Goal: Transaction & Acquisition: Purchase product/service

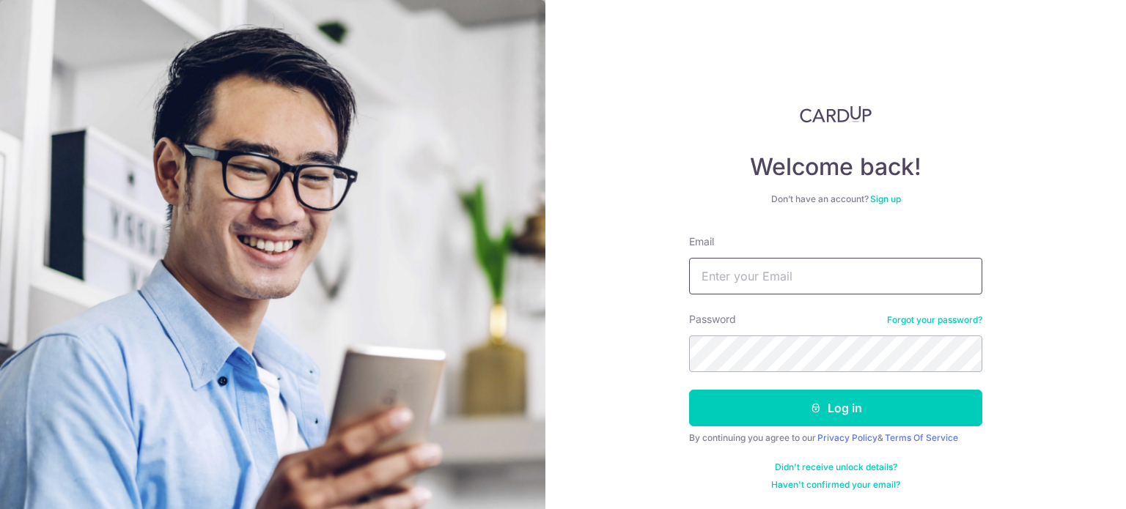
drag, startPoint x: 0, startPoint y: 0, endPoint x: 879, endPoint y: 276, distance: 921.6
click at [879, 276] on input "Email" at bounding box center [835, 276] width 293 height 37
type input "[EMAIL_ADDRESS][DOMAIN_NAME]"
click at [872, 389] on form "Email penwyn.chintara@gmail.com Password Forgot your password? Log in By contin…" at bounding box center [835, 363] width 293 height 256
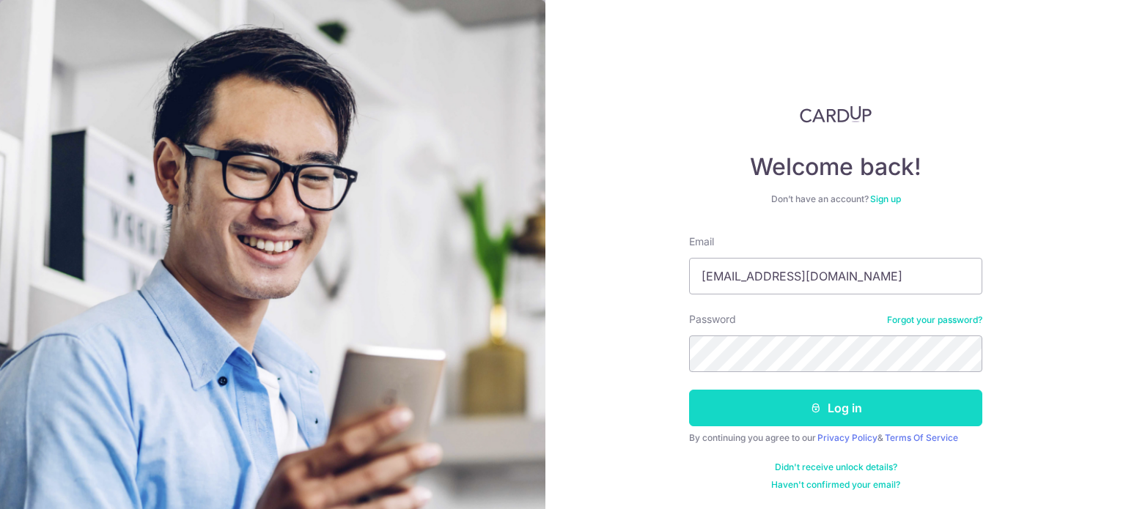
click at [891, 398] on button "Log in" at bounding box center [835, 408] width 293 height 37
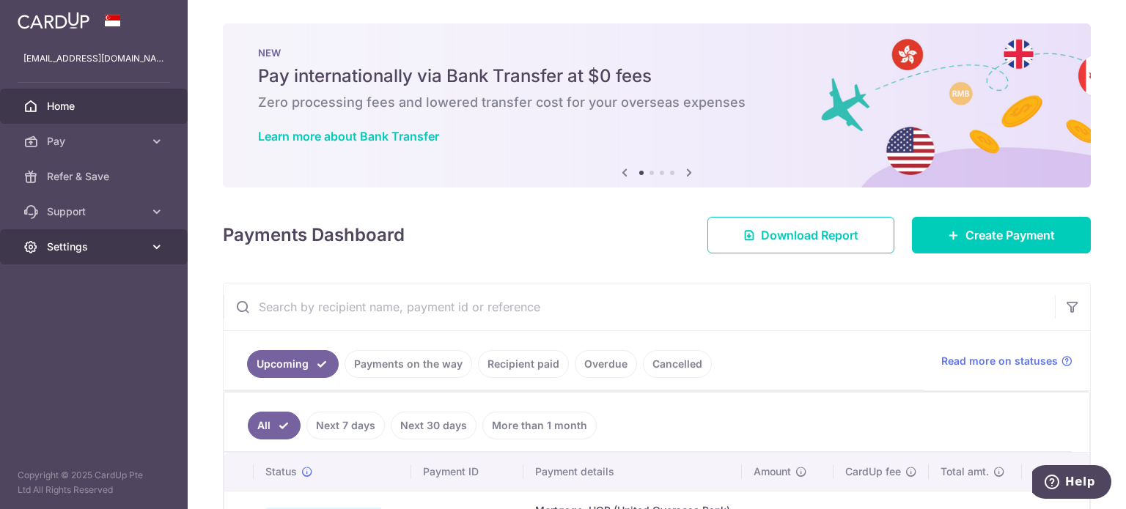
click at [92, 249] on span "Settings" at bounding box center [95, 247] width 97 height 15
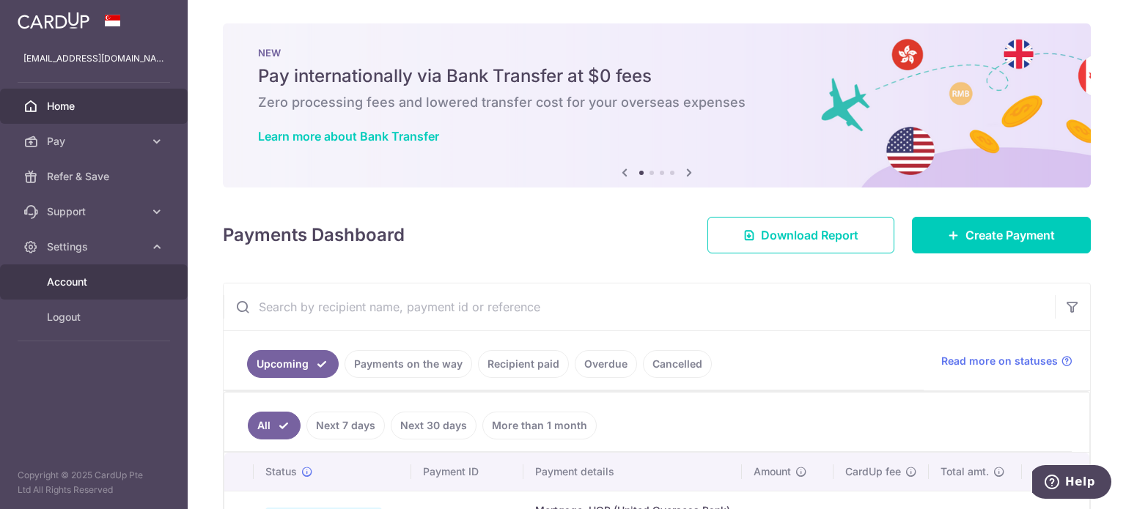
click at [91, 284] on span "Account" at bounding box center [95, 282] width 97 height 15
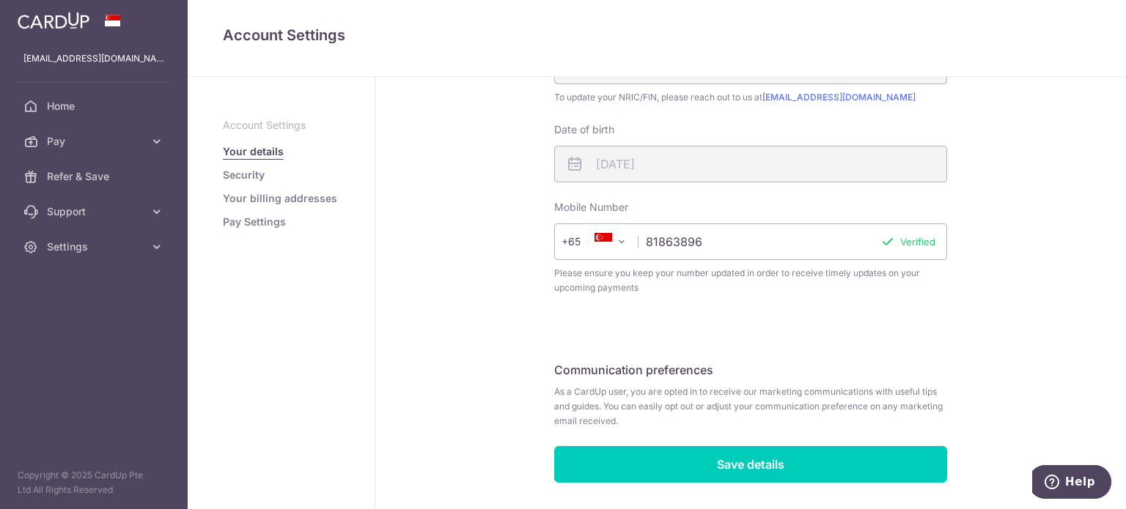
scroll to position [430, 0]
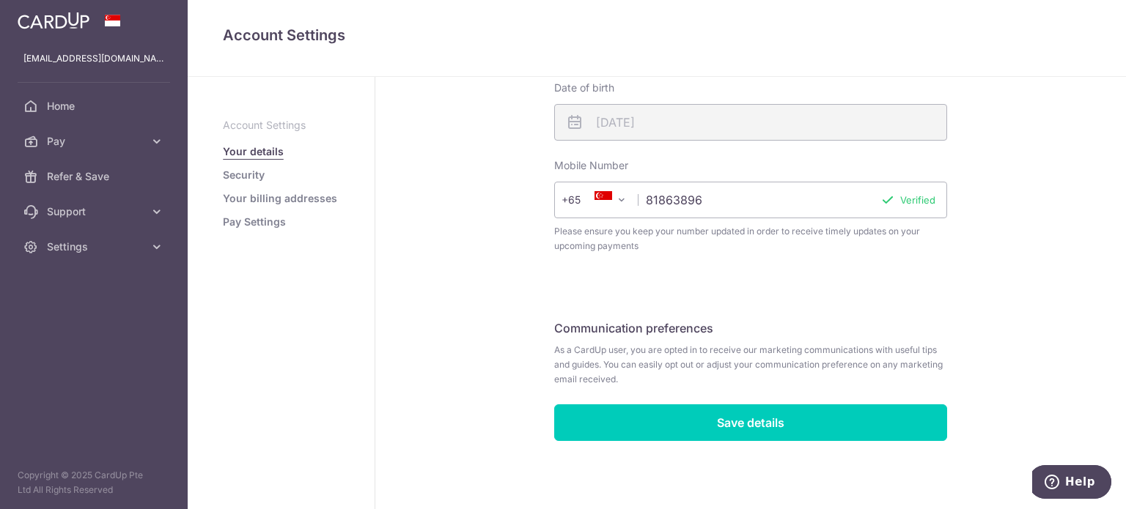
click at [243, 180] on link "Security" at bounding box center [244, 175] width 42 height 15
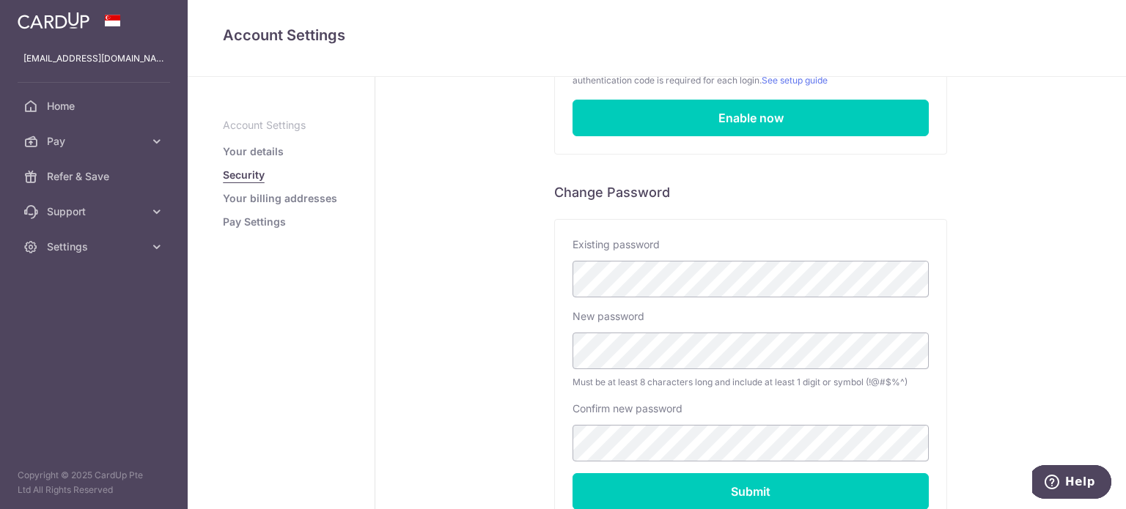
scroll to position [293, 0]
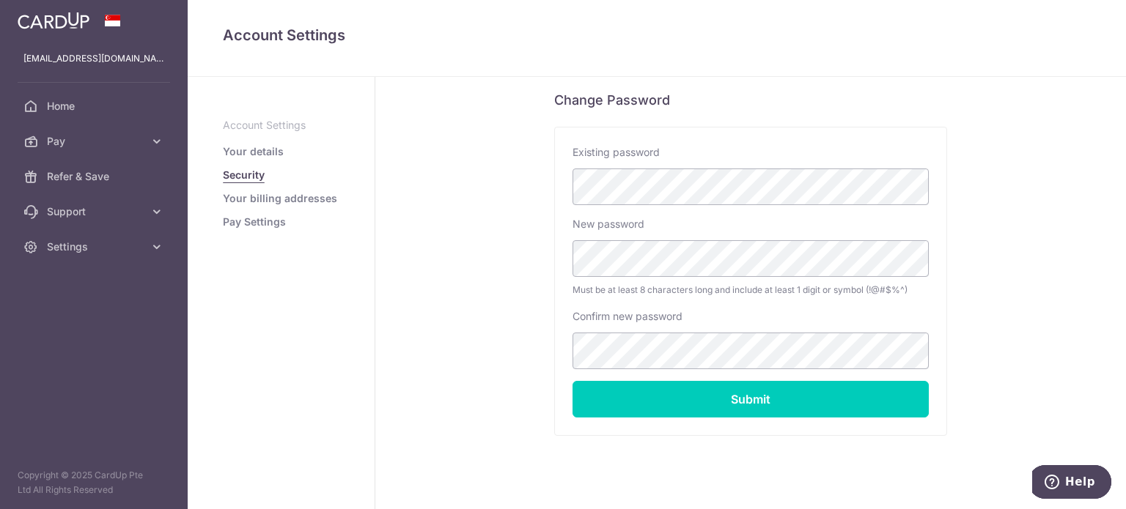
click at [1076, 286] on div "Security Two-Factor Authentication Status Not enabled Add an extra layer of sec…" at bounding box center [750, 159] width 750 height 750
click at [70, 108] on span "Home" at bounding box center [95, 106] width 97 height 15
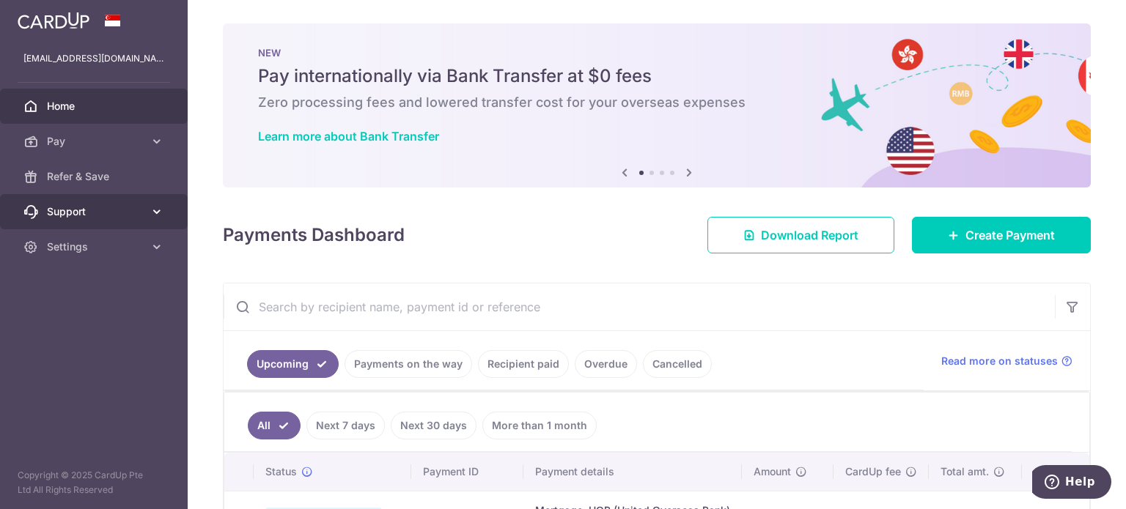
click at [102, 218] on span "Support" at bounding box center [95, 211] width 97 height 15
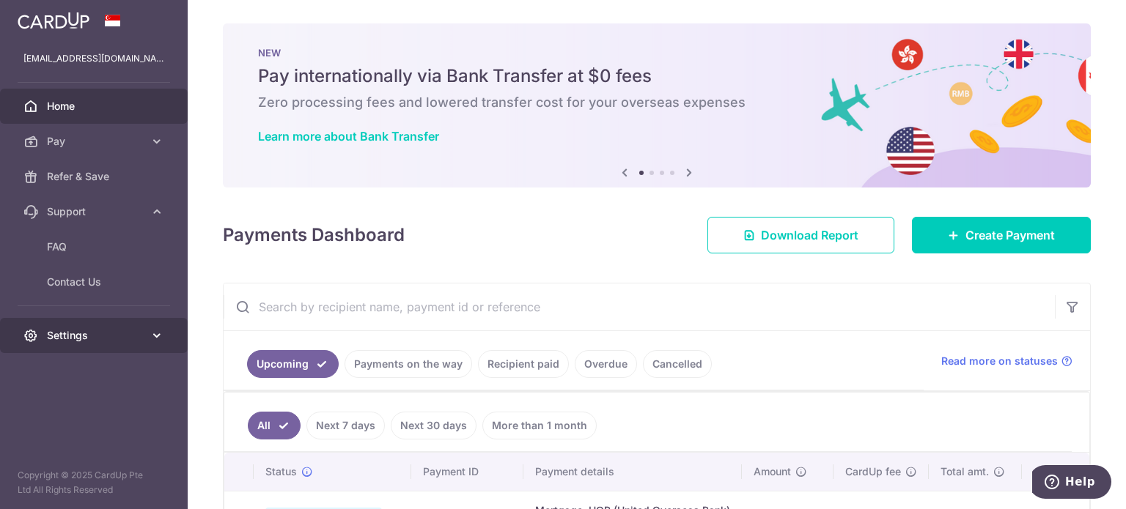
click at [128, 337] on span "Settings" at bounding box center [95, 335] width 97 height 15
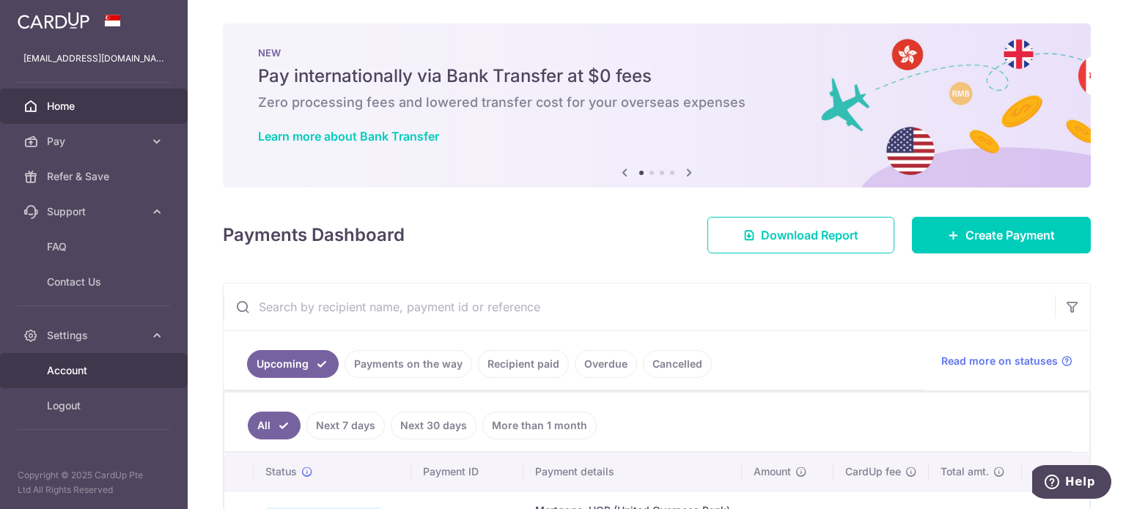
click at [141, 383] on link "Account" at bounding box center [94, 370] width 188 height 35
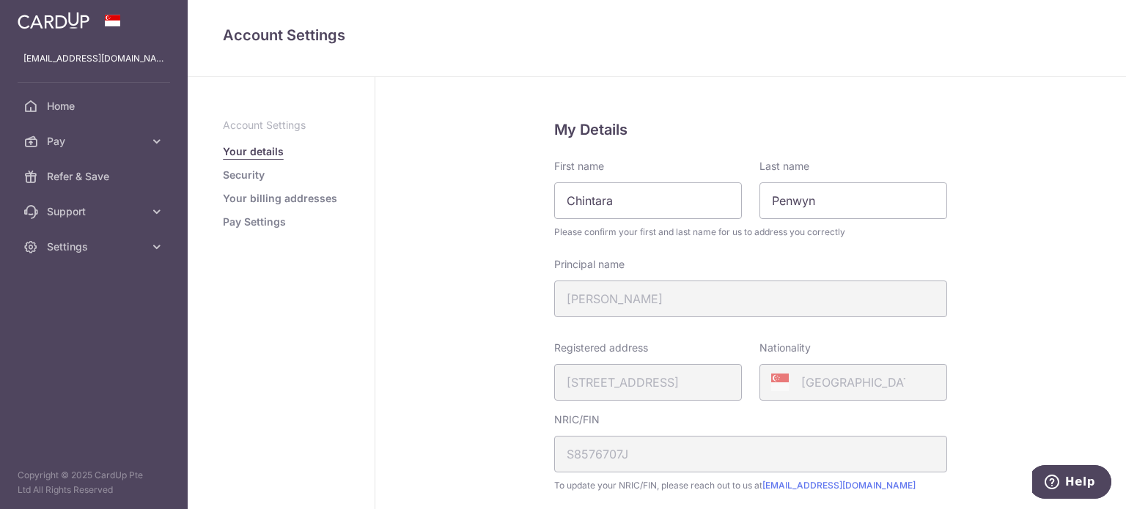
click at [248, 179] on link "Security" at bounding box center [244, 175] width 42 height 15
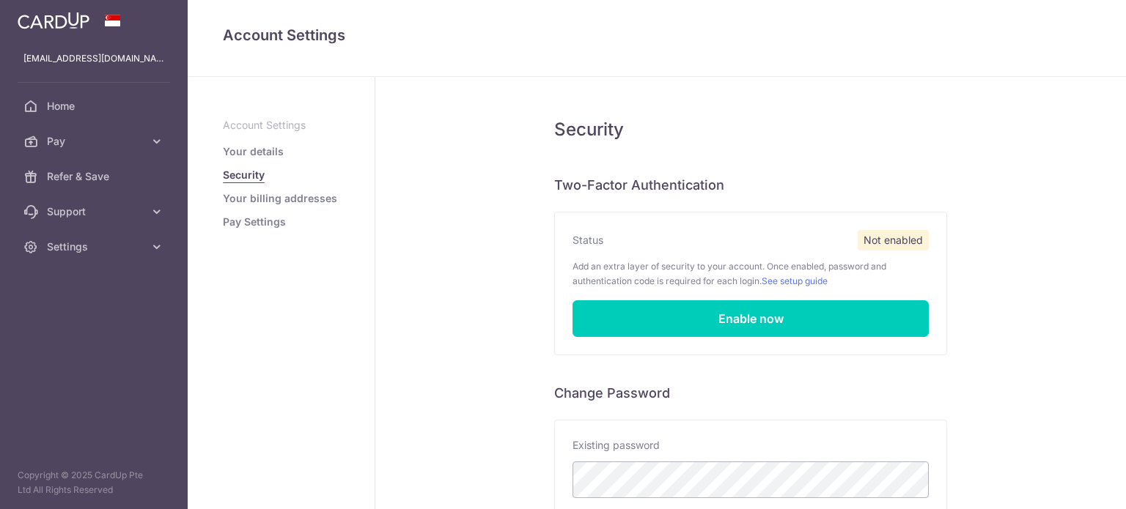
scroll to position [37, 0]
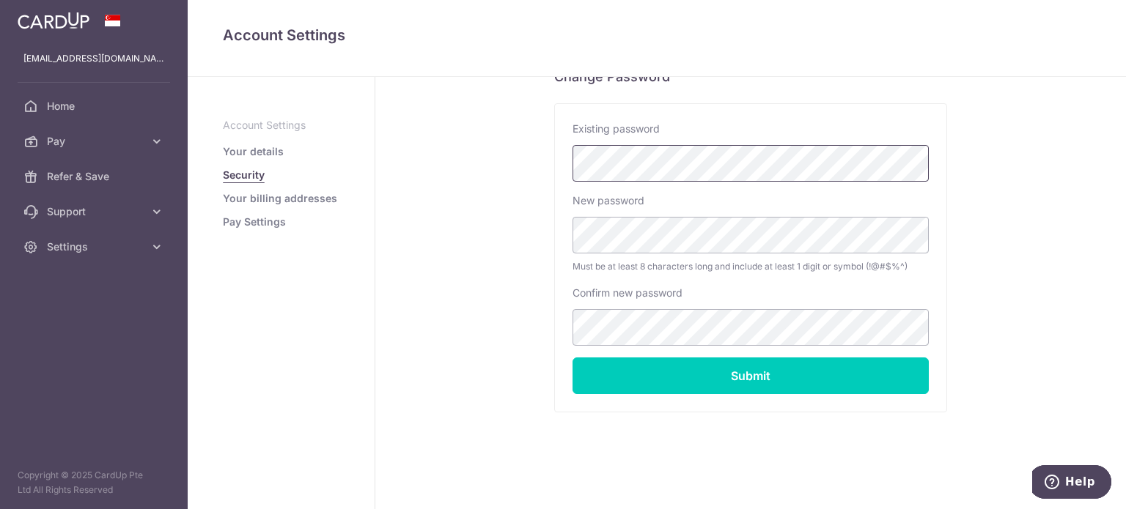
click at [705, 170] on div "Existing password" at bounding box center [750, 152] width 356 height 60
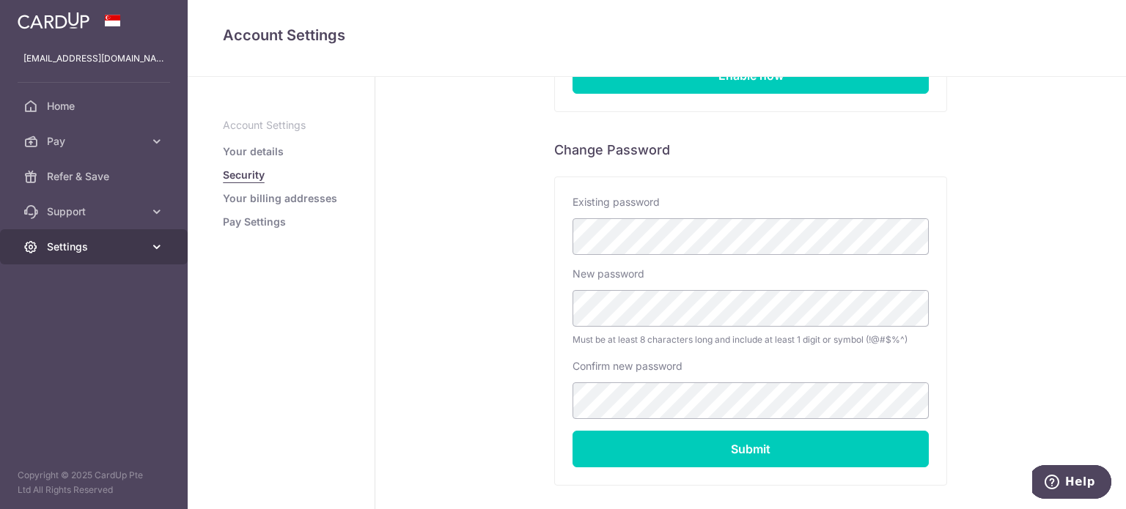
click at [65, 251] on span "Settings" at bounding box center [95, 247] width 97 height 15
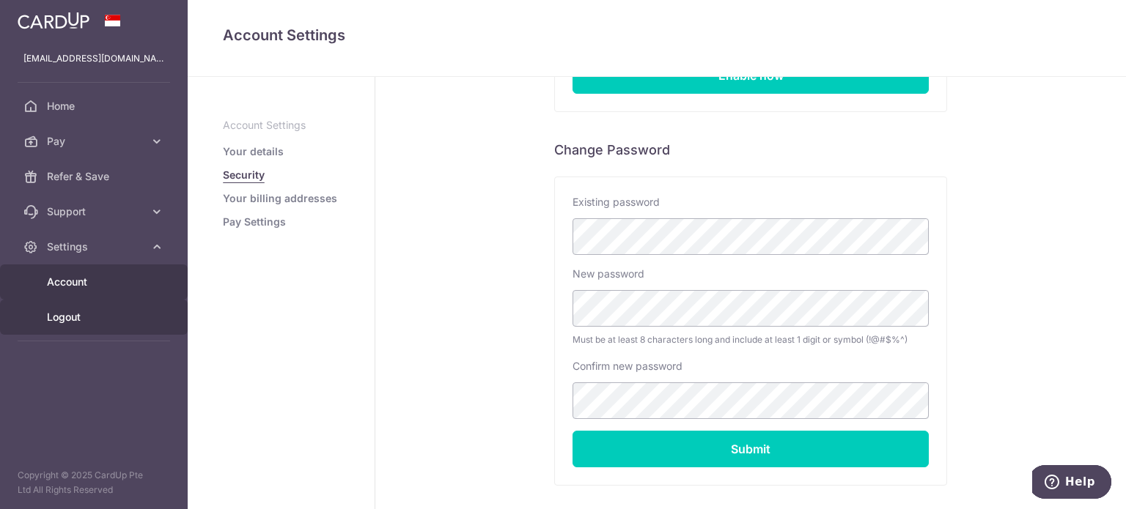
click at [94, 319] on span "Logout" at bounding box center [95, 317] width 97 height 15
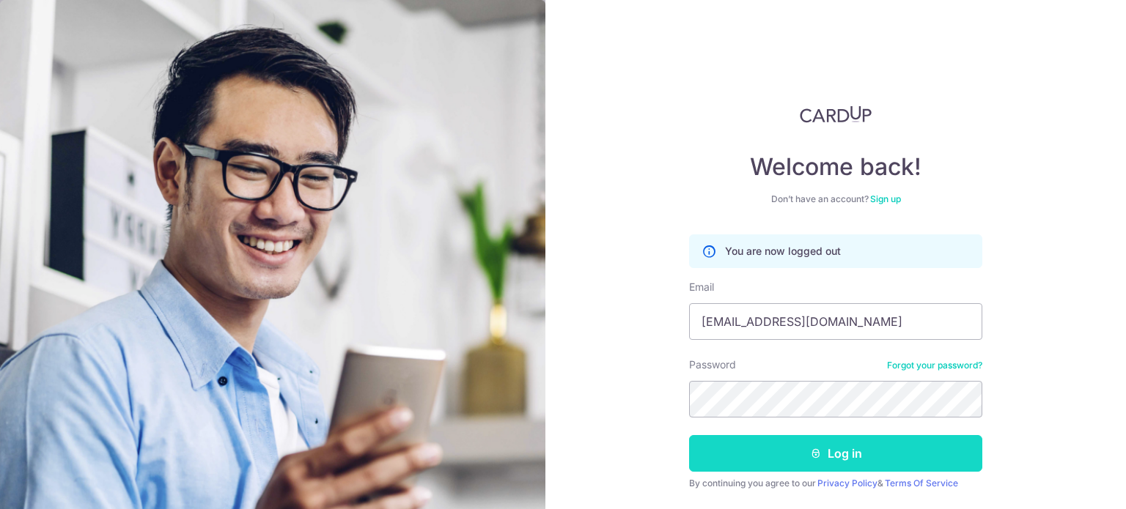
click at [769, 458] on button "Log in" at bounding box center [835, 453] width 293 height 37
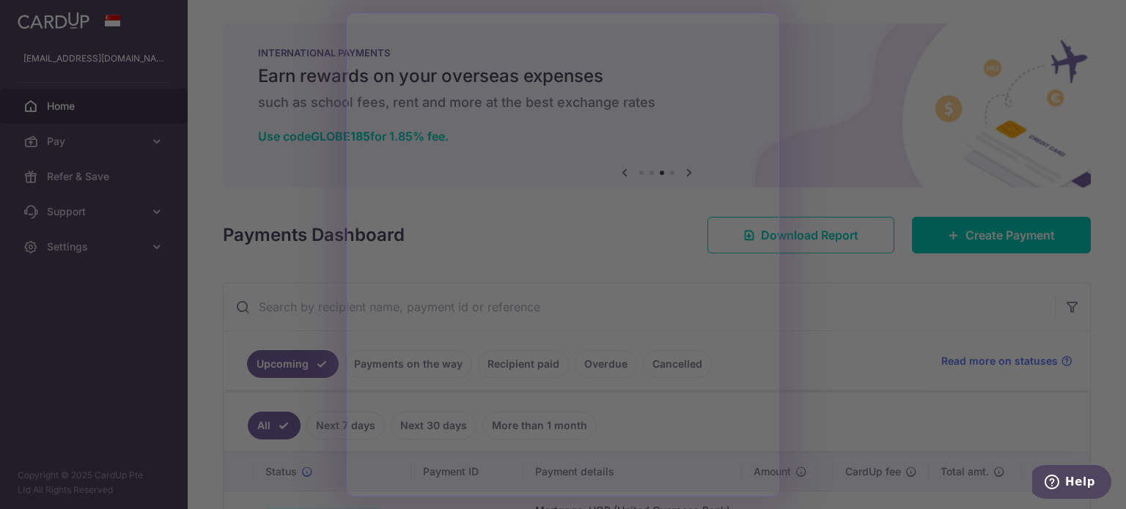
click at [871, 367] on div at bounding box center [568, 257] width 1137 height 514
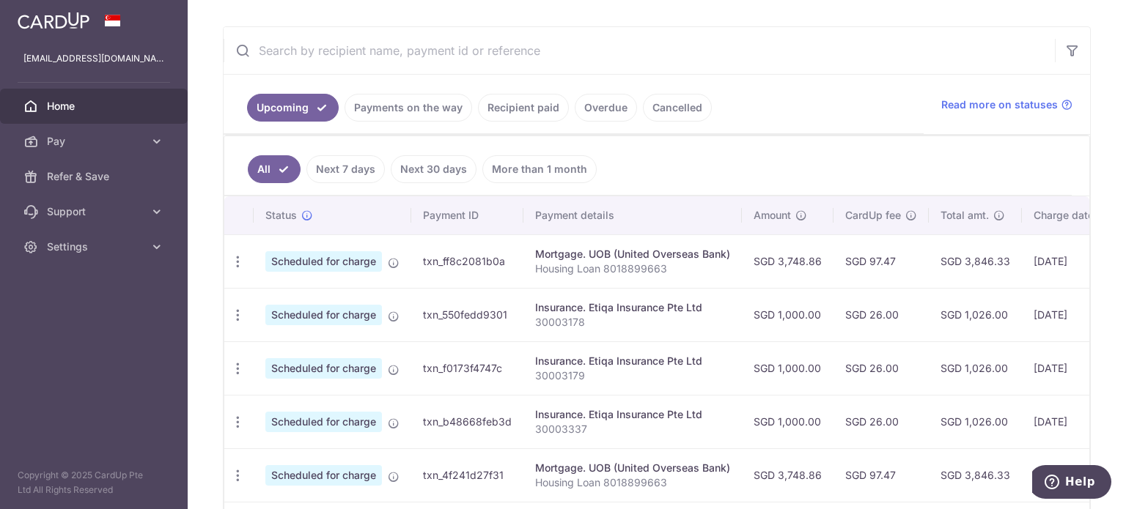
scroll to position [293, 0]
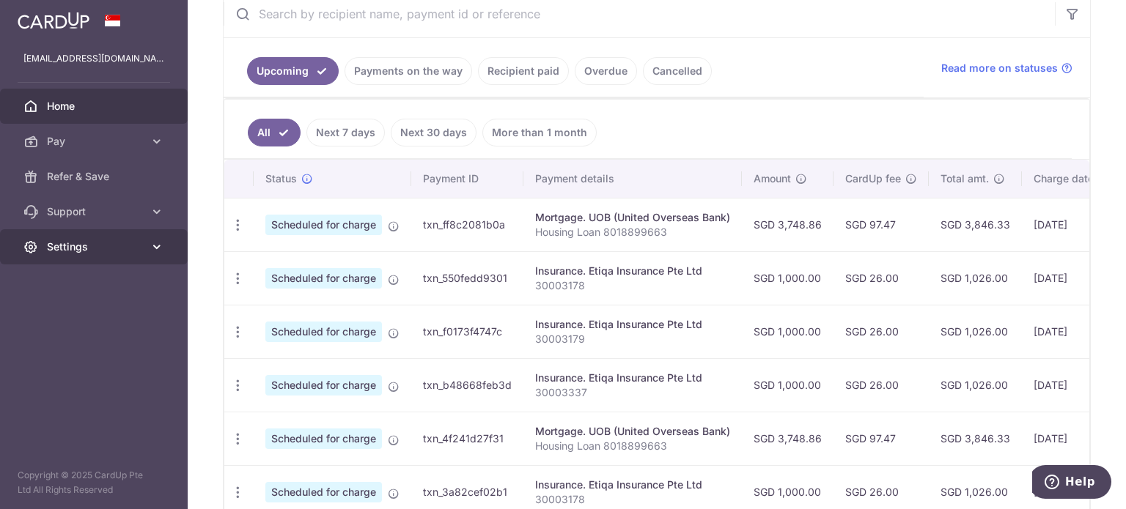
click at [96, 250] on span "Settings" at bounding box center [95, 247] width 97 height 15
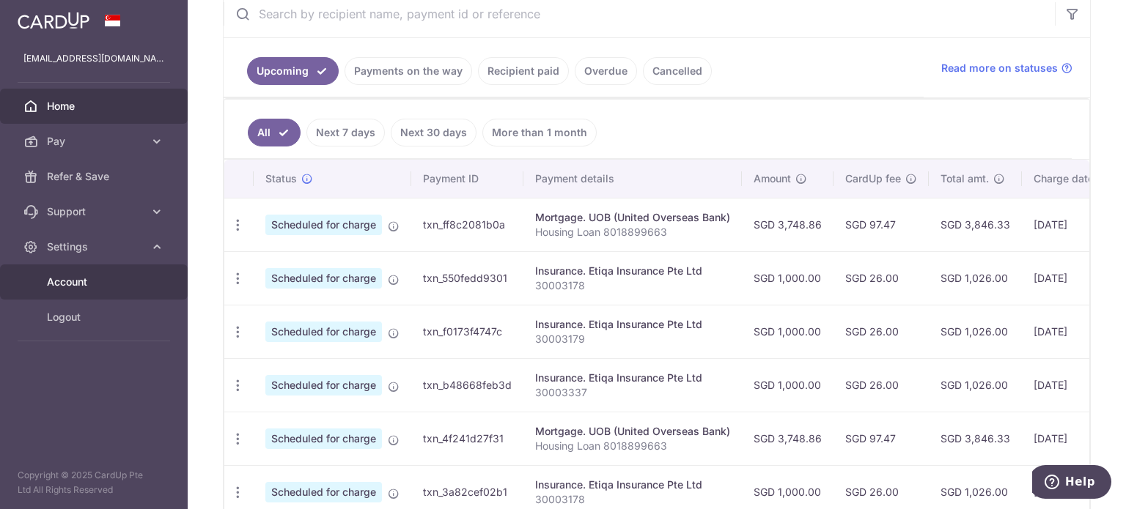
click at [101, 287] on span "Account" at bounding box center [95, 282] width 97 height 15
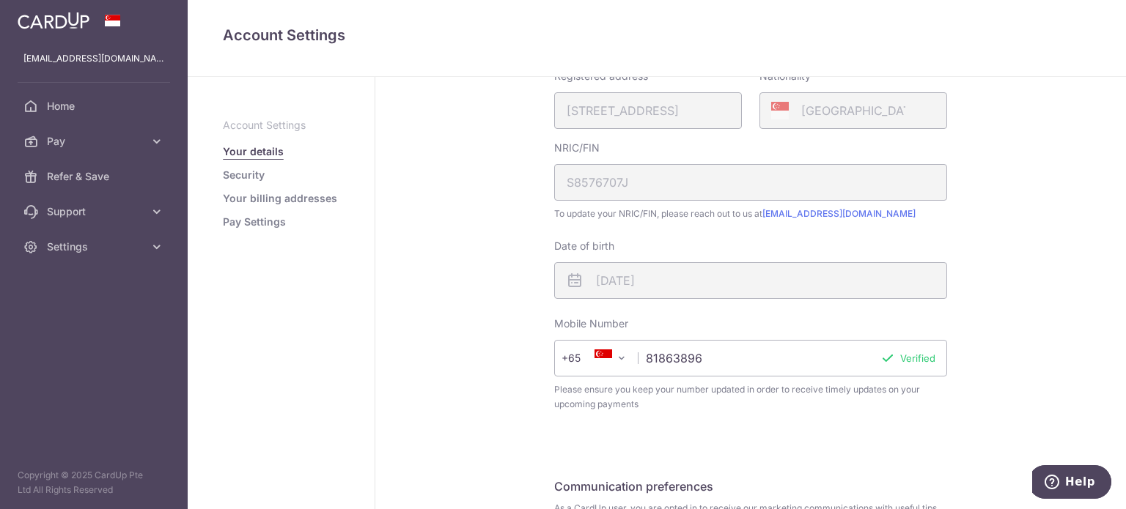
scroll to position [293, 0]
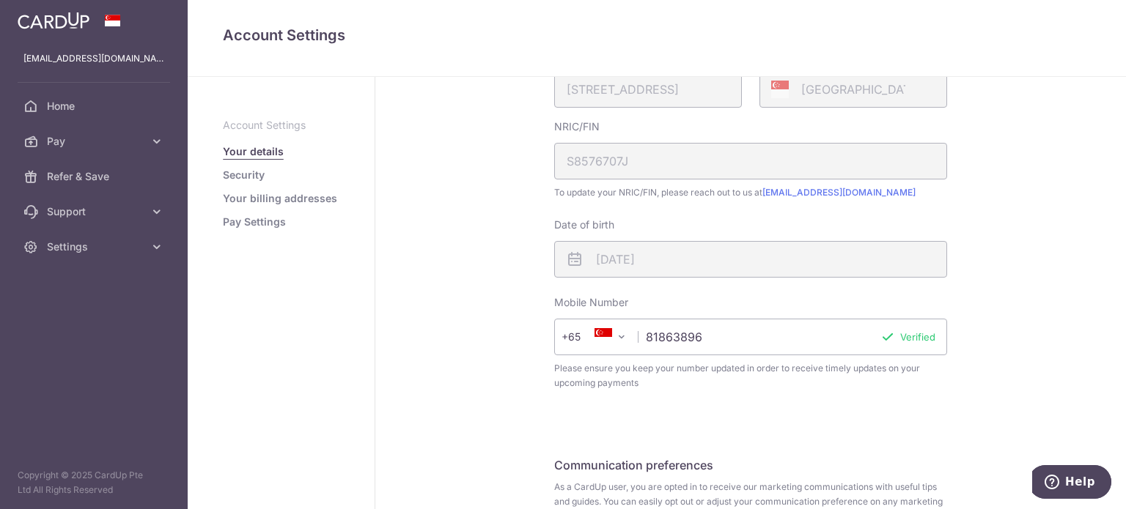
click at [766, 341] on input "81863896" at bounding box center [750, 337] width 393 height 37
drag, startPoint x: 766, startPoint y: 340, endPoint x: 630, endPoint y: 347, distance: 135.7
click at [630, 347] on div "+376 +971 +93 +1268 +1264 +355 +374 +244 +0 +54 +1684 +43 +61 +297 +358 +994 +3…" at bounding box center [750, 337] width 393 height 37
type input "94351194"
click at [907, 330] on button "Verify" at bounding box center [921, 337] width 29 height 15
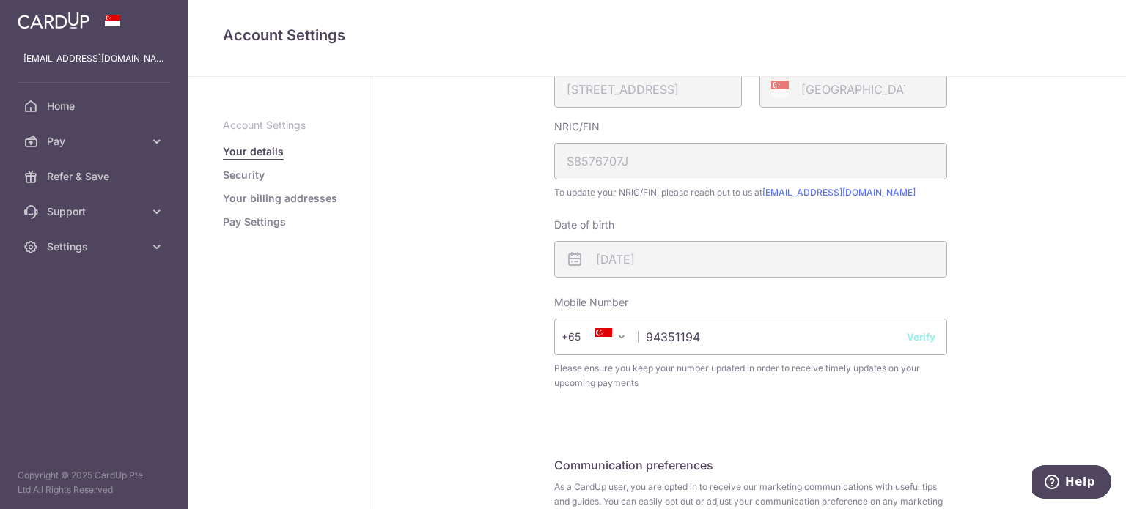
click at [915, 339] on button "Verify" at bounding box center [921, 337] width 29 height 15
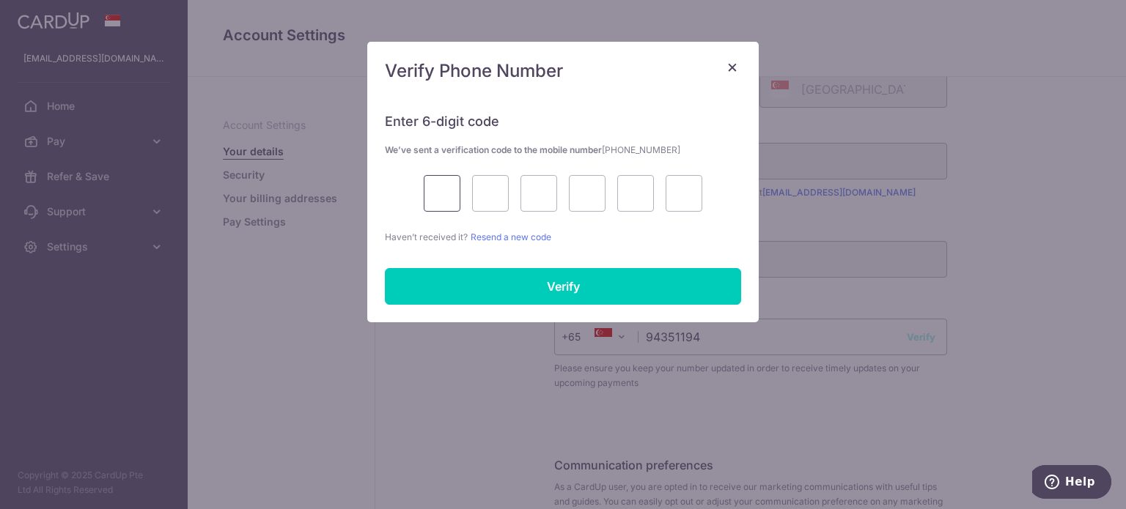
click at [432, 198] on input "text" at bounding box center [442, 193] width 37 height 37
type input "5"
type input "6"
type input "9"
type input "4"
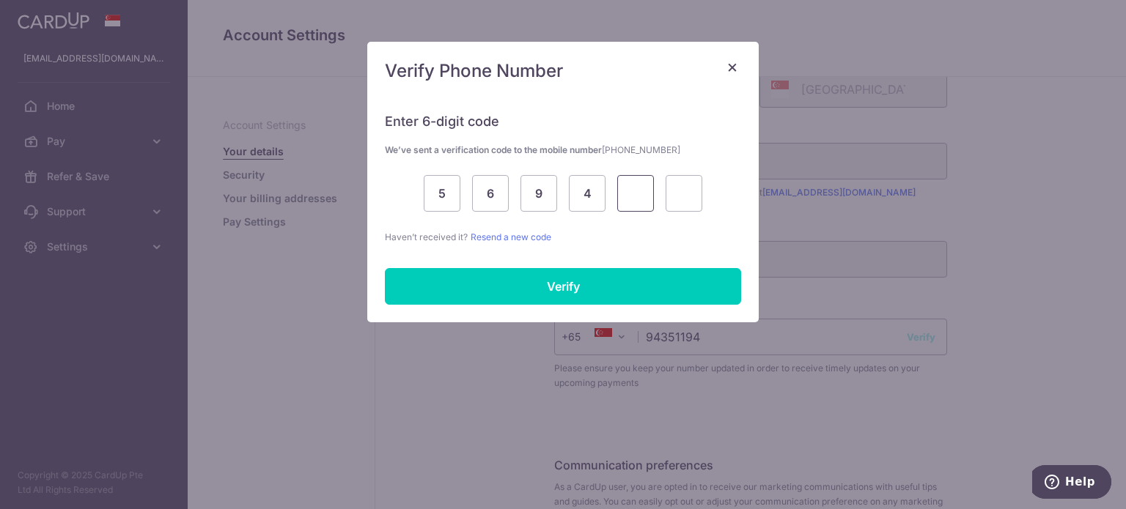
type input "8"
type input "2"
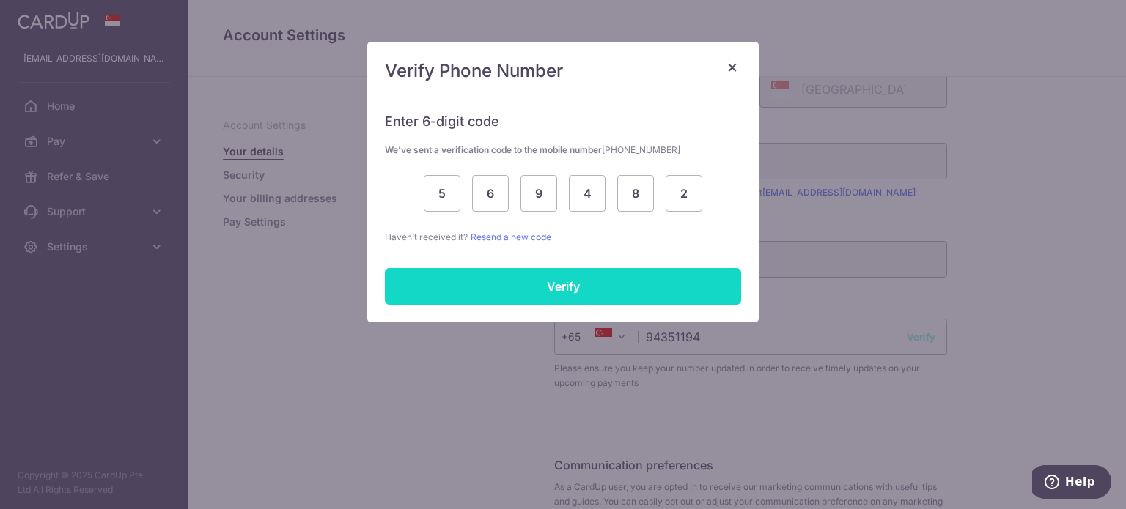
click at [598, 287] on input "Verify" at bounding box center [563, 286] width 356 height 37
click at [560, 292] on input "Verify" at bounding box center [563, 286] width 356 height 37
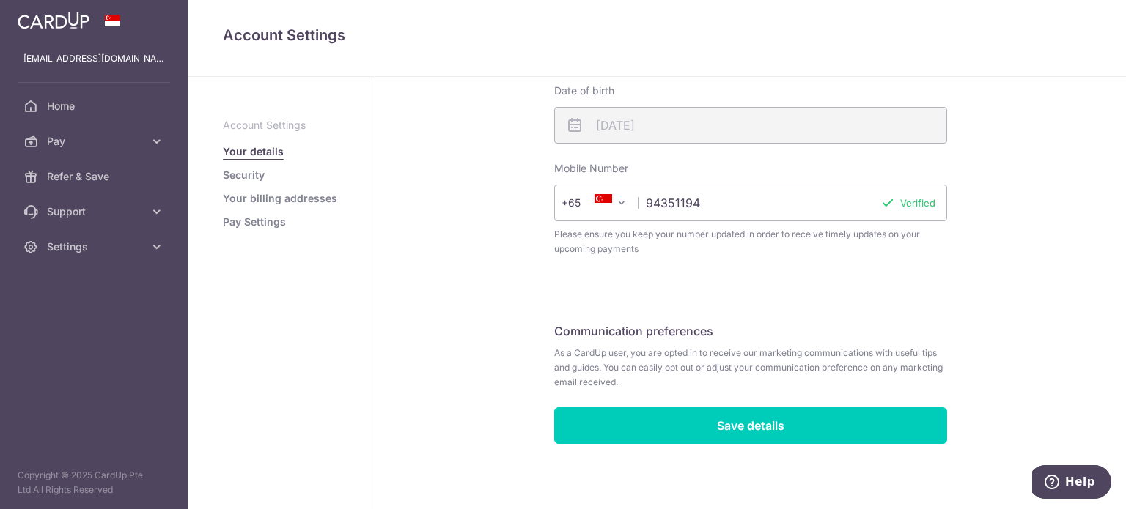
scroll to position [430, 0]
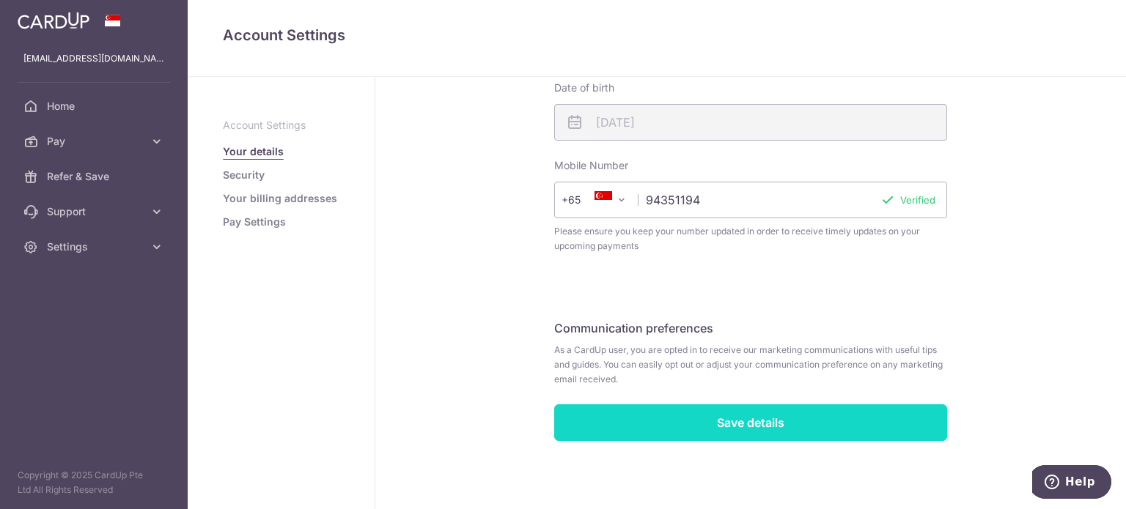
click at [824, 425] on input "Save details" at bounding box center [750, 423] width 393 height 37
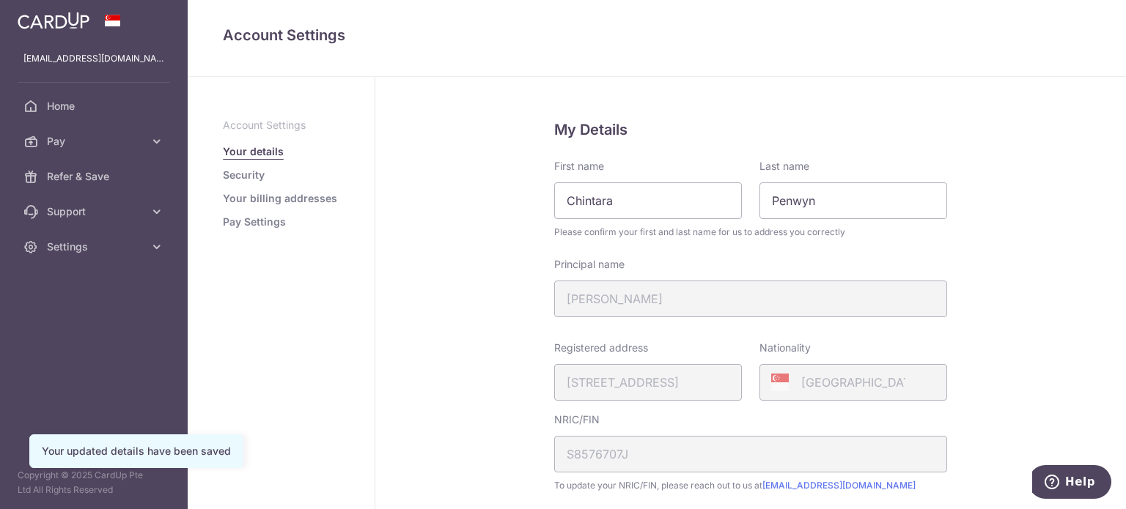
click at [608, 311] on div "Principal name [PERSON_NAME]" at bounding box center [750, 287] width 393 height 60
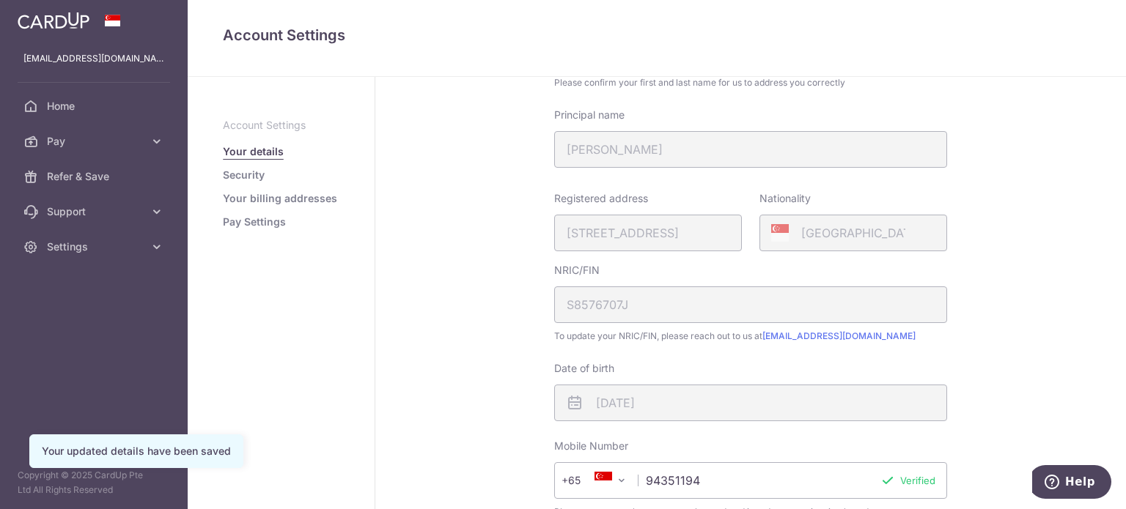
scroll to position [147, 0]
click at [704, 411] on div "[DATE]" at bounding box center [750, 406] width 393 height 37
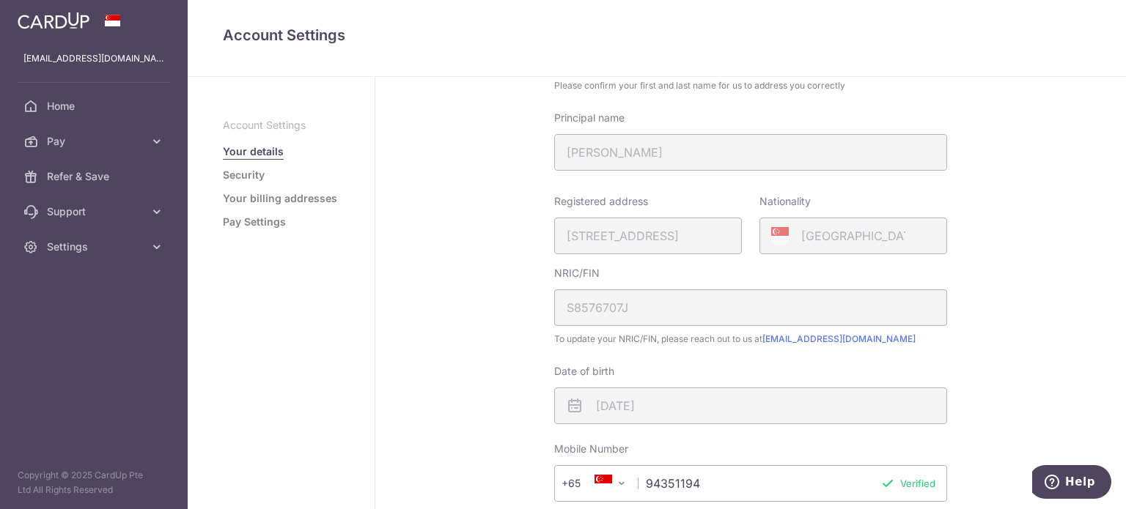
click at [583, 251] on div "Registered address [STREET_ADDRESS]" at bounding box center [648, 224] width 188 height 60
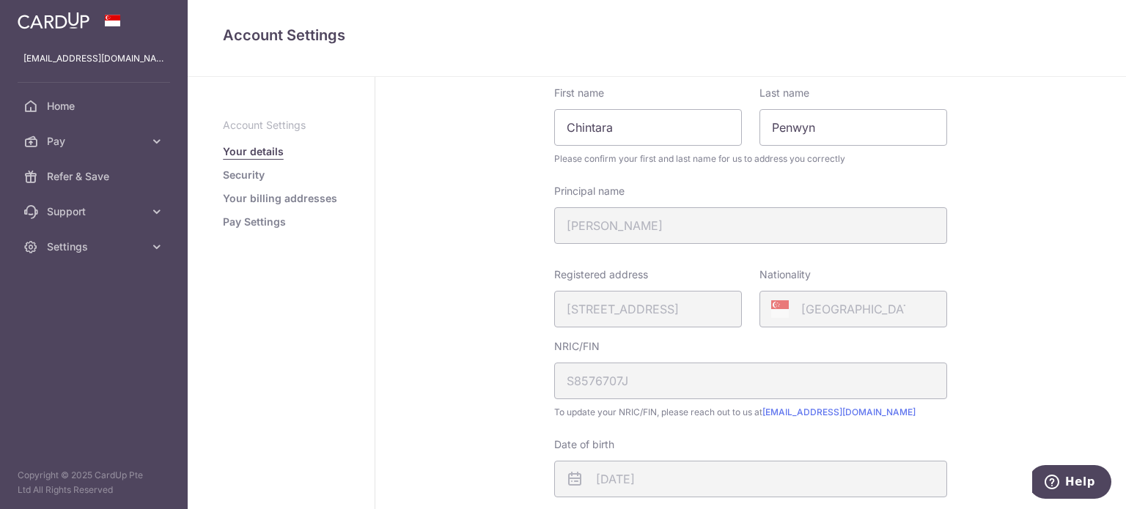
click at [921, 256] on fieldset "My Details First name [GEOGRAPHIC_DATA] Last name [GEOGRAPHIC_DATA] Please conf…" at bounding box center [750, 336] width 393 height 583
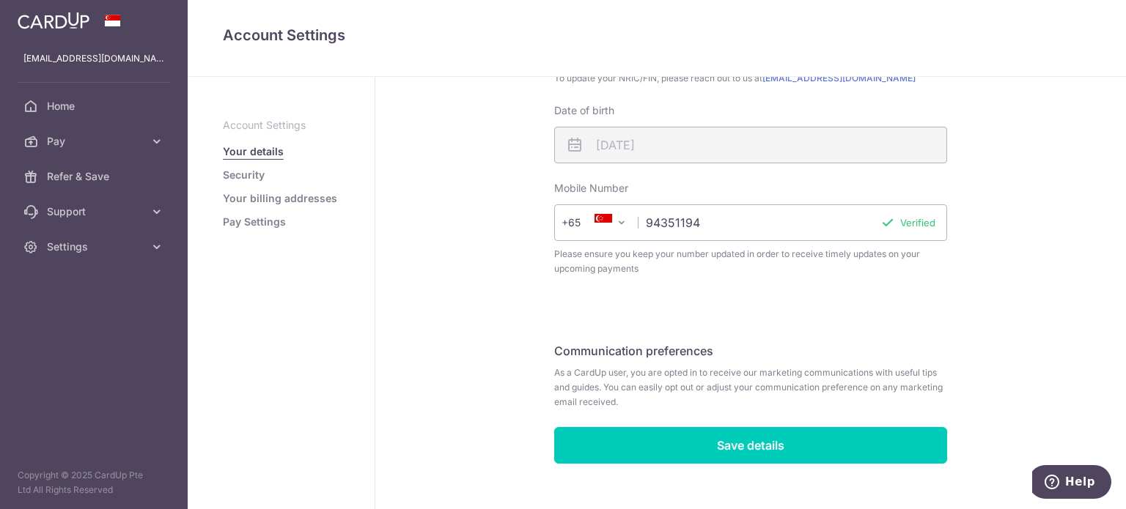
scroll to position [430, 0]
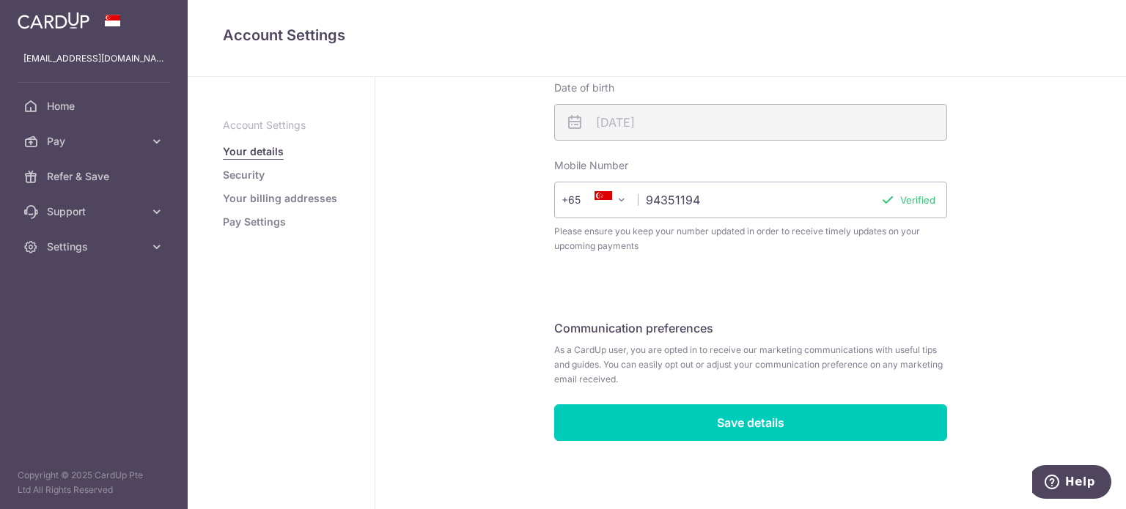
click at [284, 200] on link "Your billing addresses" at bounding box center [280, 198] width 114 height 15
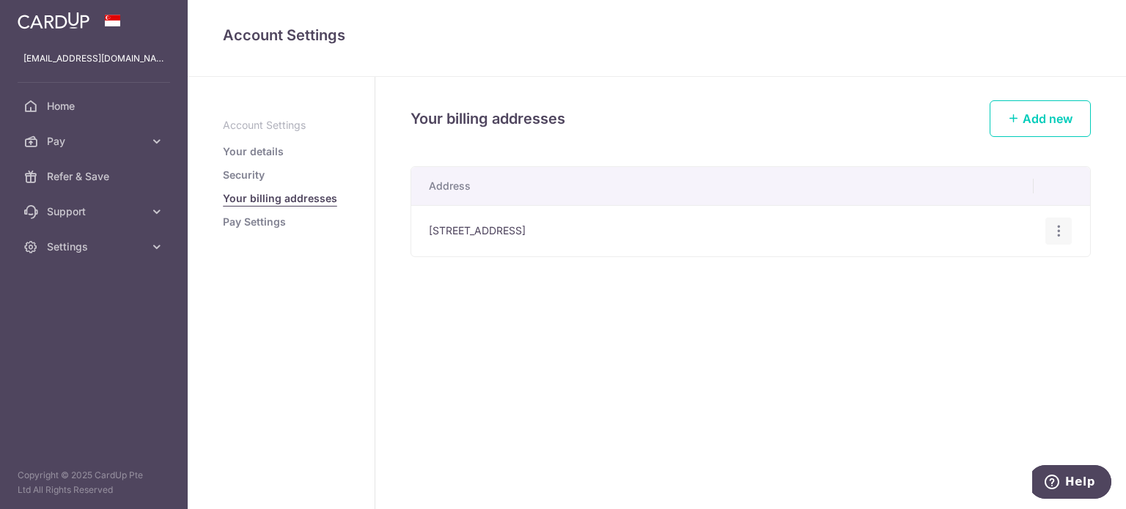
click at [1058, 227] on icon "button" at bounding box center [1058, 231] width 15 height 15
click at [1009, 275] on span "Edit address" at bounding box center [1009, 272] width 100 height 18
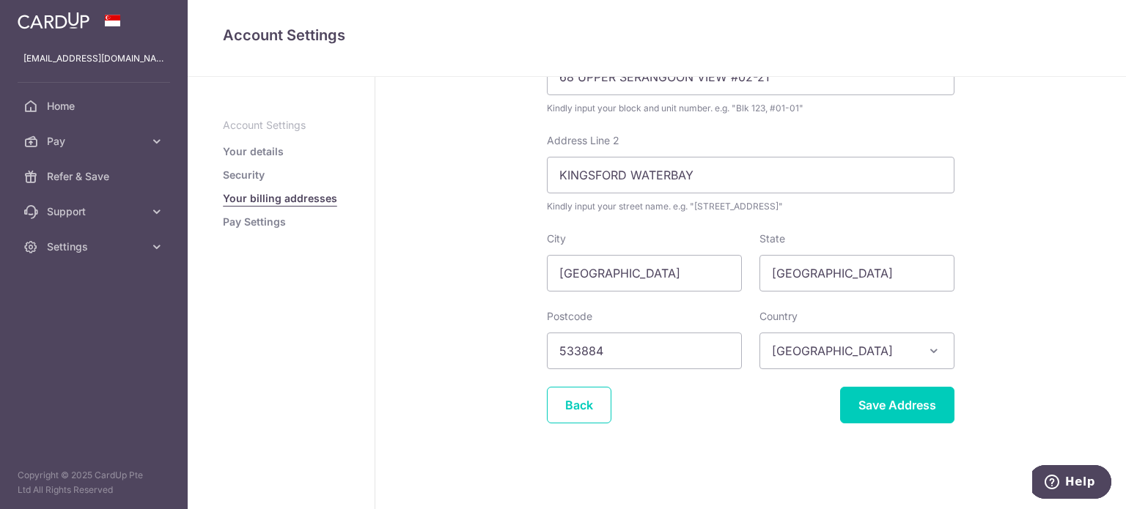
scroll to position [27, 0]
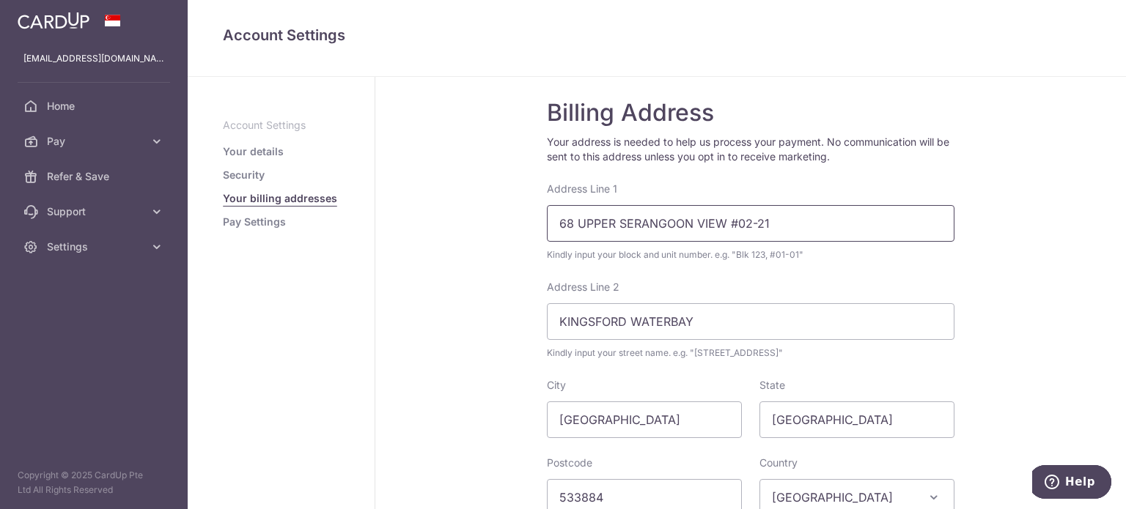
drag, startPoint x: 775, startPoint y: 217, endPoint x: 514, endPoint y: 239, distance: 262.5
click at [514, 239] on div "Billing Address Your address is needed to help us process your payment. No comm…" at bounding box center [750, 353] width 750 height 607
type input "7"
type input "72 Compassvale Bow #09-02 [GEOGRAPHIC_DATA]"
type input "[GEOGRAPHIC_DATA]"
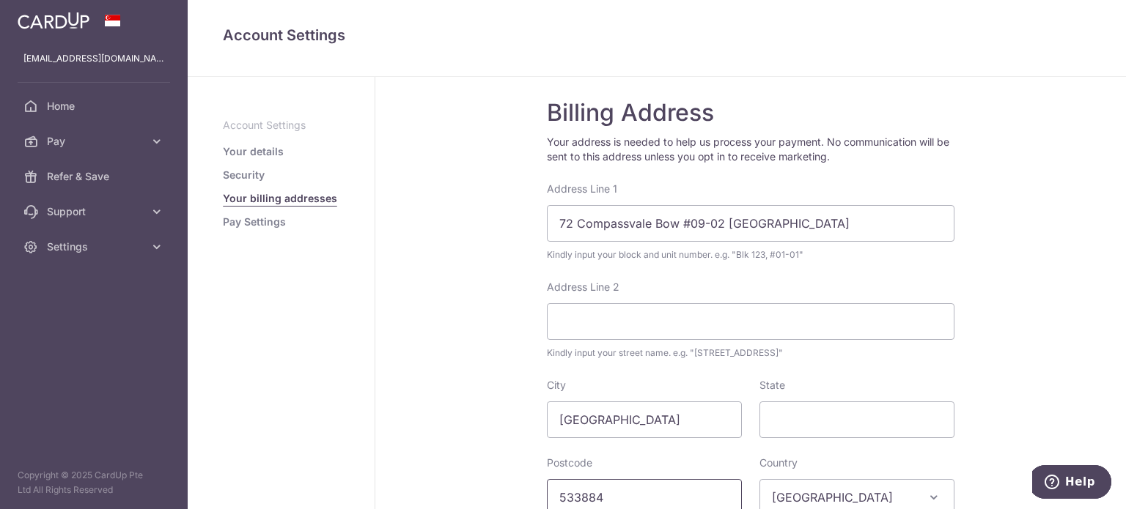
type input "544693"
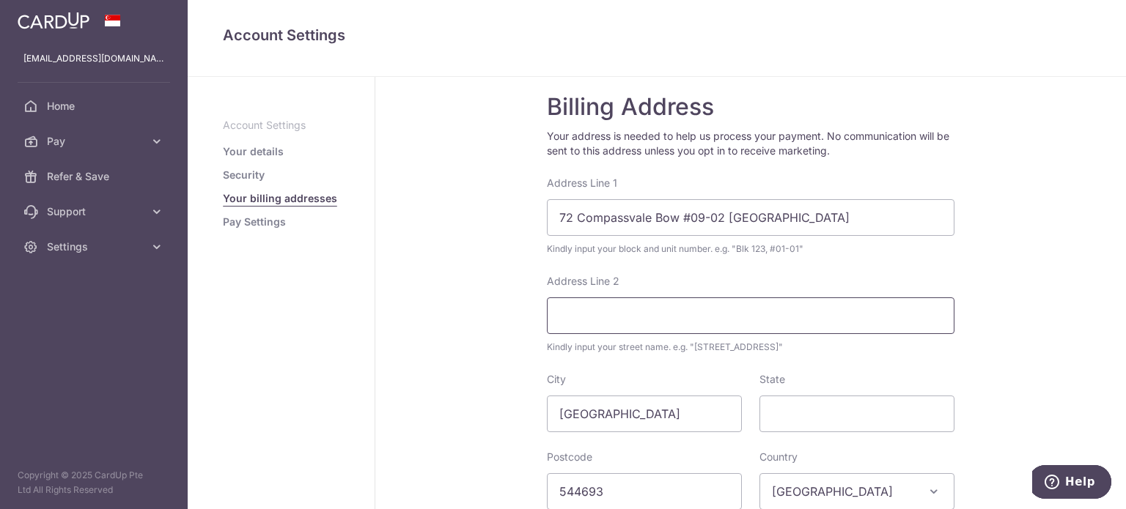
click at [743, 309] on input "Address Line 2" at bounding box center [750, 316] width 407 height 37
type input "Sengkang Grand Residences"
click at [718, 214] on input "72 Compassvale Bow #09-02 Sengkang Grand Residences" at bounding box center [750, 217] width 407 height 37
drag, startPoint x: 723, startPoint y: 215, endPoint x: 928, endPoint y: 213, distance: 205.2
click at [928, 213] on body "penwyn.chintara@gmail.com Home Pay Payments Recipients Cards Refer & Save Suppo…" at bounding box center [563, 254] width 1126 height 509
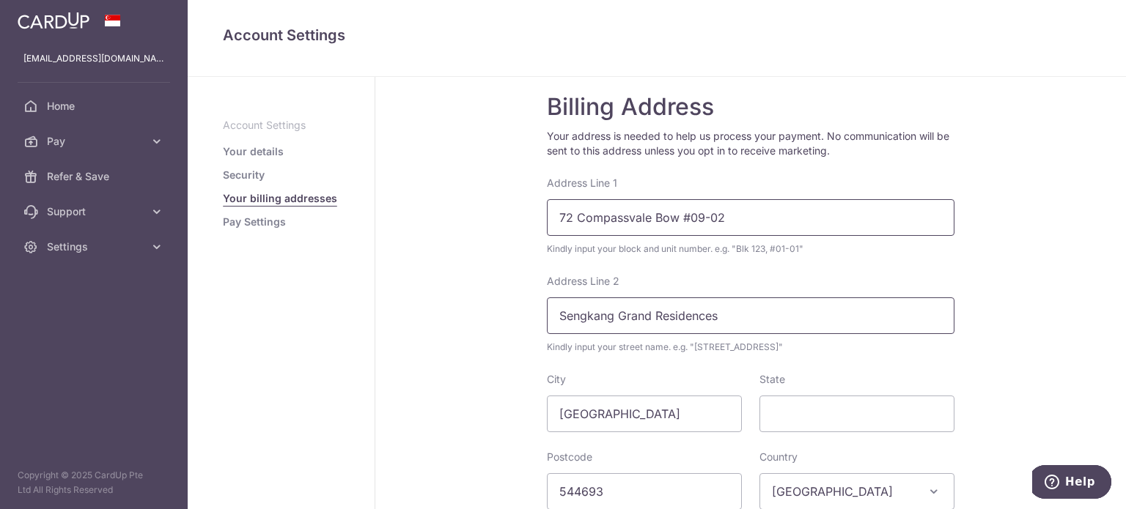
type input "72 Compassvale Bow #09-02"
click at [805, 322] on input "Sengkang Grand Residences" at bounding box center [750, 316] width 407 height 37
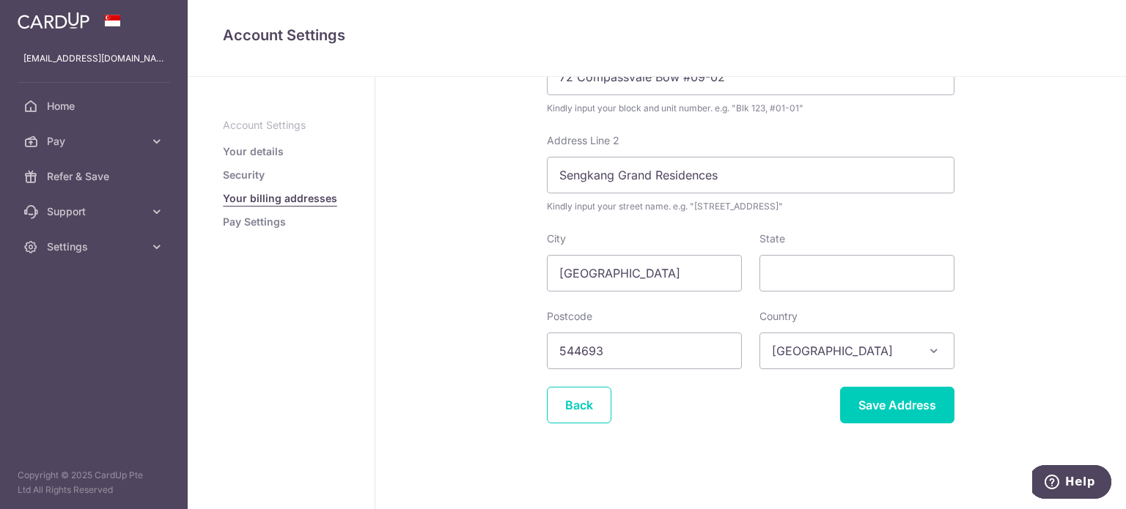
click at [1033, 278] on div "Billing Address Your address is needed to help us process your payment. No comm…" at bounding box center [750, 206] width 750 height 607
click at [870, 272] on input "State" at bounding box center [856, 273] width 195 height 37
type input "Singapore"
click at [912, 402] on input "Save Address" at bounding box center [897, 405] width 114 height 37
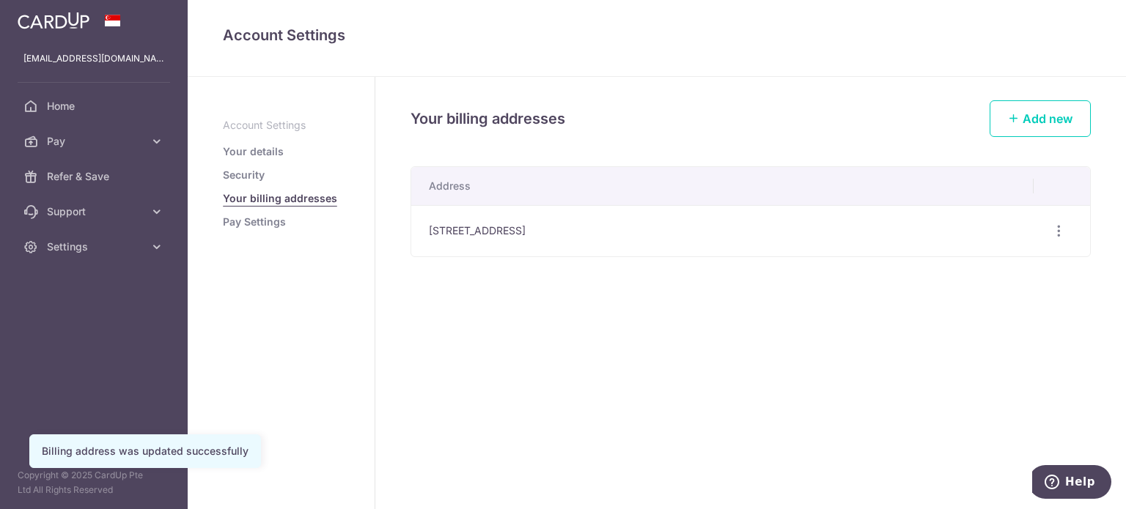
click at [278, 223] on link "Pay Settings" at bounding box center [254, 222] width 63 height 15
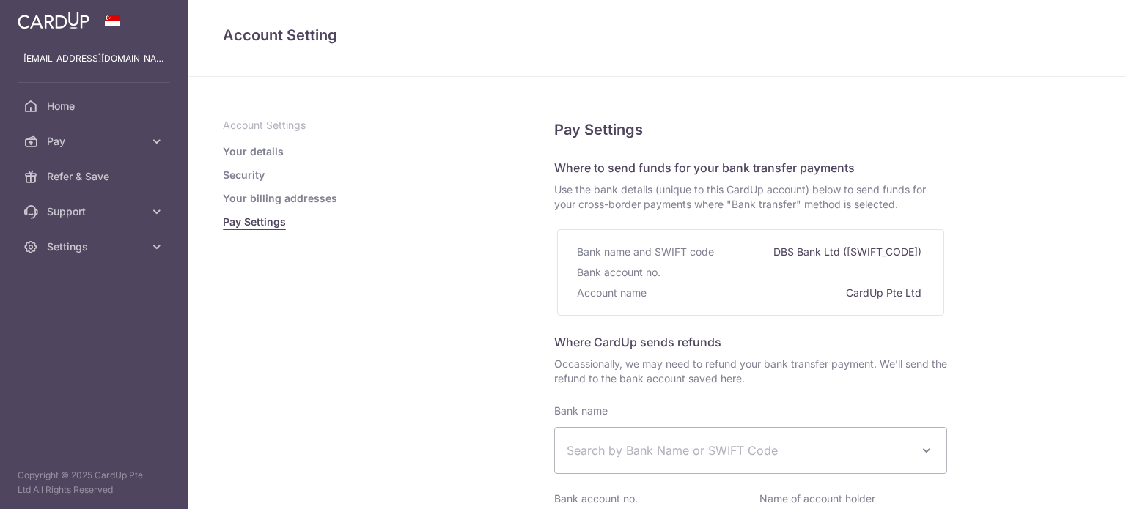
select select
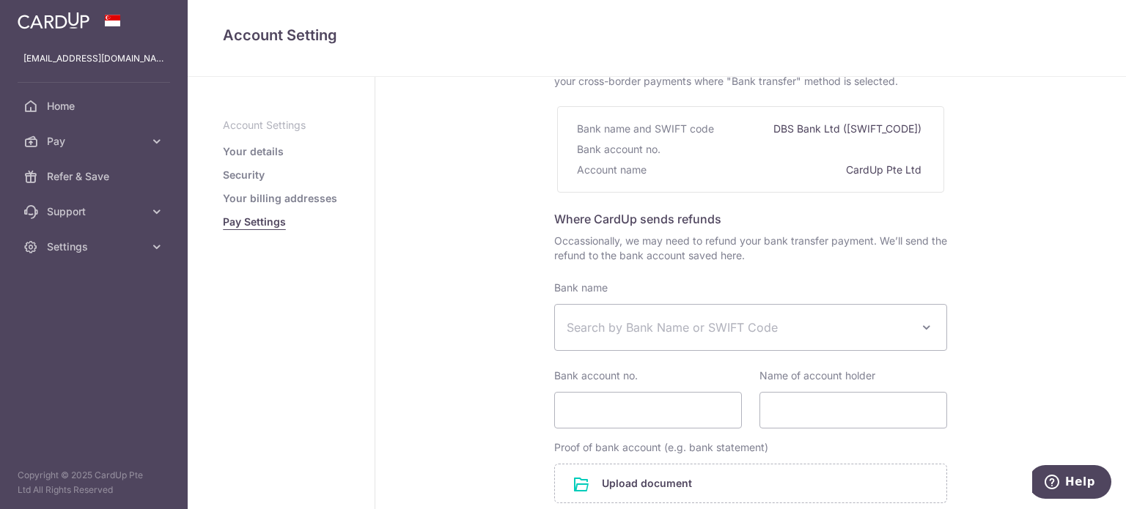
scroll to position [72, 0]
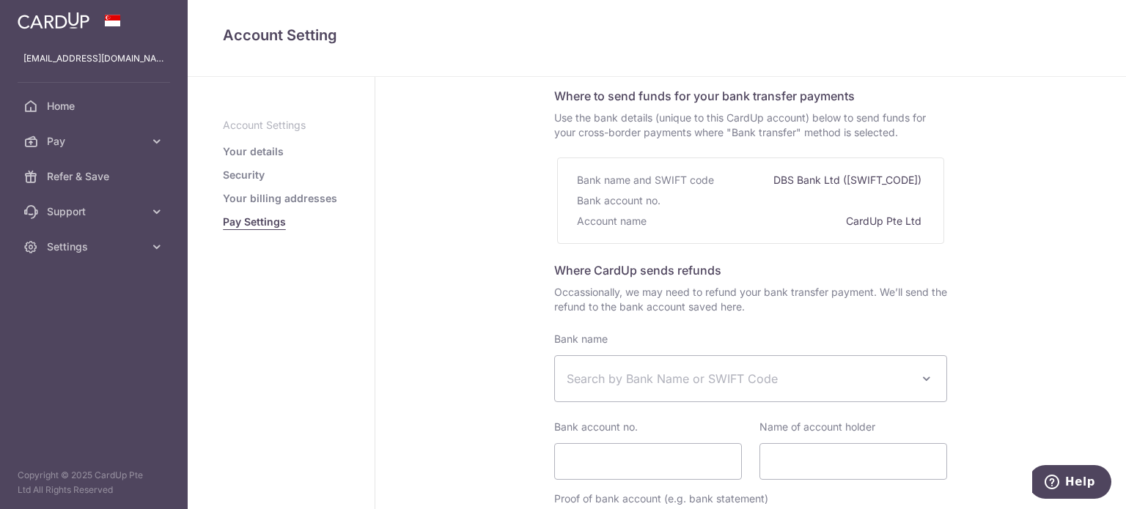
click at [248, 174] on link "Security" at bounding box center [244, 175] width 42 height 15
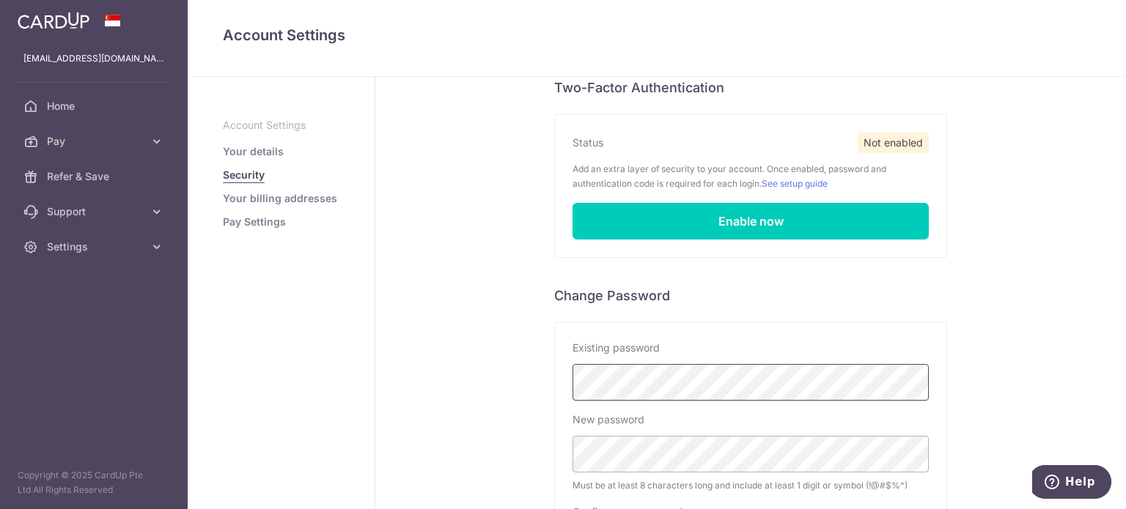
scroll to position [220, 0]
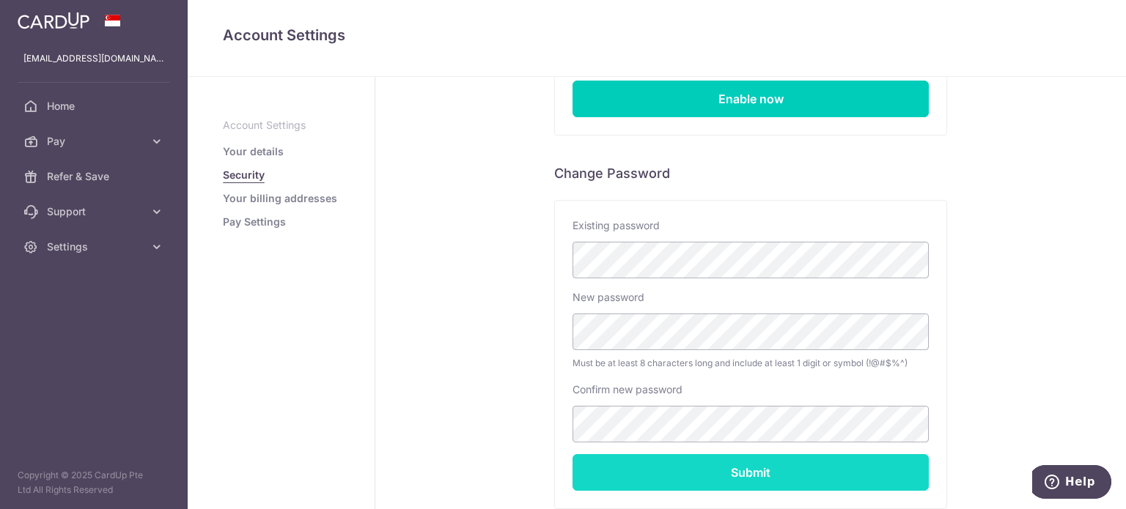
click at [753, 480] on input "Submit" at bounding box center [750, 472] width 356 height 37
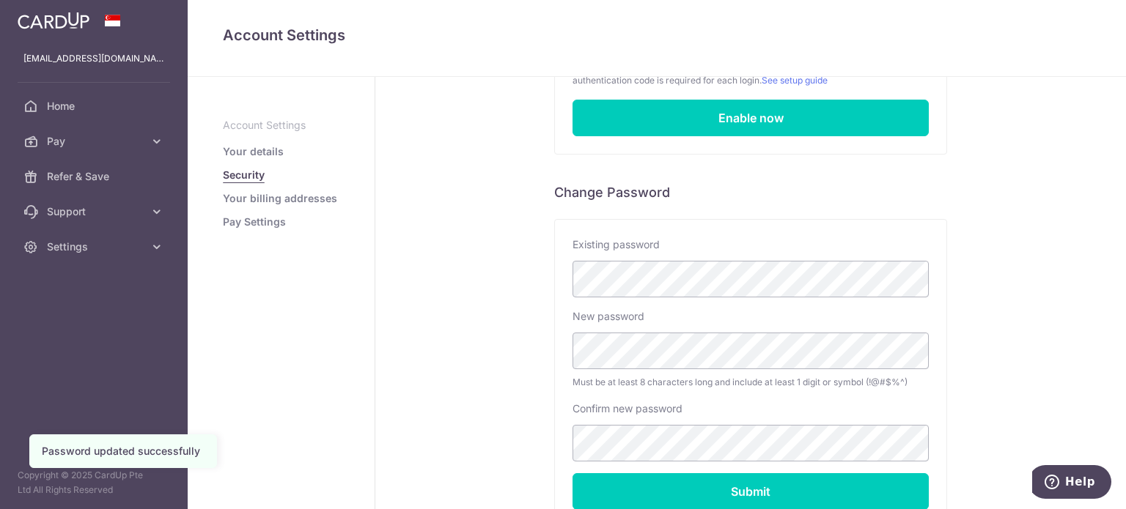
scroll to position [23, 0]
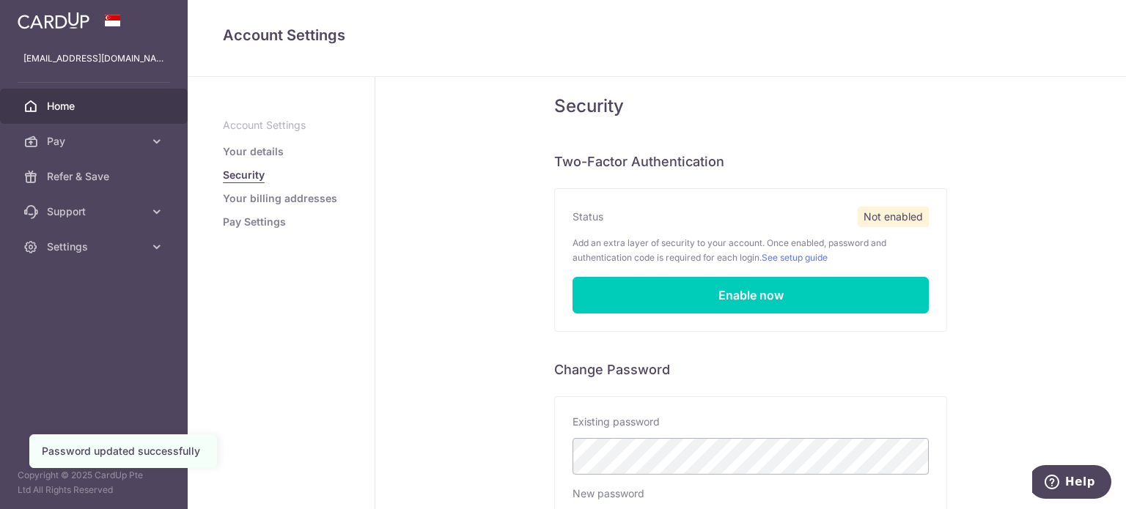
click at [54, 102] on span "Home" at bounding box center [95, 106] width 97 height 15
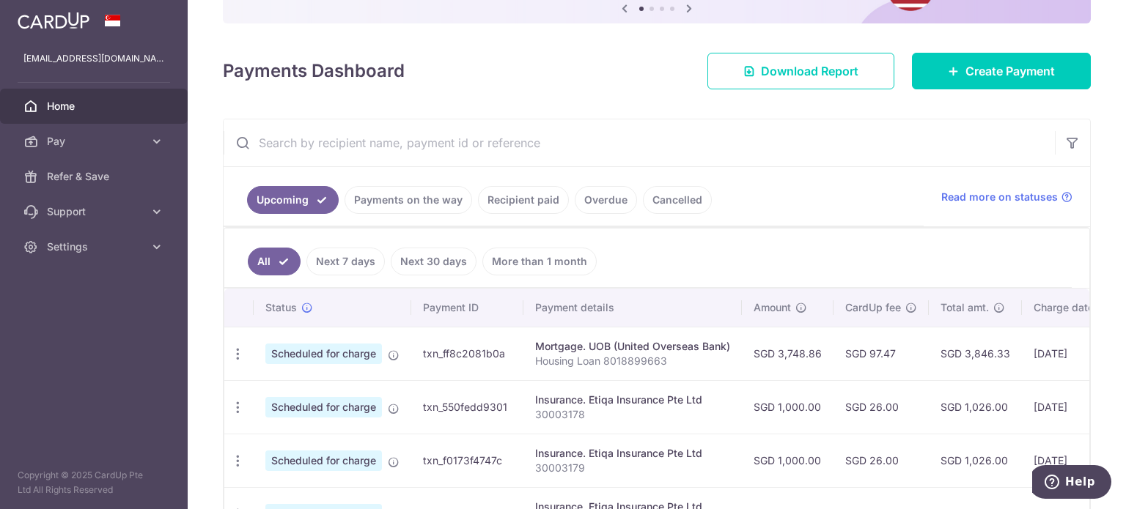
scroll to position [147, 0]
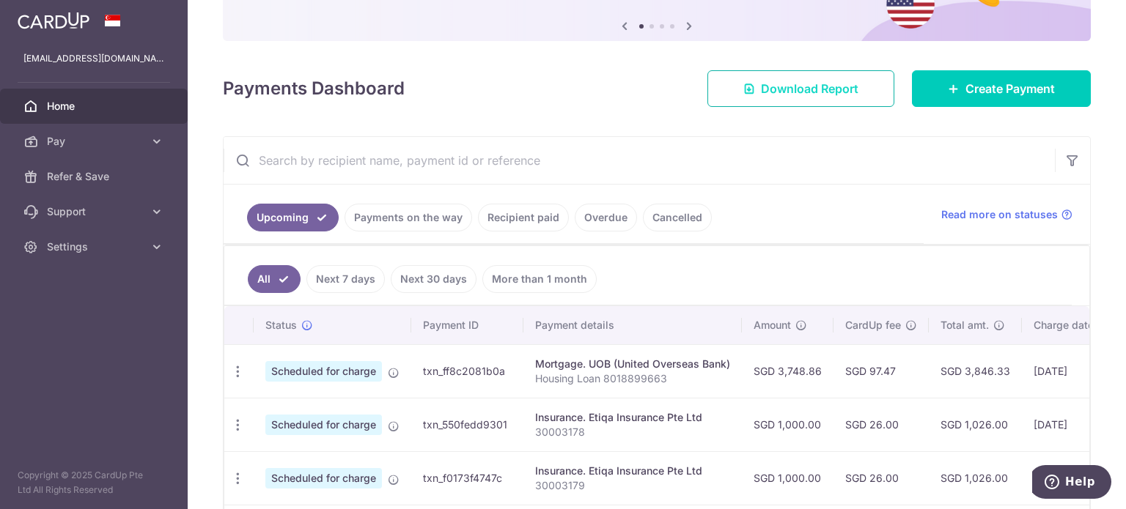
click at [764, 92] on span "Download Report" at bounding box center [809, 89] width 97 height 18
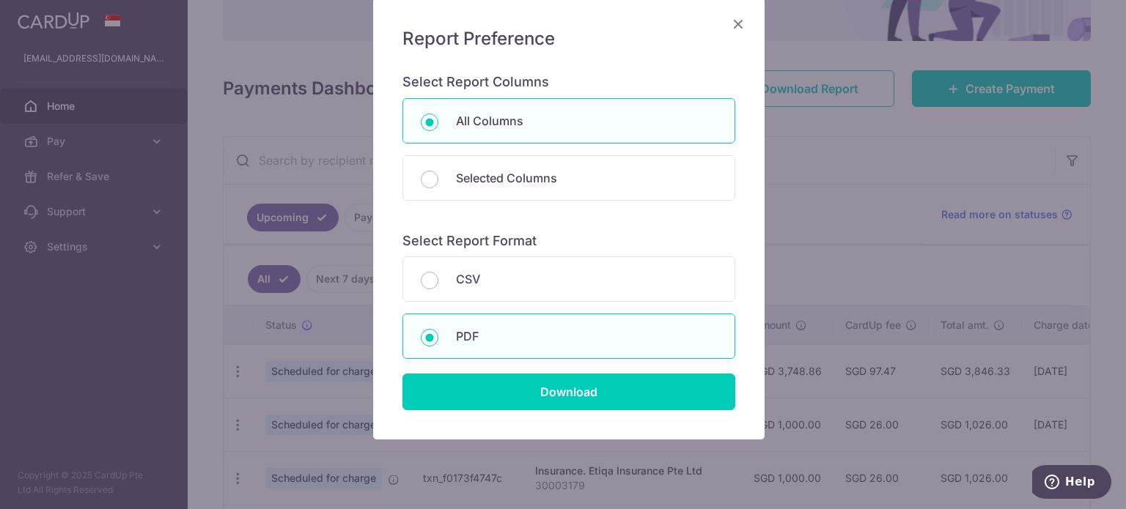
scroll to position [143, 0]
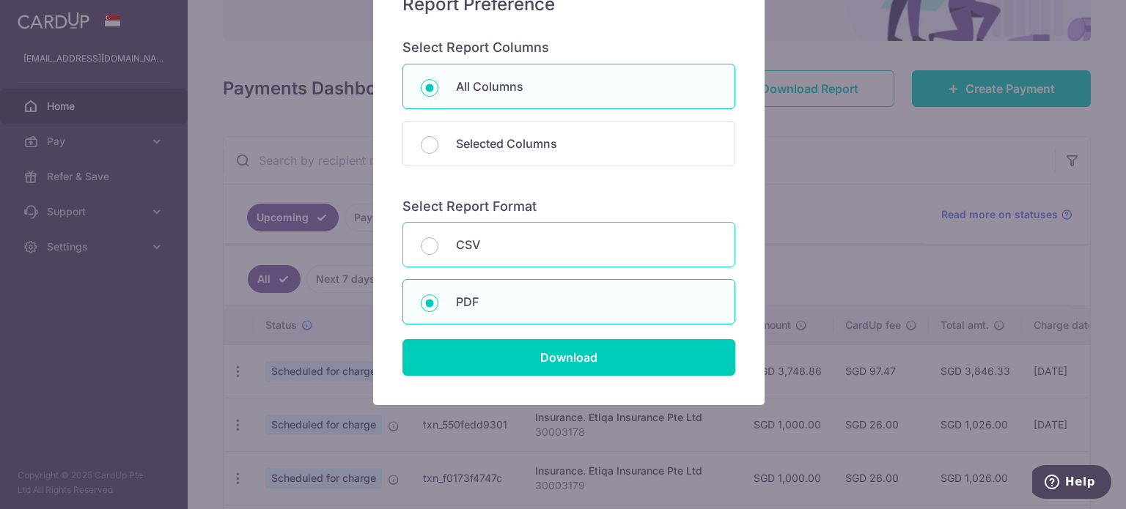
click at [499, 248] on p "CSV" at bounding box center [586, 245] width 261 height 18
click at [438, 248] on input "CSV" at bounding box center [430, 246] width 18 height 18
radio input "true"
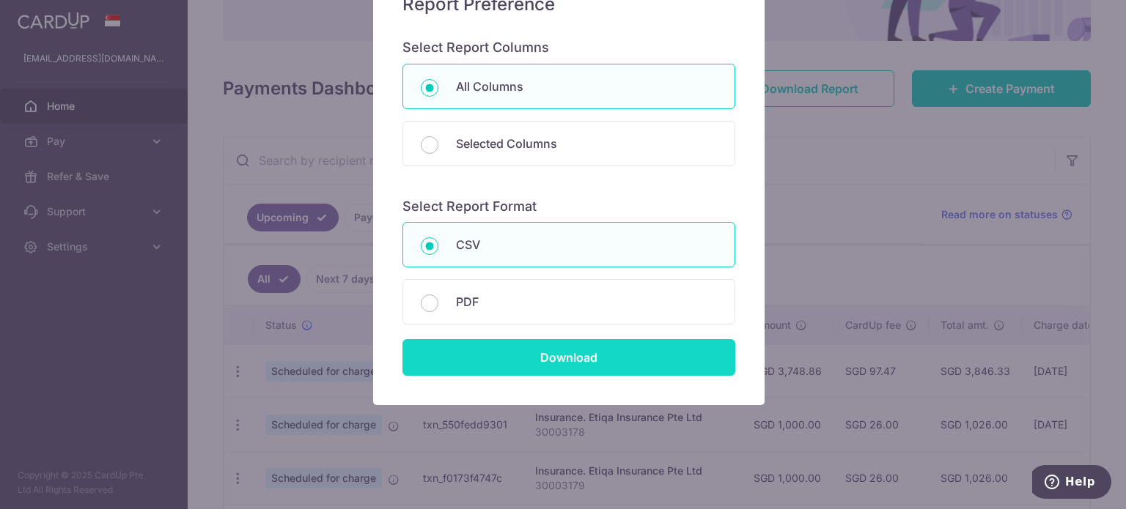
click at [597, 361] on input "Download" at bounding box center [568, 357] width 333 height 37
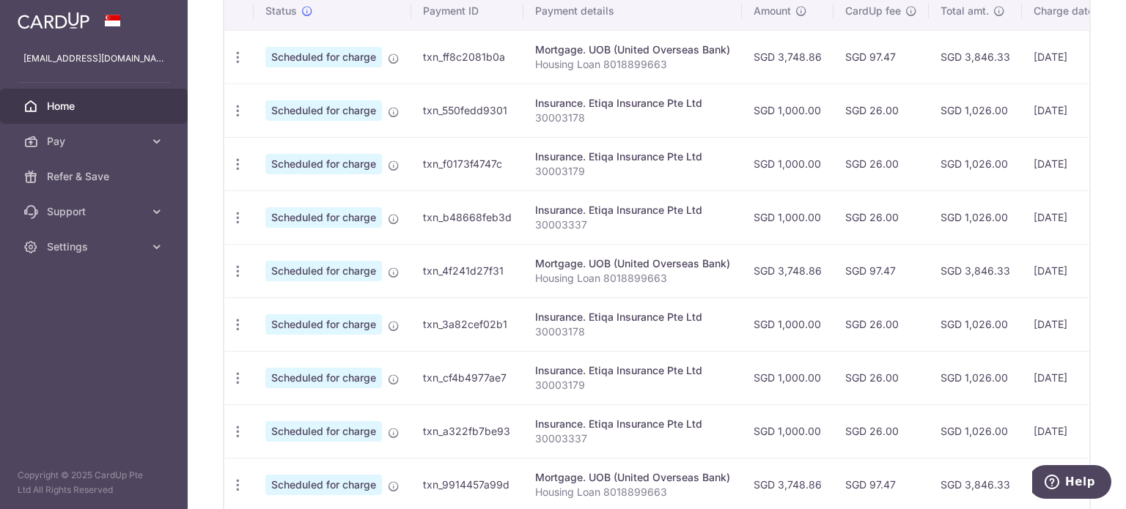
scroll to position [440, 0]
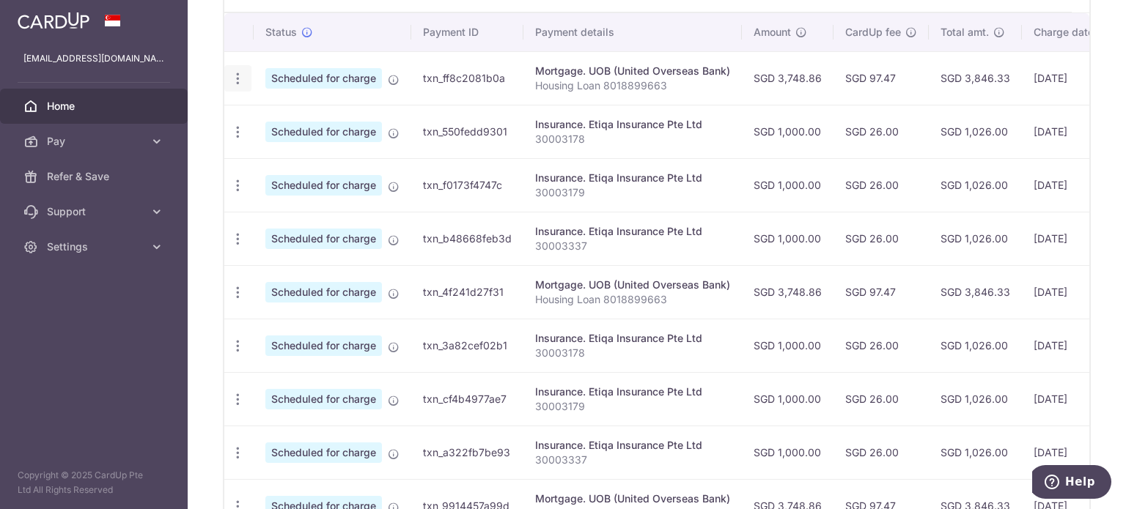
click at [240, 84] on div "Update payment Cancel payment" at bounding box center [237, 78] width 27 height 27
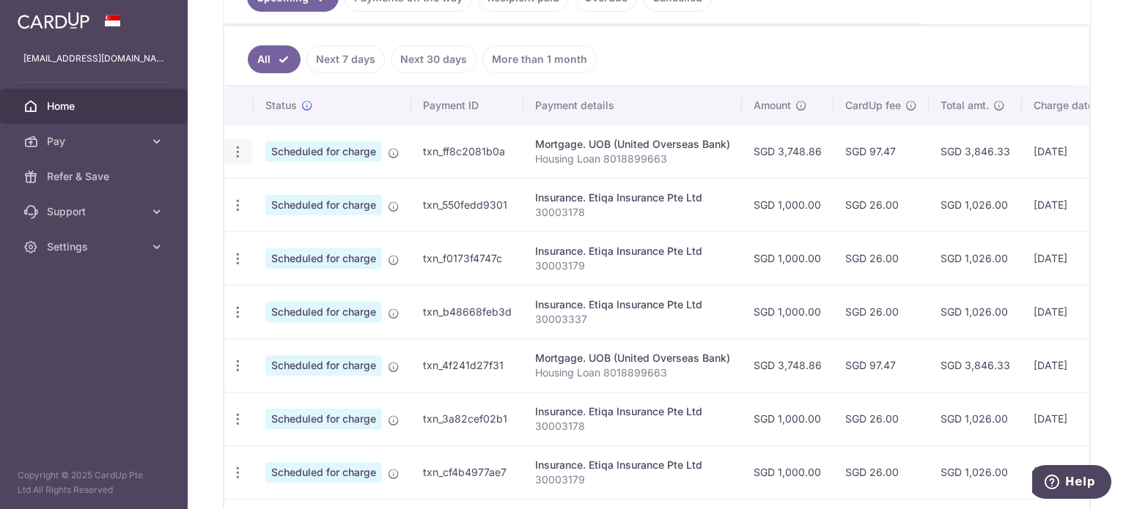
click at [240, 146] on icon "button" at bounding box center [237, 151] width 15 height 15
click at [267, 191] on span "Update payment" at bounding box center [316, 192] width 100 height 18
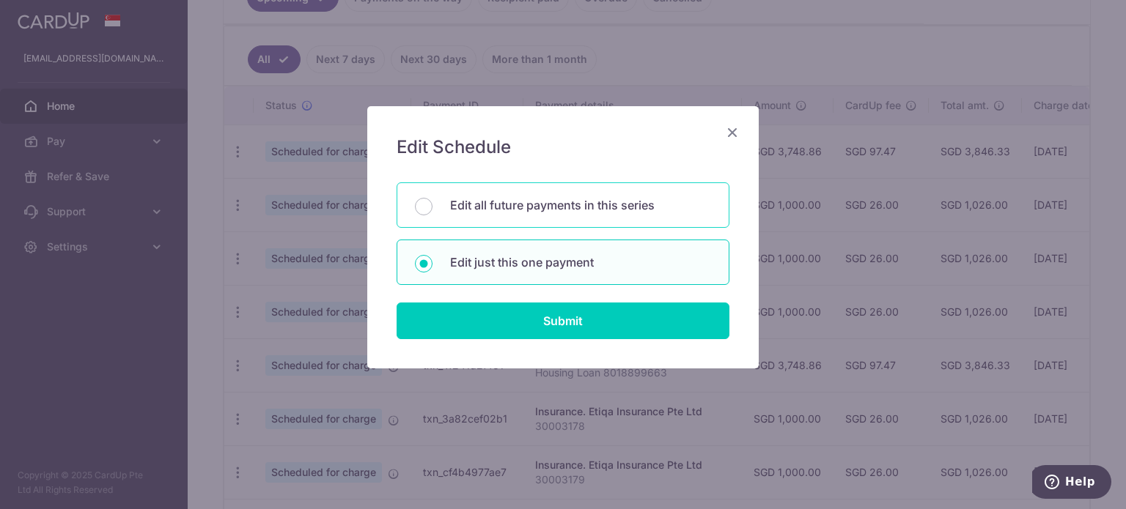
click at [555, 208] on p "Edit all future payments in this series" at bounding box center [580, 205] width 261 height 18
click at [432, 208] on input "Edit all future payments in this series" at bounding box center [424, 207] width 18 height 18
radio input "true"
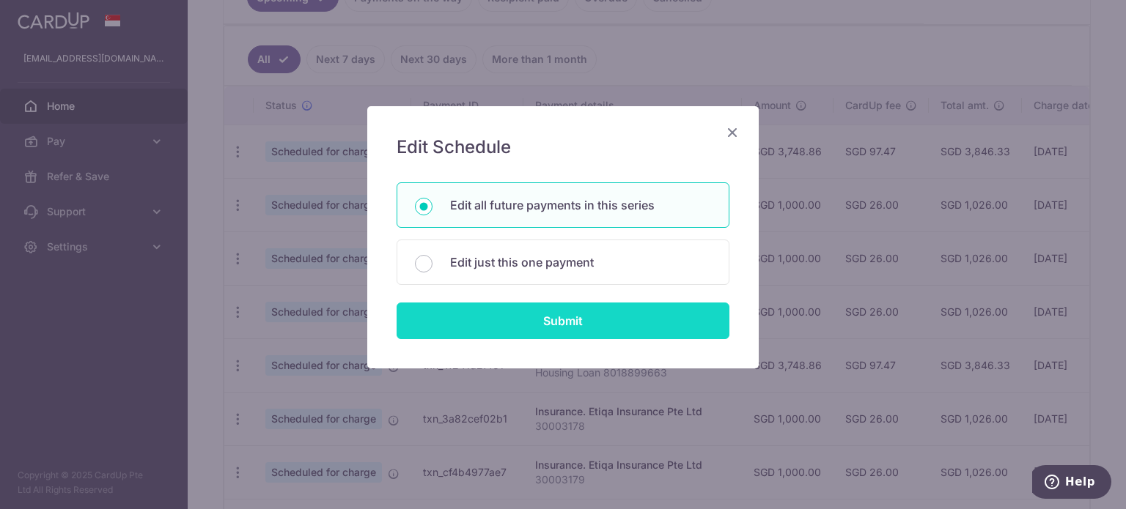
click at [591, 319] on input "Submit" at bounding box center [562, 321] width 333 height 37
radio input "true"
type input "3,748.86"
type input "Housing Loan 8018899663"
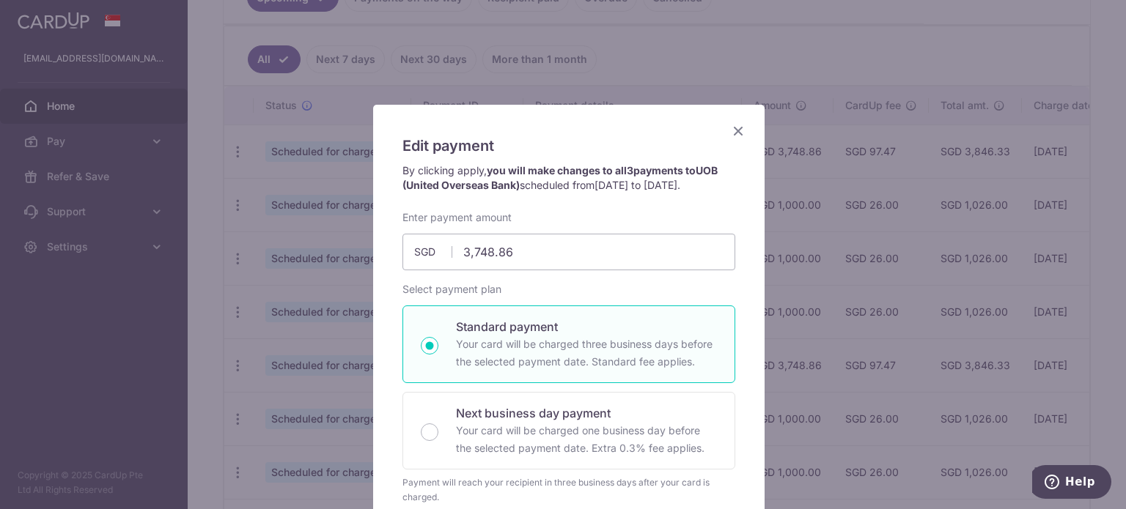
scroll to position [73, 0]
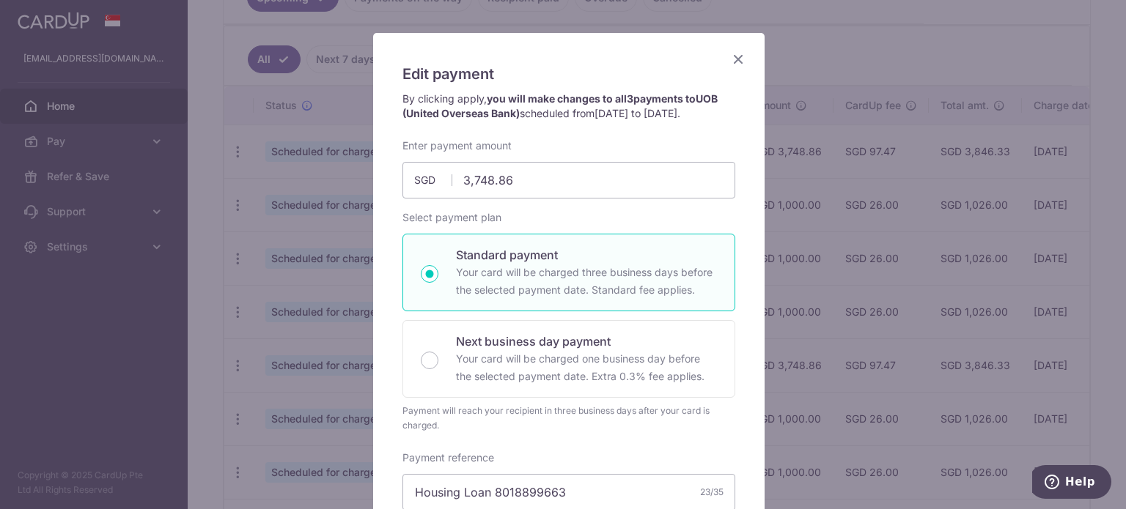
click at [734, 59] on icon "Close" at bounding box center [738, 59] width 18 height 18
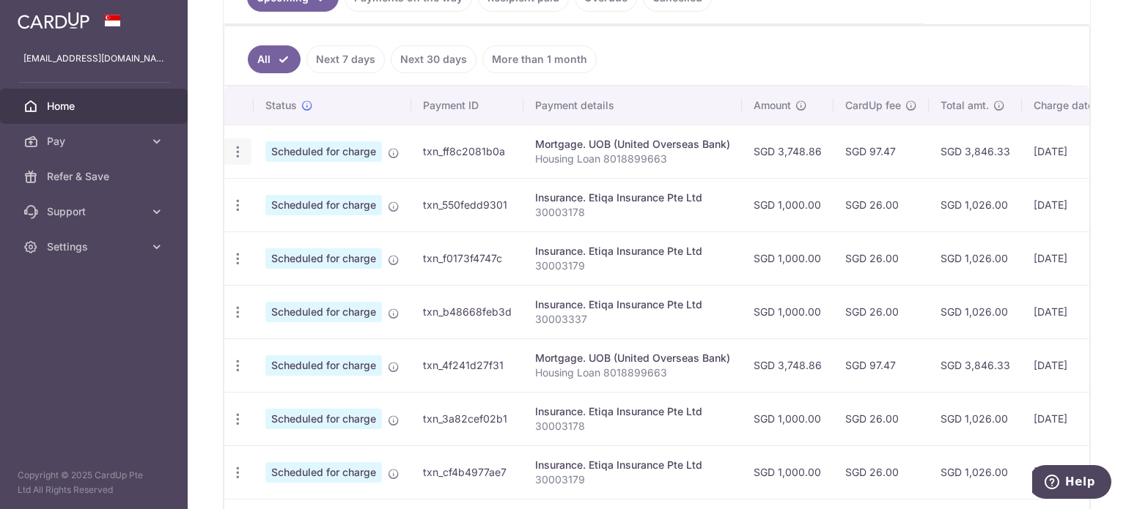
click at [249, 146] on div "Update payment Cancel payment" at bounding box center [237, 152] width 27 height 27
click at [237, 147] on icon "button" at bounding box center [237, 151] width 15 height 15
click at [293, 228] on span "Cancel payment" at bounding box center [316, 228] width 98 height 18
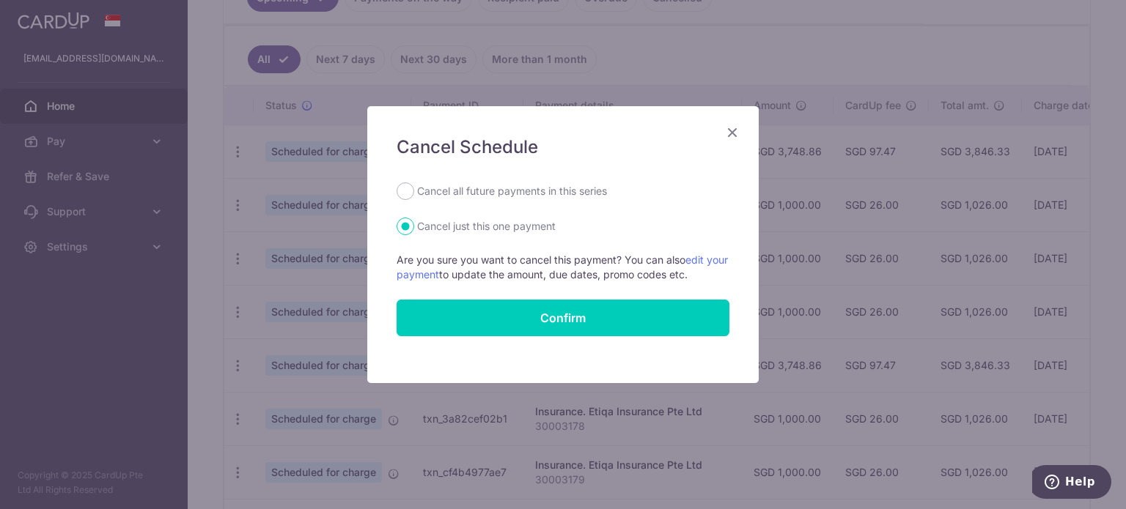
click at [525, 191] on label "Cancel all future payments in this series" at bounding box center [512, 191] width 190 height 18
click at [414, 191] on input "Cancel all future payments in this series" at bounding box center [405, 191] width 18 height 18
radio input "true"
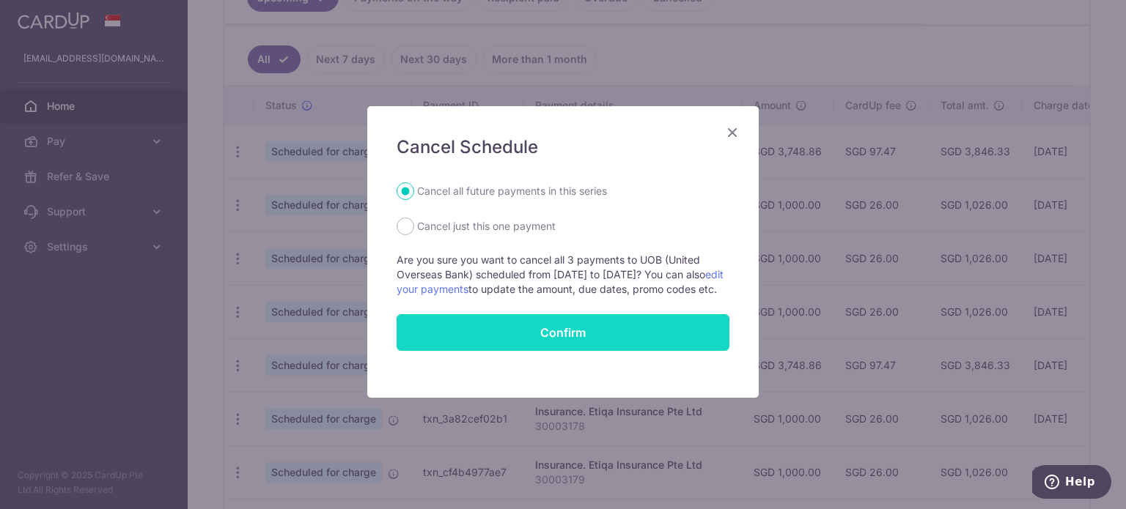
click at [566, 347] on button "Confirm" at bounding box center [562, 332] width 333 height 37
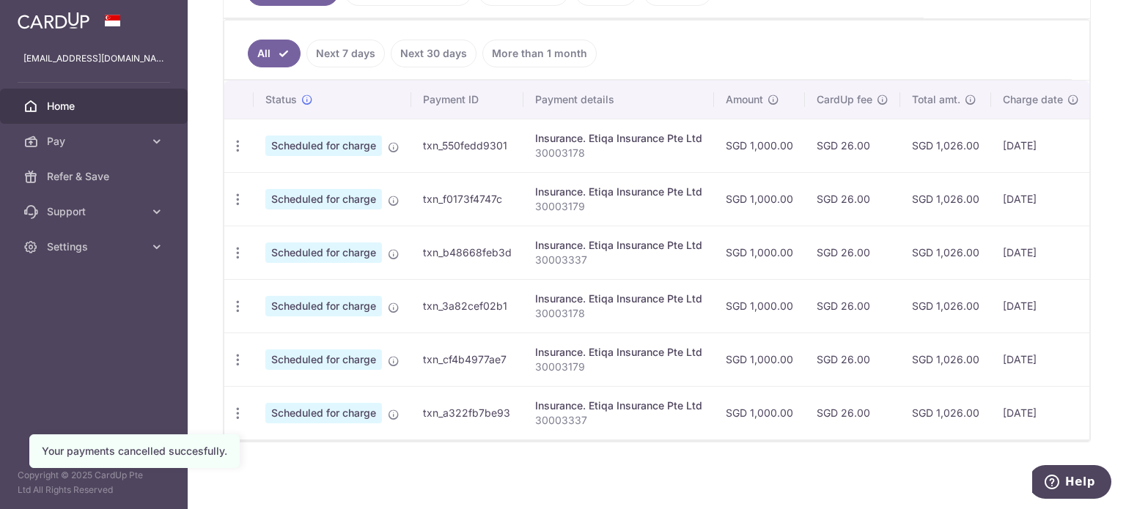
scroll to position [378, 0]
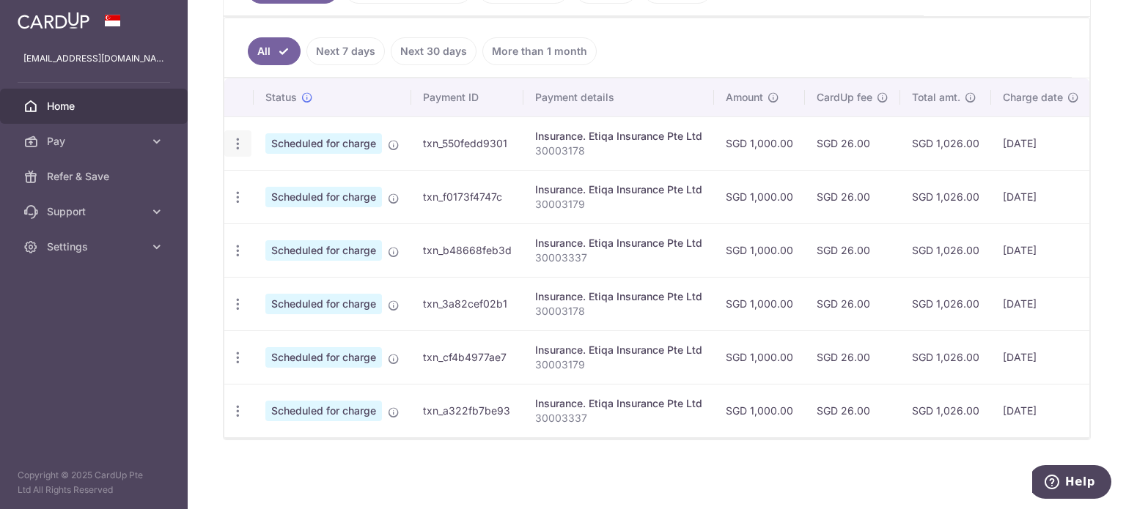
click at [235, 138] on icon "button" at bounding box center [237, 143] width 15 height 15
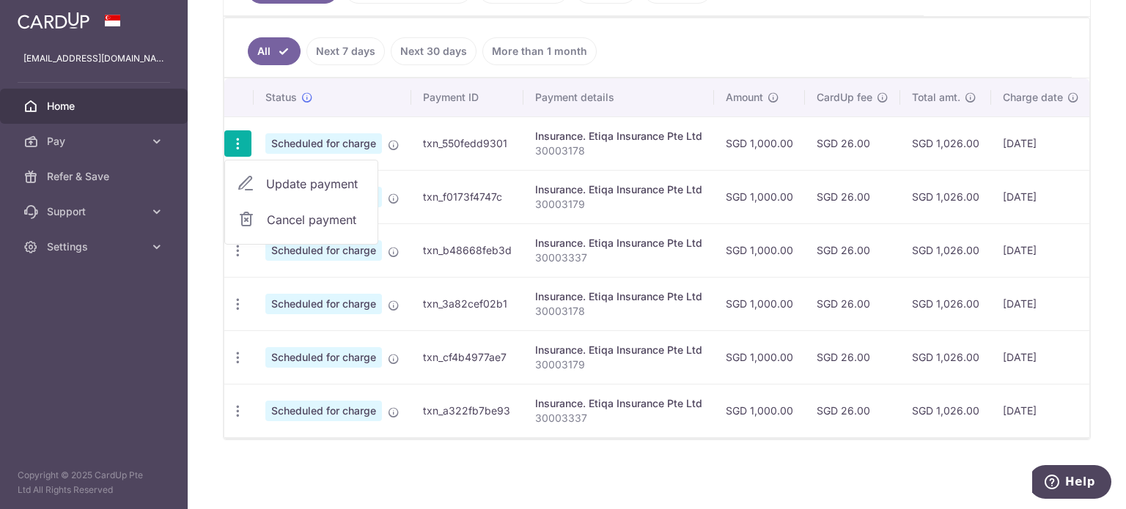
click at [311, 217] on span "Cancel payment" at bounding box center [316, 220] width 98 height 18
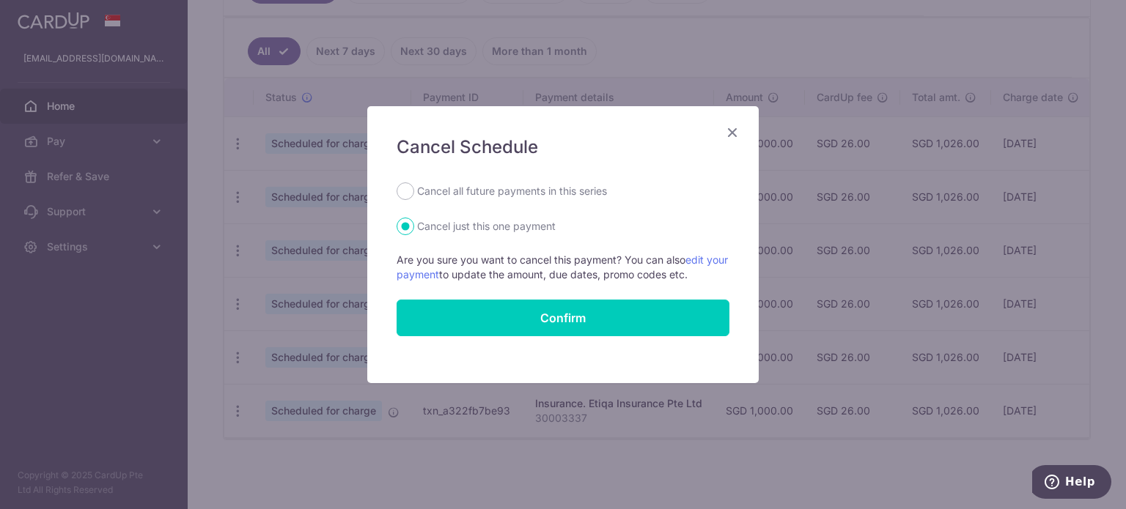
drag, startPoint x: 469, startPoint y: 191, endPoint x: 566, endPoint y: 287, distance: 136.3
click at [469, 191] on label "Cancel all future payments in this series" at bounding box center [512, 191] width 190 height 18
click at [414, 191] on input "Cancel all future payments in this series" at bounding box center [405, 191] width 18 height 18
radio input "true"
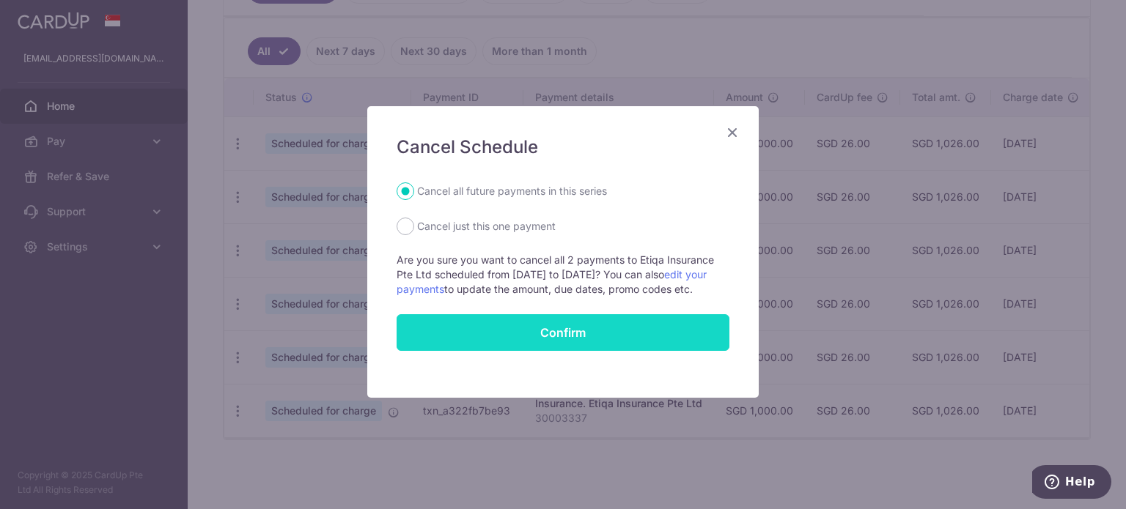
click at [573, 339] on button "Confirm" at bounding box center [562, 332] width 333 height 37
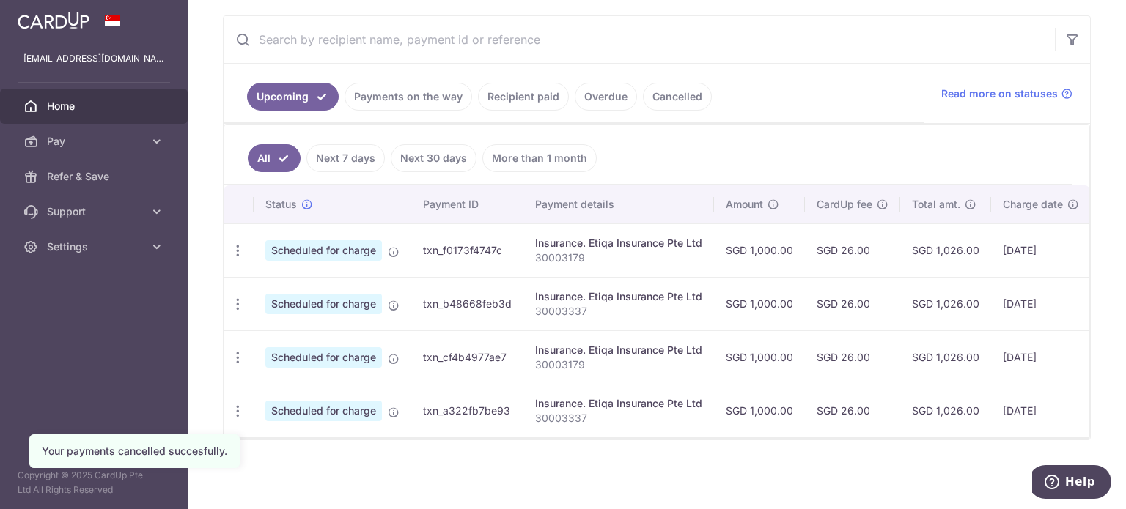
scroll to position [272, 0]
click at [241, 249] on icon "button" at bounding box center [237, 250] width 15 height 15
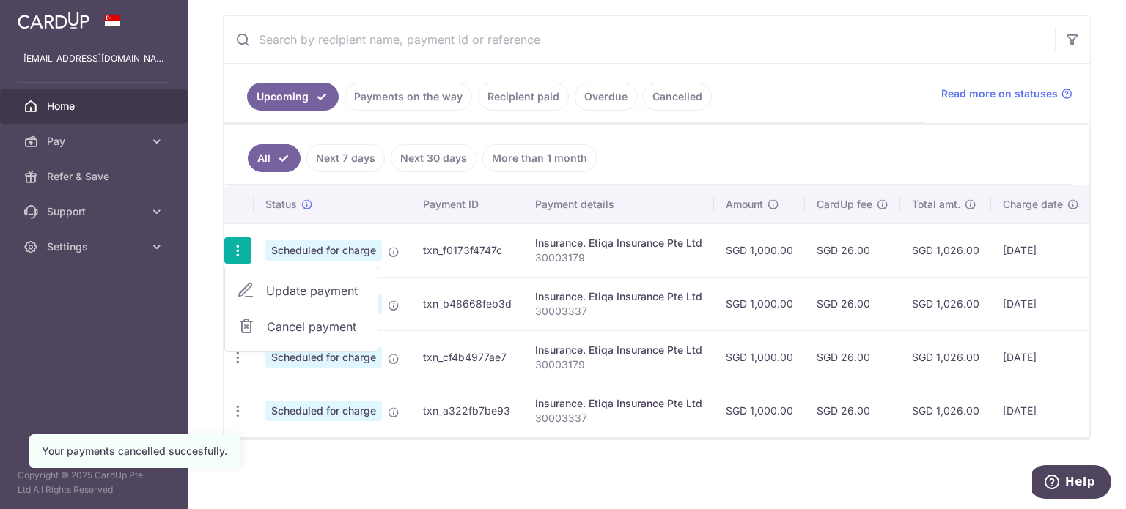
click at [278, 328] on span "Cancel payment" at bounding box center [316, 327] width 98 height 18
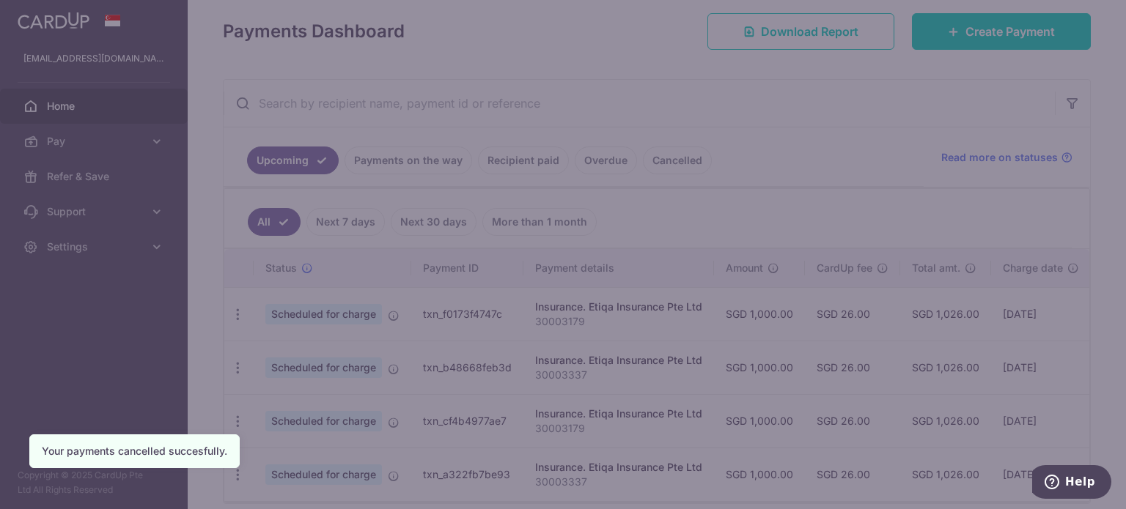
scroll to position [199, 0]
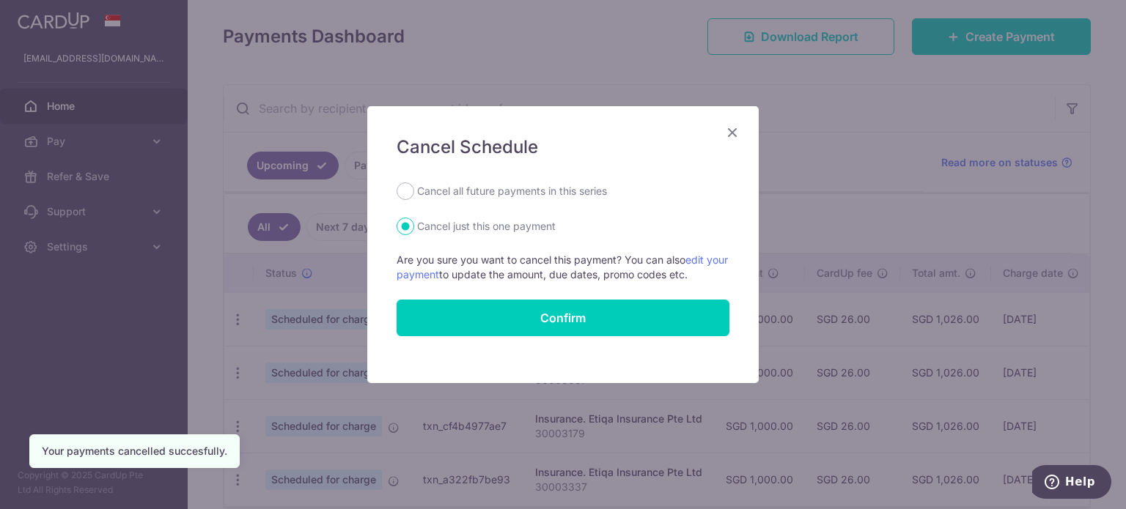
click at [434, 184] on label "Cancel all future payments in this series" at bounding box center [512, 191] width 190 height 18
click at [414, 184] on input "Cancel all future payments in this series" at bounding box center [405, 191] width 18 height 18
radio input "true"
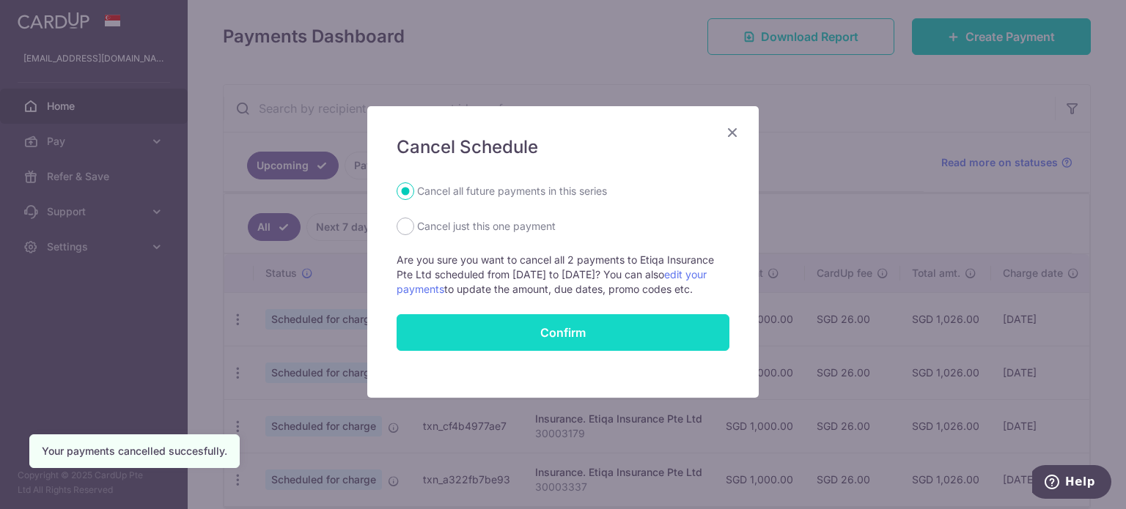
click at [539, 328] on button "Confirm" at bounding box center [562, 332] width 333 height 37
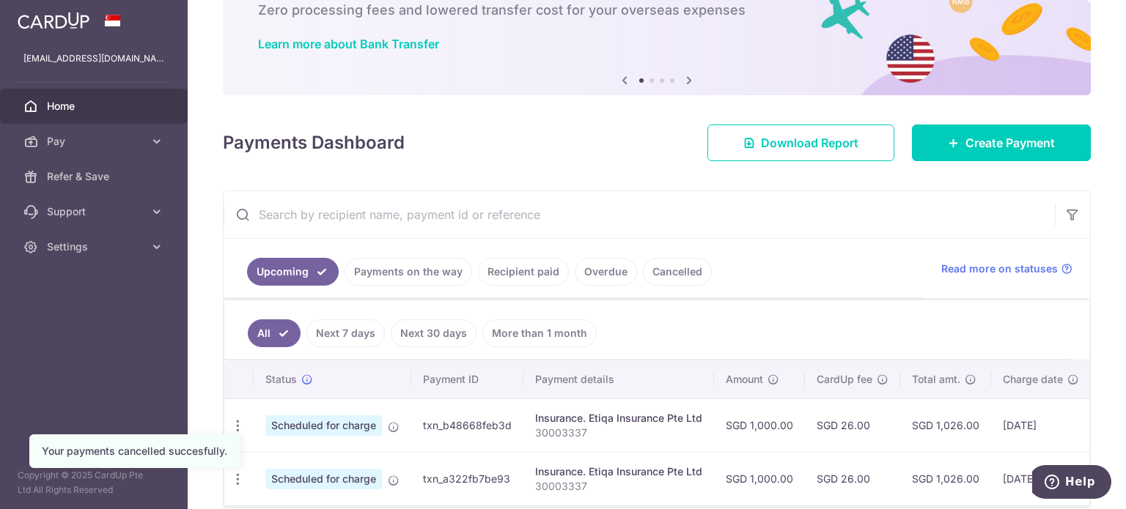
scroll to position [165, 0]
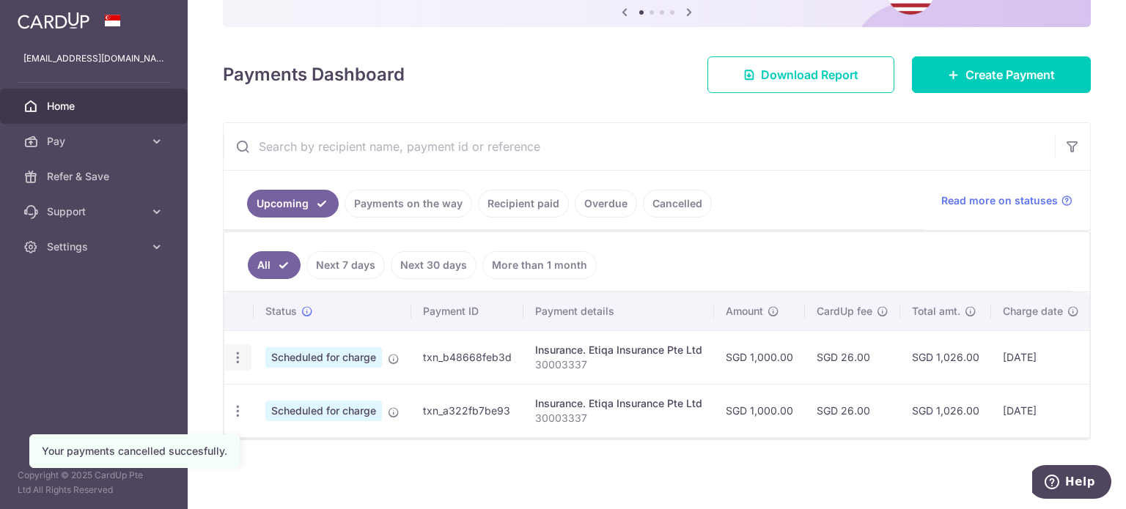
click at [240, 352] on icon "button" at bounding box center [237, 357] width 15 height 15
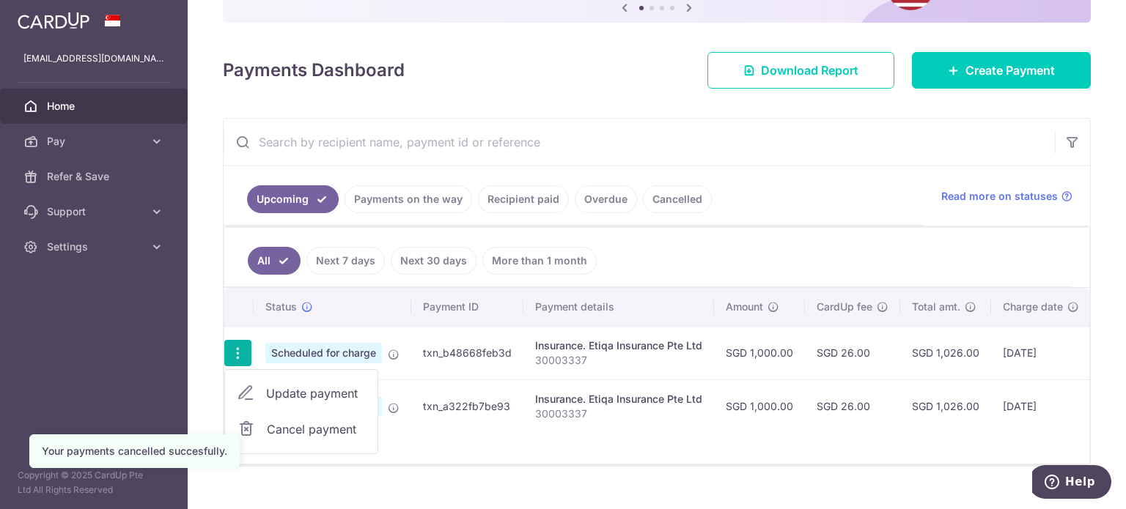
click at [314, 435] on span "Cancel payment" at bounding box center [316, 430] width 98 height 18
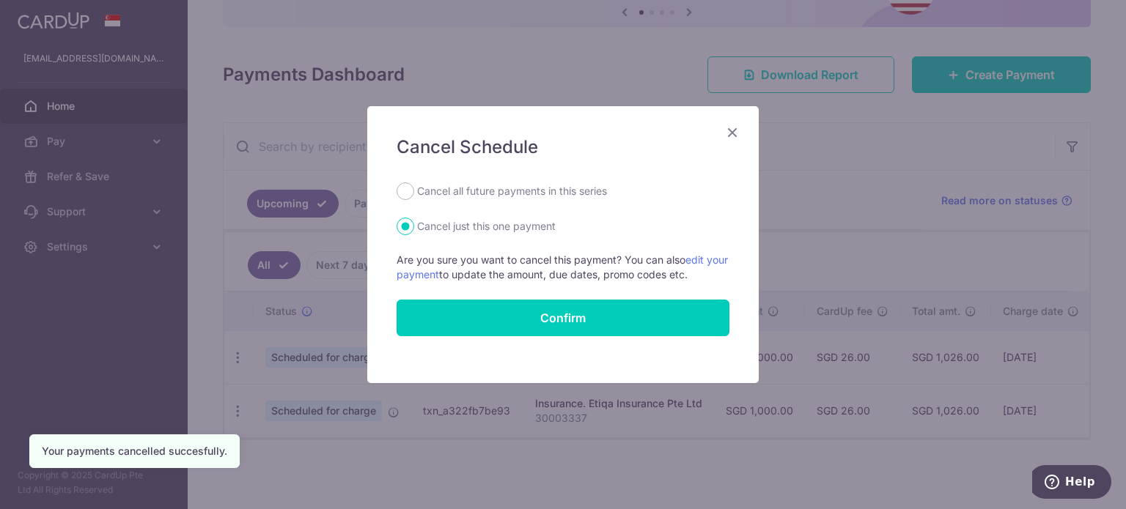
click at [465, 196] on label "Cancel all future payments in this series" at bounding box center [512, 191] width 190 height 18
click at [414, 196] on input "Cancel all future payments in this series" at bounding box center [405, 191] width 18 height 18
radio input "true"
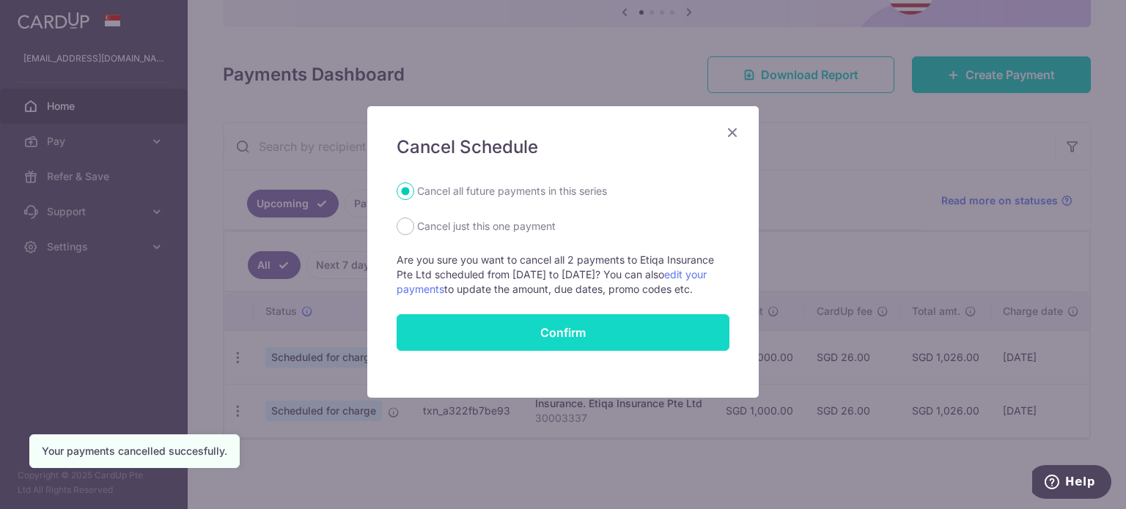
click at [532, 345] on button "Confirm" at bounding box center [562, 332] width 333 height 37
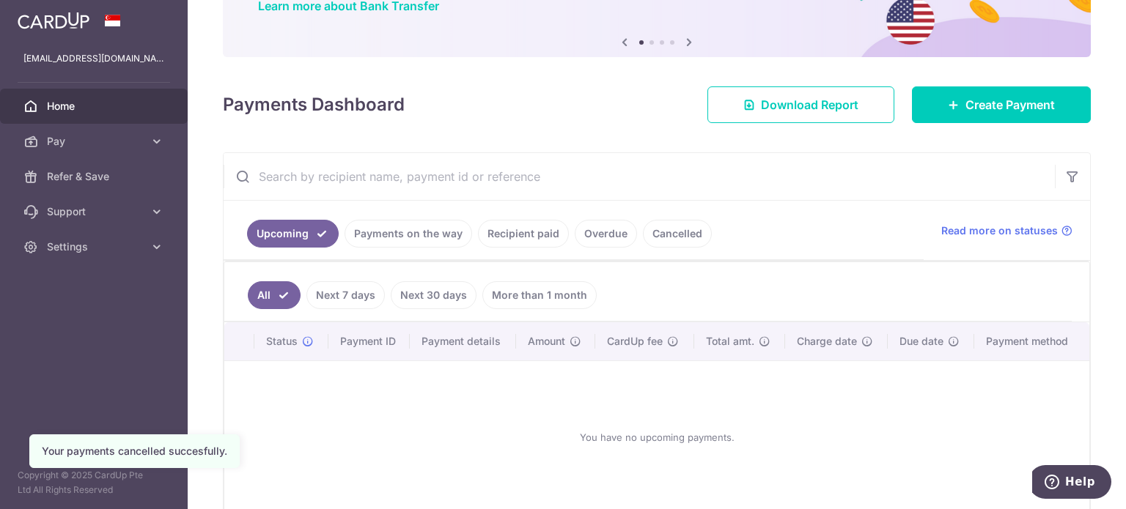
click at [412, 232] on link "Payments on the way" at bounding box center [408, 234] width 128 height 28
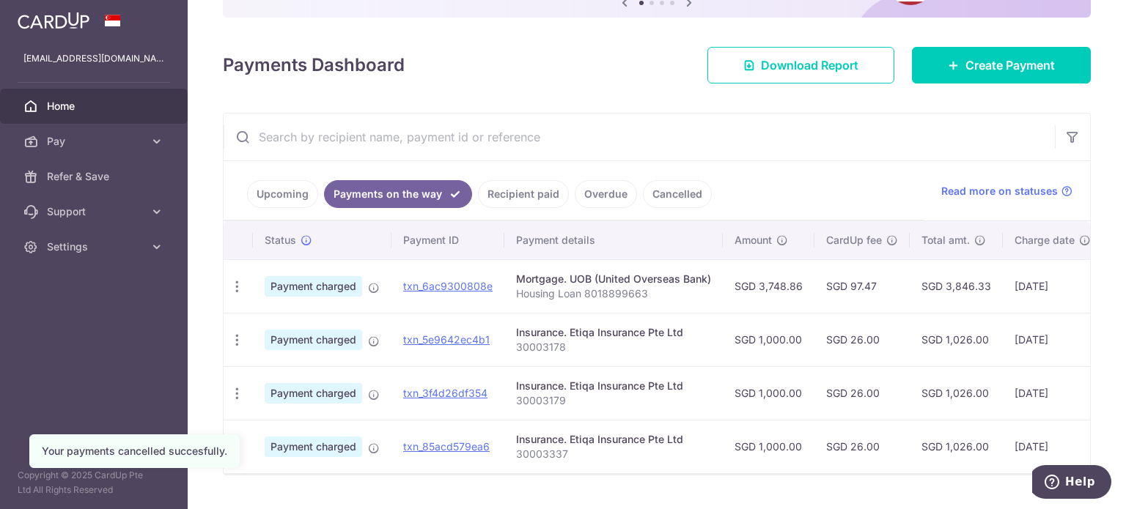
scroll to position [210, 0]
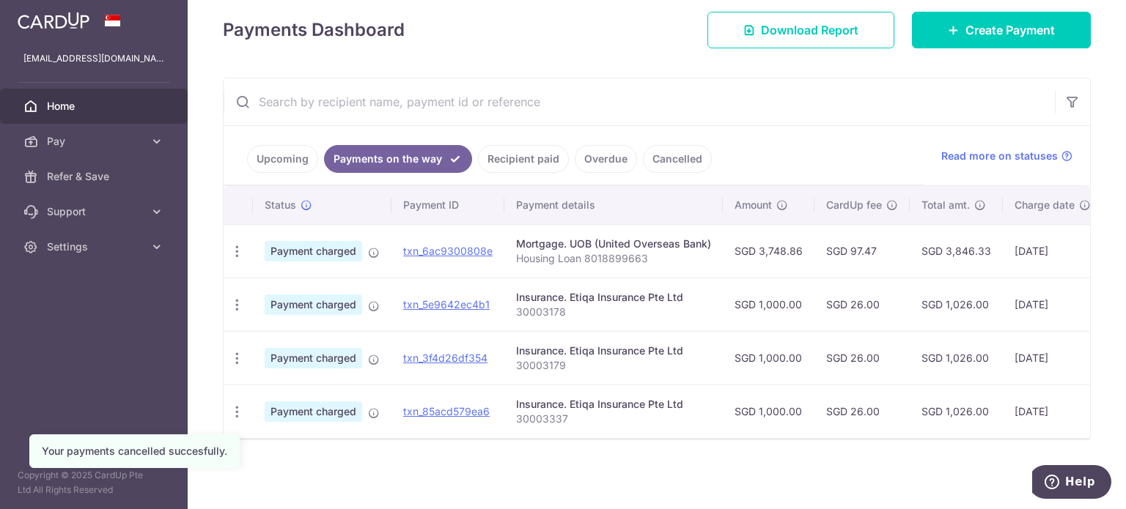
click at [296, 159] on ul "Upcoming Payments on the way Recipient paid Overdue Cancelled" at bounding box center [574, 155] width 700 height 59
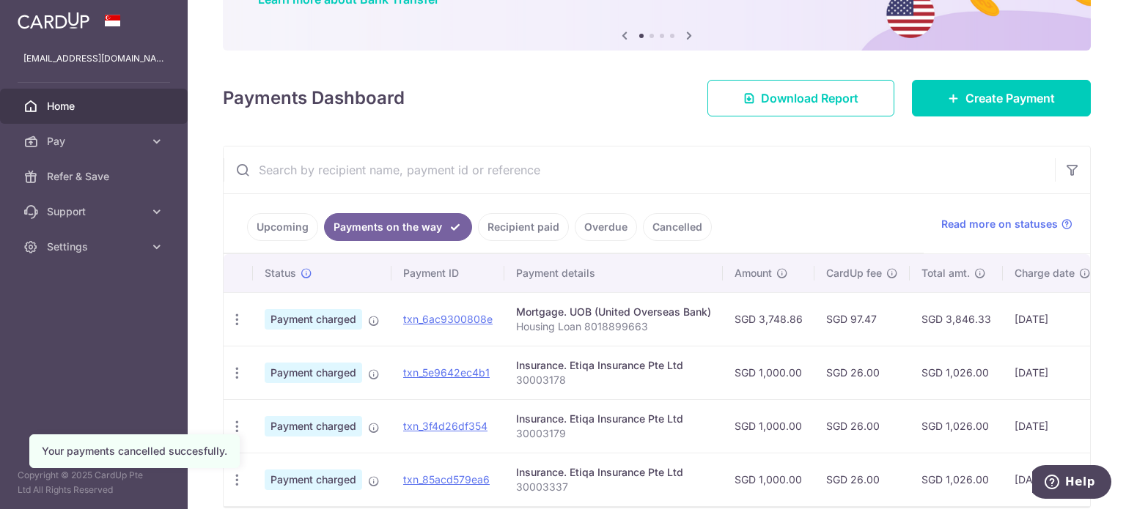
click at [285, 231] on link "Upcoming" at bounding box center [282, 227] width 71 height 28
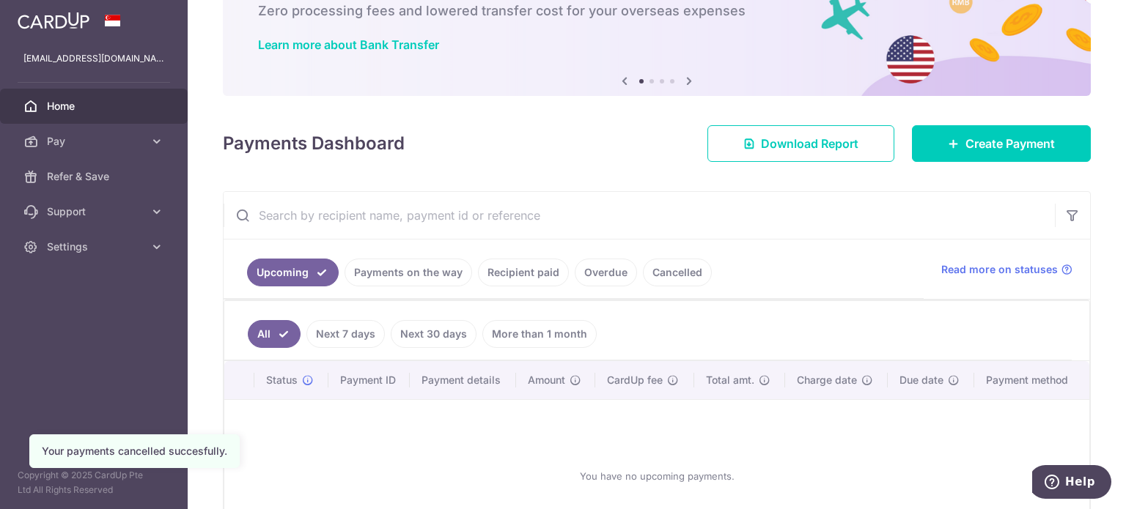
scroll to position [57, 0]
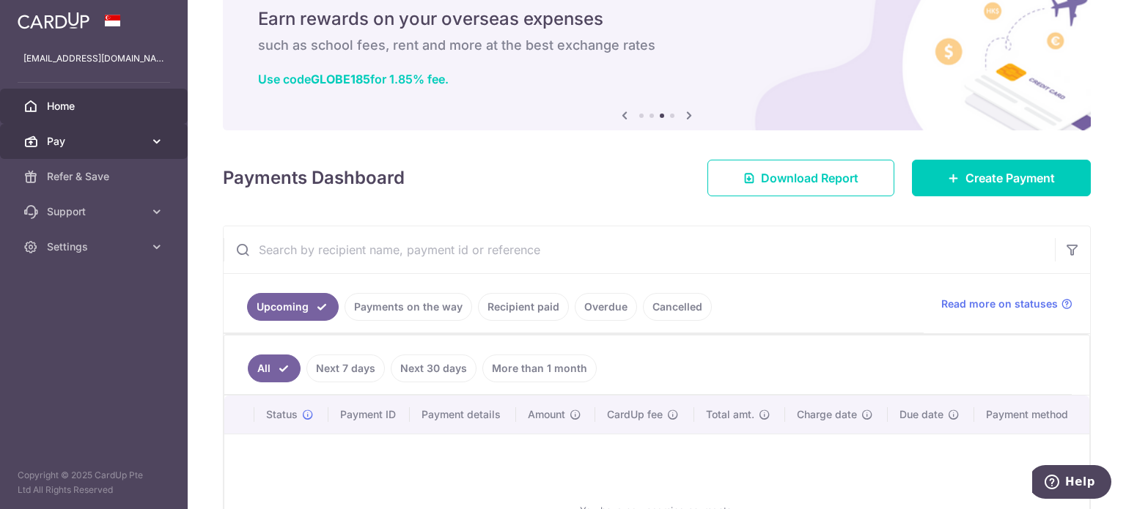
click at [110, 135] on span "Pay" at bounding box center [95, 141] width 97 height 15
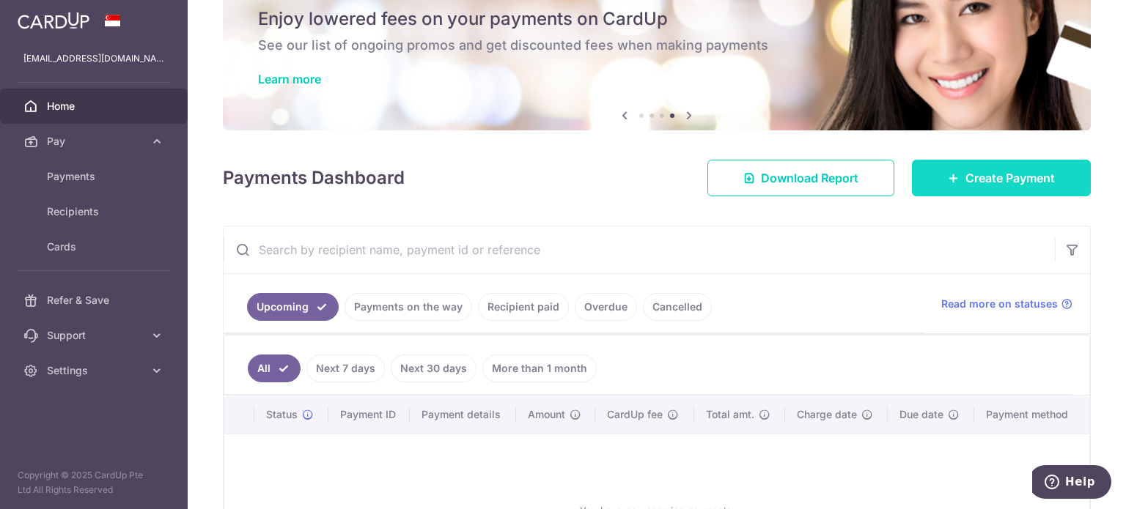
click at [1050, 180] on link "Create Payment" at bounding box center [1001, 178] width 179 height 37
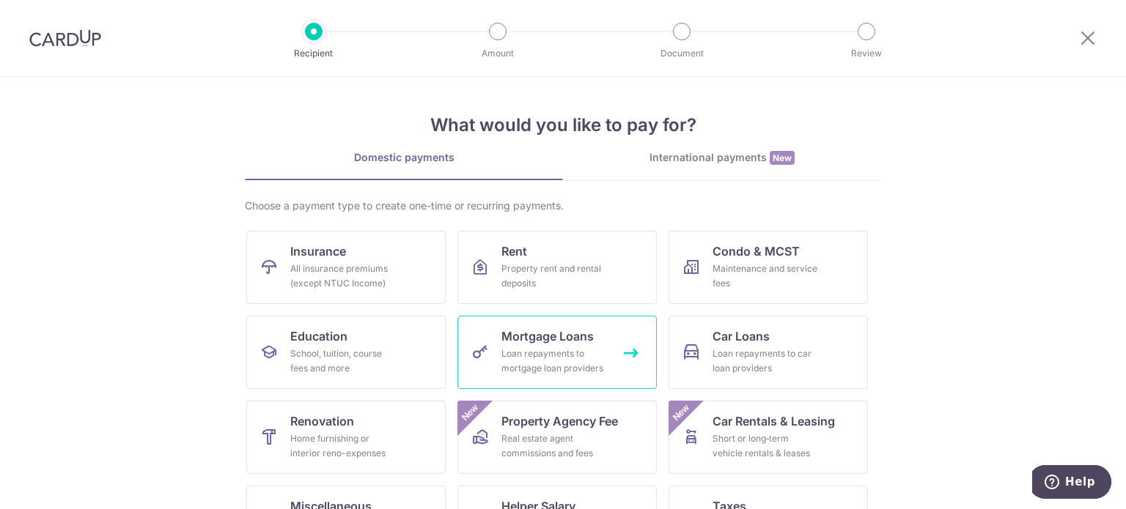
click at [557, 347] on div "Loan repayments to mortgage loan providers" at bounding box center [554, 361] width 106 height 29
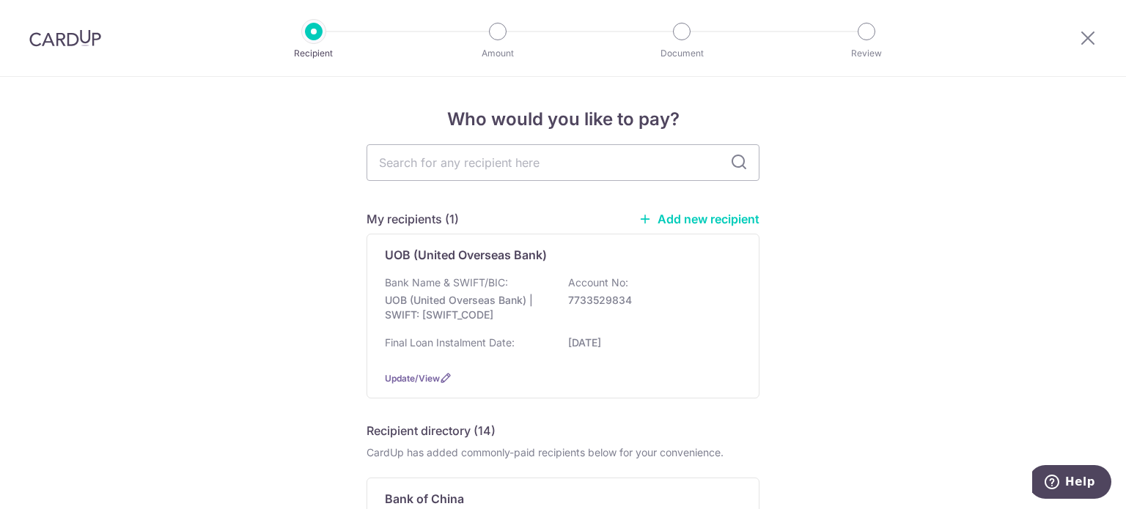
scroll to position [73, 0]
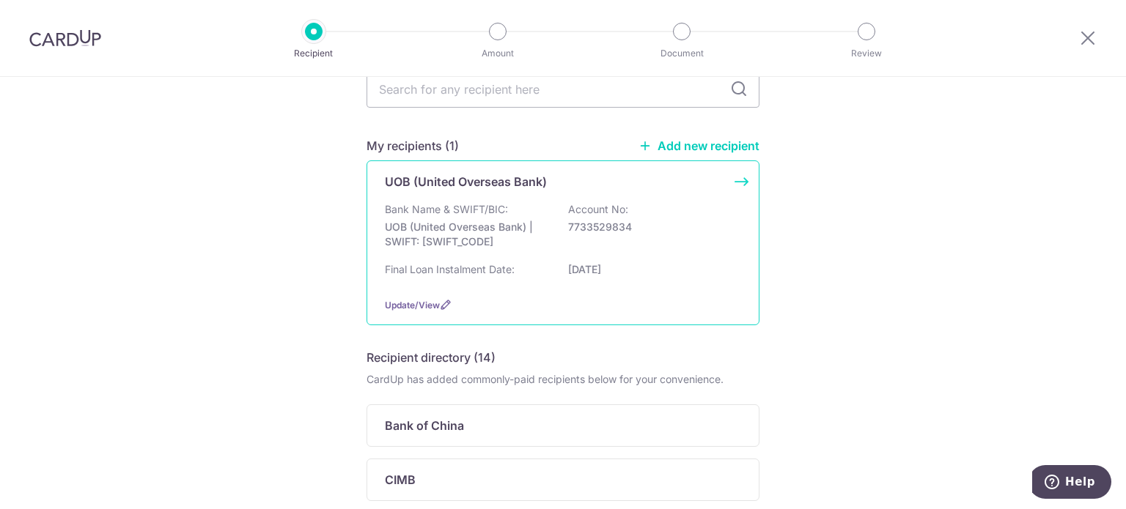
click at [673, 229] on p "7733529834" at bounding box center [650, 227] width 164 height 15
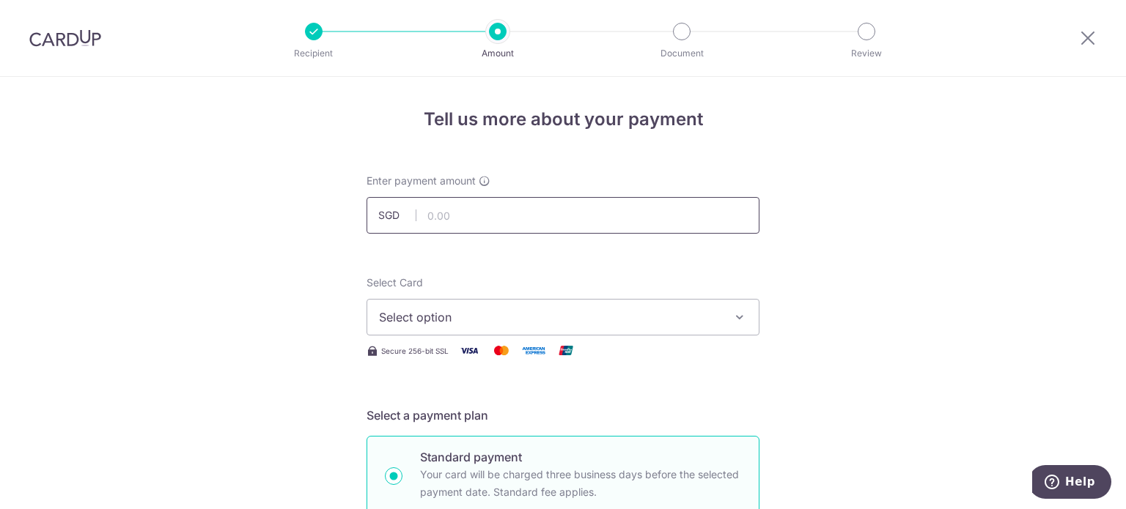
click at [560, 221] on input "text" at bounding box center [562, 215] width 393 height 37
click at [516, 219] on input "text" at bounding box center [562, 215] width 393 height 37
paste input "3748.86"
type input "3,748.86"
click at [650, 328] on button "Select option" at bounding box center [562, 317] width 393 height 37
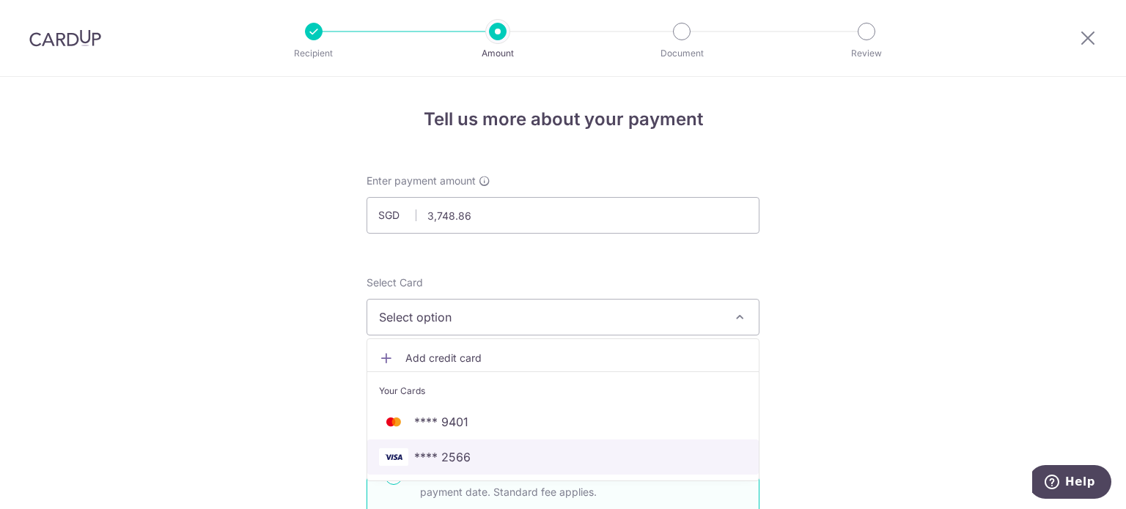
click at [560, 468] on link "**** 2566" at bounding box center [562, 457] width 391 height 35
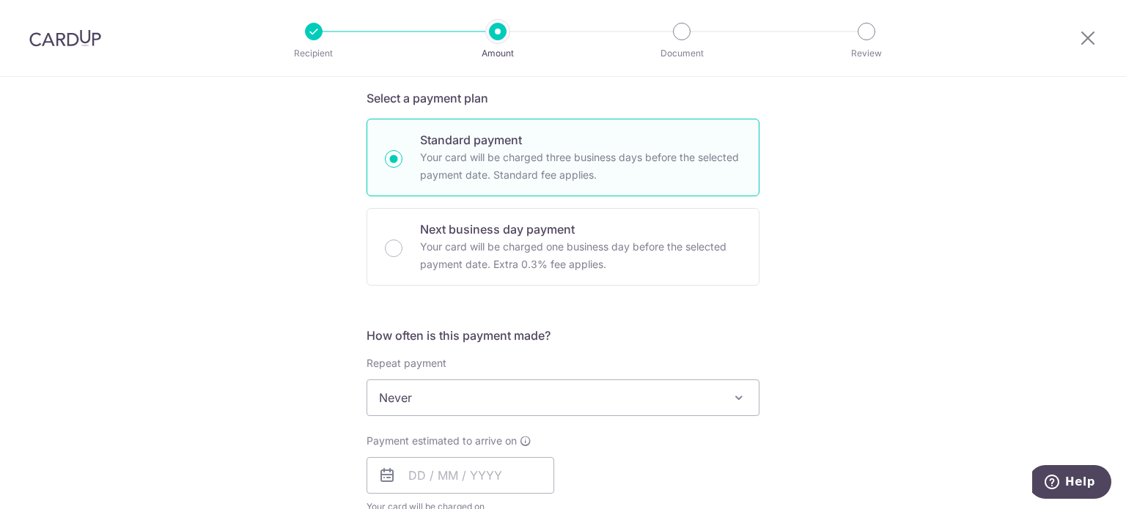
scroll to position [440, 0]
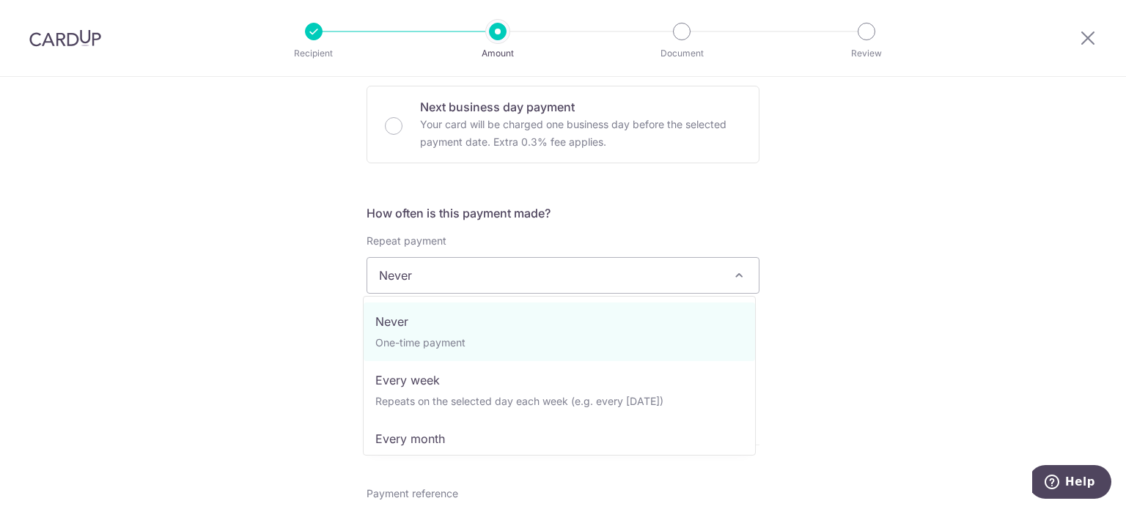
click at [665, 276] on span "Never" at bounding box center [562, 275] width 391 height 35
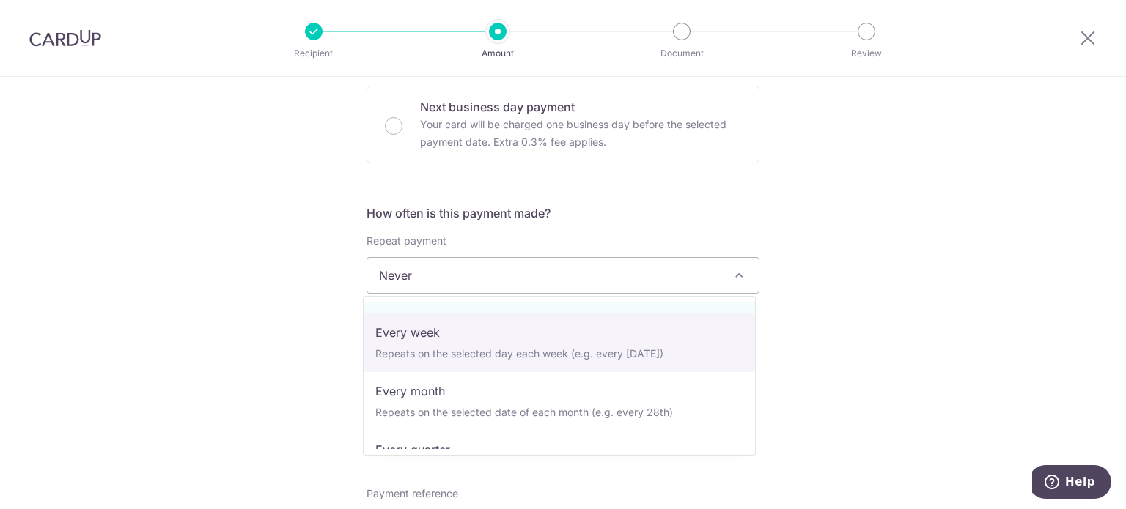
scroll to position [73, 0]
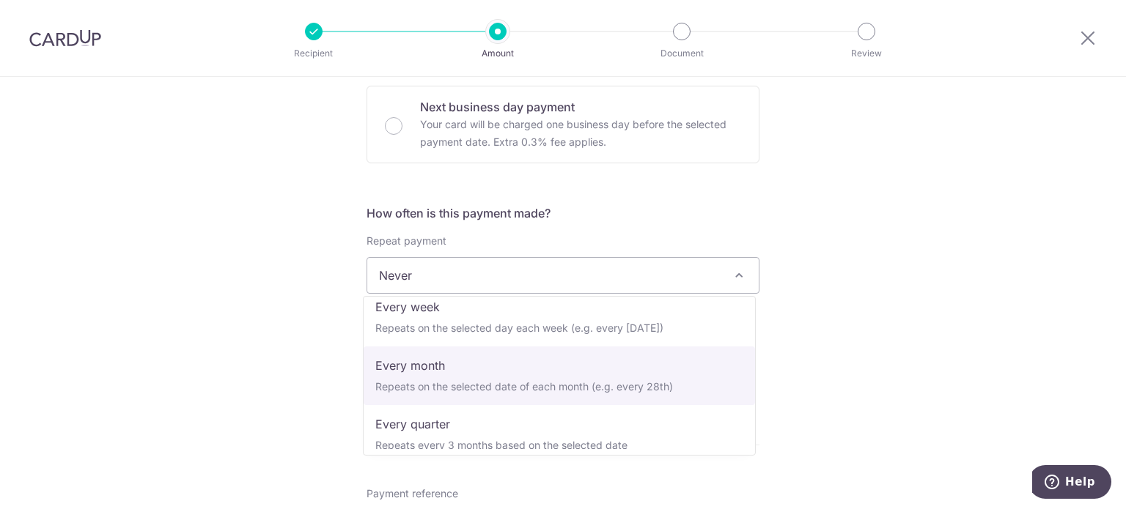
select select "3"
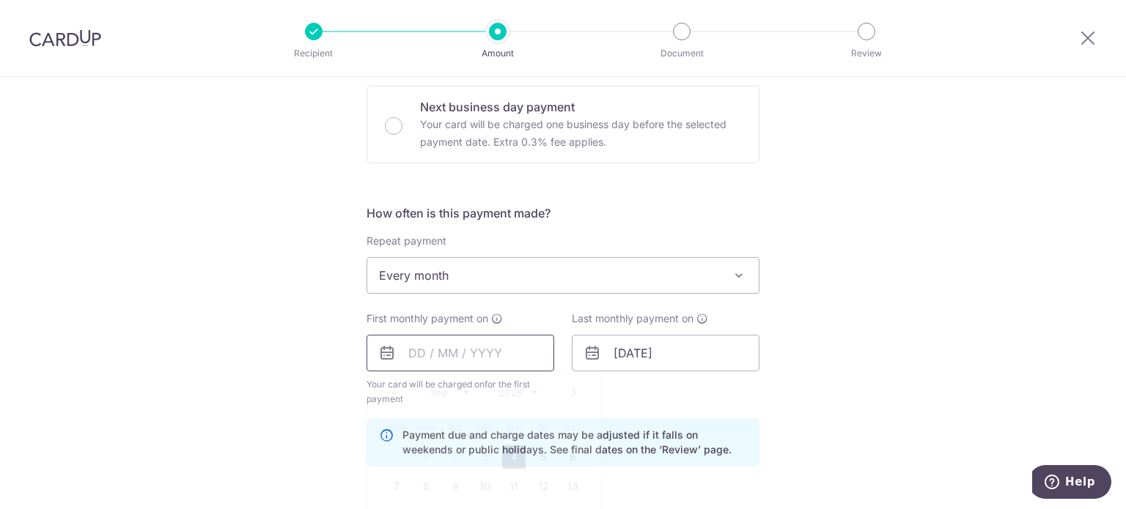
click at [448, 357] on input "text" at bounding box center [460, 353] width 188 height 37
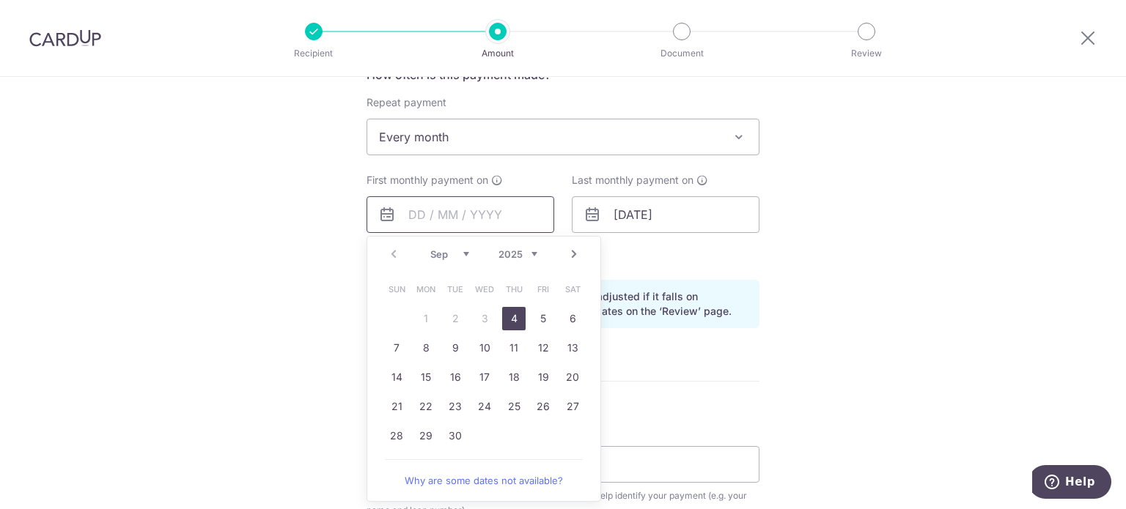
scroll to position [586, 0]
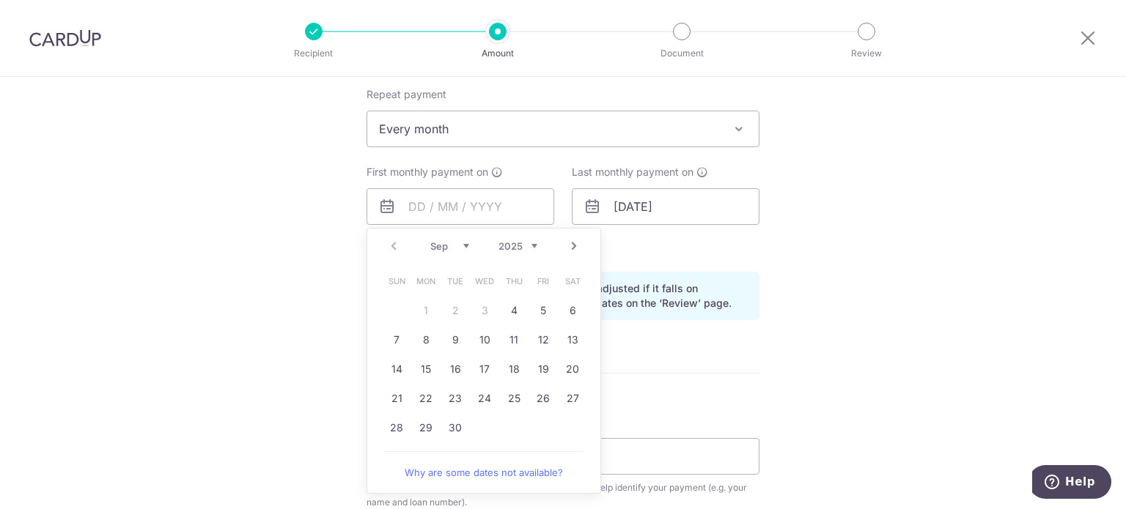
click at [573, 247] on link "Next" at bounding box center [574, 246] width 18 height 18
click at [547, 433] on link "31" at bounding box center [542, 427] width 23 height 23
type input "[DATE]"
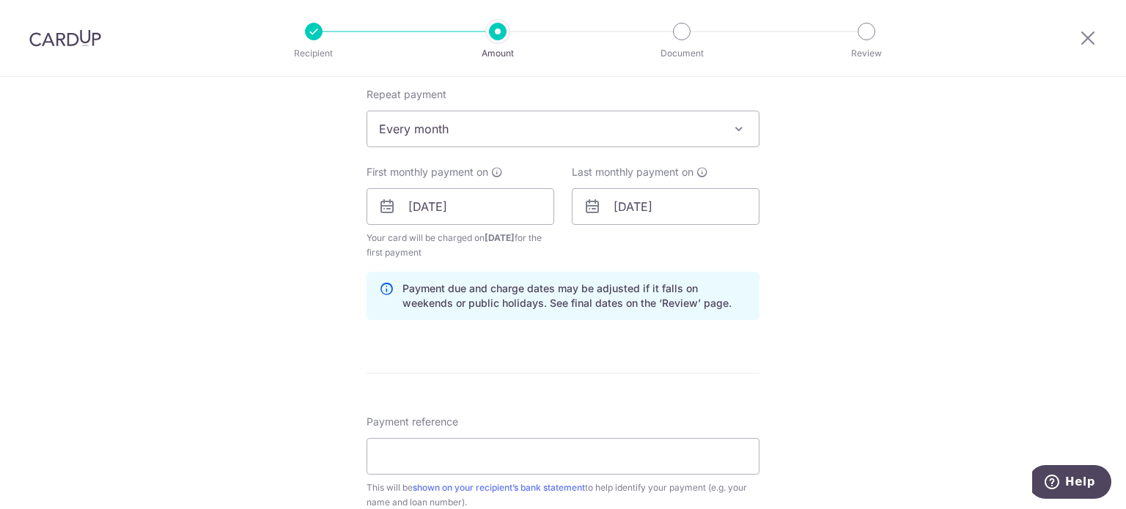
click at [882, 284] on div "Tell us more about your payment Enter payment amount SGD 3,748.86 3748.86 Selec…" at bounding box center [563, 191] width 1126 height 1400
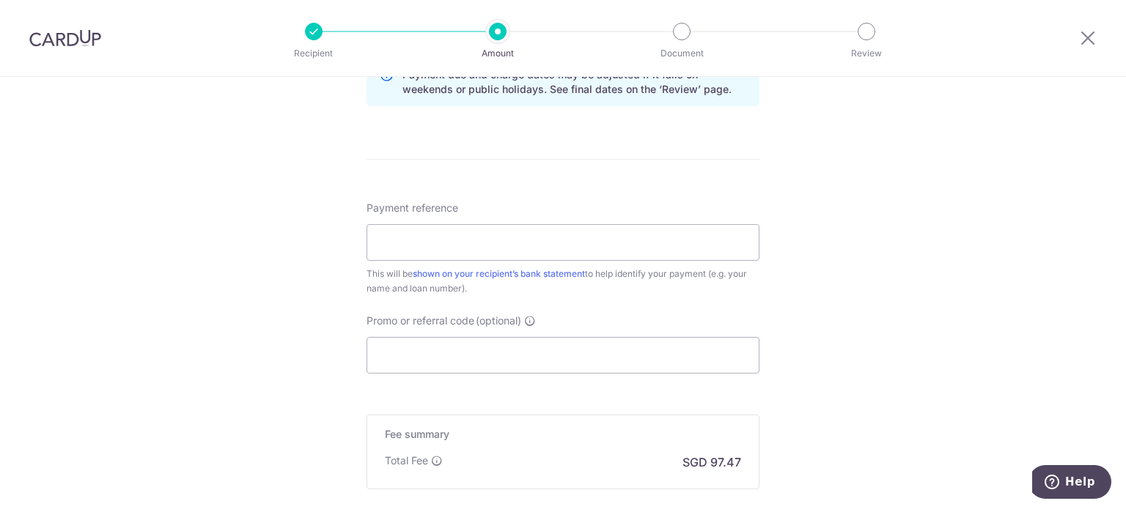
scroll to position [806, 0]
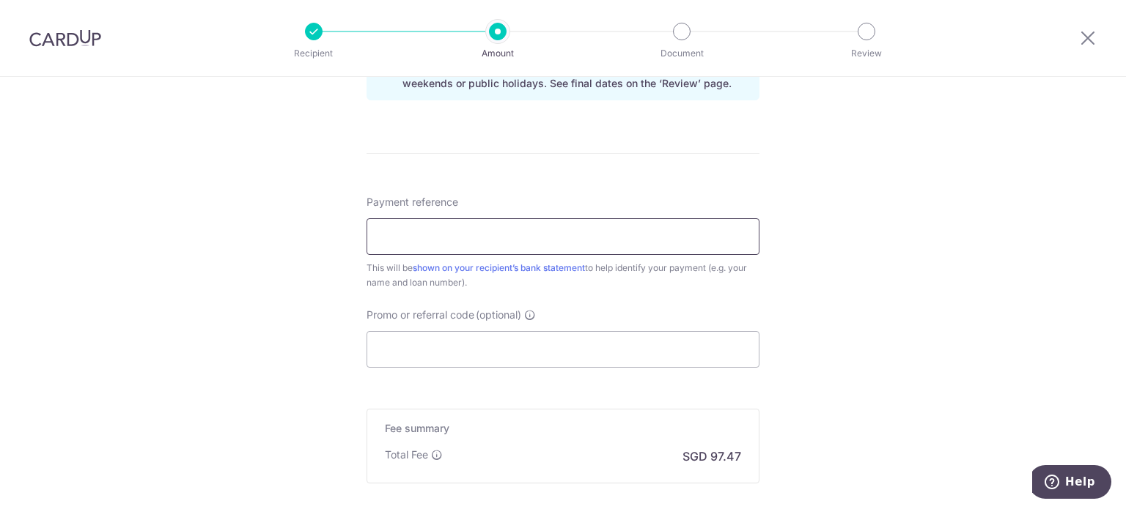
click at [519, 240] on input "Payment reference" at bounding box center [562, 236] width 393 height 37
paste input "Housing Loan 8018899663"
type input "Housing Loan 8018899663"
click at [542, 345] on input "Promo or referral code (optional)" at bounding box center [562, 349] width 393 height 37
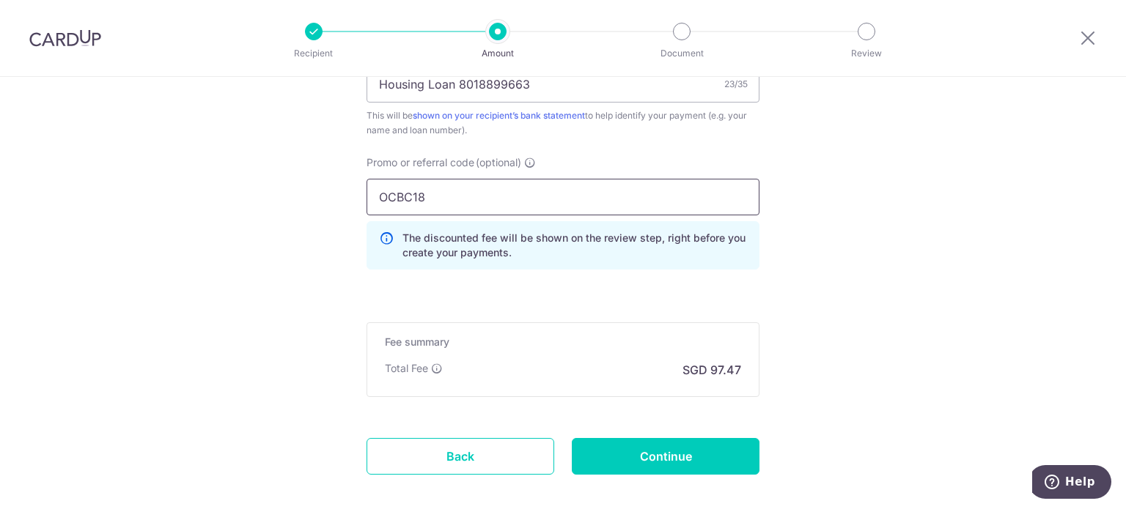
scroll to position [1032, 0]
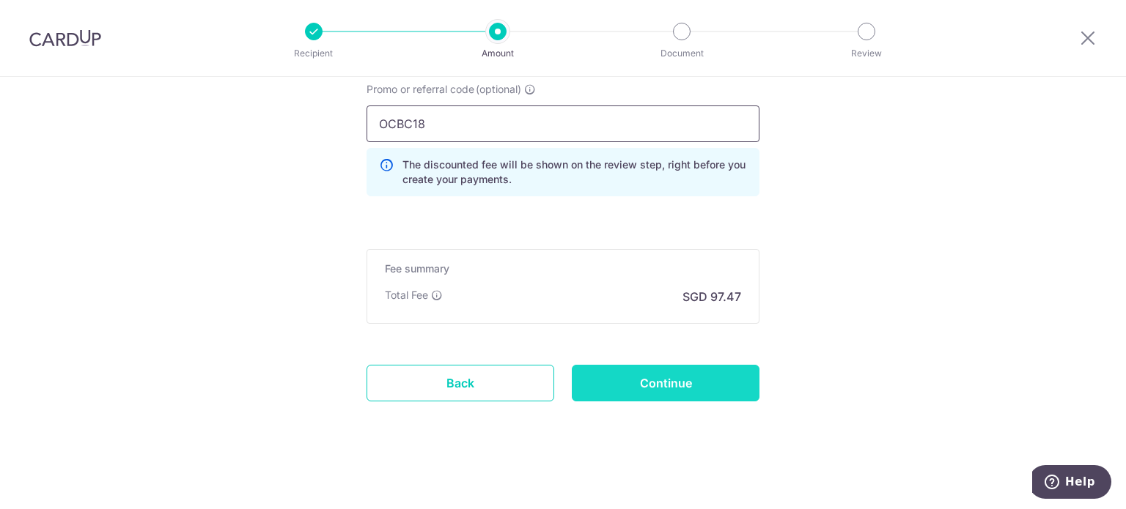
type input "OCBC18"
click at [706, 391] on input "Continue" at bounding box center [666, 383] width 188 height 37
type input "Create Schedule"
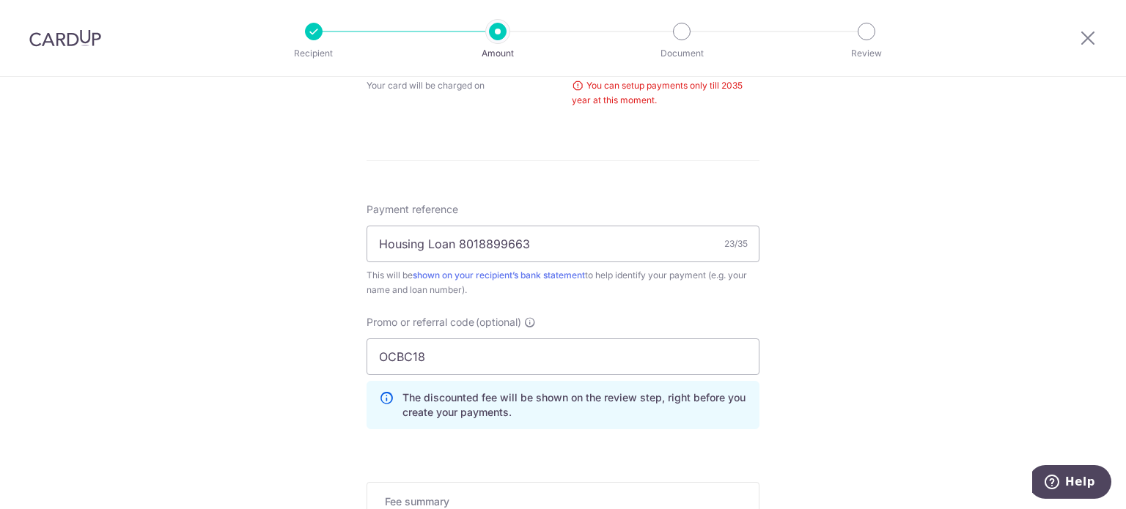
scroll to position [665, 0]
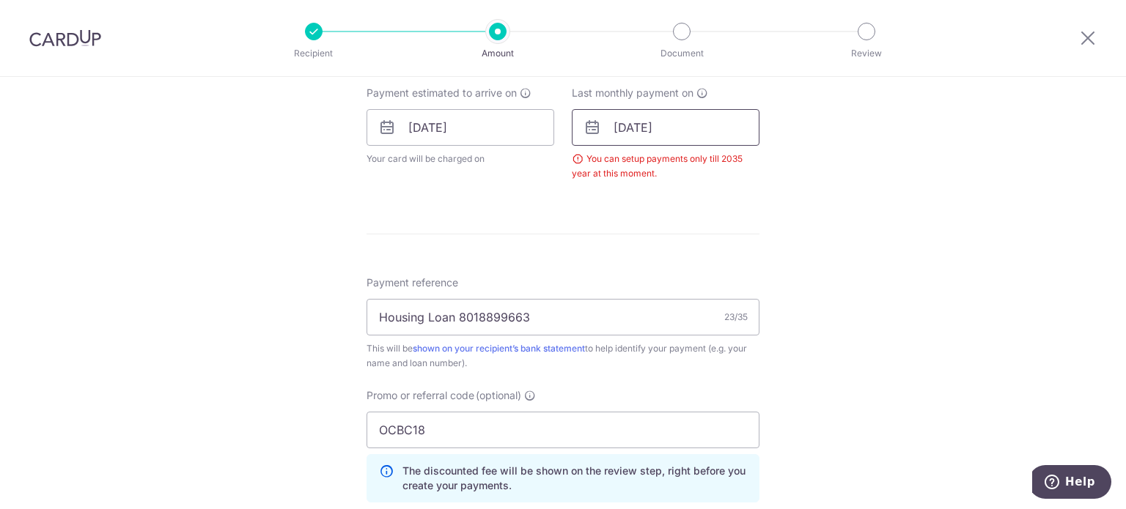
click at [745, 131] on input "[DATE]" at bounding box center [666, 127] width 188 height 37
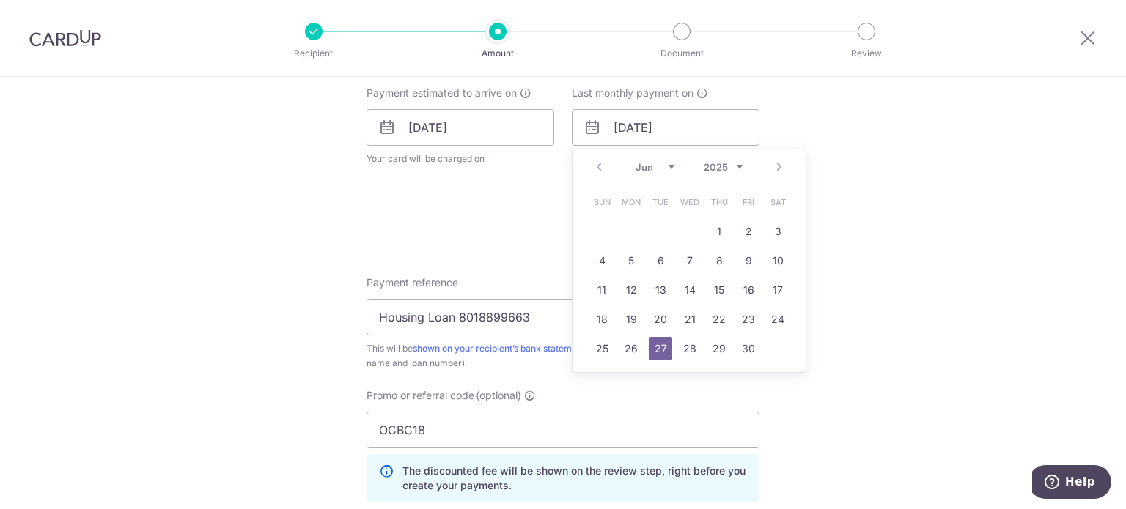
click at [730, 167] on select "2025 2026 2027 2028 2029 2030 2031 2032 2033 2034 2035" at bounding box center [723, 167] width 39 height 12
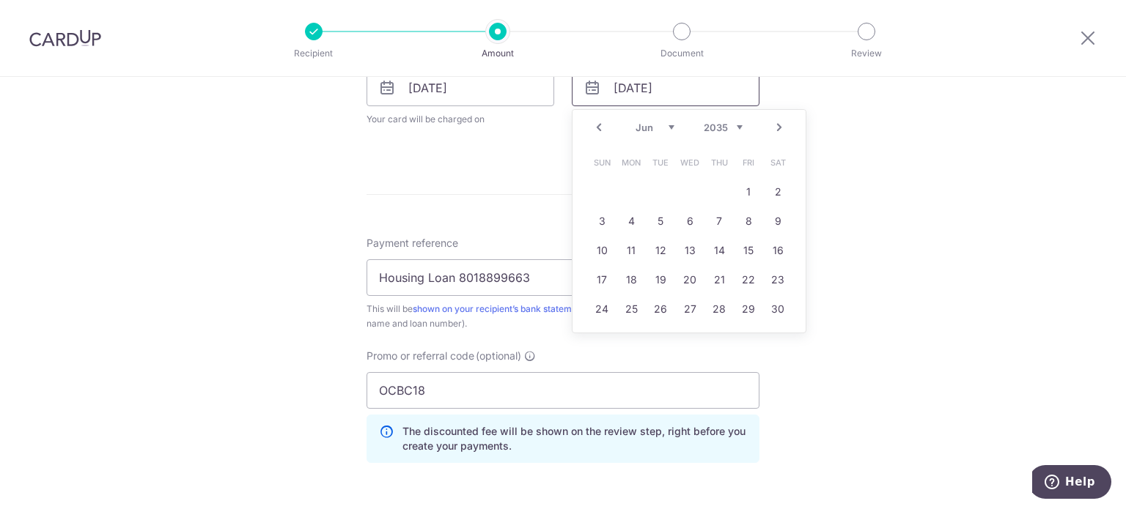
scroll to position [739, 0]
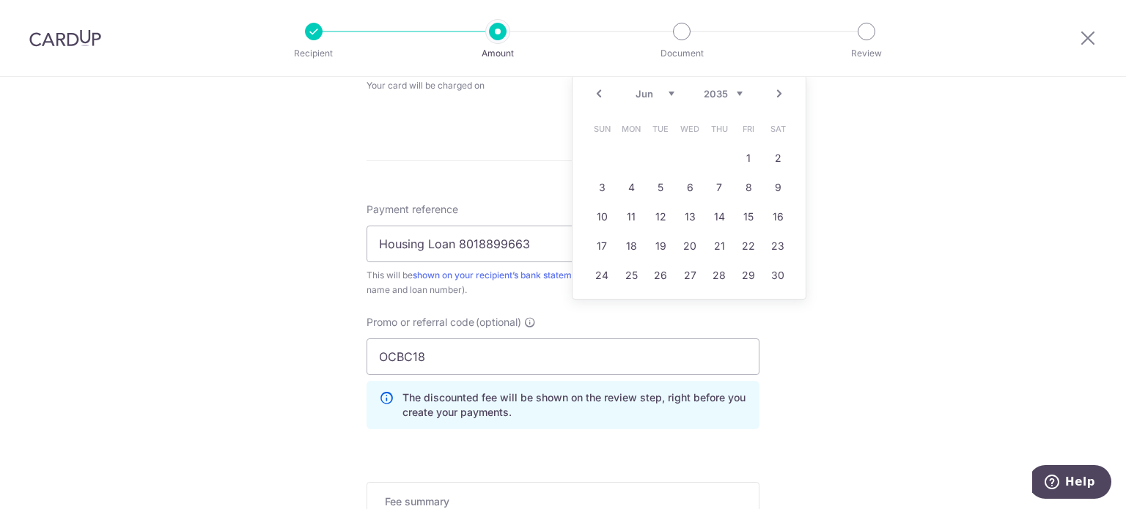
click at [779, 96] on link "Next" at bounding box center [779, 94] width 18 height 18
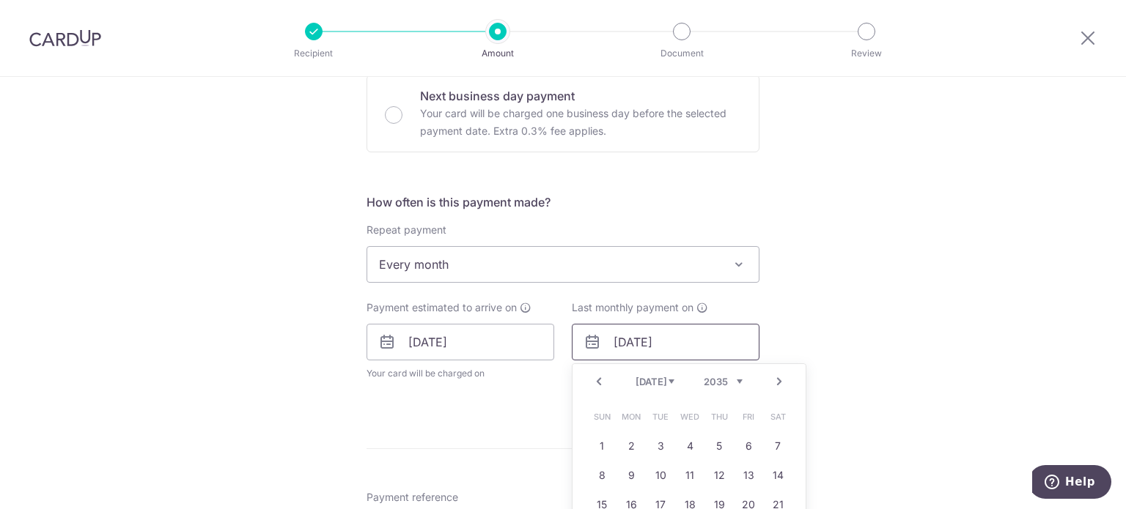
scroll to position [425, 0]
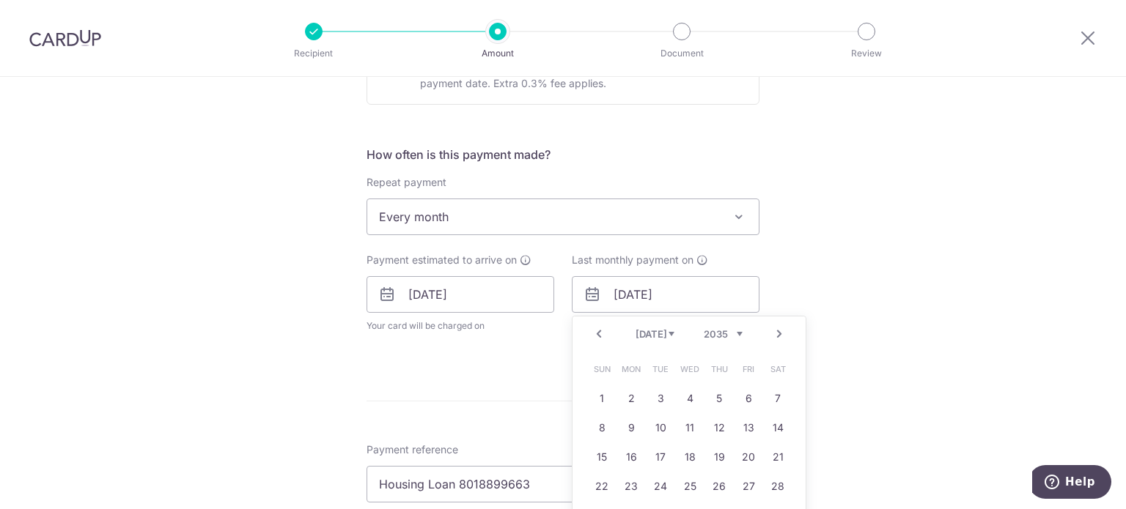
drag, startPoint x: 595, startPoint y: 333, endPoint x: 845, endPoint y: 331, distance: 249.9
click at [595, 332] on link "Prev" at bounding box center [599, 334] width 18 height 18
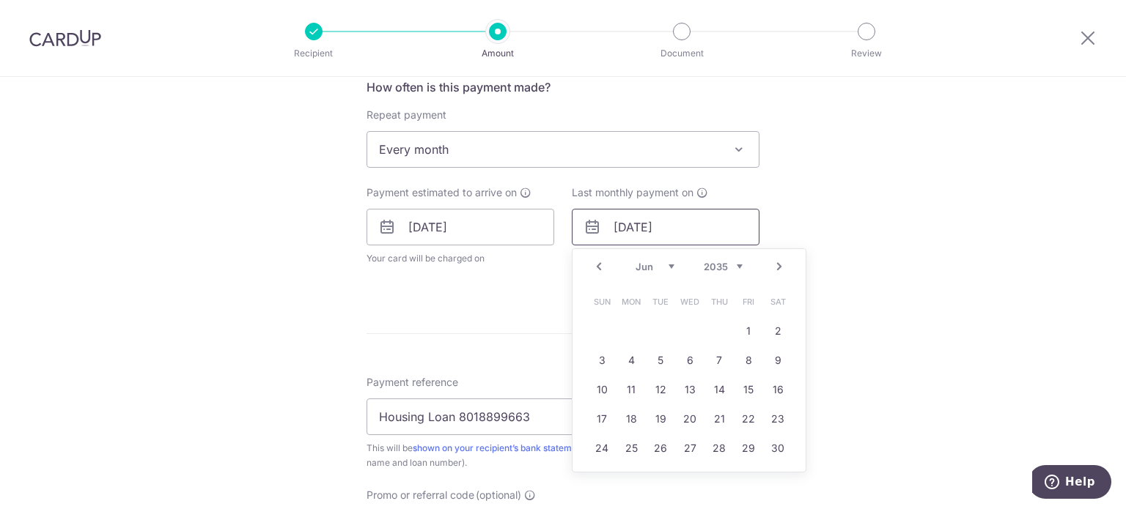
scroll to position [572, 0]
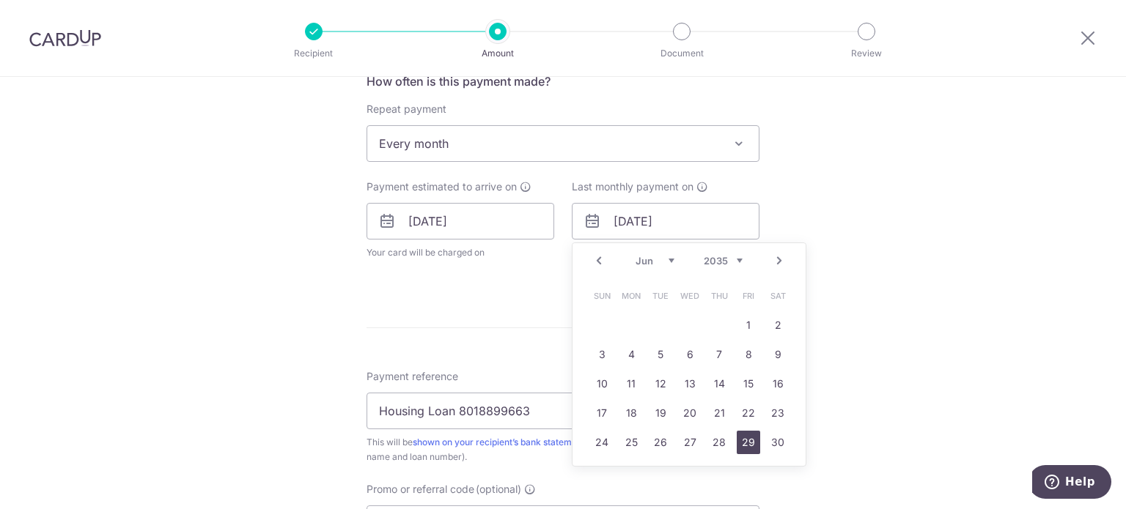
click at [747, 434] on link "29" at bounding box center [748, 442] width 23 height 23
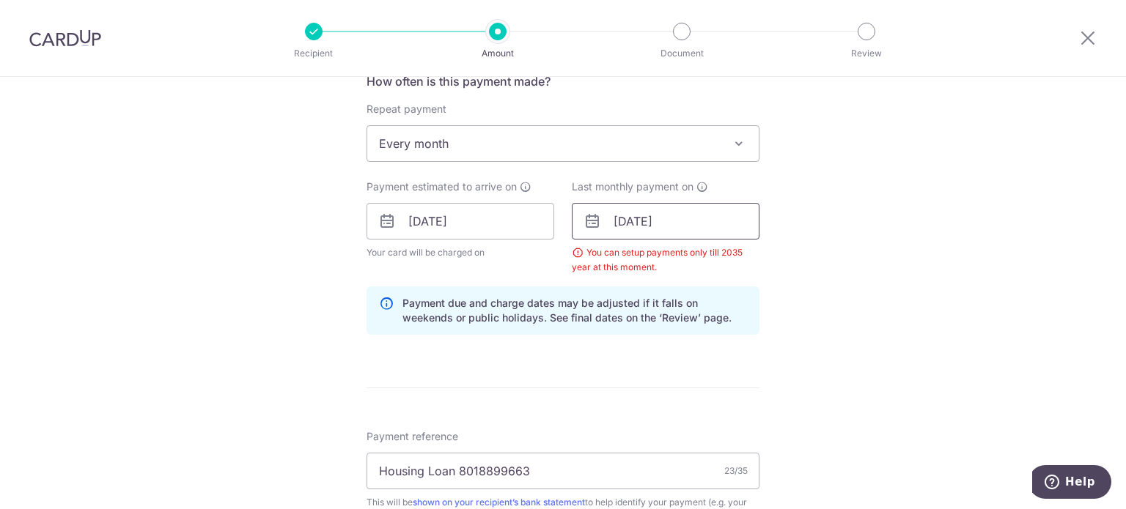
click at [693, 224] on input "[DATE]" at bounding box center [666, 221] width 188 height 37
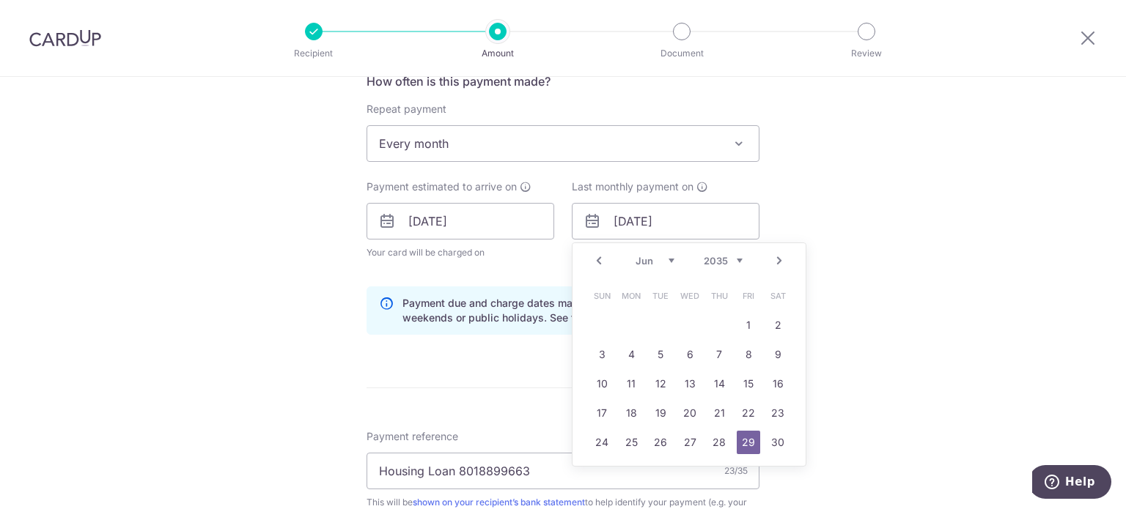
click at [804, 224] on div "Tell us more about your payment Enter payment amount SGD 3,748.86 3748.86 Selec…" at bounding box center [563, 238] width 1126 height 1466
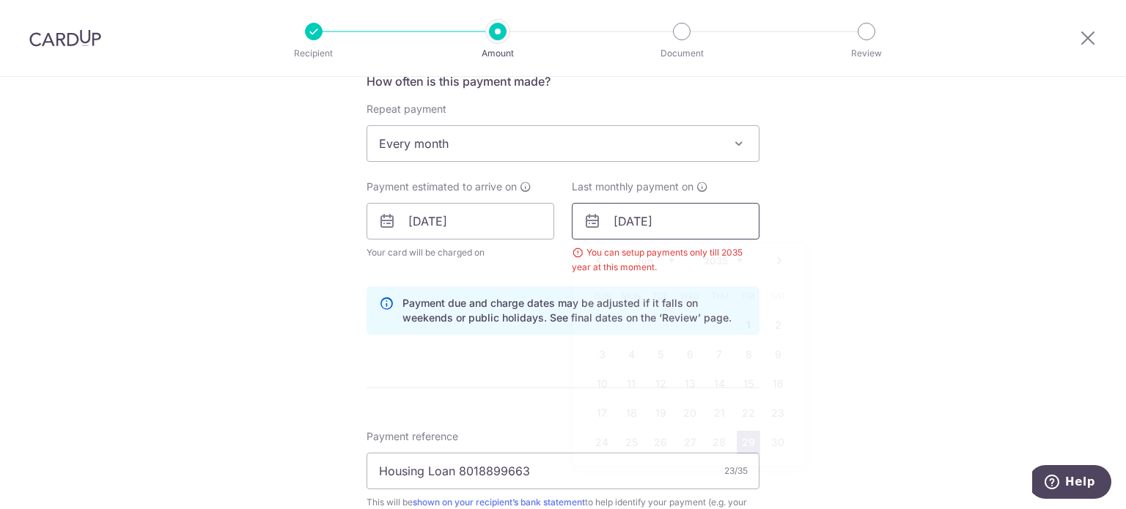
click at [709, 210] on input "29/06/2035" at bounding box center [666, 221] width 188 height 37
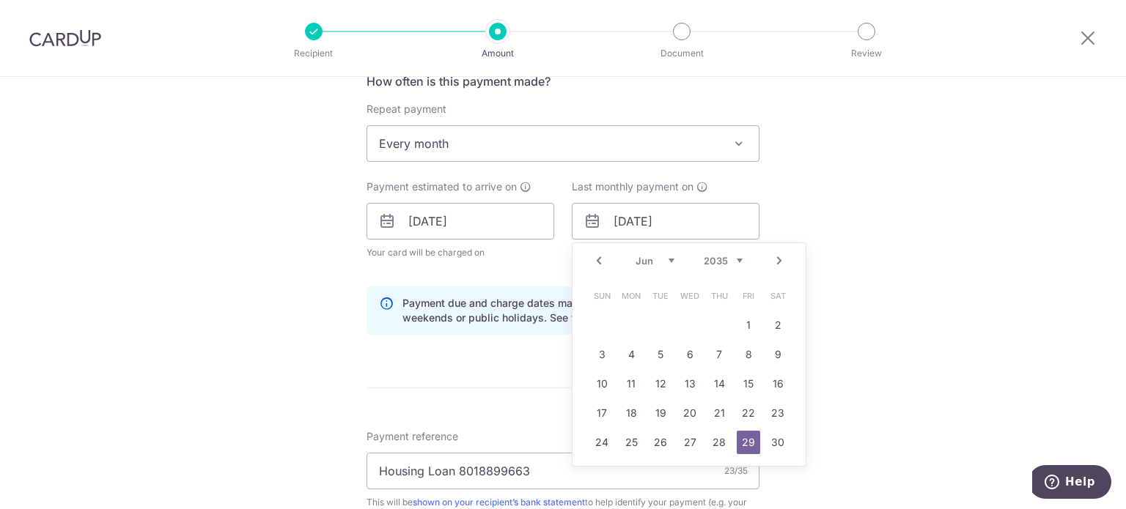
click at [595, 255] on link "Prev" at bounding box center [599, 261] width 18 height 18
click at [594, 260] on link "Prev" at bounding box center [599, 261] width 18 height 18
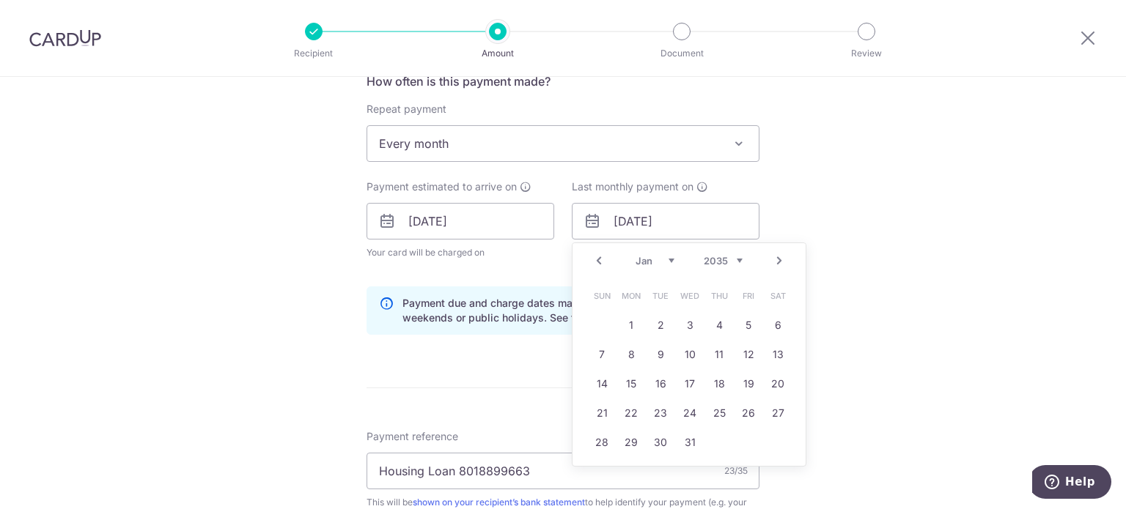
click at [594, 260] on link "Prev" at bounding box center [599, 261] width 18 height 18
click at [743, 440] on link "29" at bounding box center [748, 442] width 23 height 23
type input "29/12/2034"
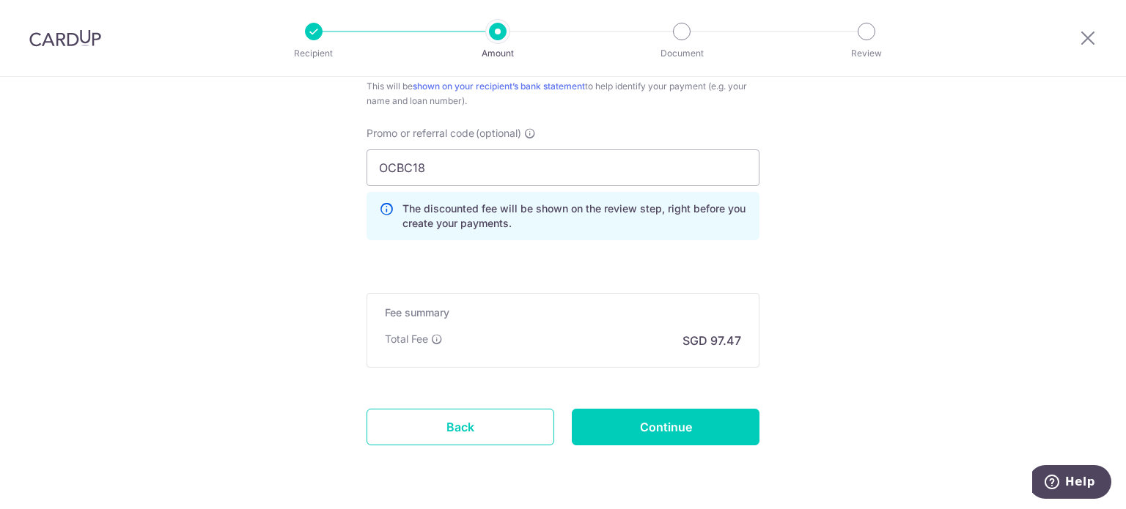
scroll to position [1011, 0]
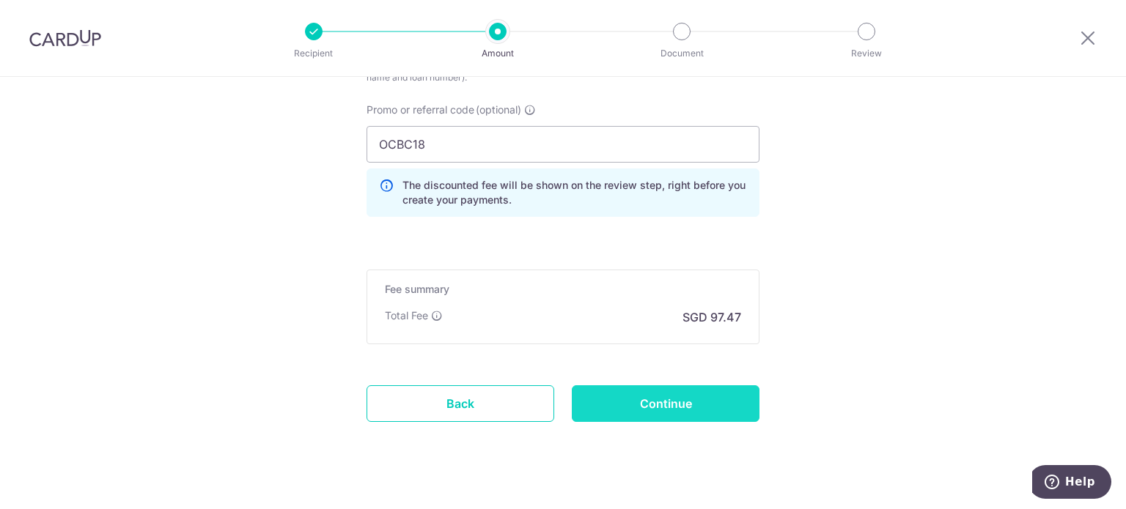
click at [697, 407] on input "Continue" at bounding box center [666, 403] width 188 height 37
type input "Create Schedule"
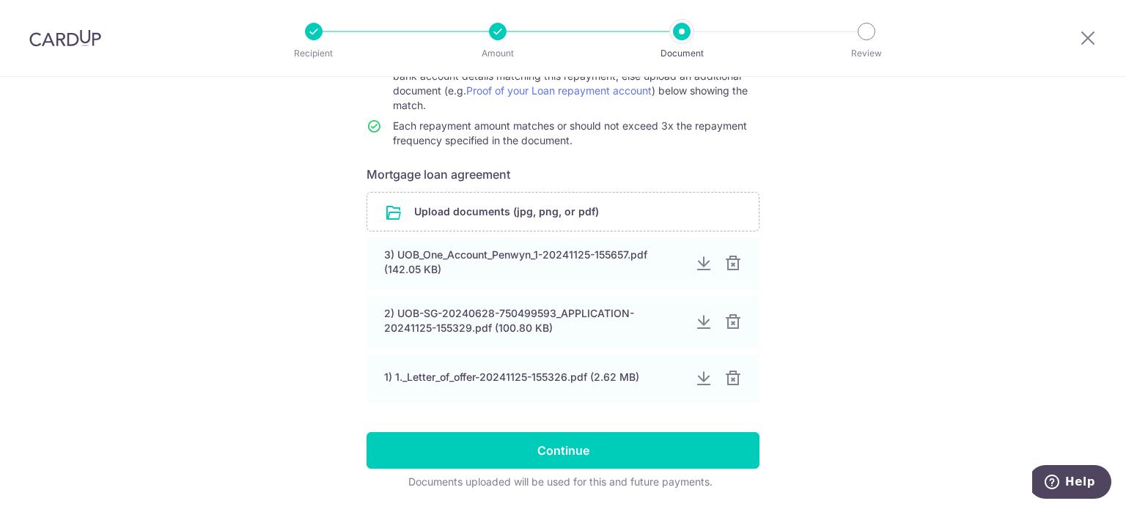
scroll to position [163, 0]
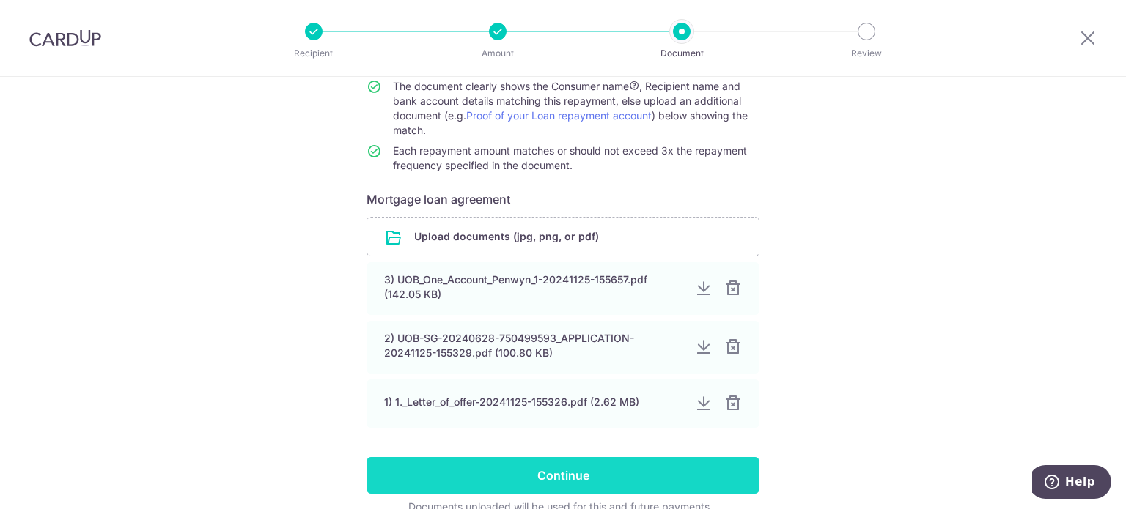
click at [593, 467] on input "Continue" at bounding box center [562, 475] width 393 height 37
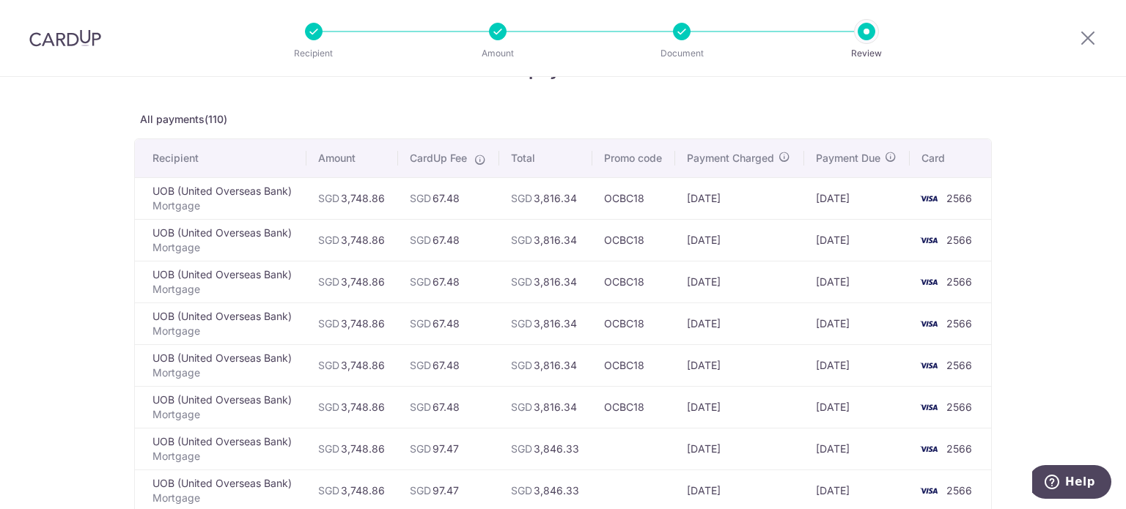
scroll to position [73, 0]
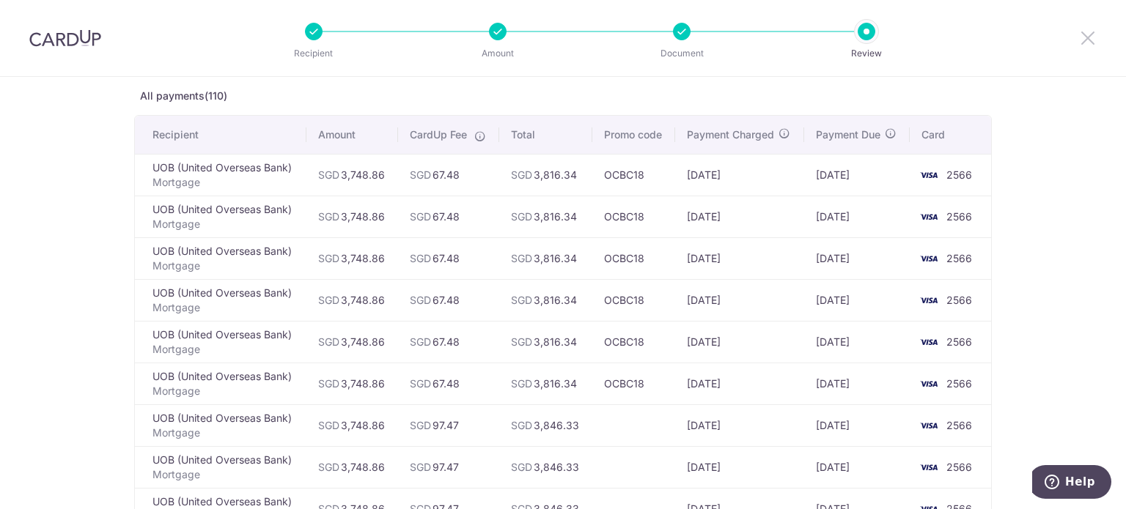
drag, startPoint x: 1085, startPoint y: 40, endPoint x: 621, endPoint y: 81, distance: 465.7
click at [1085, 40] on icon at bounding box center [1088, 38] width 18 height 18
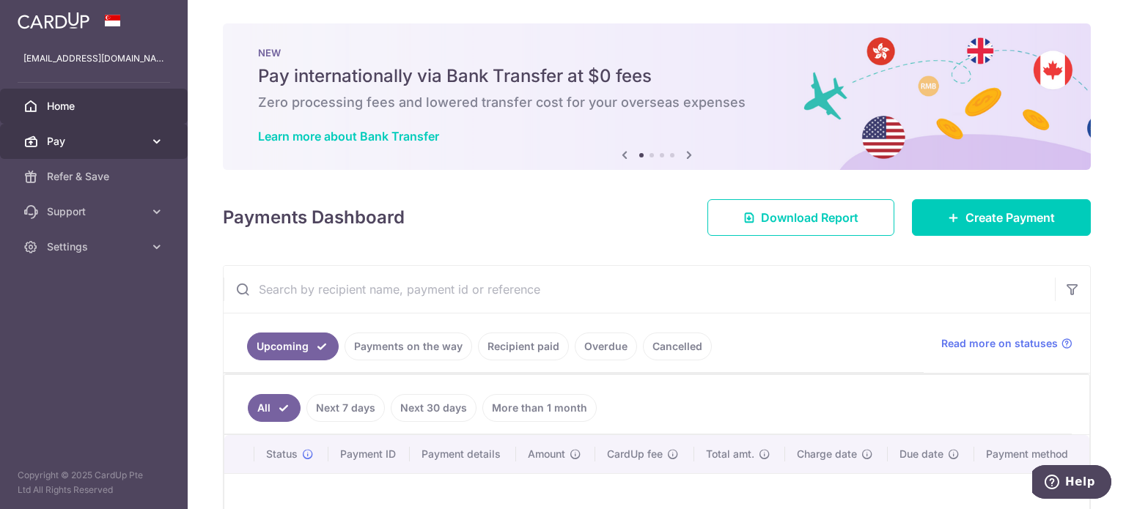
click at [72, 146] on span "Pay" at bounding box center [95, 141] width 97 height 15
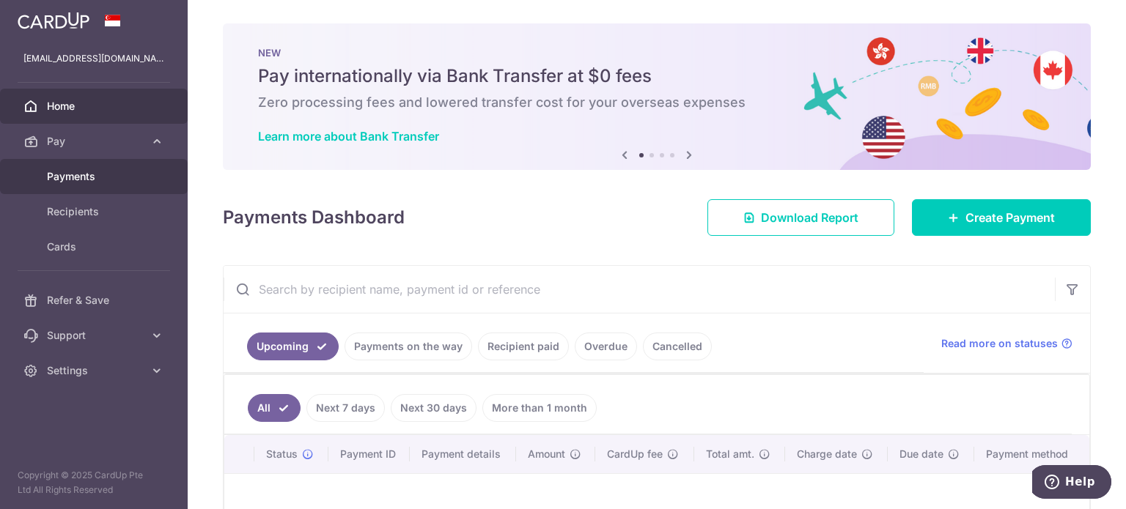
click at [78, 185] on link "Payments" at bounding box center [94, 176] width 188 height 35
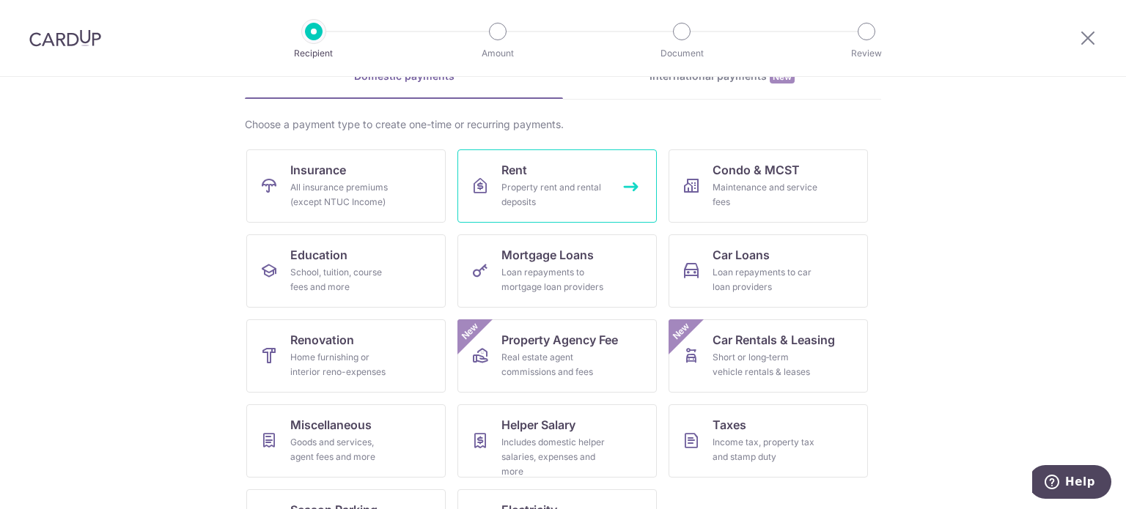
scroll to position [73, 0]
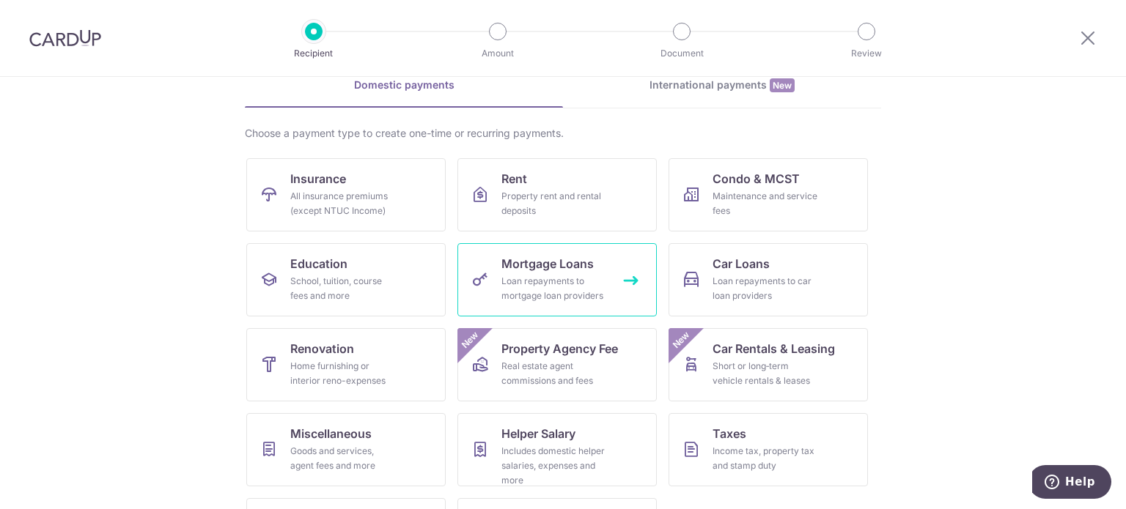
click at [547, 278] on div "Loan repayments to mortgage loan providers" at bounding box center [554, 288] width 106 height 29
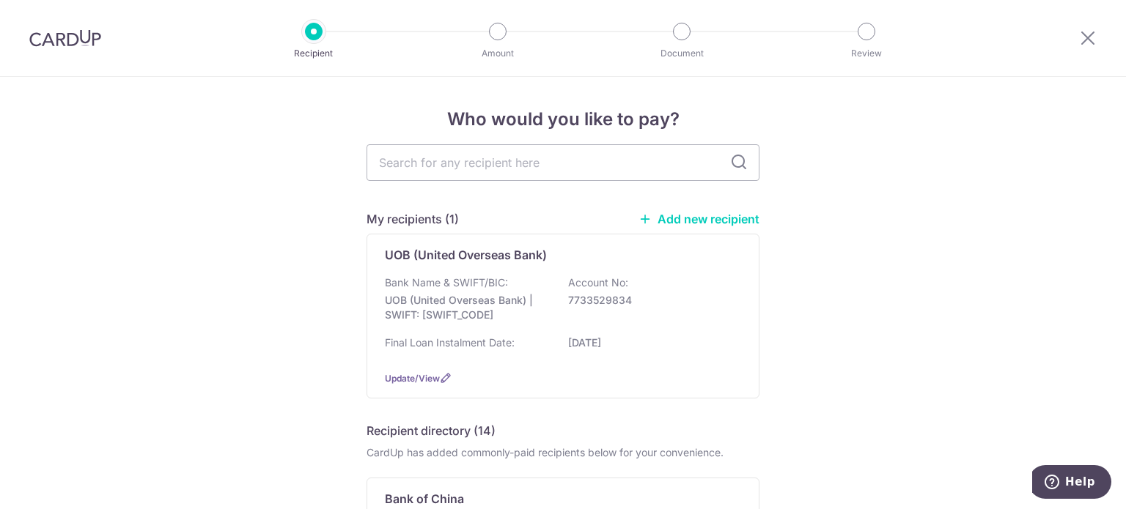
click at [659, 229] on div "My recipients (1) Add new recipient UOB (United Overseas Bank) Bank Name & SWIF…" at bounding box center [562, 304] width 393 height 188
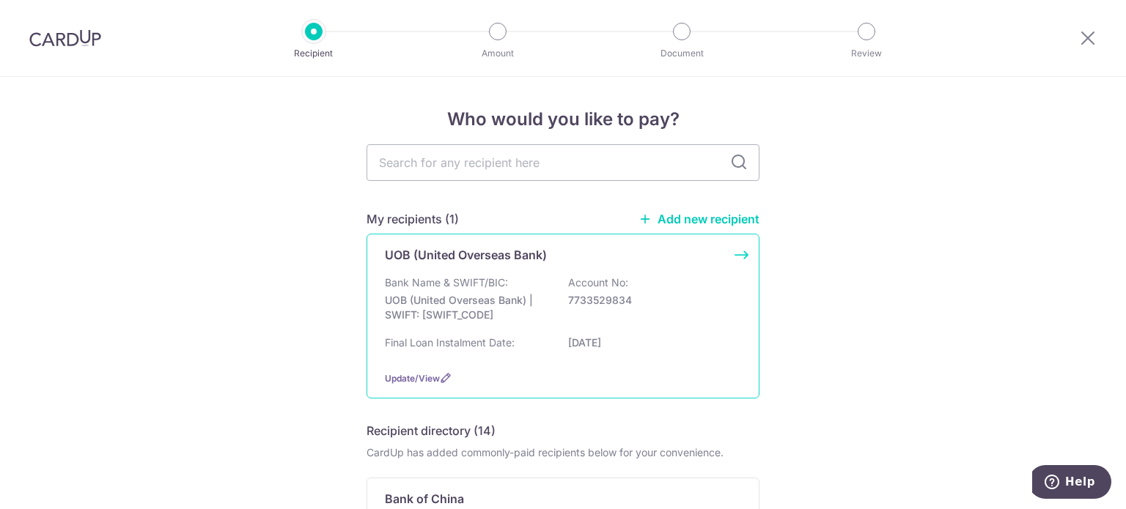
click at [689, 295] on p "7733529834" at bounding box center [650, 300] width 164 height 15
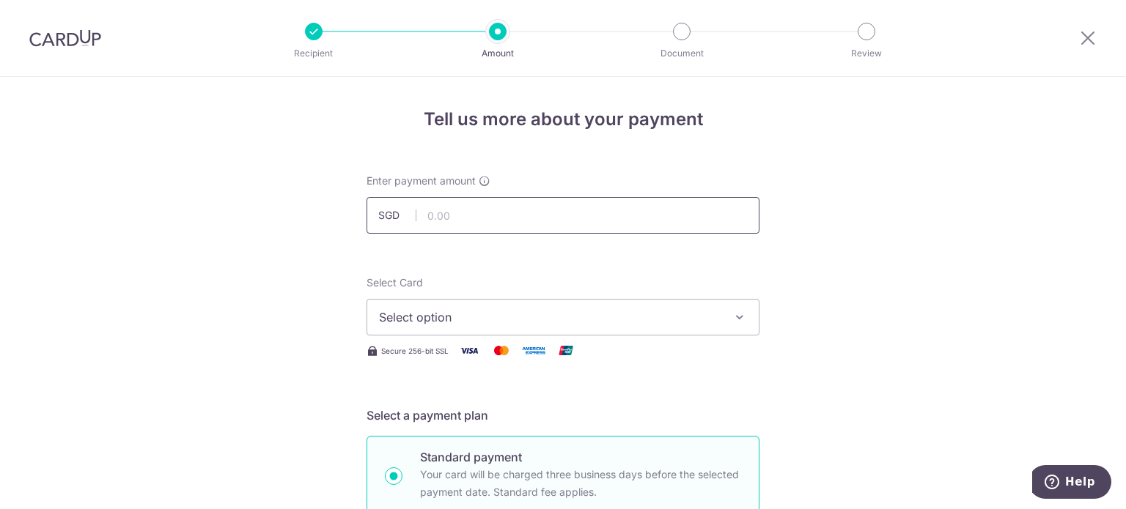
click at [479, 225] on input "text" at bounding box center [562, 215] width 393 height 37
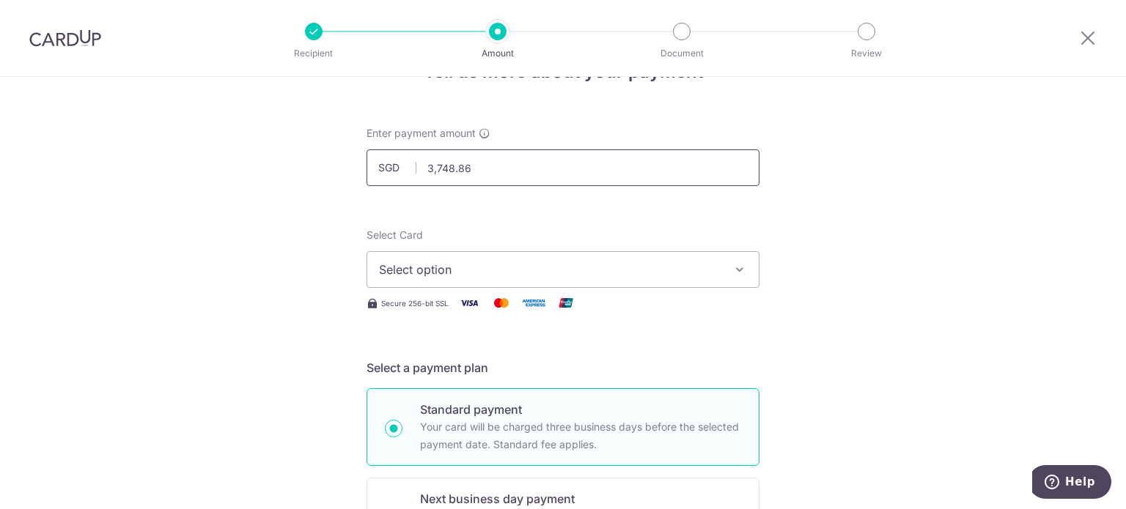
scroll to position [73, 0]
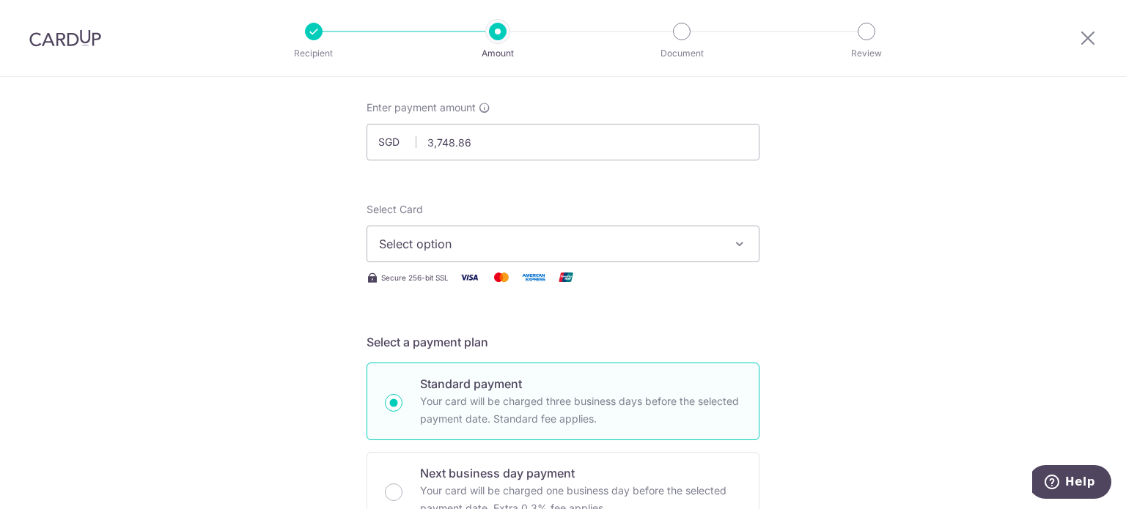
type input "3,748.86"
click at [511, 237] on span "Select option" at bounding box center [550, 244] width 342 height 18
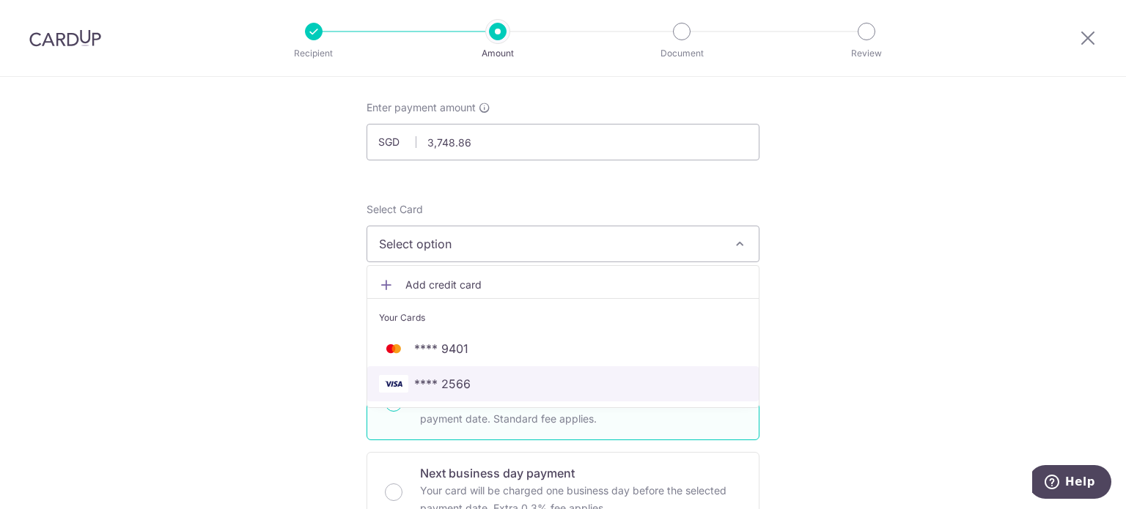
drag, startPoint x: 486, startPoint y: 388, endPoint x: 665, endPoint y: 330, distance: 188.6
click at [486, 388] on span "**** 2566" at bounding box center [563, 384] width 368 height 18
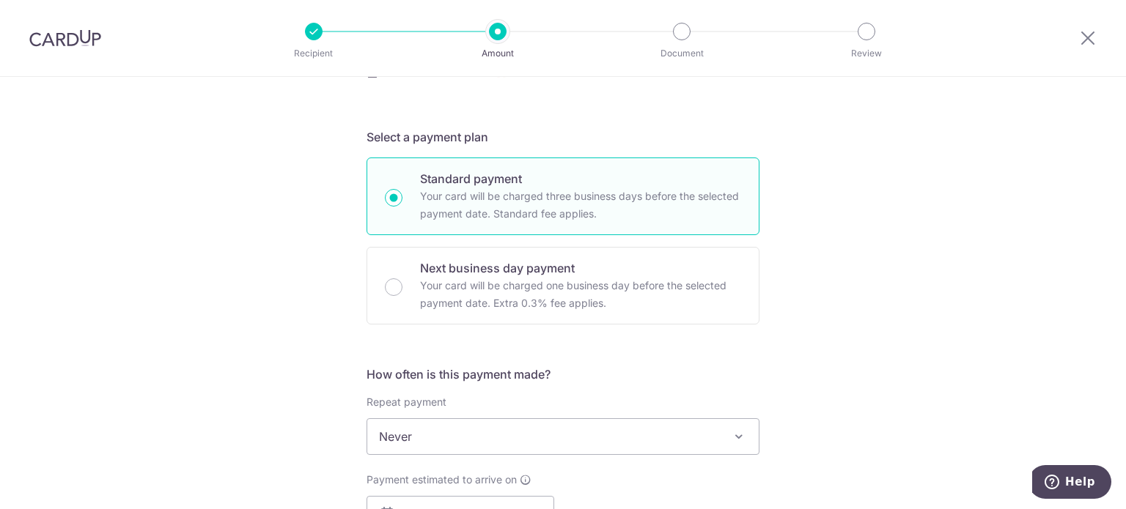
scroll to position [366, 0]
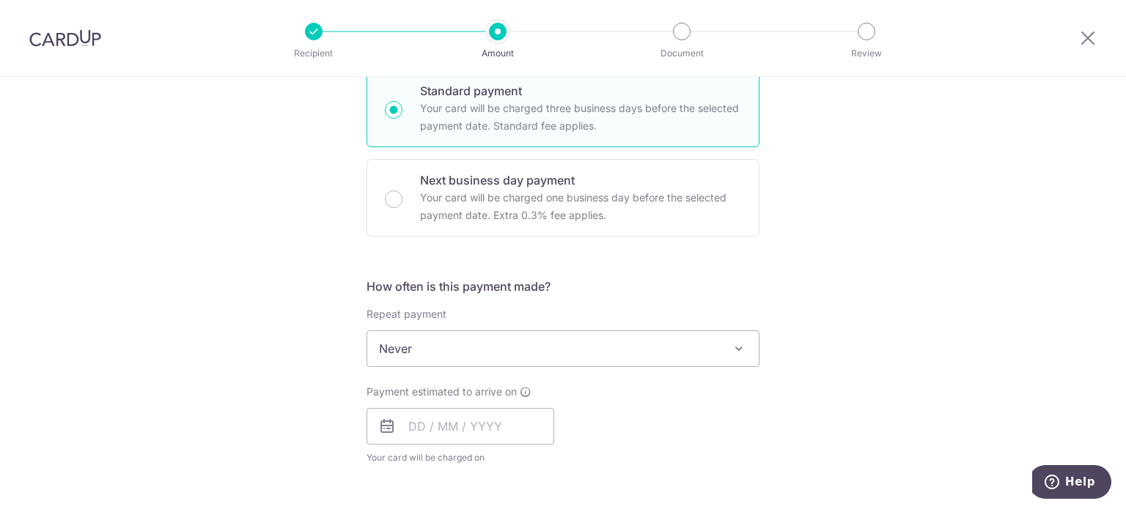
click at [637, 348] on span "Never" at bounding box center [562, 348] width 391 height 35
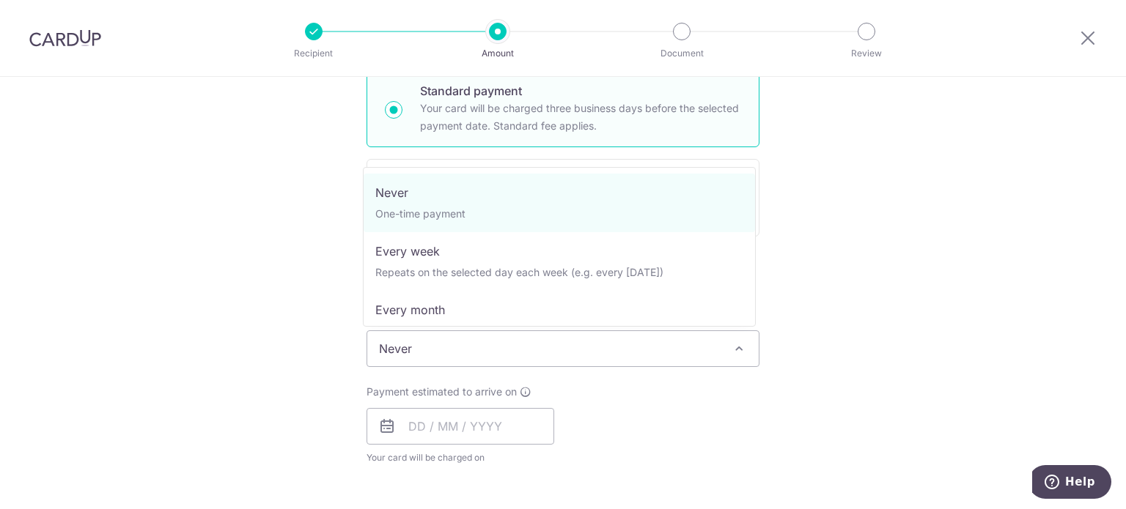
click at [679, 354] on span "Never" at bounding box center [562, 348] width 391 height 35
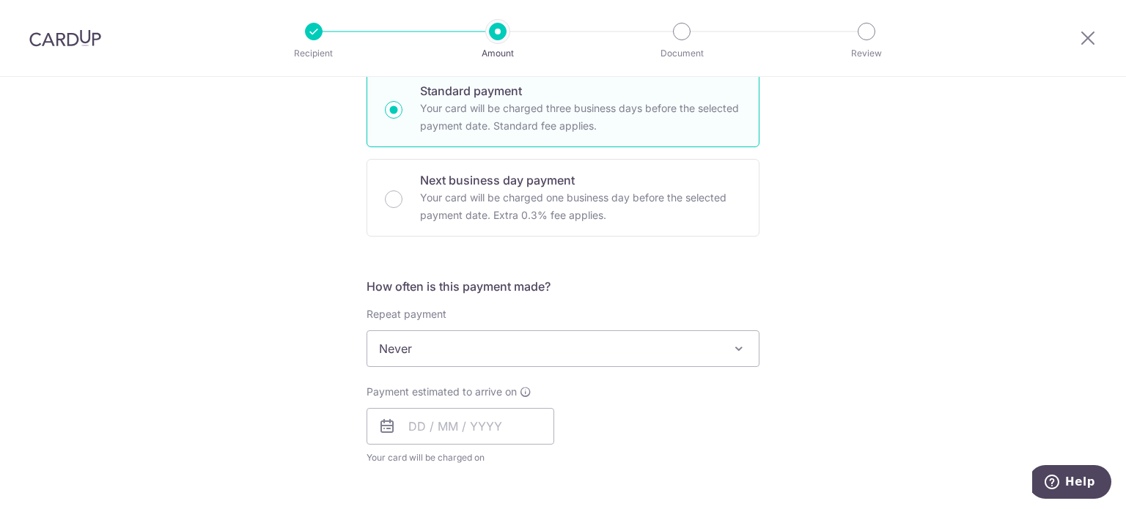
click at [679, 354] on span "Never" at bounding box center [562, 348] width 391 height 35
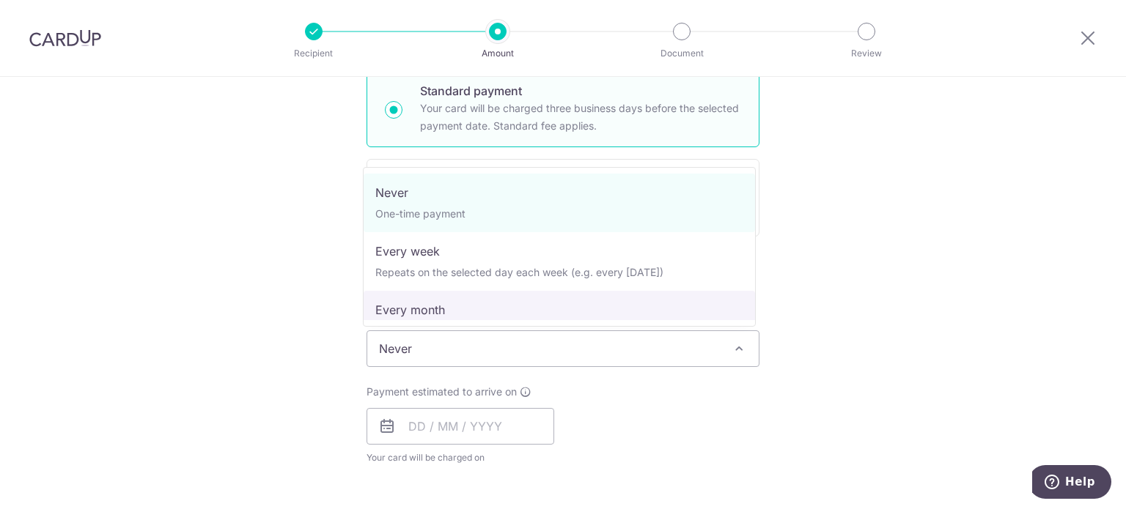
select select "3"
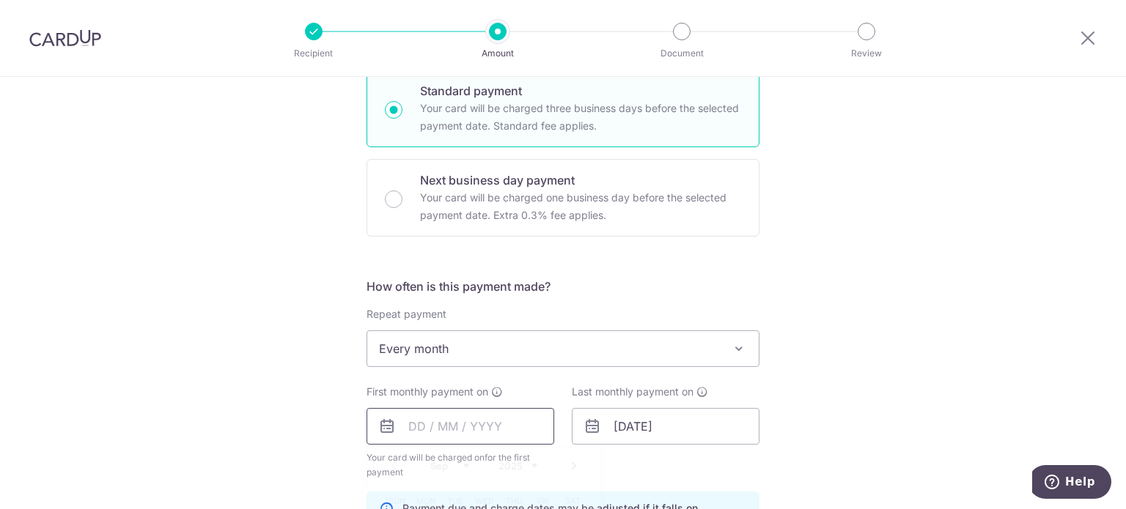
click at [462, 423] on input "text" at bounding box center [460, 426] width 188 height 37
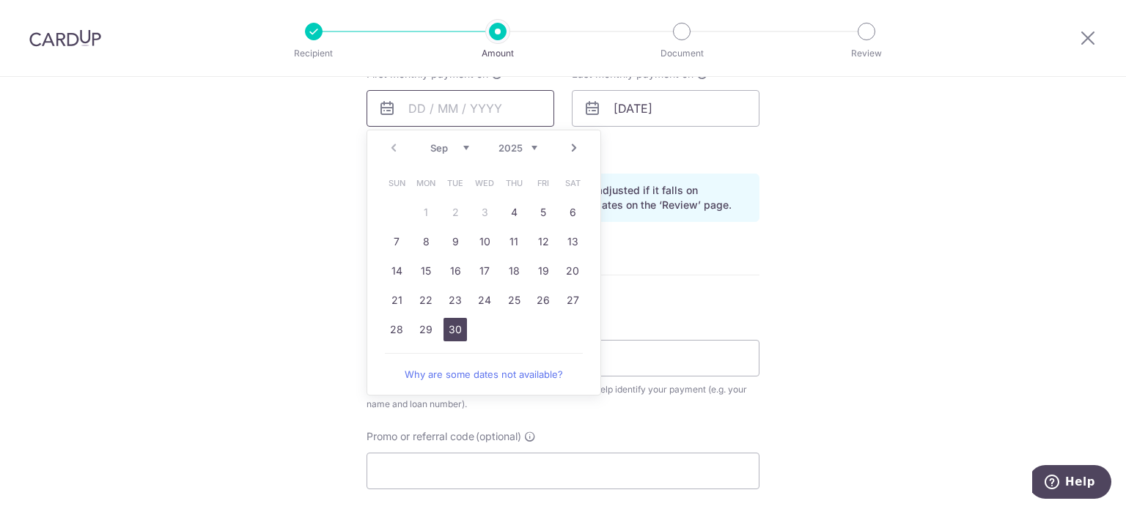
scroll to position [660, 0]
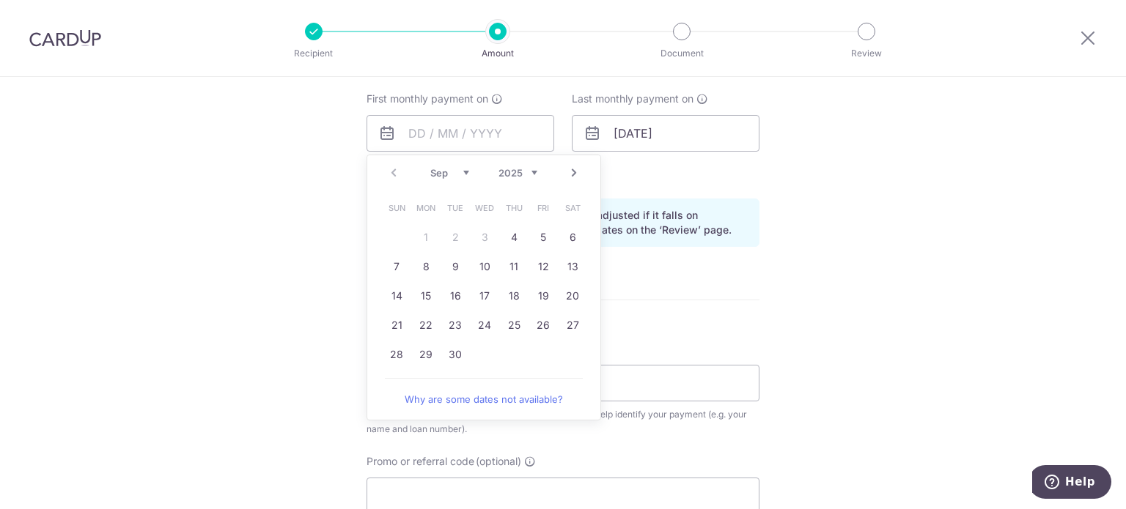
click at [566, 175] on link "Next" at bounding box center [574, 173] width 18 height 18
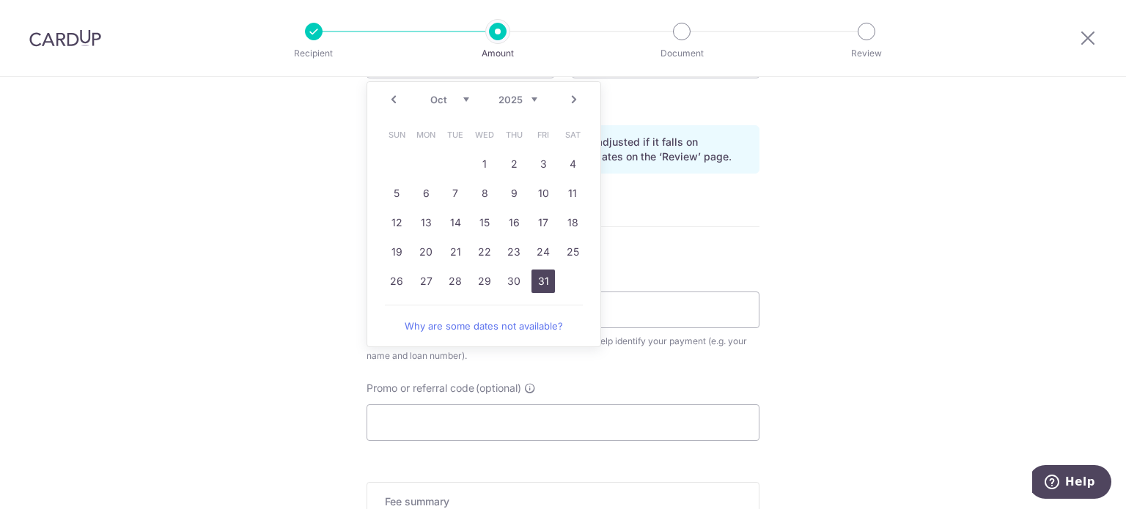
click at [533, 275] on link "31" at bounding box center [542, 281] width 23 height 23
type input "31/10/2025"
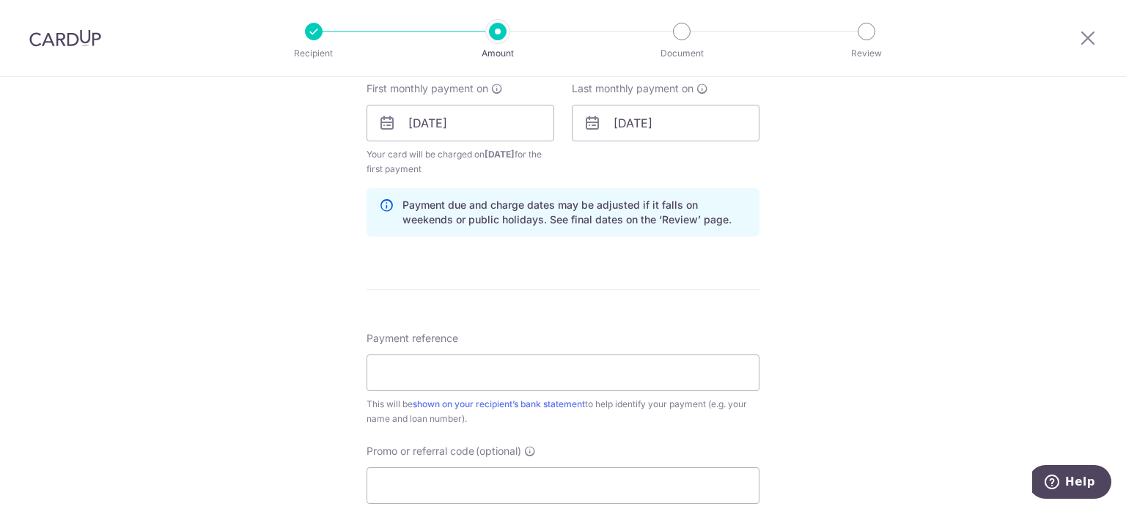
scroll to position [586, 0]
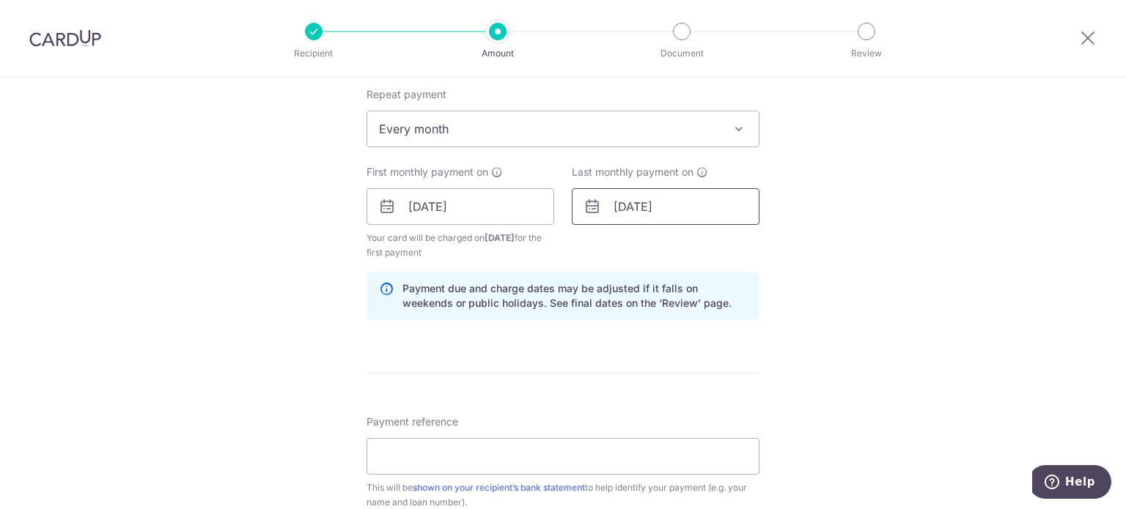
click at [696, 207] on input "27/06/2051" at bounding box center [666, 206] width 188 height 37
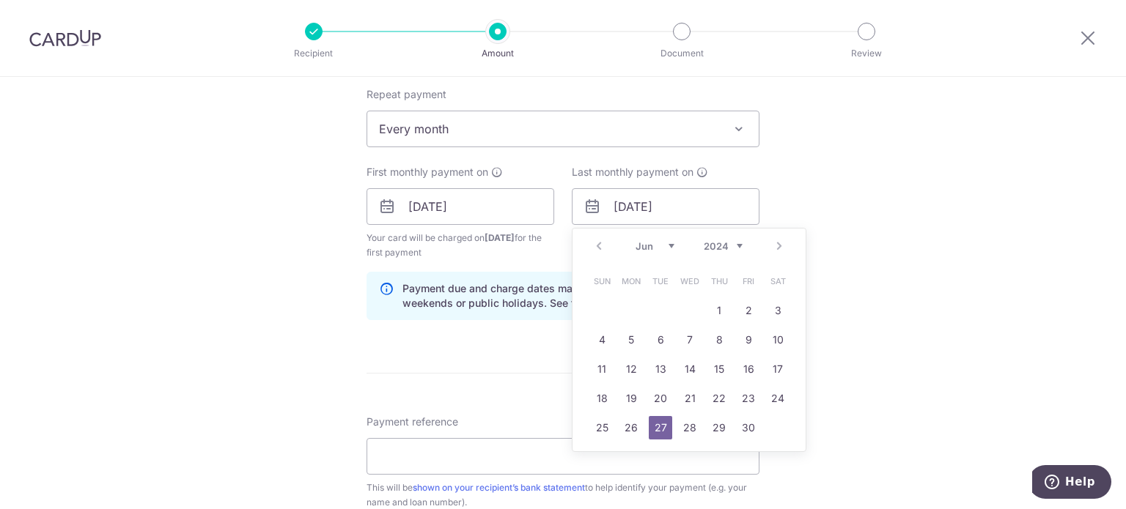
click at [778, 246] on div "Prev Next Jan Feb Mar Apr May Jun Jul Aug Sep Oct Nov Dec 2024 2025 2026 2027 2…" at bounding box center [688, 246] width 233 height 35
click at [660, 243] on select "Jan Feb Mar Apr May Jun Jul Aug Sep Oct Nov Dec" at bounding box center [654, 246] width 39 height 12
click at [730, 240] on select "2024 2025 2026 2027 2028 2029 2030 2031 2032 2033 2034 2035" at bounding box center [723, 246] width 39 height 12
click at [651, 429] on link "31" at bounding box center [660, 427] width 23 height 23
type input "31/03/2026"
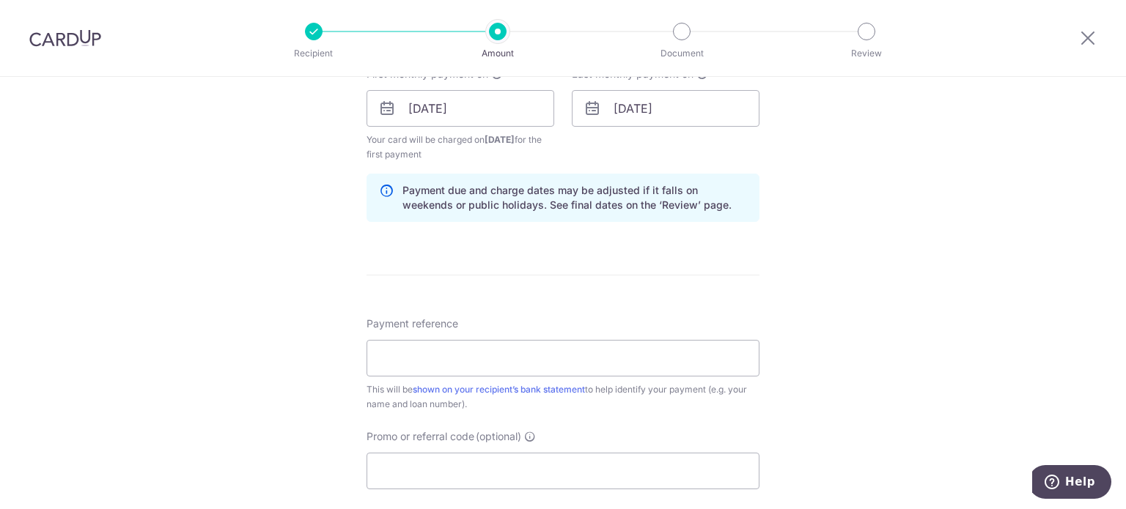
scroll to position [660, 0]
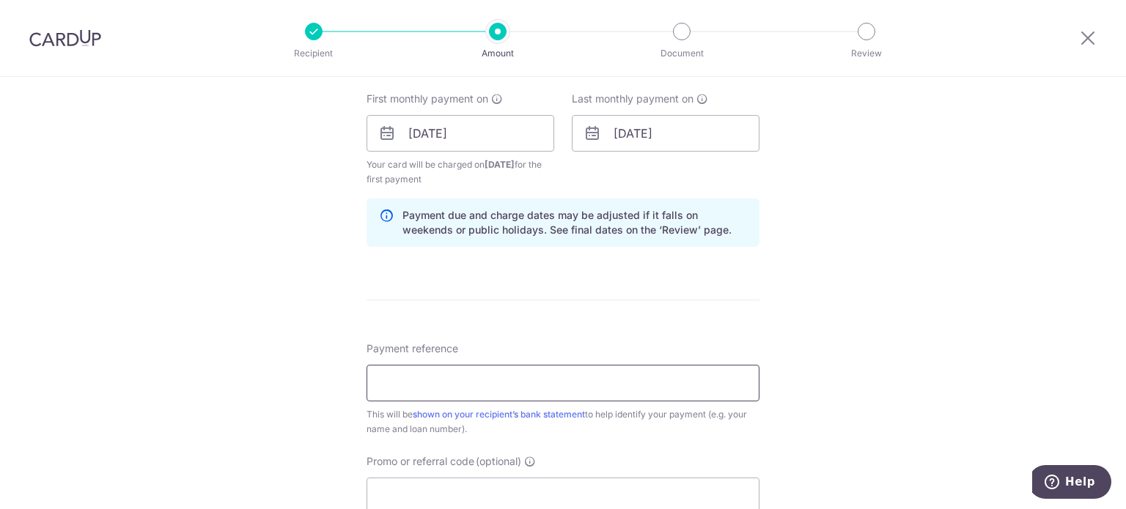
click at [420, 389] on input "Payment reference" at bounding box center [562, 383] width 393 height 37
paste input "Housing Loan 8018899663"
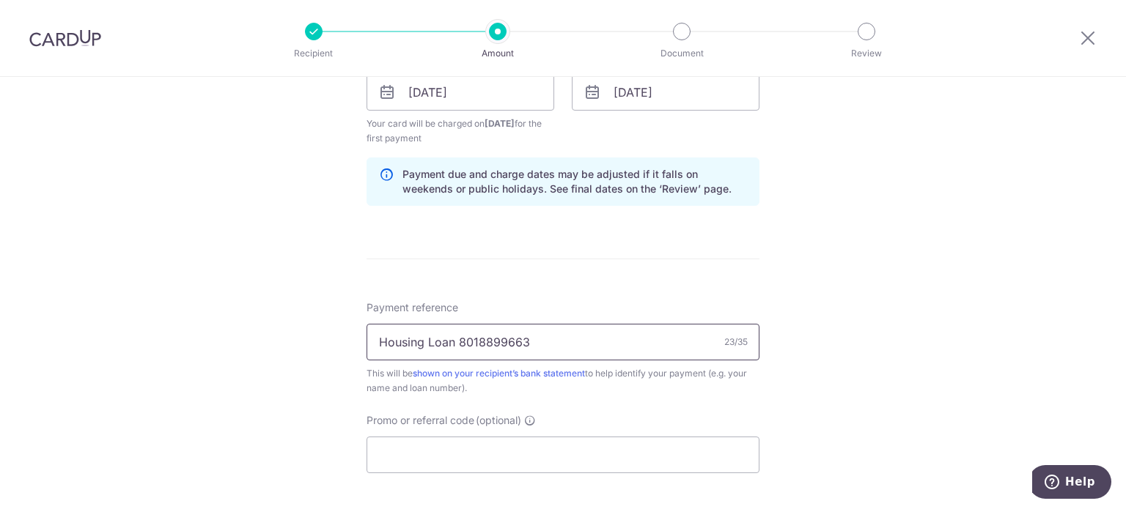
type input "Housing Loan 8018899663"
click at [943, 333] on div "Tell us more about your payment Enter payment amount SGD 3,748.86 3748.86 Selec…" at bounding box center [563, 76] width 1126 height 1400
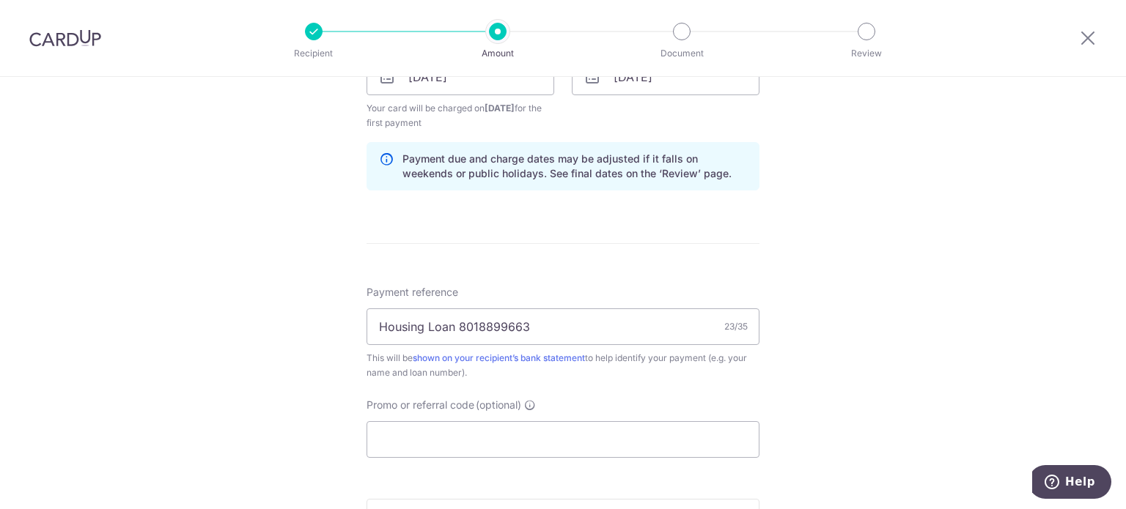
scroll to position [806, 0]
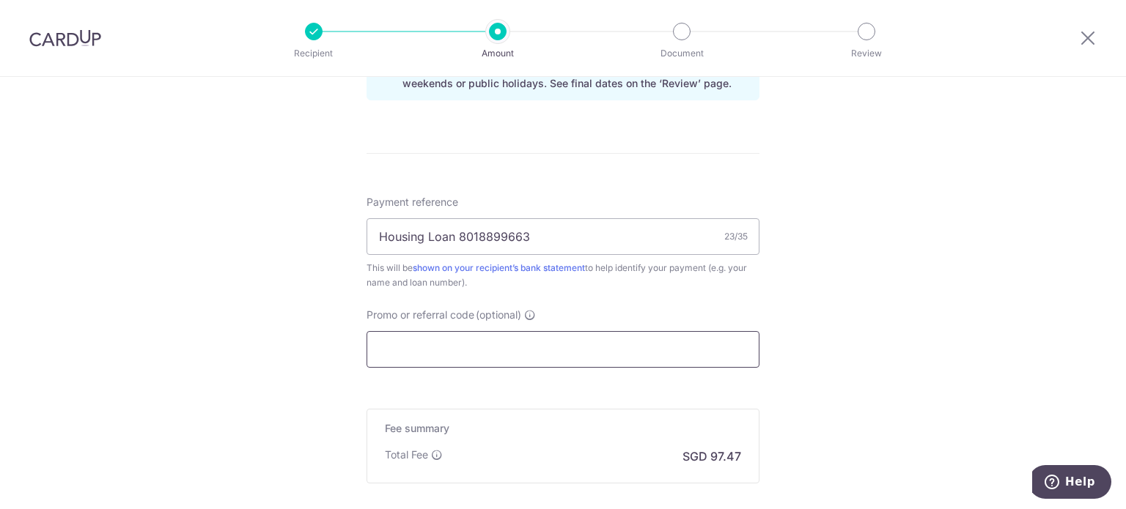
click at [591, 338] on input "Promo or referral code (optional)" at bounding box center [562, 349] width 393 height 37
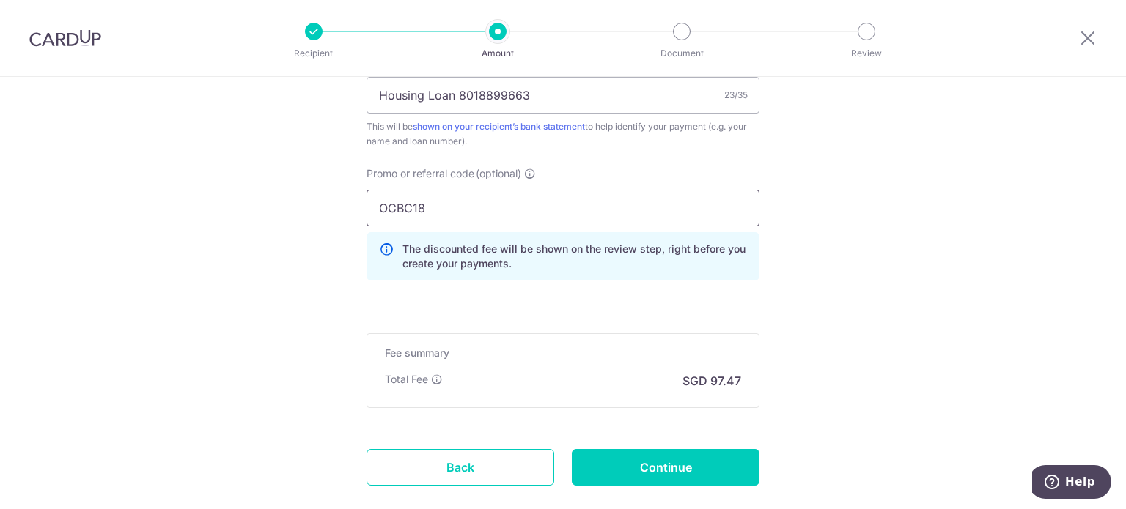
scroll to position [1032, 0]
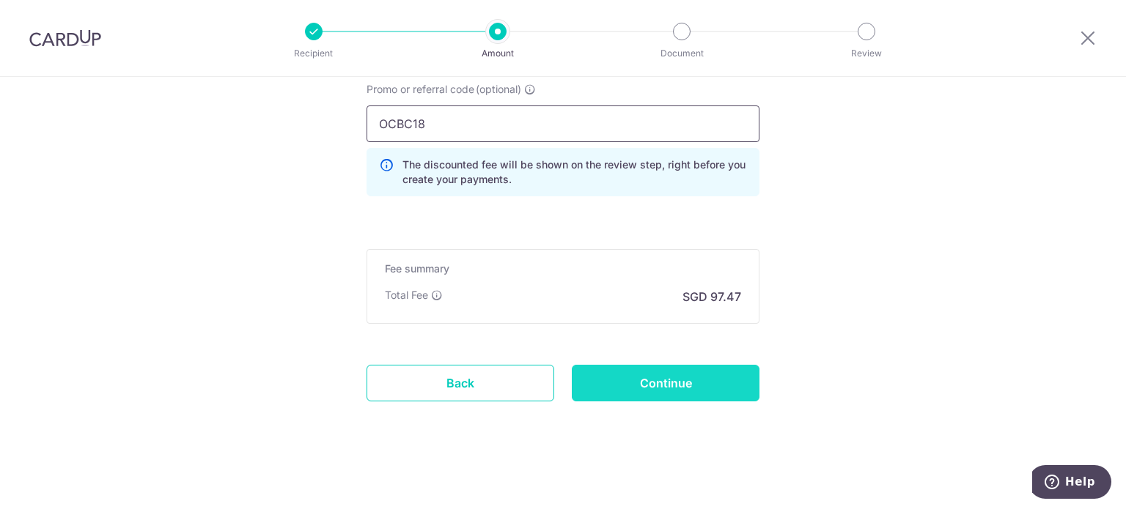
type input "OCBC18"
click at [699, 390] on input "Continue" at bounding box center [666, 383] width 188 height 37
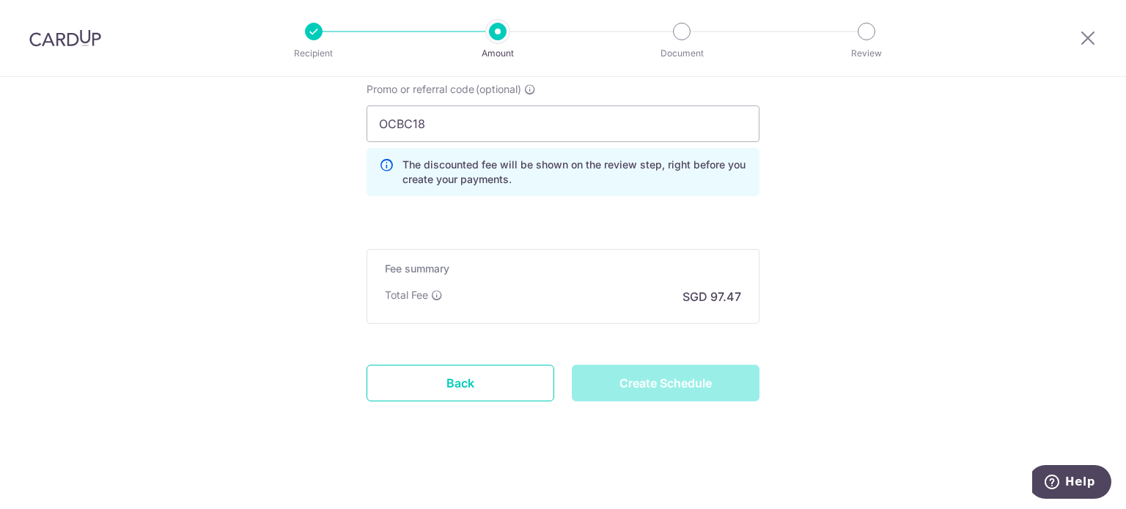
type input "Create Schedule"
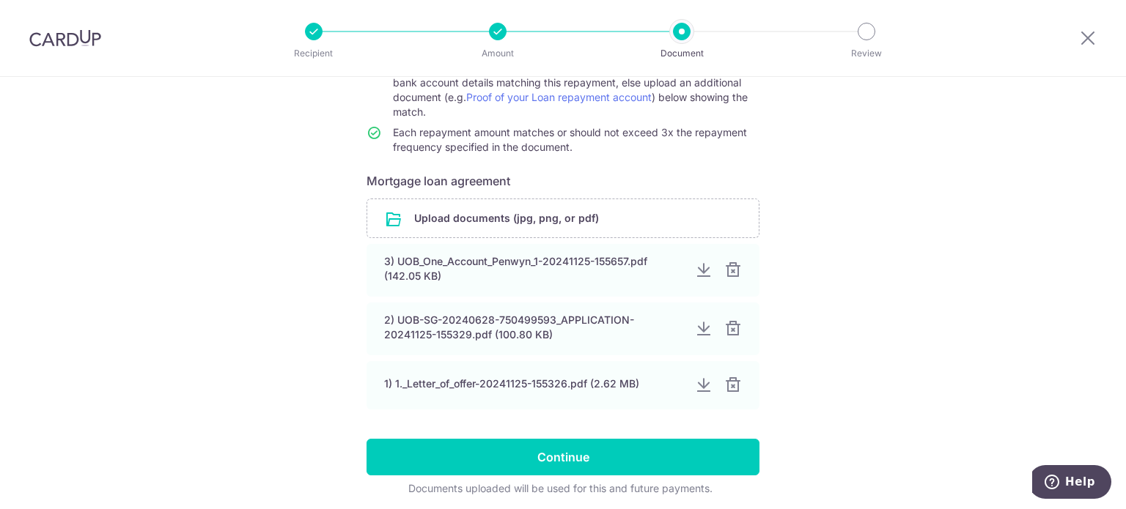
scroll to position [220, 0]
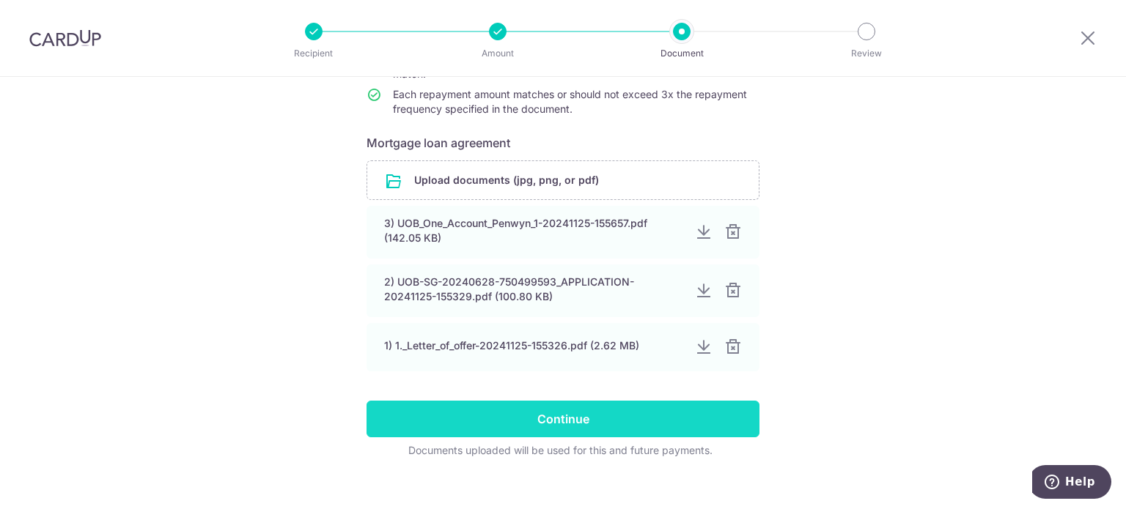
click at [560, 429] on input "Continue" at bounding box center [562, 419] width 393 height 37
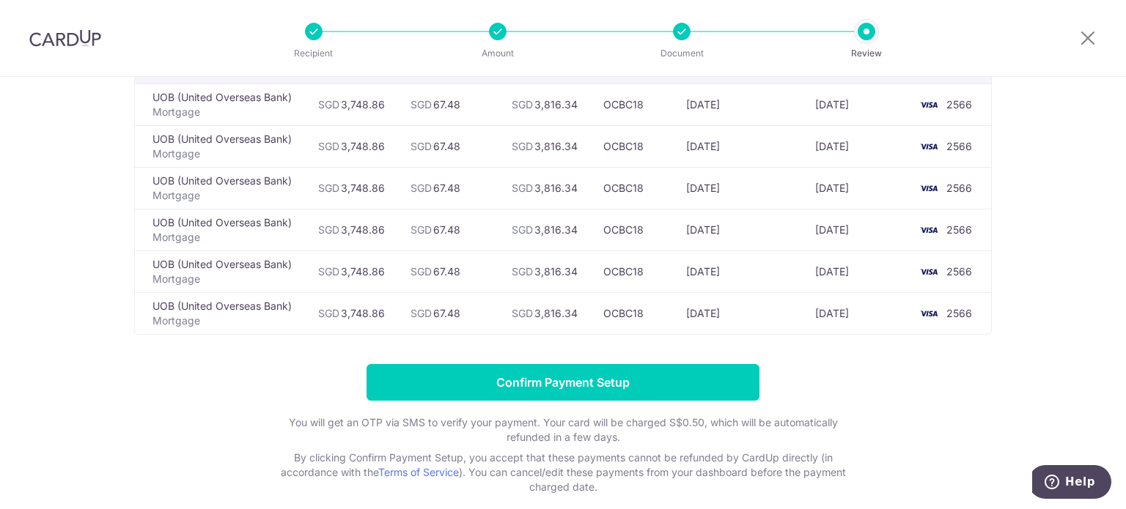
scroll to position [147, 0]
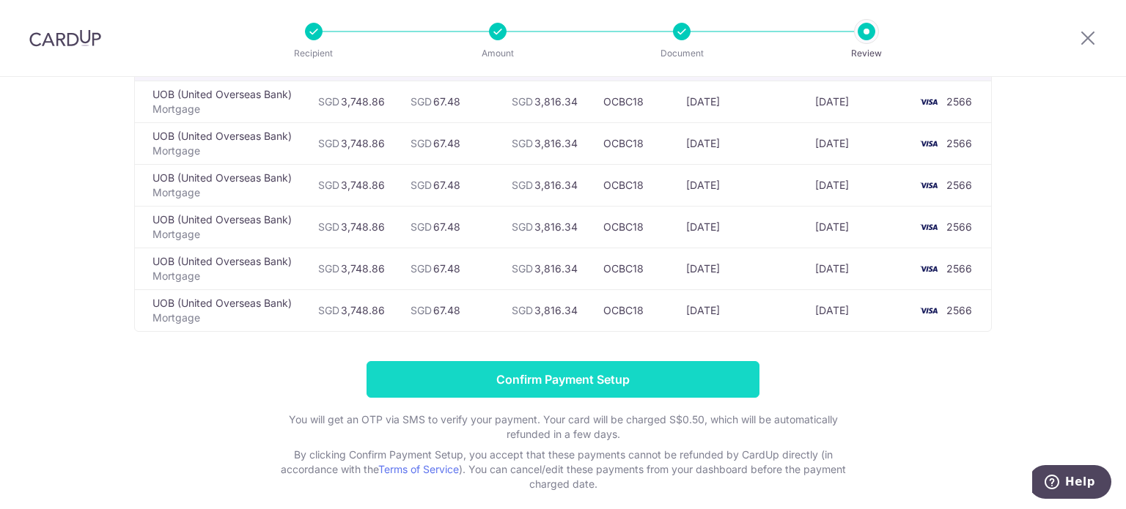
click at [652, 385] on input "Confirm Payment Setup" at bounding box center [562, 379] width 393 height 37
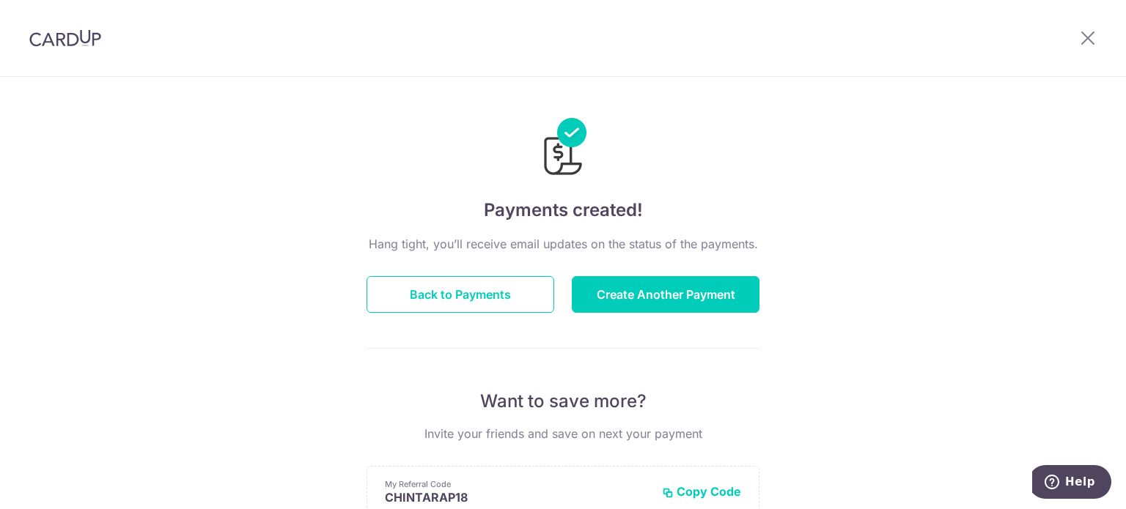
scroll to position [73, 0]
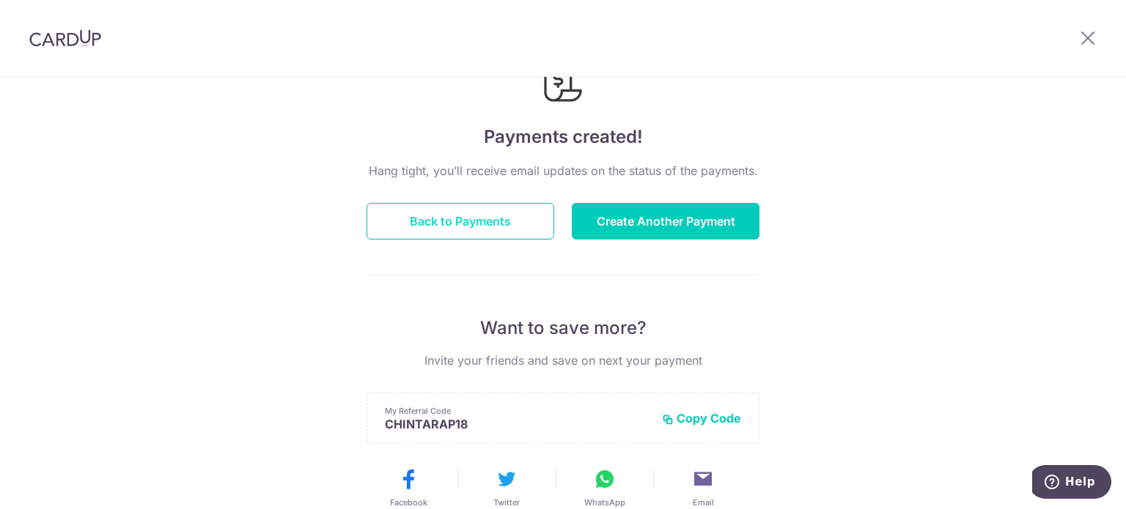
click at [491, 227] on button "Back to Payments" at bounding box center [460, 221] width 188 height 37
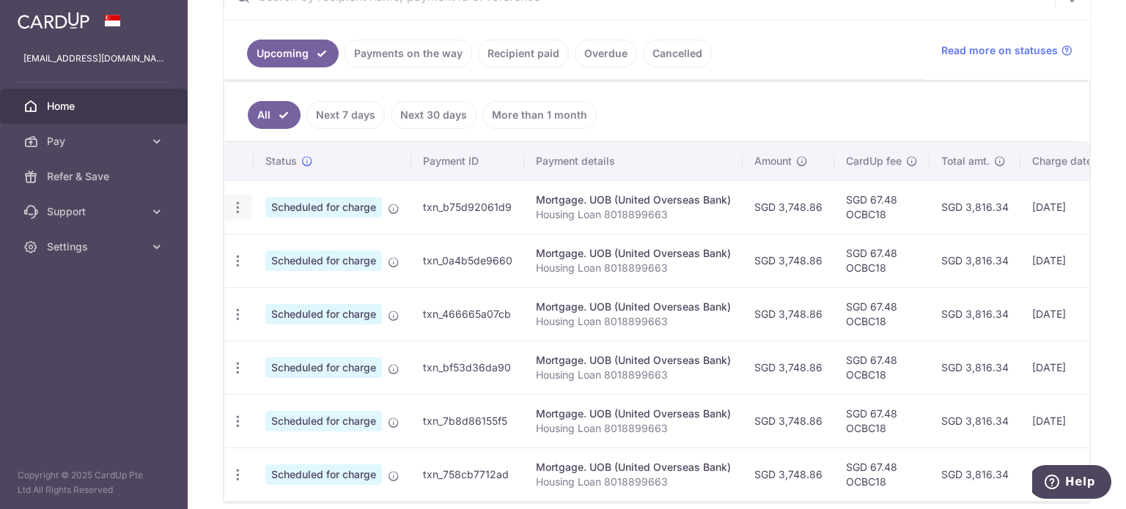
click at [240, 217] on div "Update payment Cancel payment" at bounding box center [237, 207] width 27 height 27
click at [243, 204] on icon "button" at bounding box center [237, 207] width 15 height 15
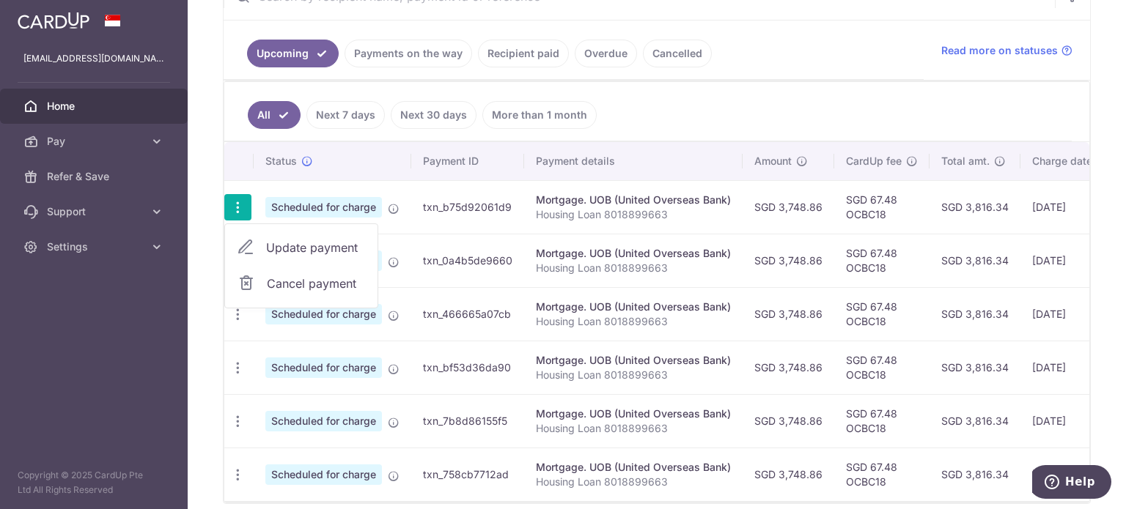
click at [293, 248] on span "Update payment" at bounding box center [316, 248] width 100 height 18
radio input "true"
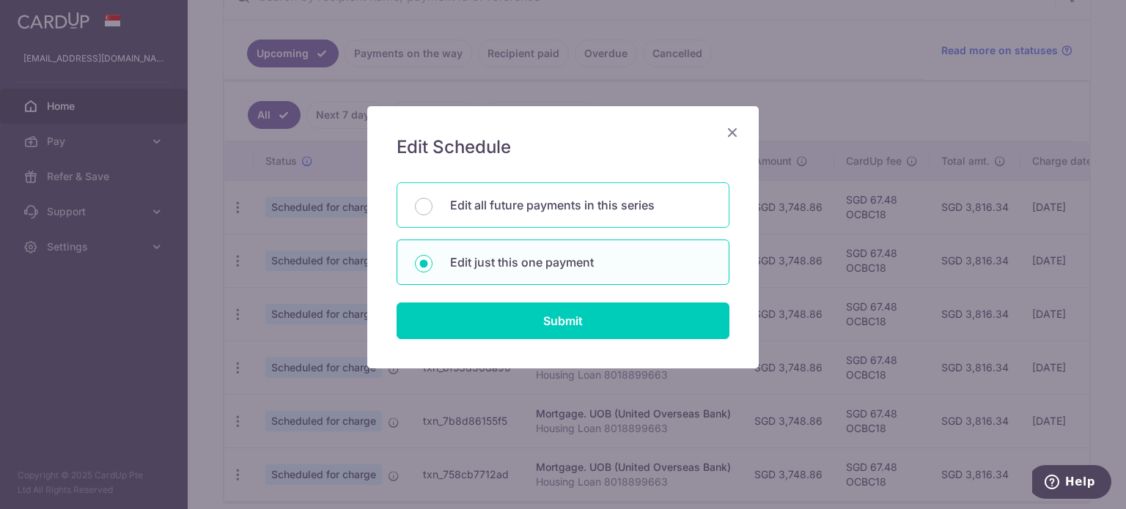
click at [534, 204] on p "Edit all future payments in this series" at bounding box center [580, 205] width 261 height 18
click at [432, 204] on input "Edit all future payments in this series" at bounding box center [424, 207] width 18 height 18
radio input "true"
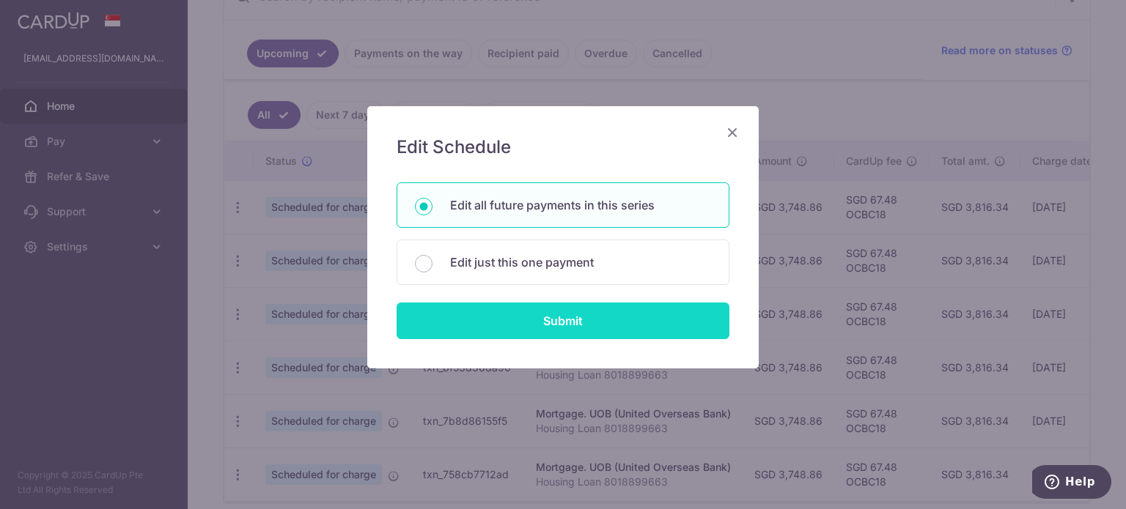
click at [607, 315] on input "Submit" at bounding box center [562, 321] width 333 height 37
radio input "true"
type input "3,748.86"
type input "Housing Loan 8018899663"
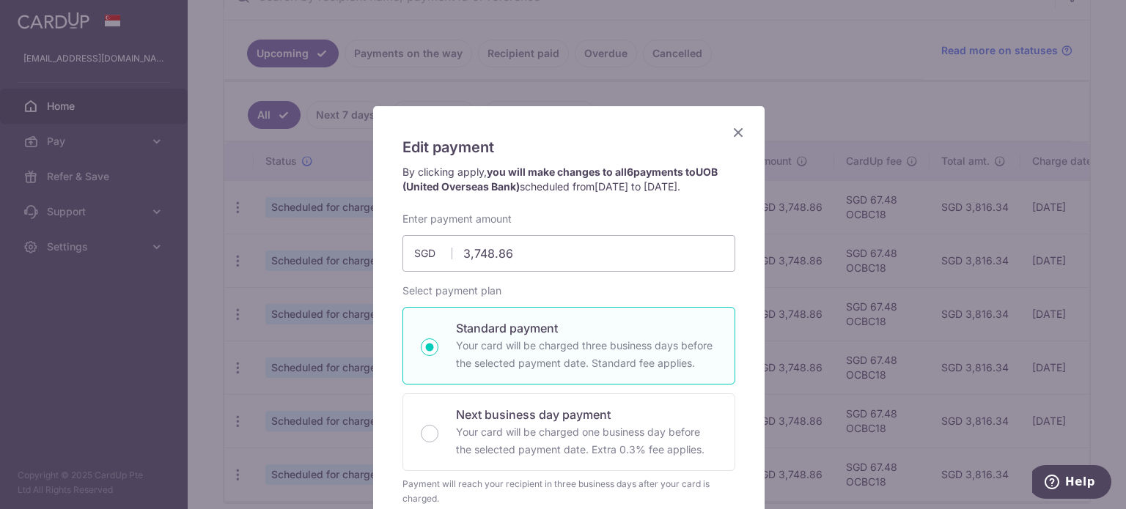
click at [730, 125] on icon "Close" at bounding box center [738, 132] width 18 height 18
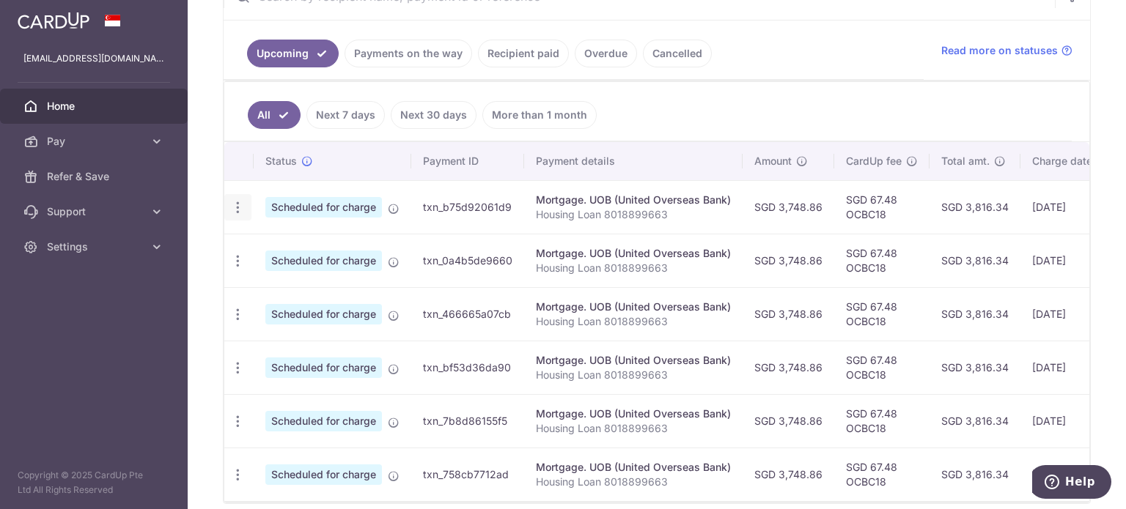
click at [239, 206] on icon "button" at bounding box center [237, 207] width 15 height 15
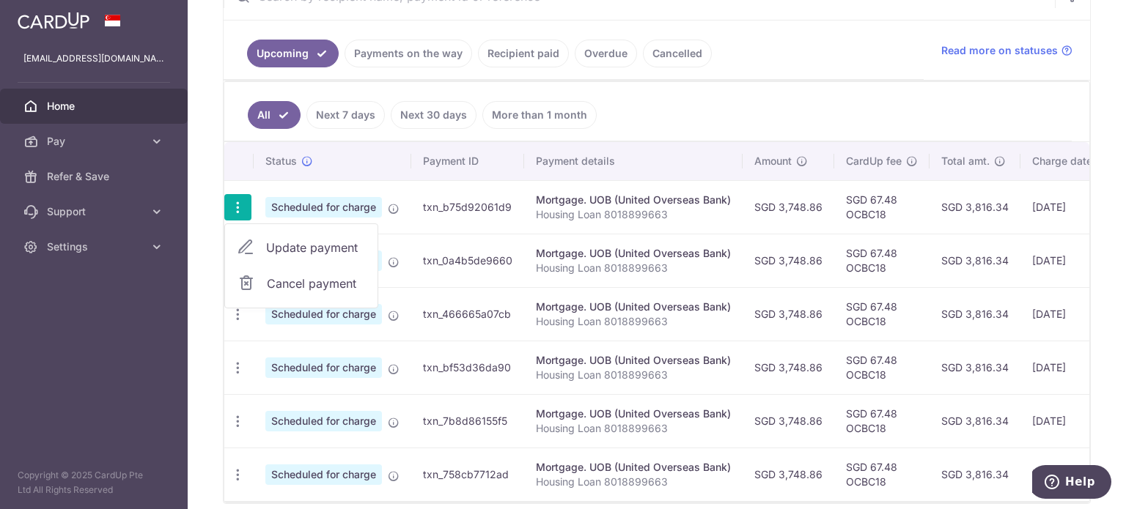
click at [289, 281] on span "Cancel payment" at bounding box center [316, 284] width 98 height 18
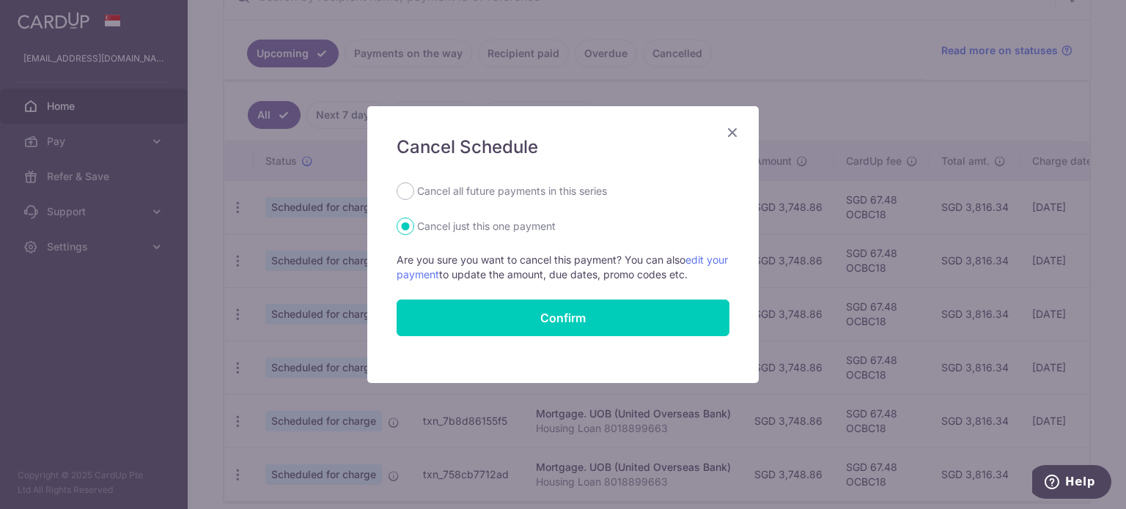
drag, startPoint x: 517, startPoint y: 190, endPoint x: 539, endPoint y: 279, distance: 92.1
click at [517, 190] on label "Cancel all future payments in this series" at bounding box center [512, 191] width 190 height 18
click at [414, 190] on input "Cancel all future payments in this series" at bounding box center [405, 191] width 18 height 18
radio input "true"
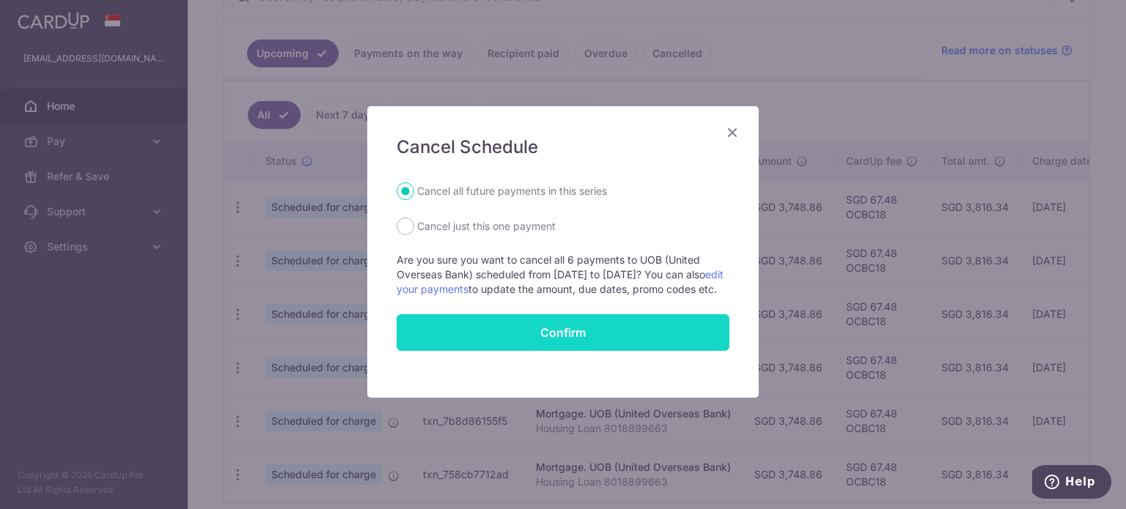
click at [555, 347] on button "Confirm" at bounding box center [562, 332] width 333 height 37
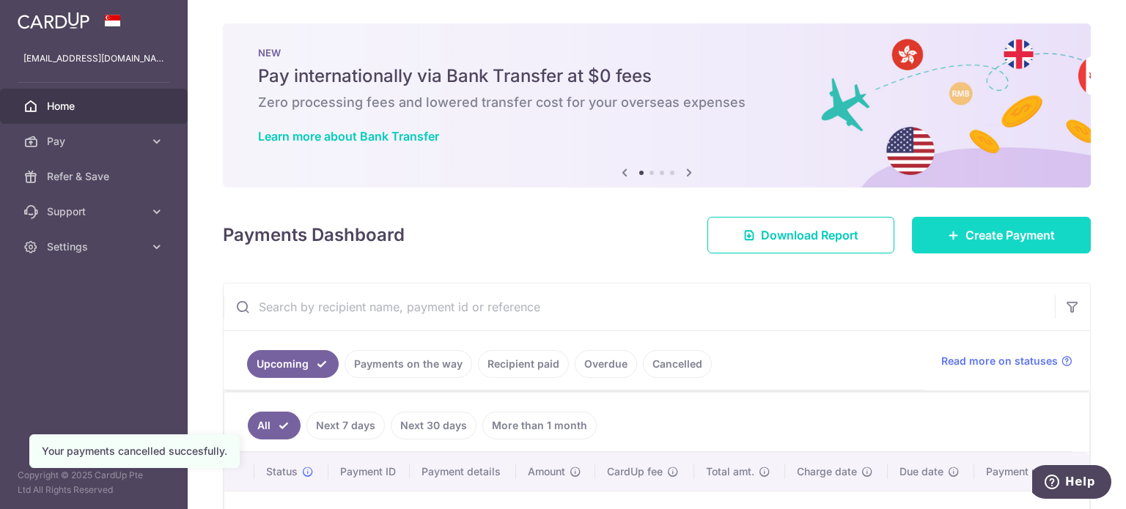
click at [988, 240] on span "Create Payment" at bounding box center [1009, 235] width 89 height 18
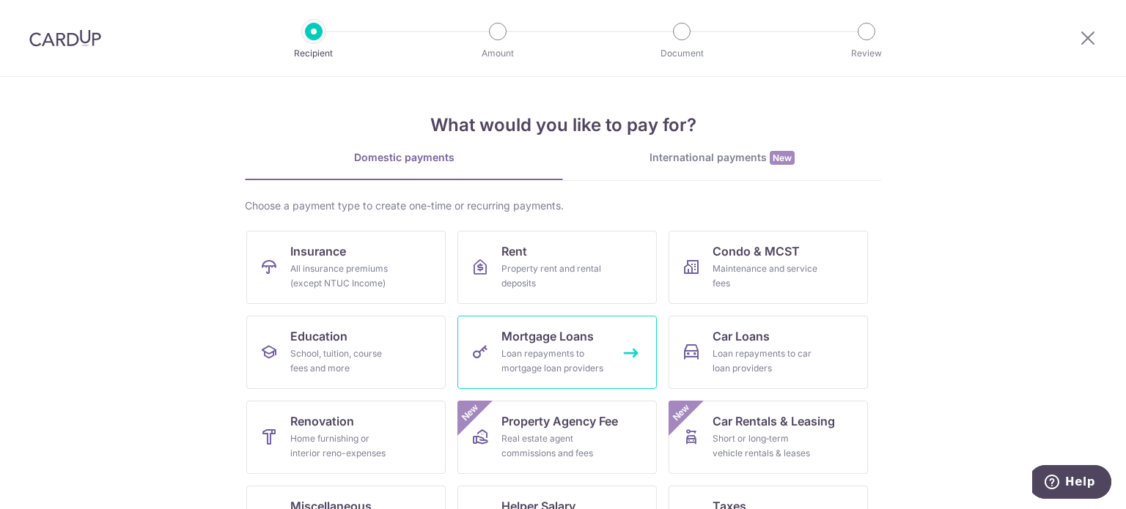
click at [561, 369] on div "Loan repayments to mortgage loan providers" at bounding box center [554, 361] width 106 height 29
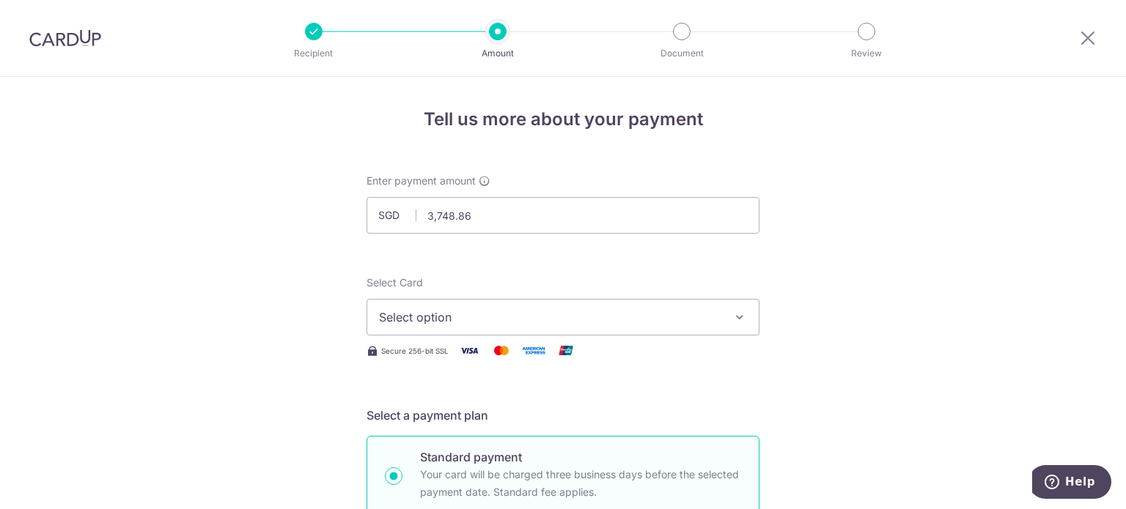
type input "3,748.86"
click at [459, 320] on span "Select option" at bounding box center [550, 318] width 342 height 18
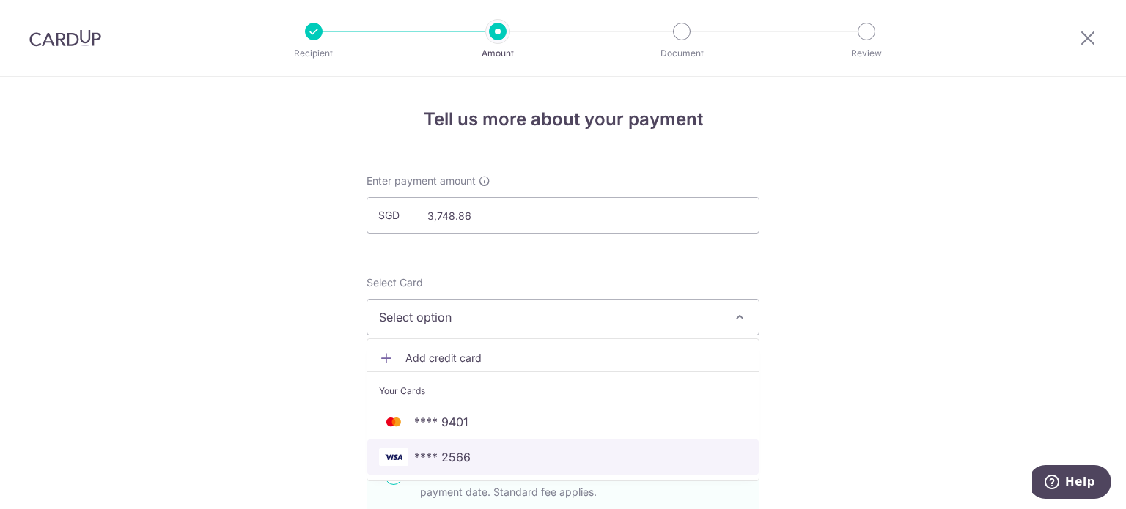
click at [468, 465] on span "**** 2566" at bounding box center [563, 457] width 368 height 18
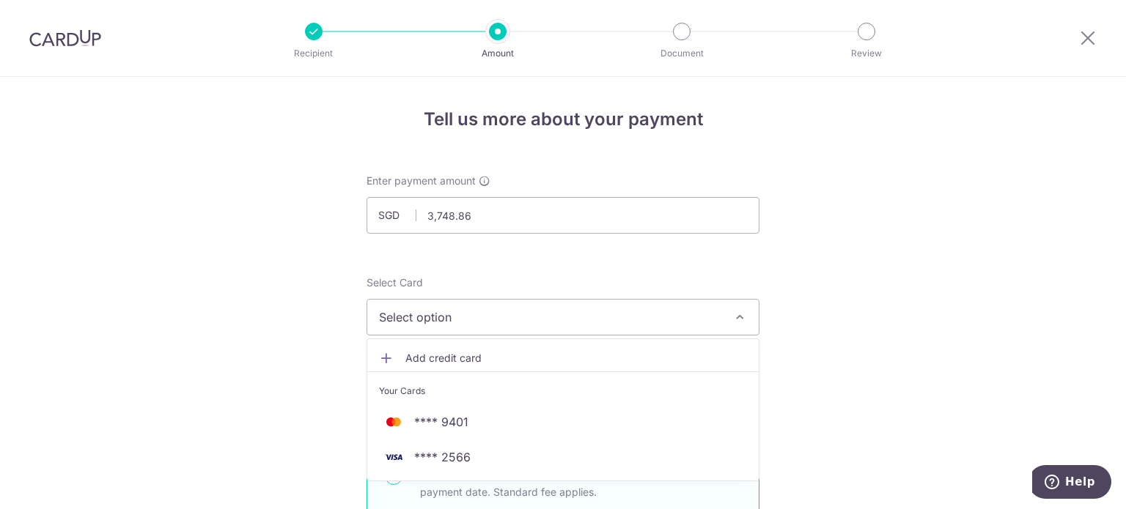
type input "27/06/2051"
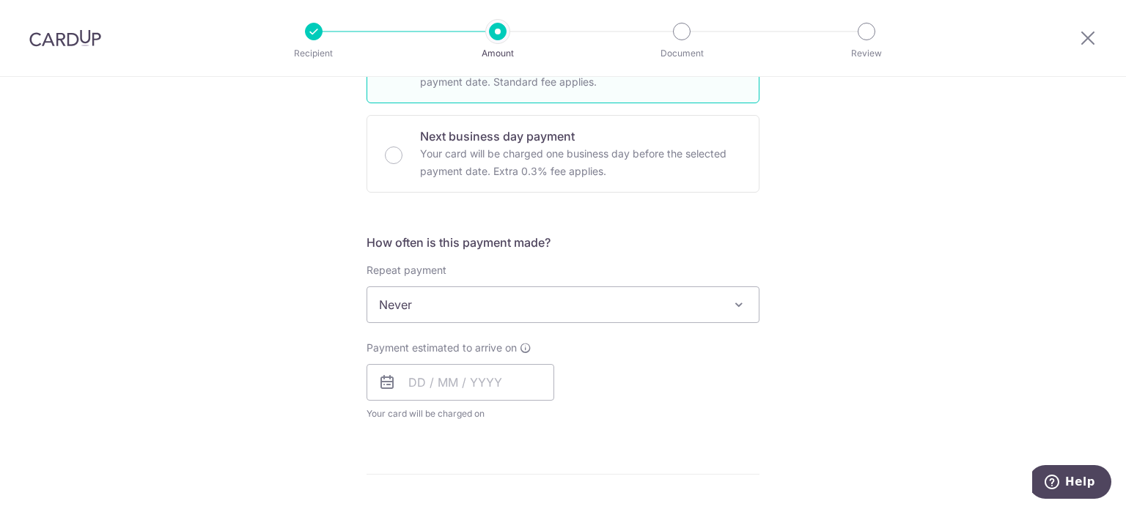
scroll to position [440, 0]
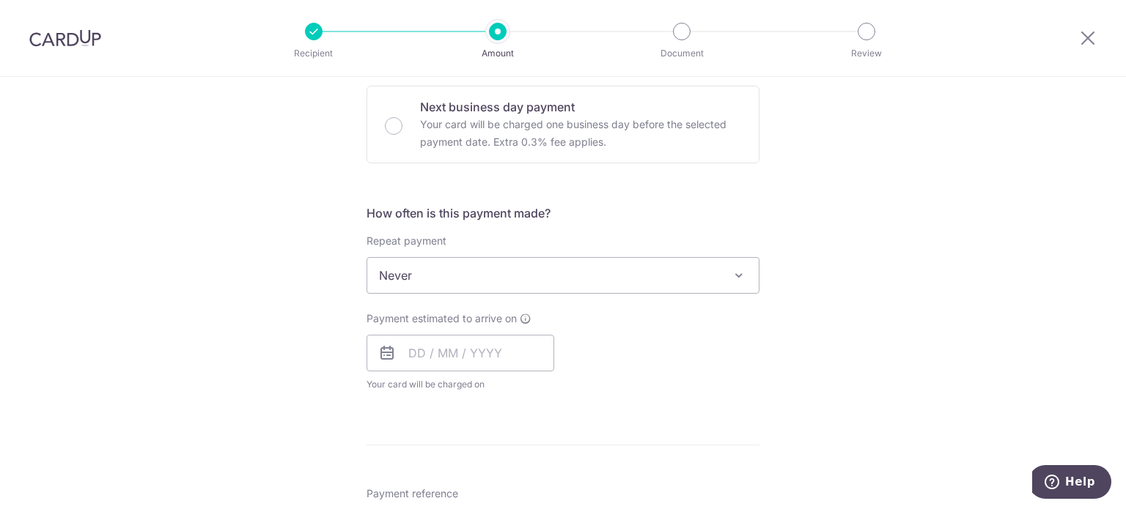
click at [475, 278] on span "Never" at bounding box center [562, 275] width 391 height 35
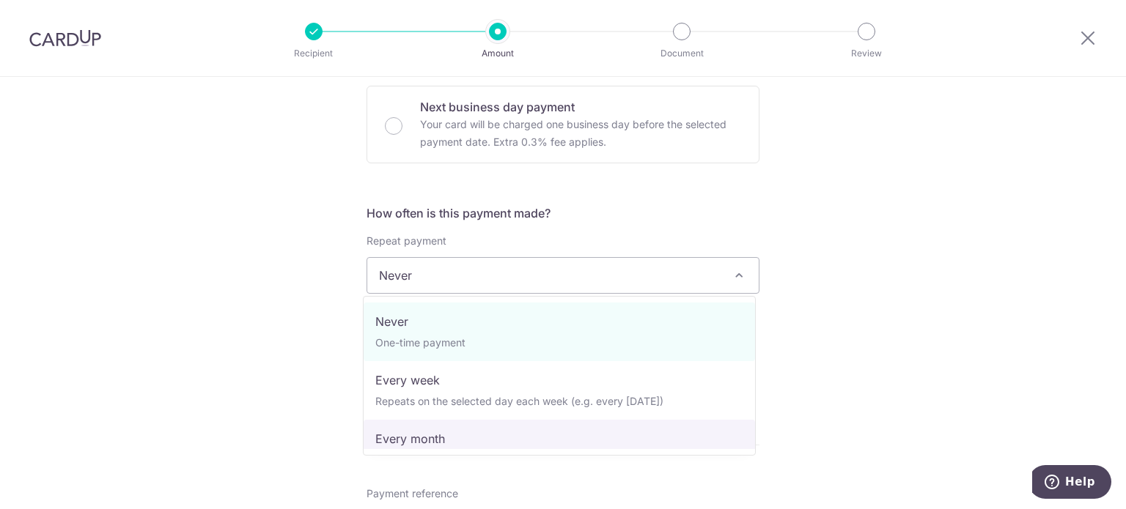
select select "3"
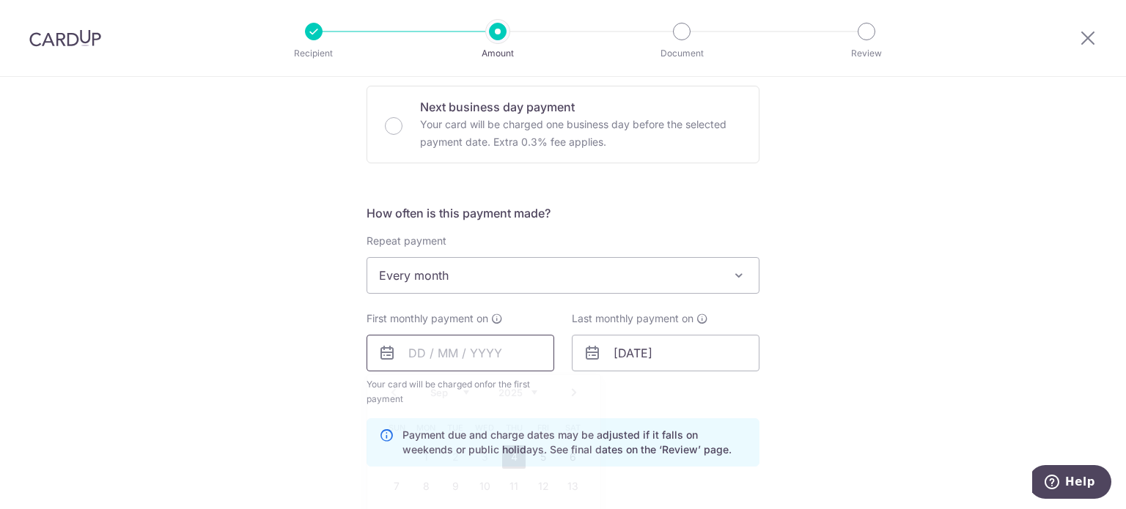
click at [489, 346] on input "text" at bounding box center [460, 353] width 188 height 37
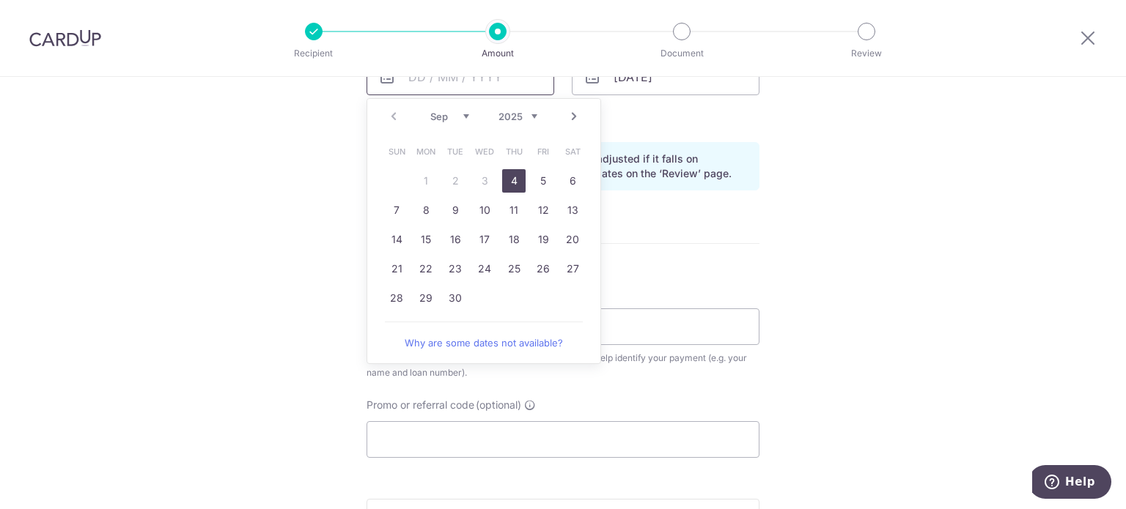
scroll to position [733, 0]
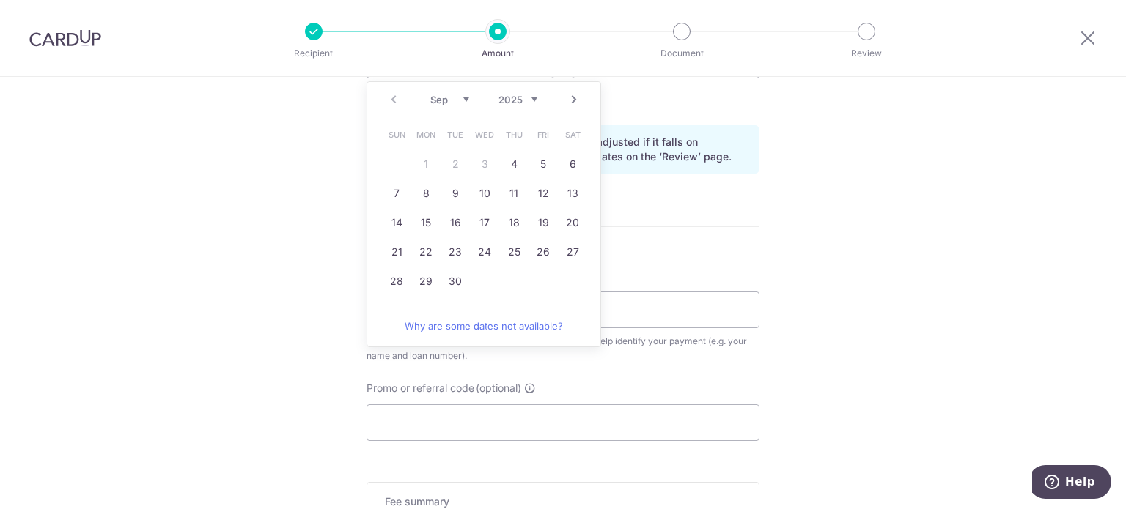
click at [577, 107] on div "Prev Next Sep Oct Nov Dec 2025 2026 2027 2028 2029 2030 2031 2032 2033 2034 2035" at bounding box center [483, 99] width 233 height 35
click at [572, 98] on link "Next" at bounding box center [574, 100] width 18 height 18
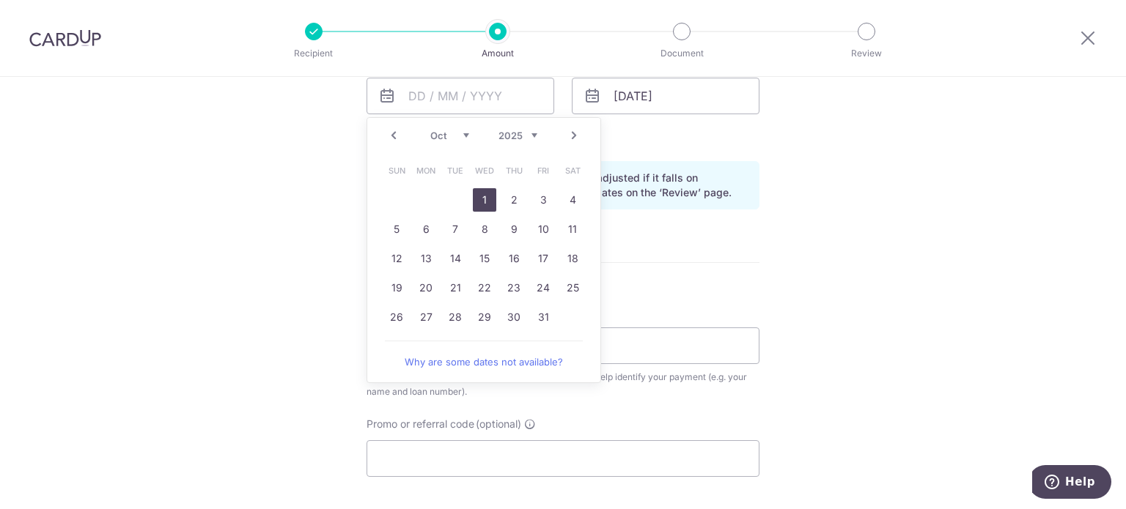
click at [483, 202] on link "1" at bounding box center [484, 199] width 23 height 23
type input "[DATE]"
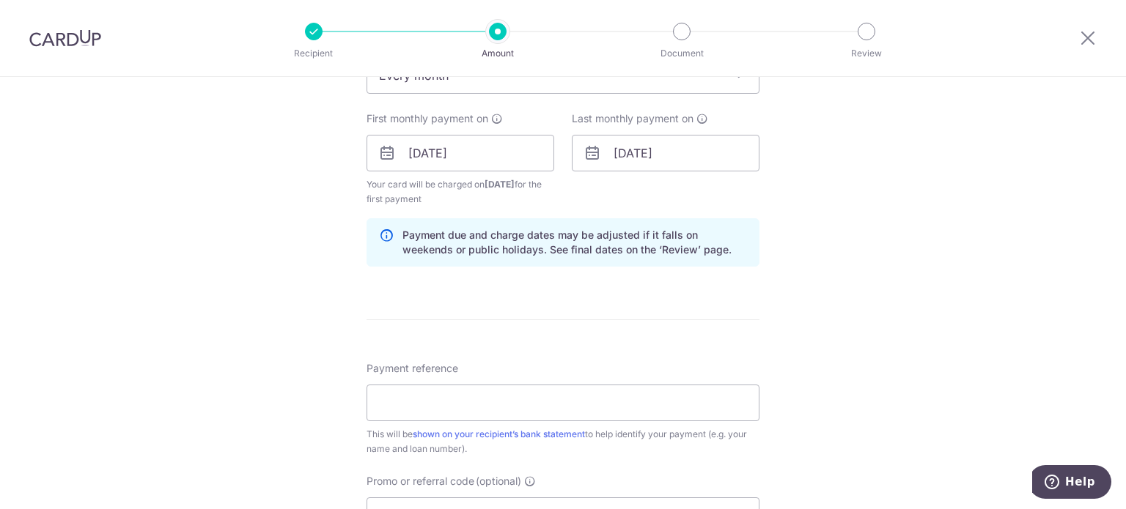
scroll to position [624, 0]
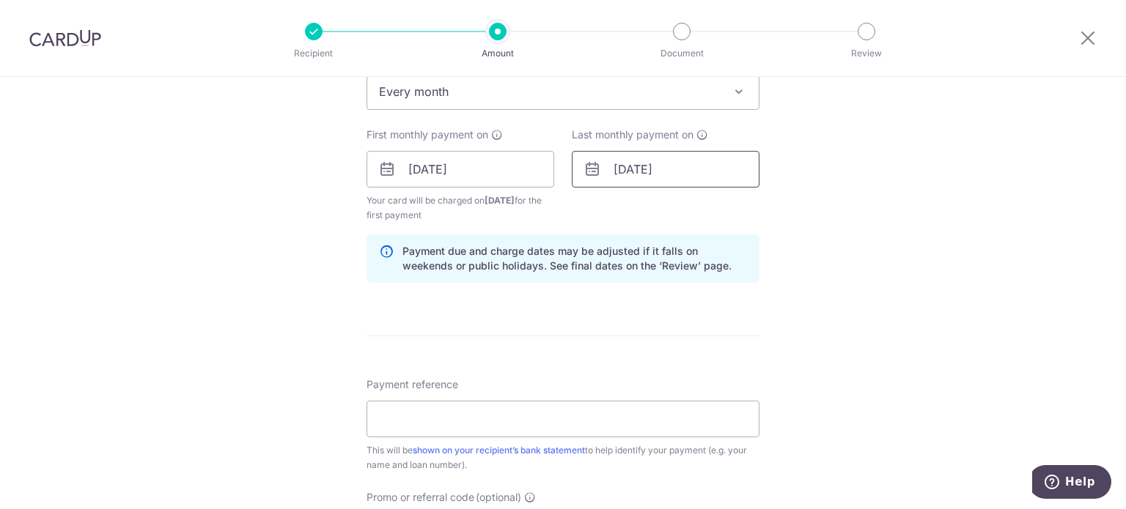
click at [730, 178] on input "27/06/2051" at bounding box center [666, 169] width 188 height 37
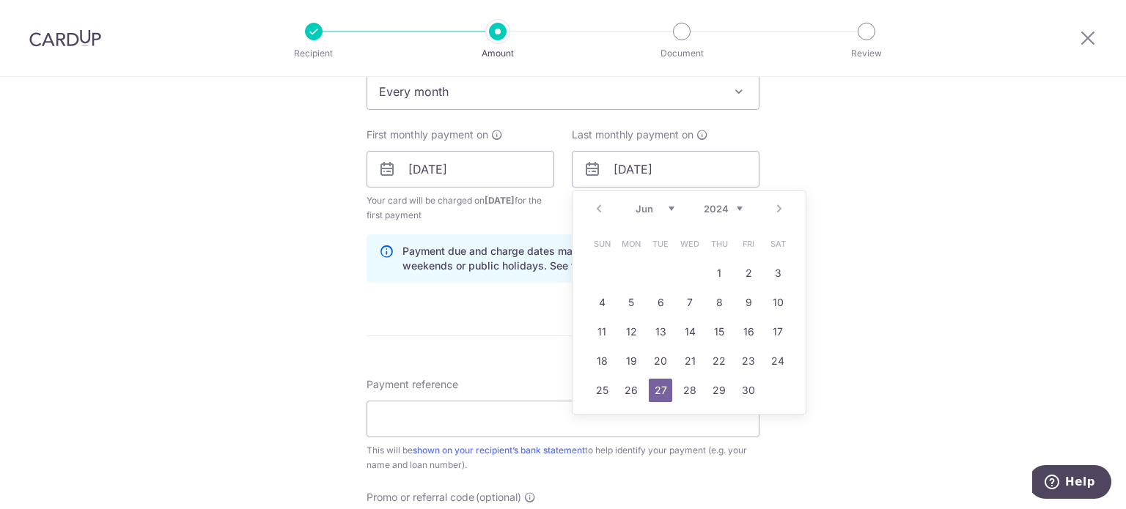
click at [721, 206] on select "2024 2025 2026 2027 2028 2029 2030 2031 2032 2033 2034 2035" at bounding box center [723, 209] width 39 height 12
click at [585, 203] on div "Prev Next Jan Feb Mar Apr May Jun Jul Aug Sep Oct Nov Dec 2024 2025 2026 2027 2…" at bounding box center [688, 208] width 233 height 35
click at [595, 208] on link "Prev" at bounding box center [599, 209] width 18 height 18
click at [592, 207] on link "Prev" at bounding box center [599, 209] width 18 height 18
click at [591, 207] on link "Prev" at bounding box center [599, 209] width 18 height 18
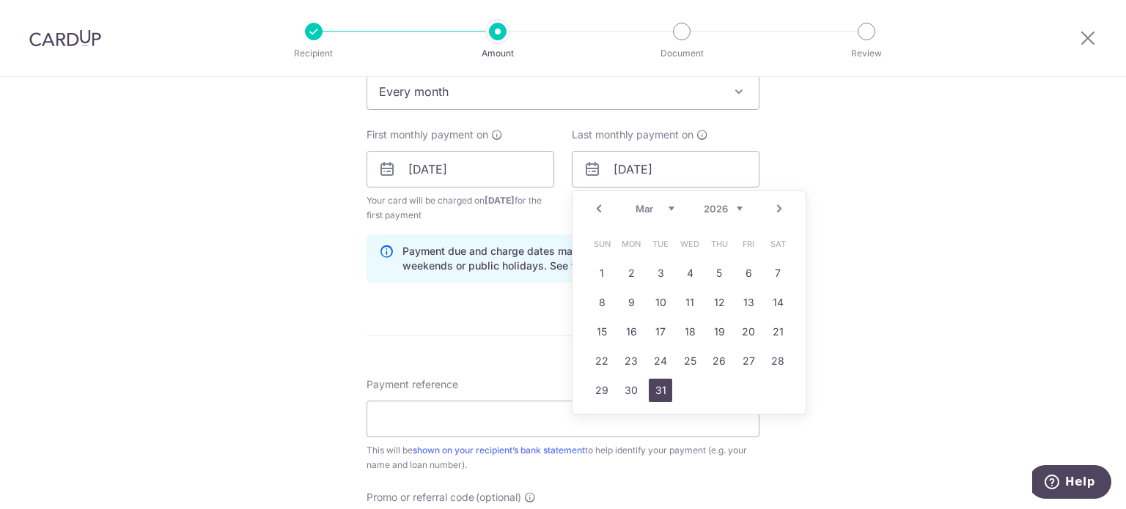
click at [657, 391] on link "31" at bounding box center [660, 390] width 23 height 23
type input "31/03/2026"
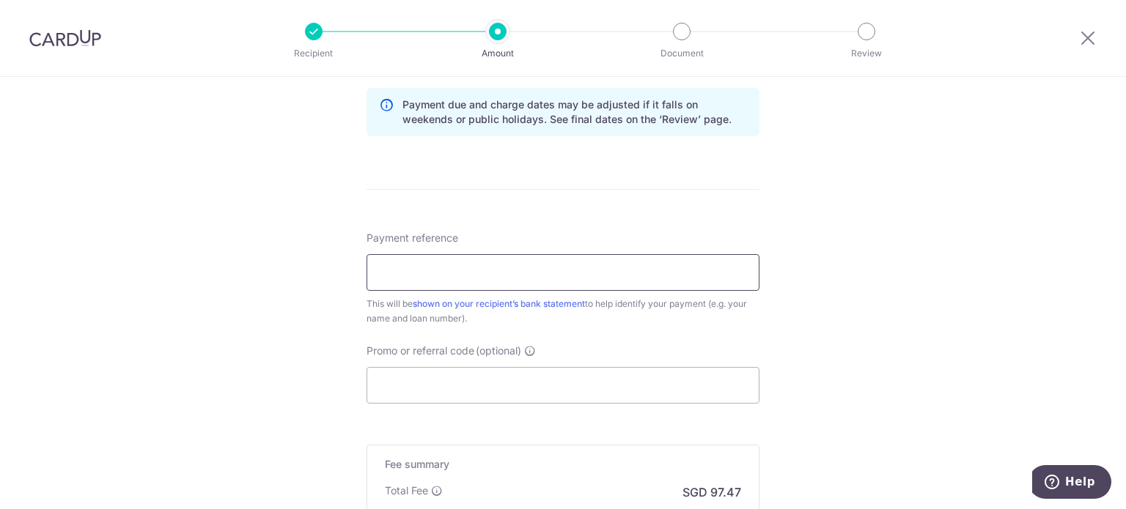
drag, startPoint x: 572, startPoint y: 269, endPoint x: 588, endPoint y: 270, distance: 16.1
click at [574, 269] on input "Payment reference" at bounding box center [562, 272] width 393 height 37
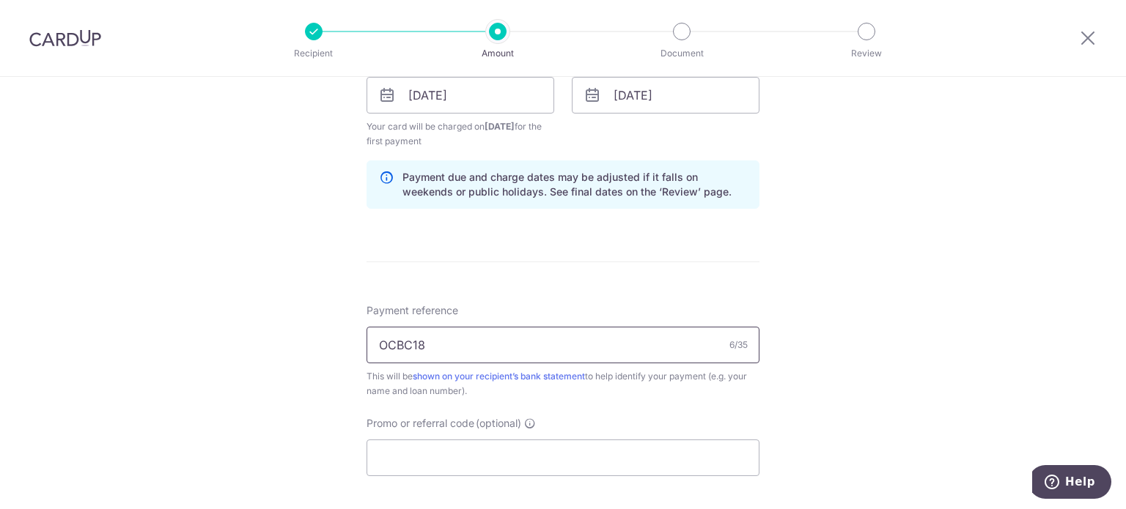
scroll to position [770, 0]
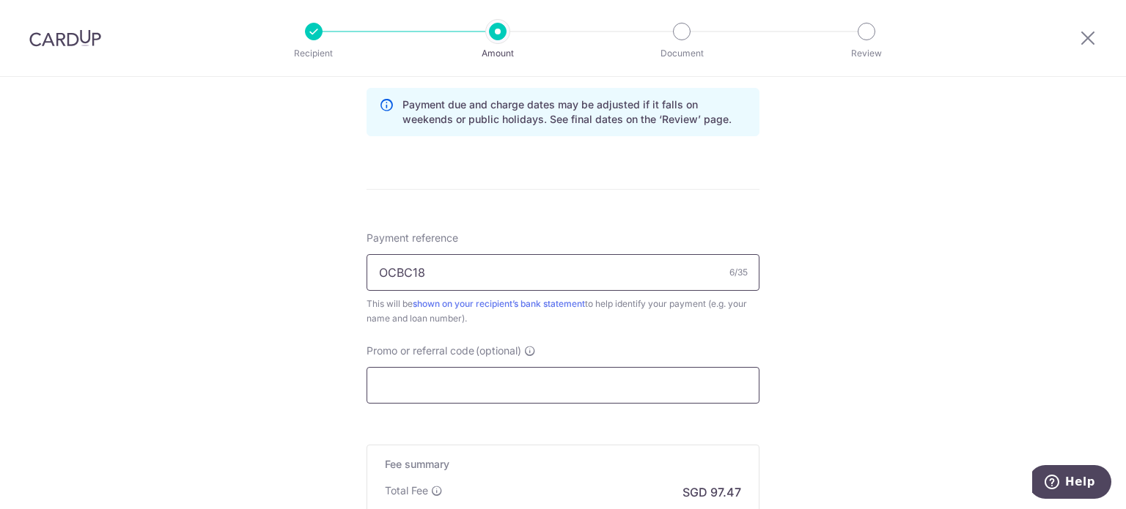
type input "OCBC18"
click at [510, 383] on input "Promo or referral code (optional)" at bounding box center [562, 385] width 393 height 37
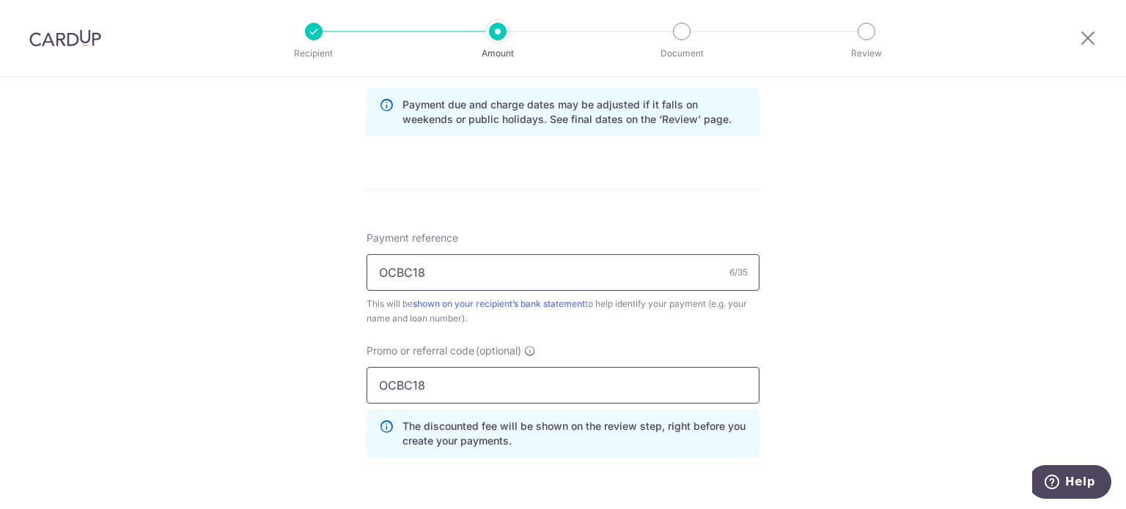
type input "OCBC18"
drag, startPoint x: 418, startPoint y: 272, endPoint x: 289, endPoint y: 260, distance: 129.5
click at [301, 263] on div "Tell us more about your payment Enter payment amount SGD 3,748.86 3748.86 Selec…" at bounding box center [563, 40] width 1126 height 1466
paste input "Housing Loan 8018899663"
type input "Housing Loan 8018899663"
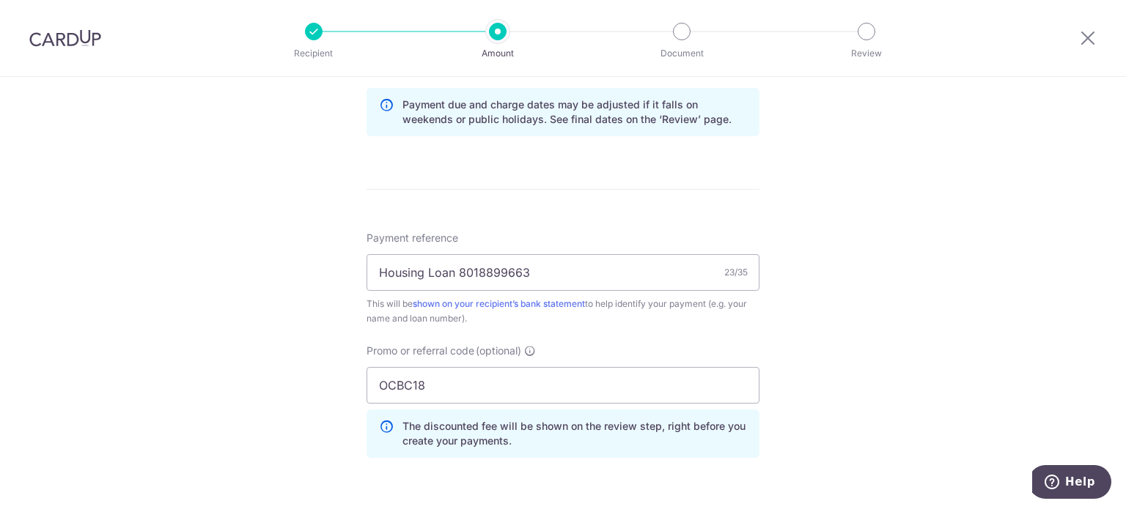
click at [833, 363] on div "Tell us more about your payment Enter payment amount SGD 3,748.86 3748.86 Selec…" at bounding box center [563, 40] width 1126 height 1466
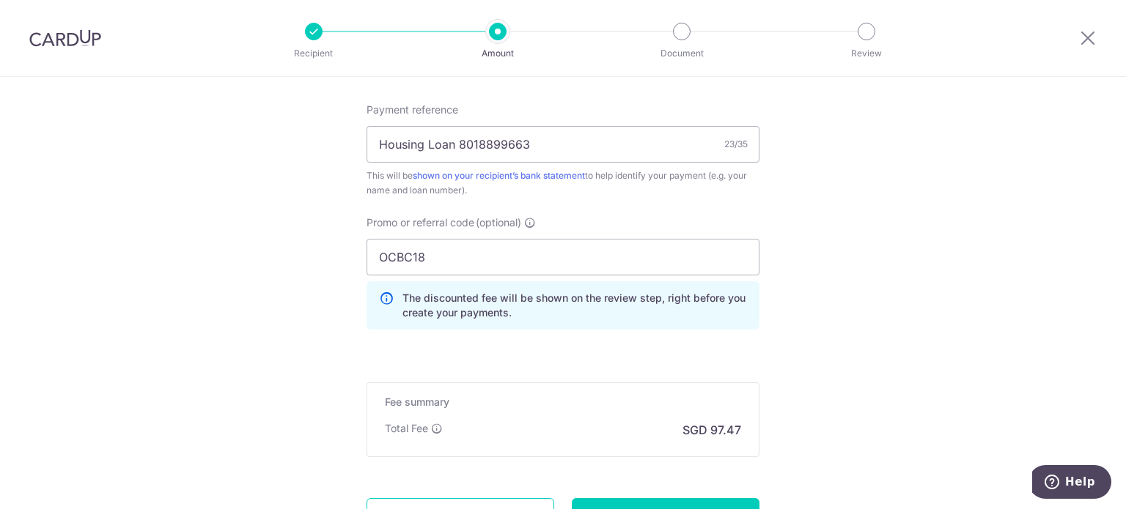
scroll to position [990, 0]
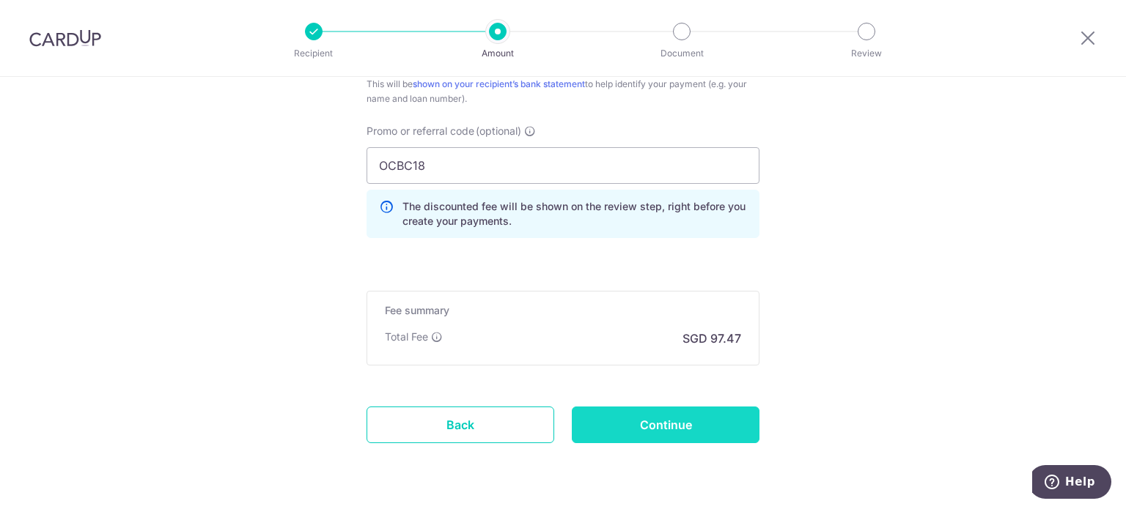
click at [727, 418] on input "Continue" at bounding box center [666, 425] width 188 height 37
type input "Create Schedule"
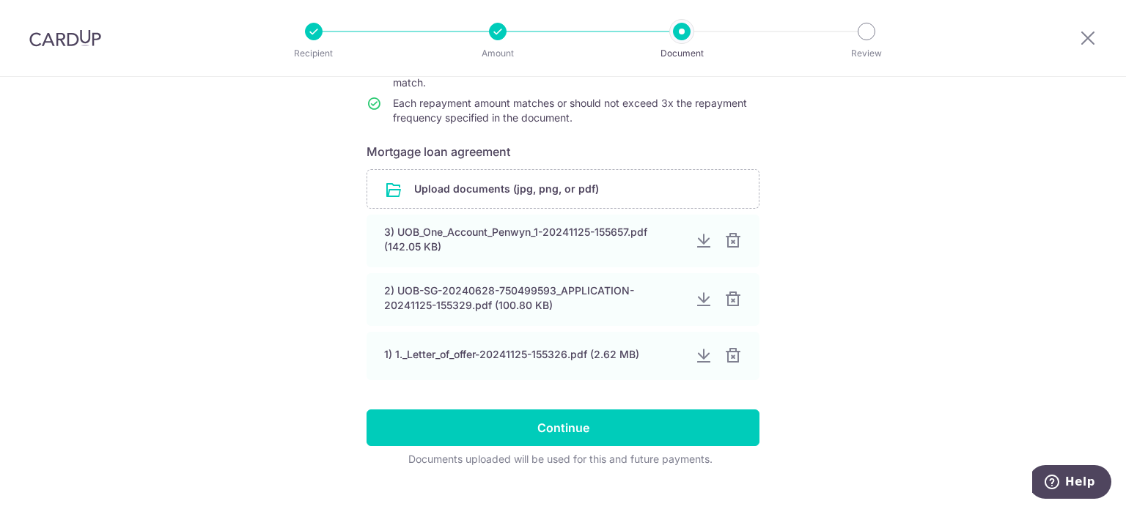
scroll to position [237, 0]
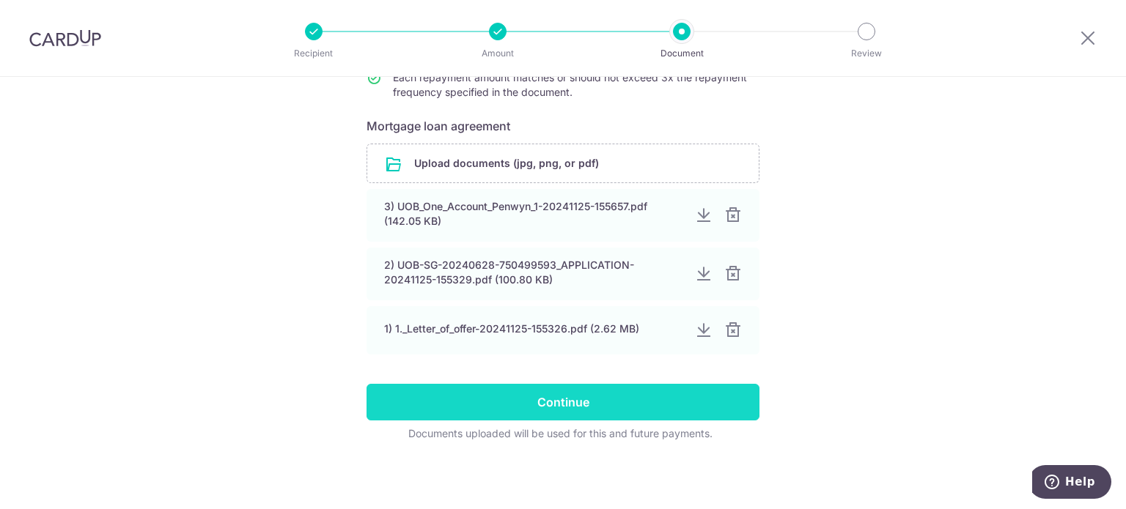
click at [618, 408] on input "Continue" at bounding box center [562, 402] width 393 height 37
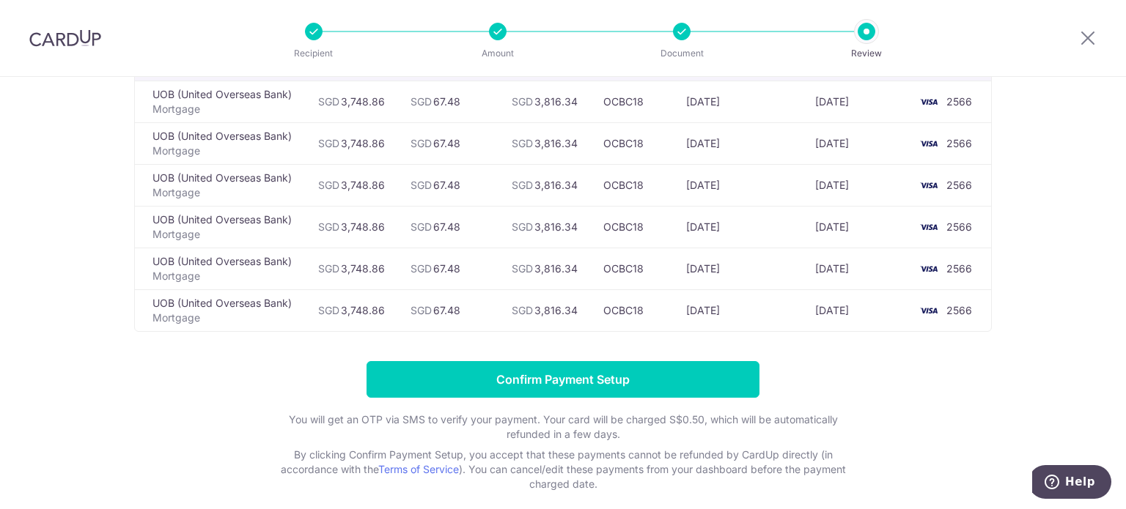
scroll to position [73, 0]
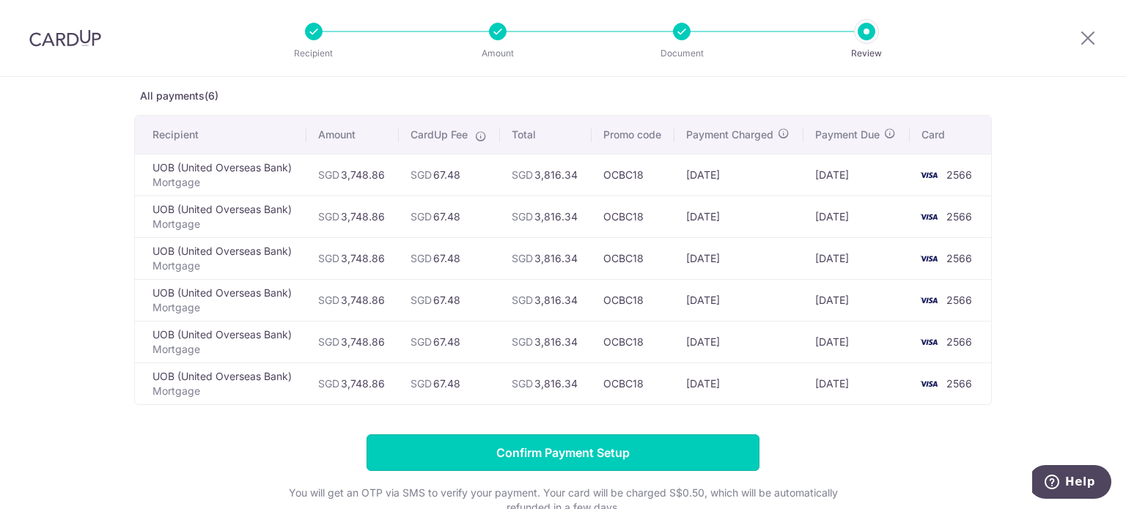
click at [592, 459] on input "Confirm Payment Setup" at bounding box center [562, 453] width 393 height 37
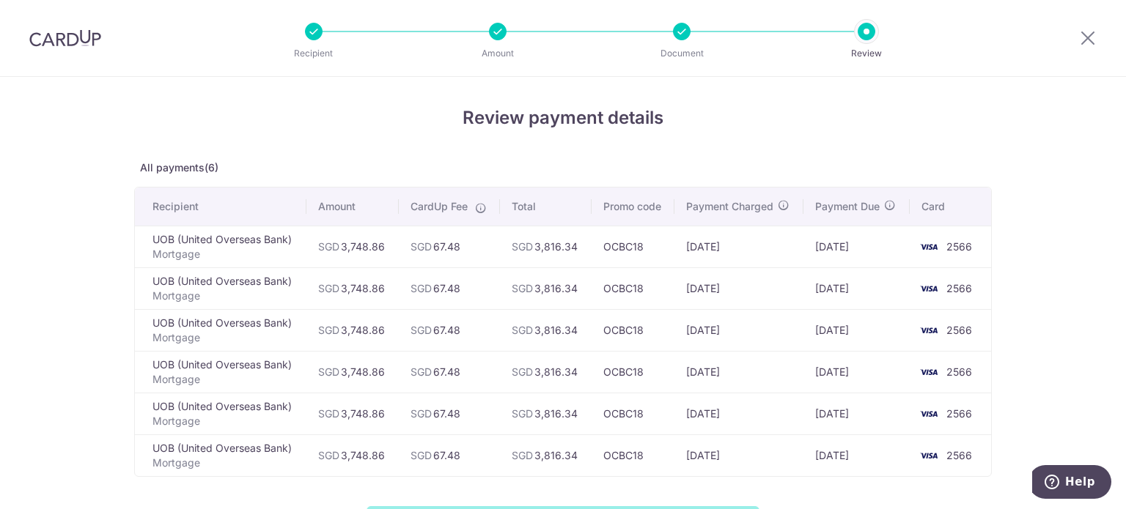
scroll to position [0, 0]
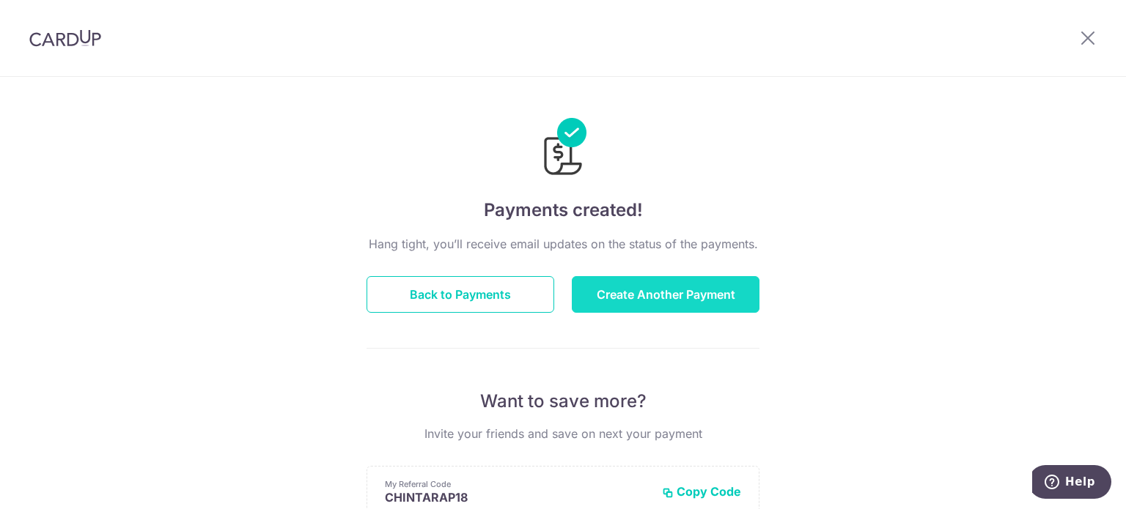
click at [641, 282] on button "Create Another Payment" at bounding box center [666, 294] width 188 height 37
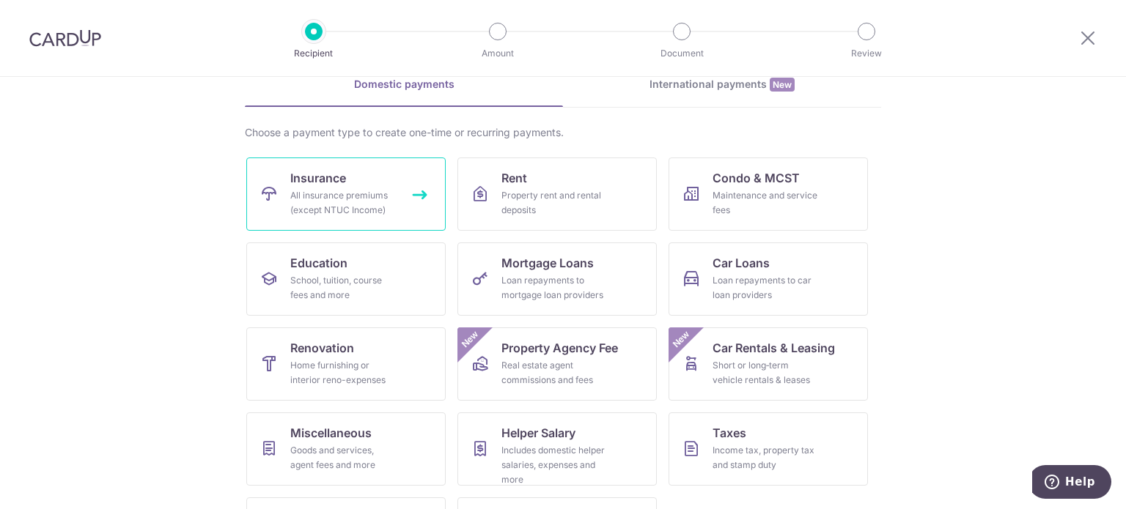
scroll to position [25, 0]
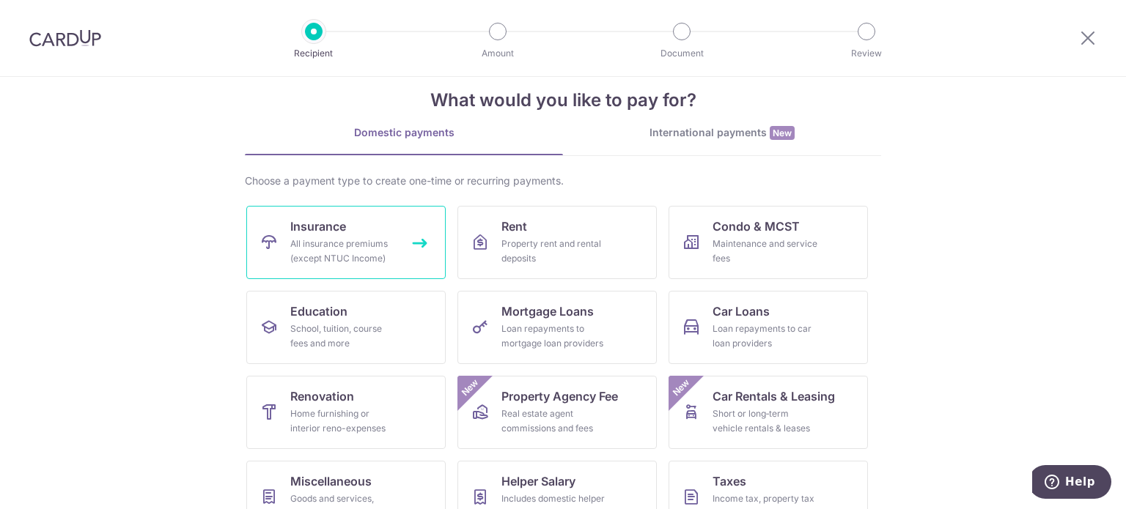
click at [270, 203] on div "Choose a payment type to create one-time or recurring payments. Insurance All i…" at bounding box center [563, 402] width 636 height 457
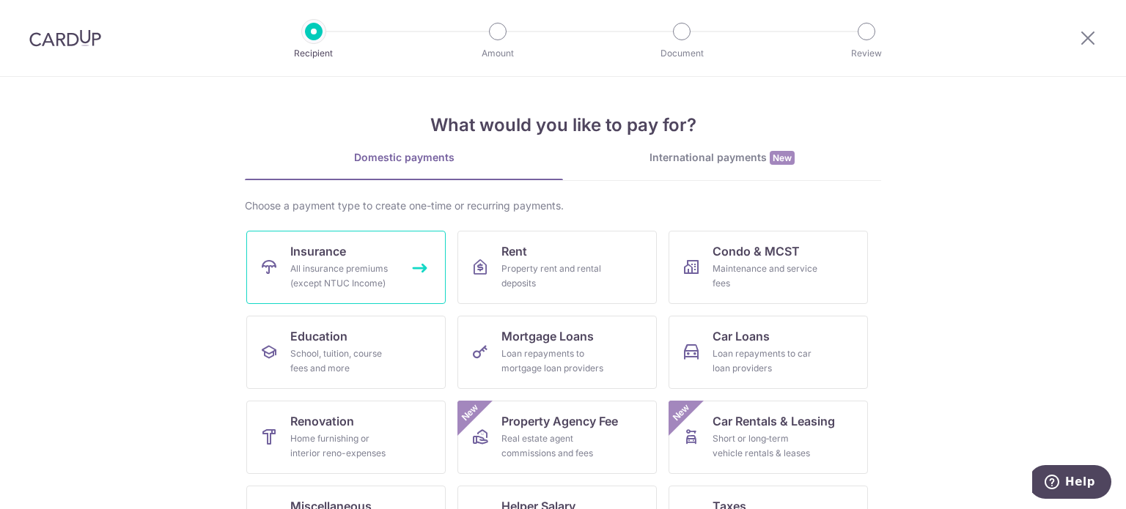
click at [329, 262] on div "All insurance premiums (except NTUC Income)" at bounding box center [343, 276] width 106 height 29
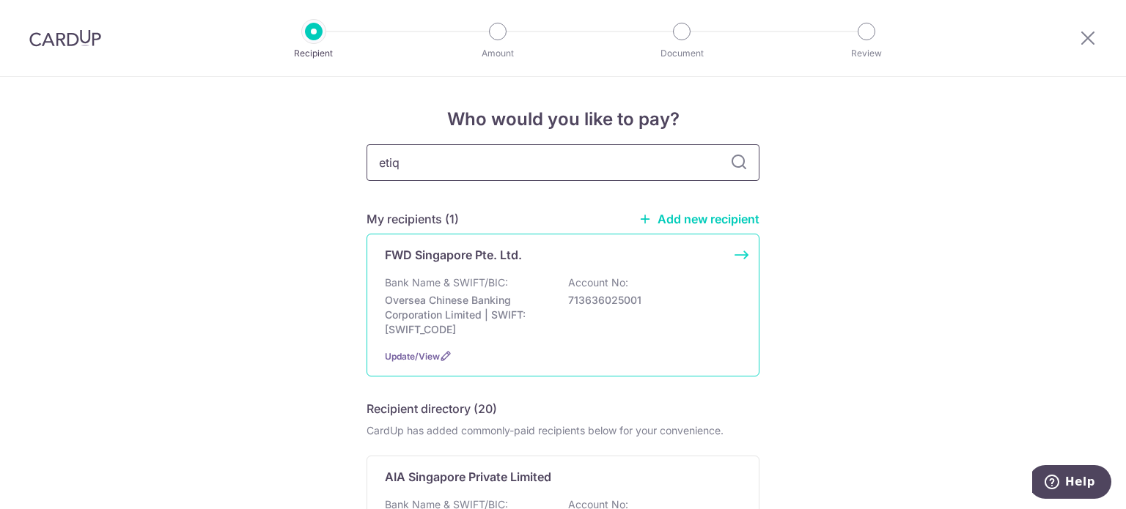
type input "etiqa"
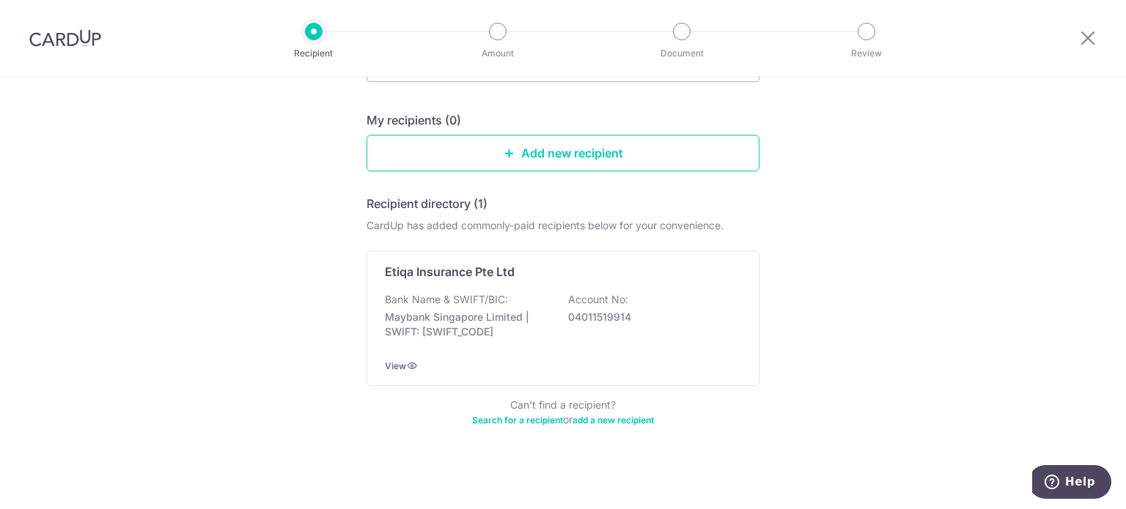
scroll to position [135, 0]
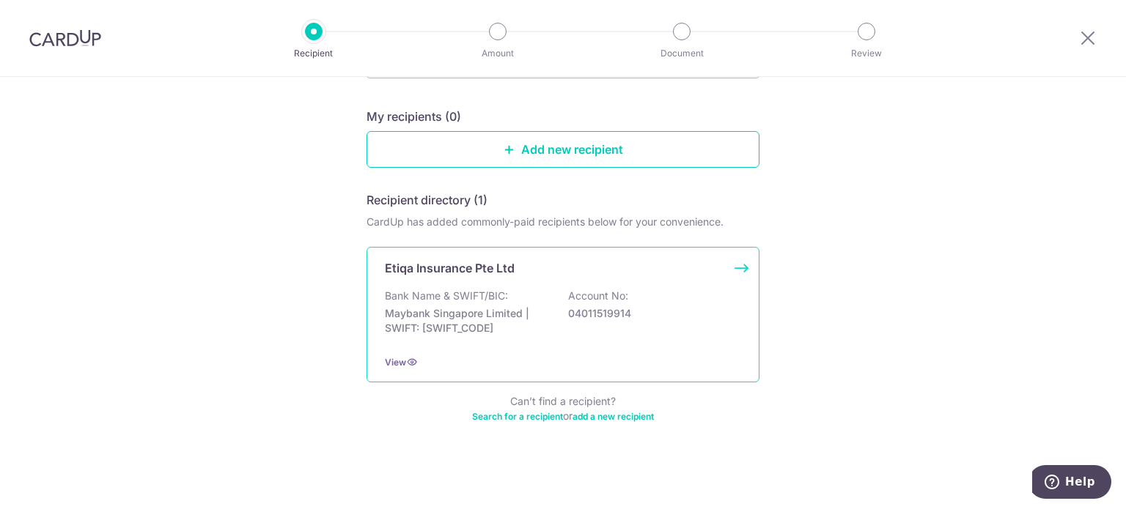
click at [690, 338] on div "Bank Name & SWIFT/BIC: Maybank Singapore Limited | SWIFT: [SWIFT_CODE] Account …" at bounding box center [563, 316] width 356 height 54
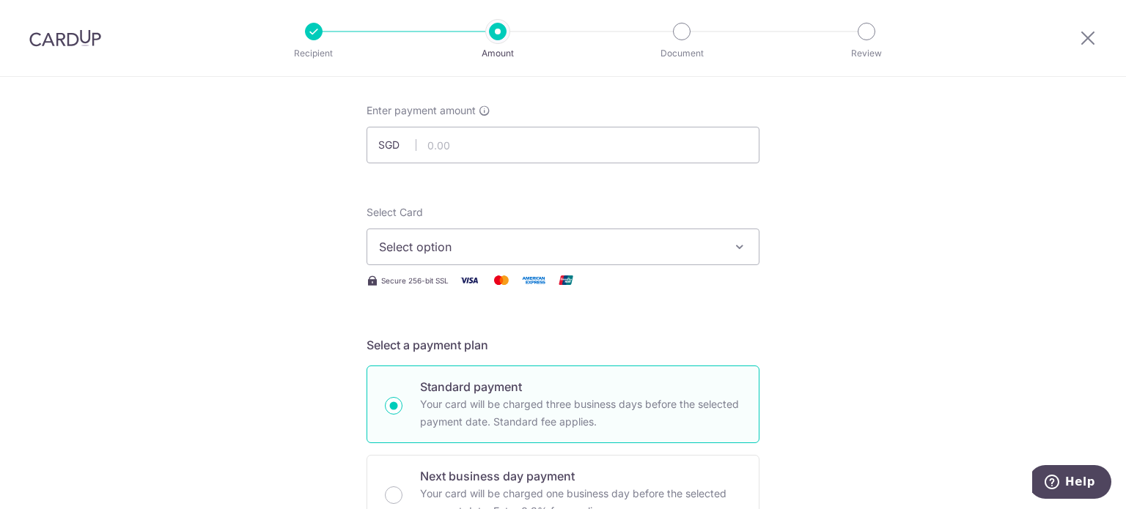
scroll to position [73, 0]
click at [555, 142] on input "text" at bounding box center [562, 142] width 393 height 37
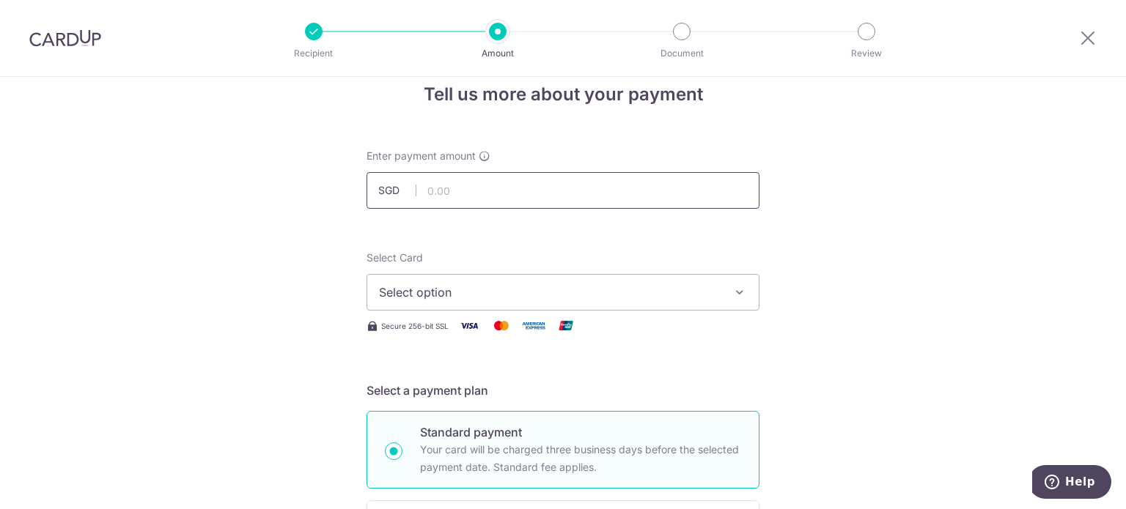
scroll to position [0, 0]
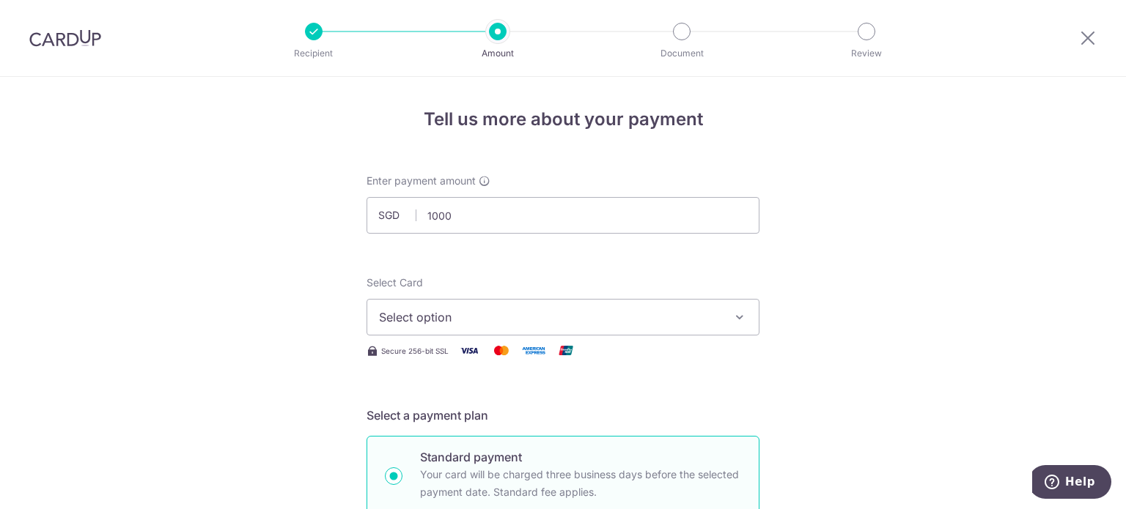
type input "1,000.00"
click at [671, 325] on span "Select option" at bounding box center [550, 318] width 342 height 18
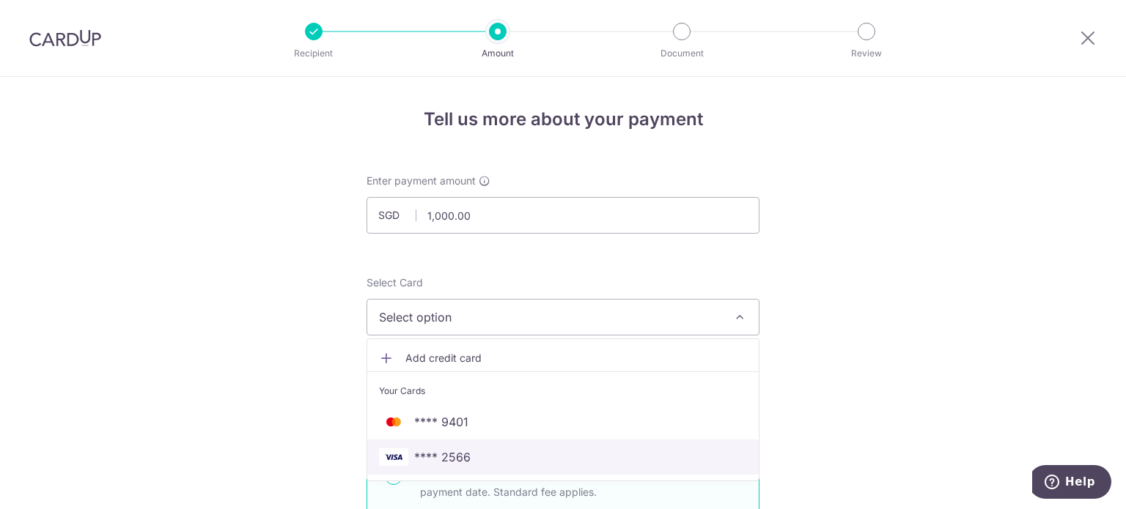
drag, startPoint x: 615, startPoint y: 457, endPoint x: 728, endPoint y: 345, distance: 159.1
click at [614, 457] on span "**** 2566" at bounding box center [563, 457] width 368 height 18
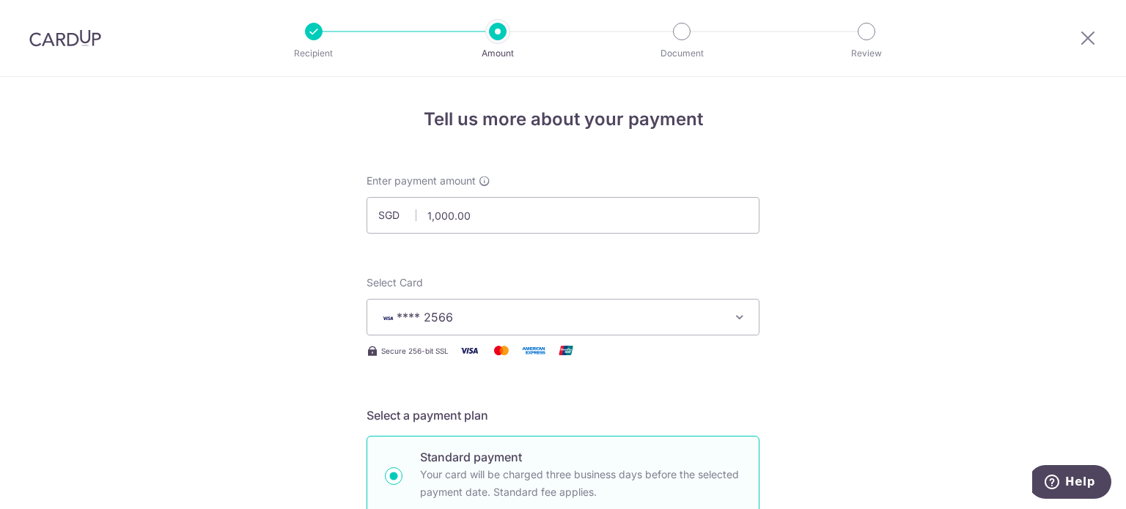
drag, startPoint x: 872, startPoint y: 252, endPoint x: 862, endPoint y: 252, distance: 10.3
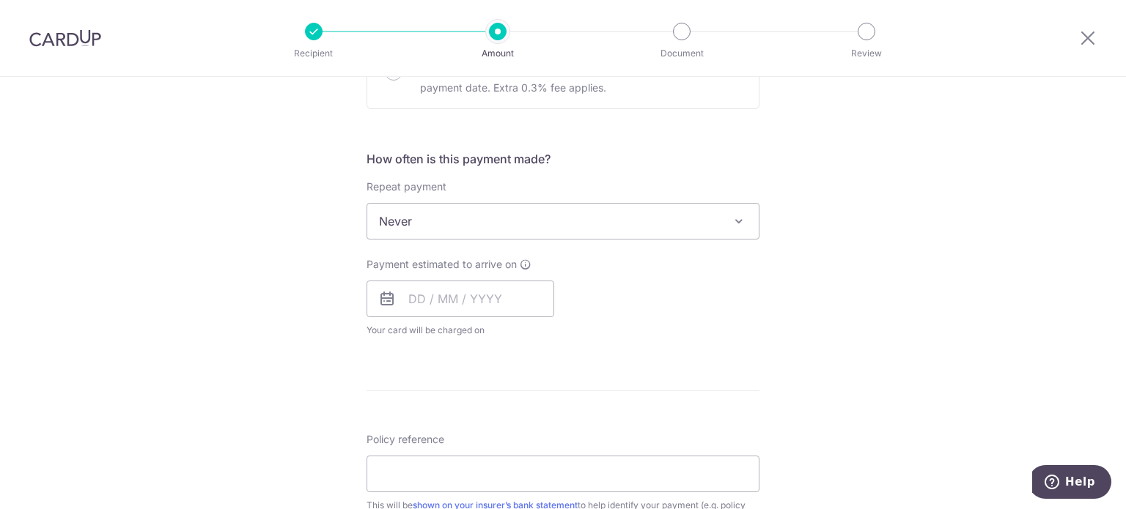
scroll to position [440, 0]
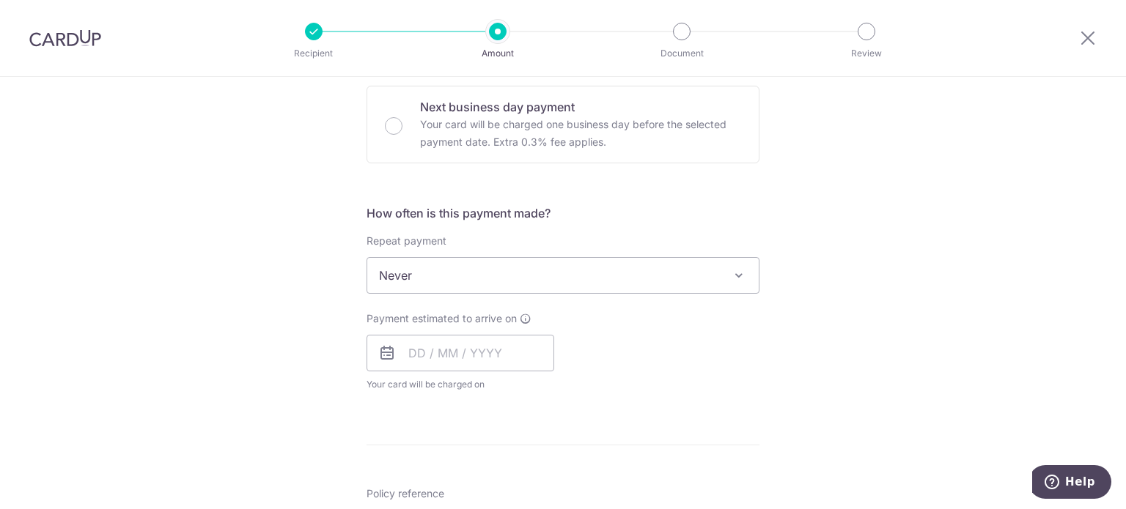
click at [511, 280] on span "Never" at bounding box center [562, 275] width 391 height 35
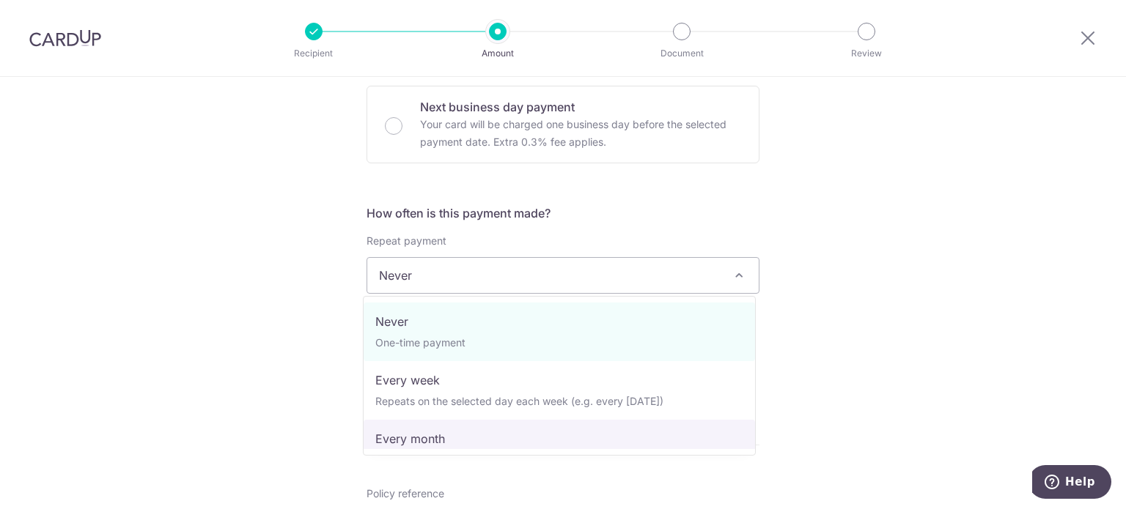
select select "3"
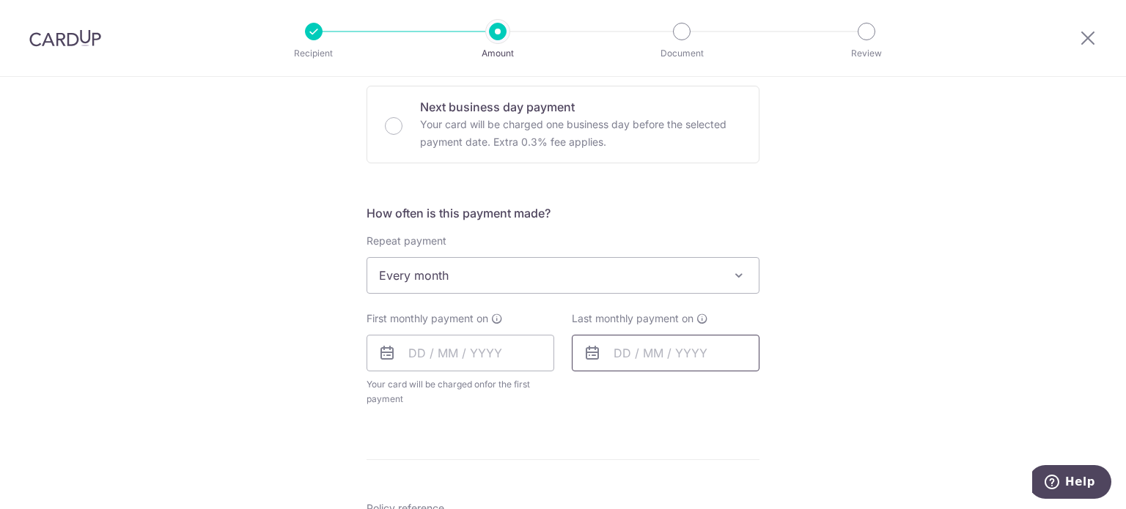
click at [668, 354] on input "text" at bounding box center [666, 353] width 188 height 37
click at [777, 385] on link "Next" at bounding box center [779, 393] width 18 height 18
click at [775, 392] on link "Next" at bounding box center [779, 393] width 18 height 18
click at [774, 392] on link "Next" at bounding box center [779, 393] width 18 height 18
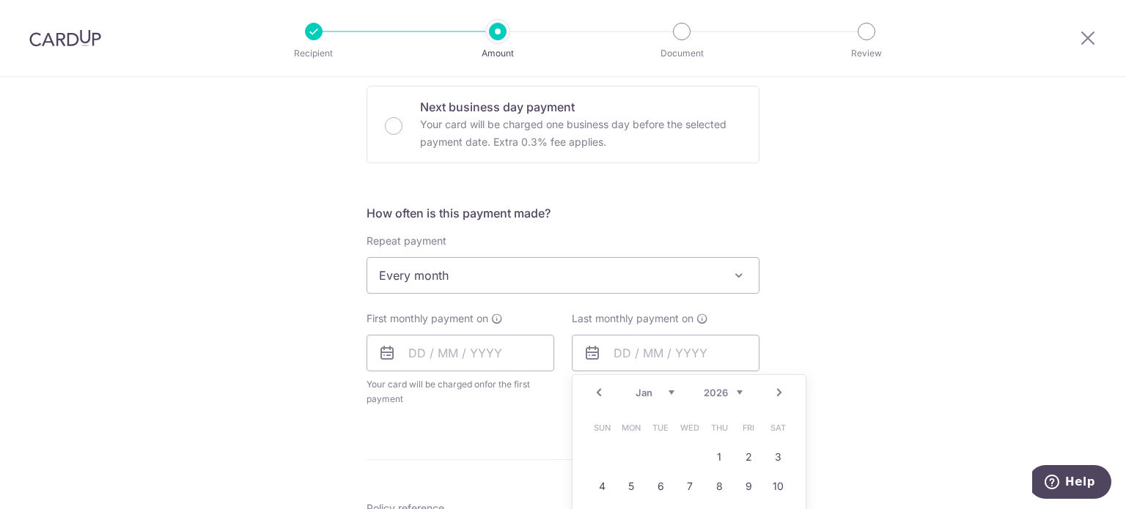
click at [774, 392] on link "Next" at bounding box center [779, 393] width 18 height 18
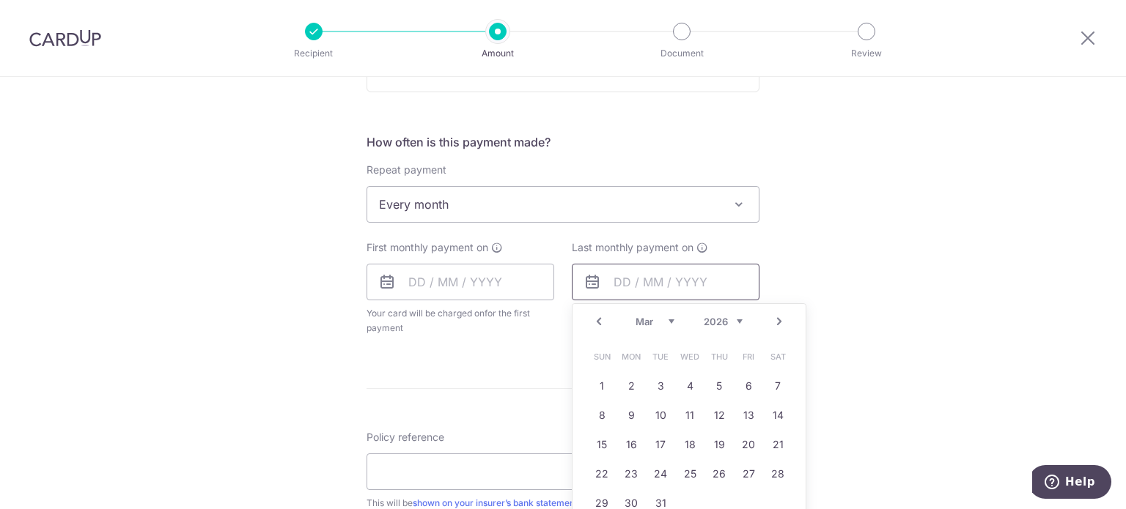
scroll to position [513, 0]
click at [655, 380] on link "3" at bounding box center [660, 383] width 23 height 23
type input "03/03/2026"
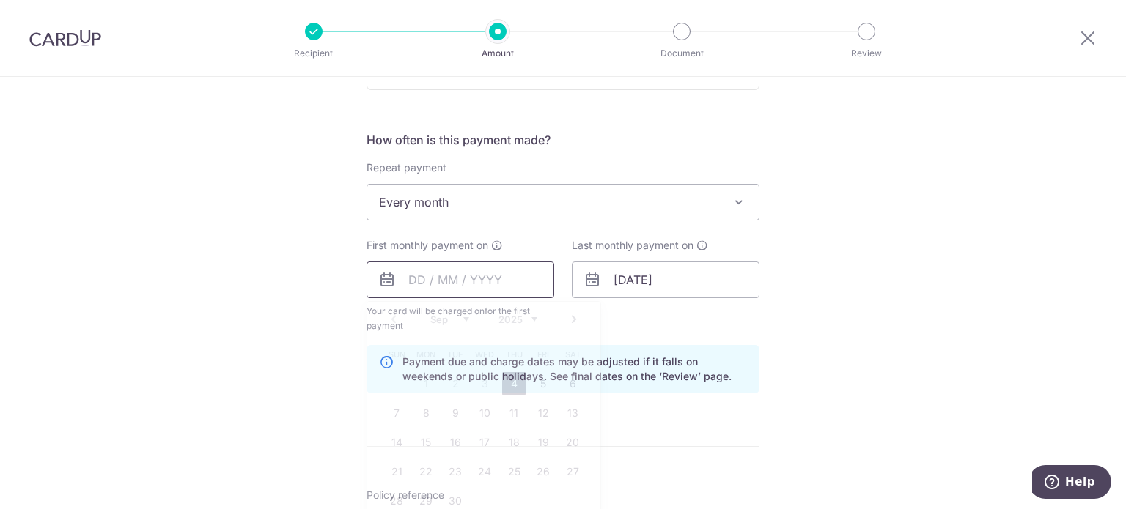
click at [424, 284] on input "text" at bounding box center [460, 280] width 188 height 37
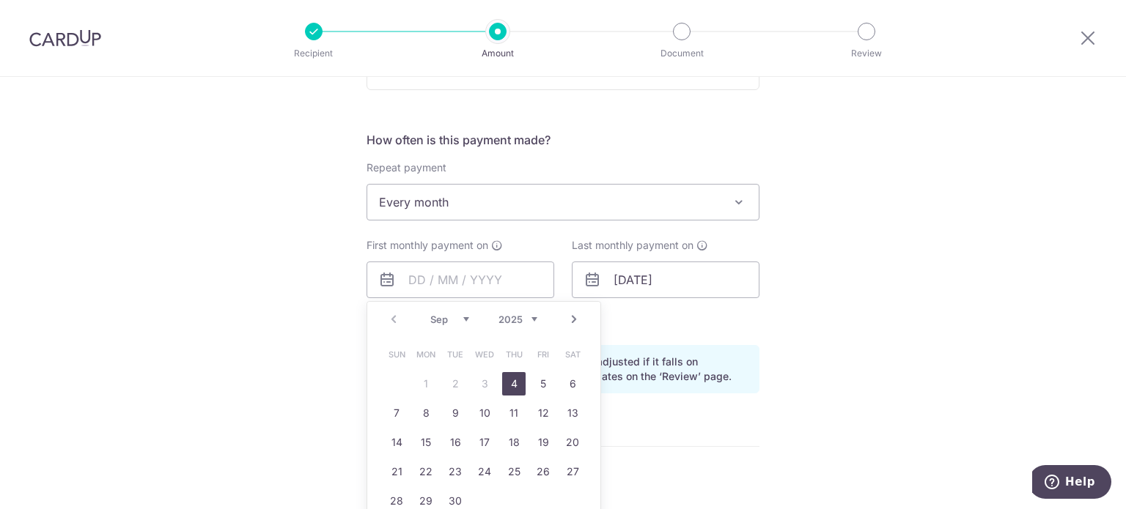
click at [432, 320] on select "Sep Oct Nov Dec" at bounding box center [449, 320] width 39 height 12
click at [536, 383] on link "3" at bounding box center [542, 383] width 23 height 23
type input "03/10/2025"
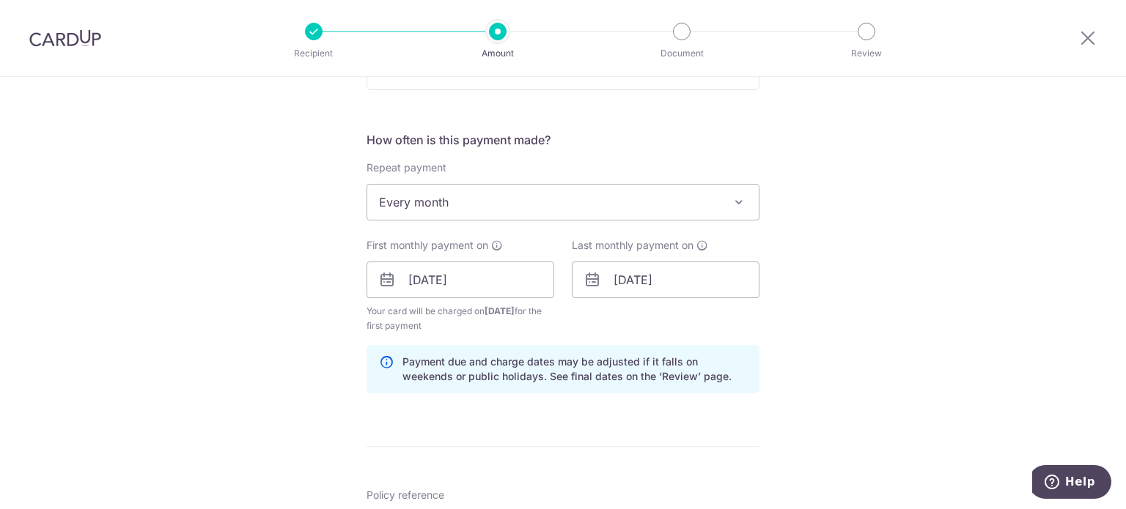
click at [777, 331] on div "Tell us more about your payment Enter payment amount SGD 1,000.00 1000.00 Selec…" at bounding box center [563, 264] width 1126 height 1400
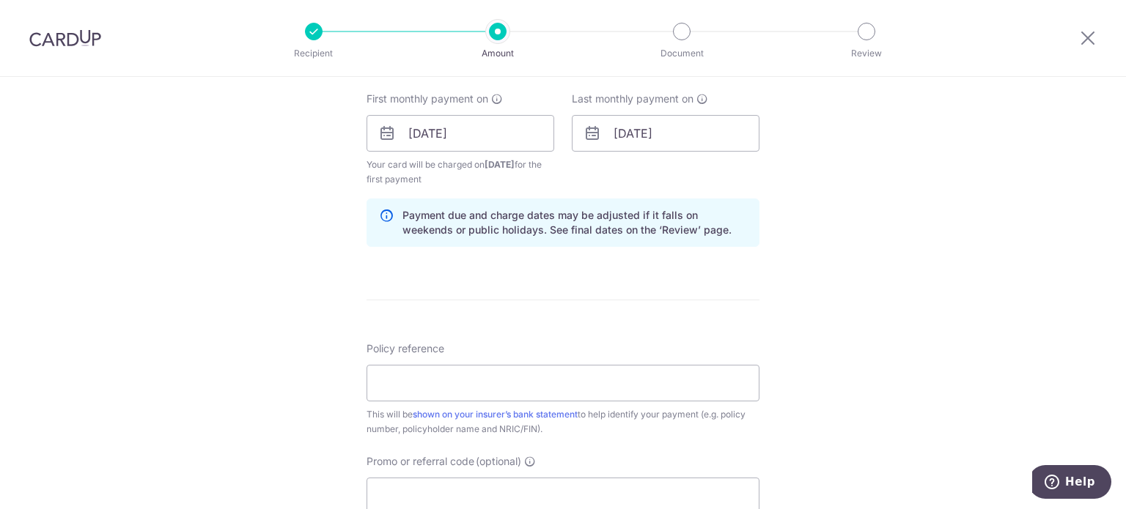
scroll to position [660, 0]
click at [544, 389] on input "Policy reference" at bounding box center [562, 383] width 393 height 37
paste input "30003178"
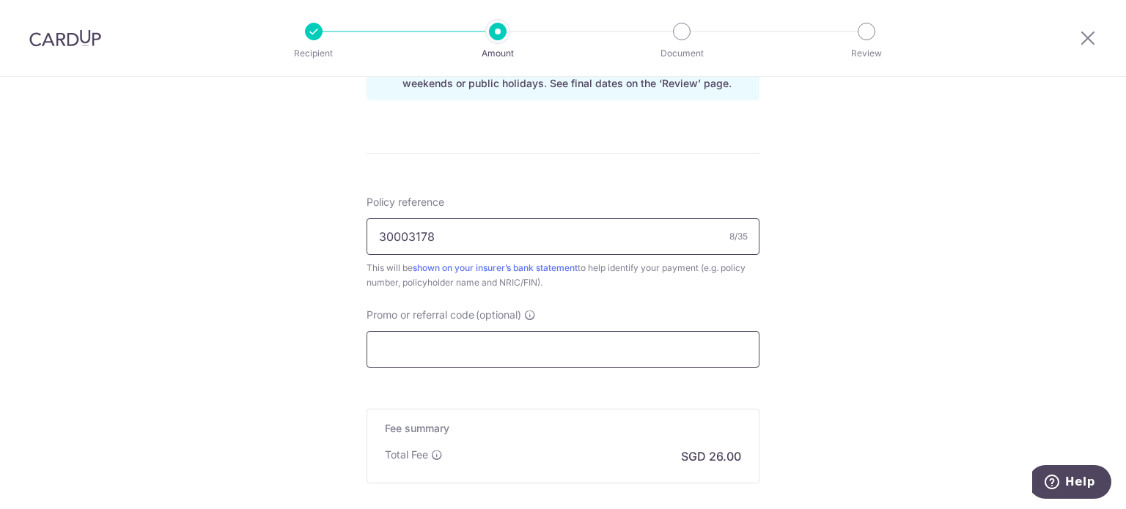
type input "30003178"
click at [613, 361] on input "Promo or referral code (optional)" at bounding box center [562, 349] width 393 height 37
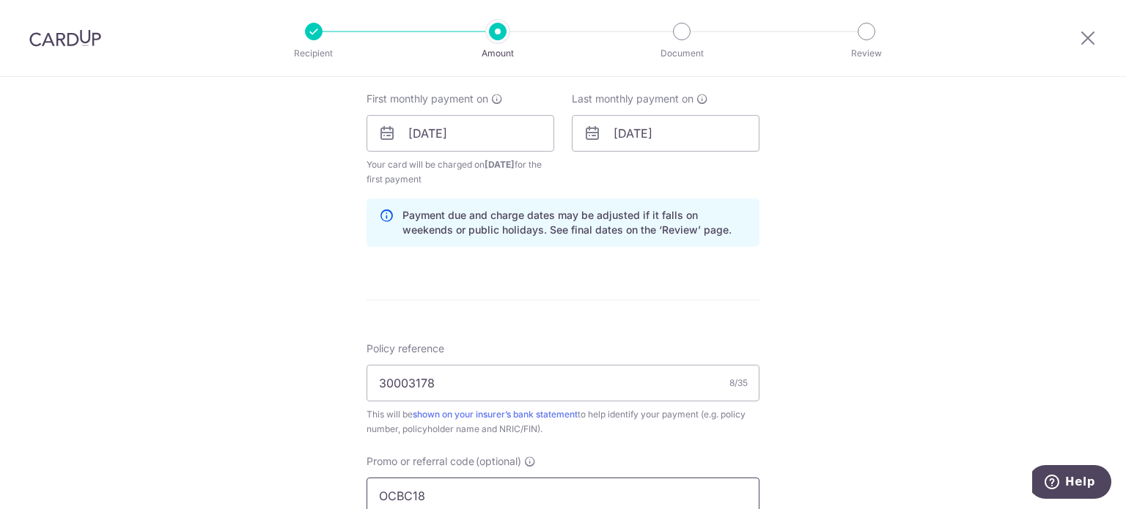
type input "OCBC18"
click at [841, 379] on div "Tell us more about your payment Enter payment amount SGD 1,000.00 1000.00 Selec…" at bounding box center [563, 150] width 1126 height 1466
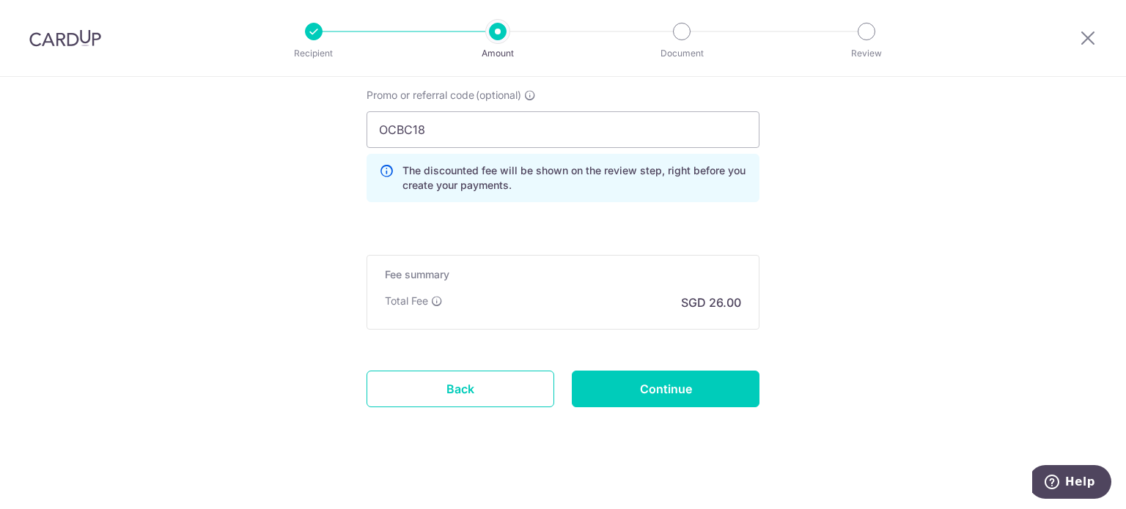
scroll to position [953, 0]
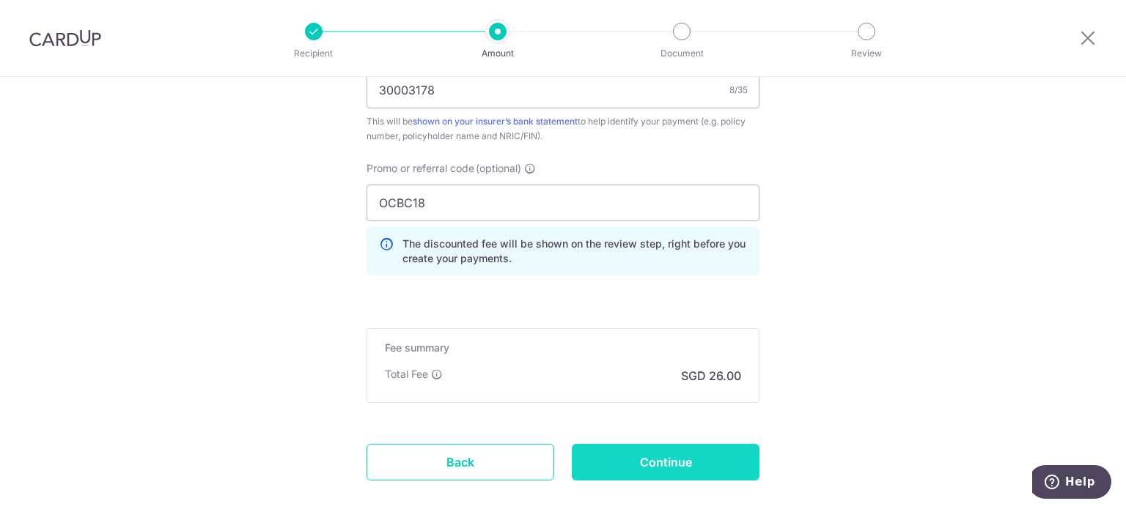
click at [708, 465] on input "Continue" at bounding box center [666, 462] width 188 height 37
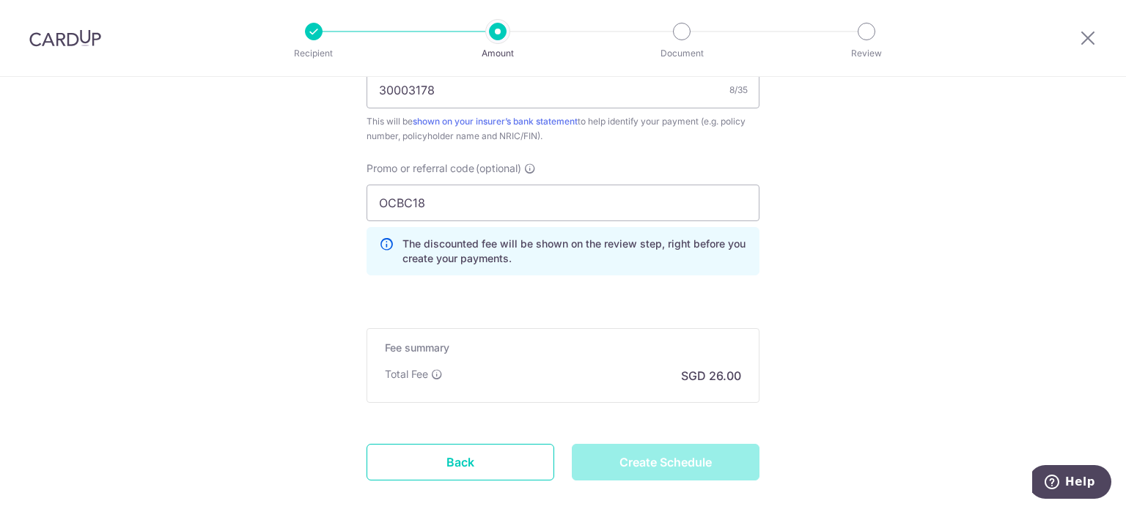
type input "Create Schedule"
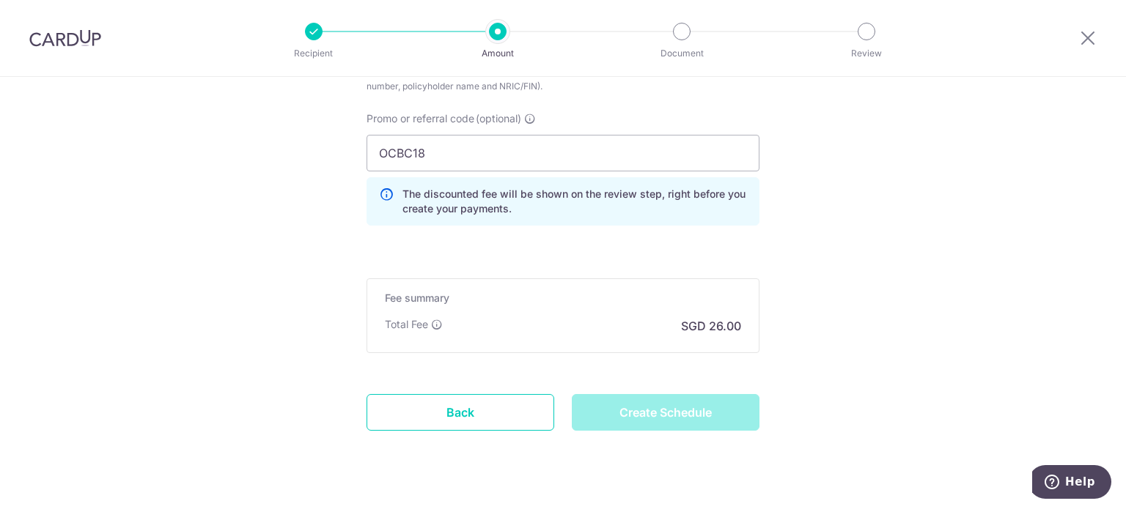
scroll to position [1026, 0]
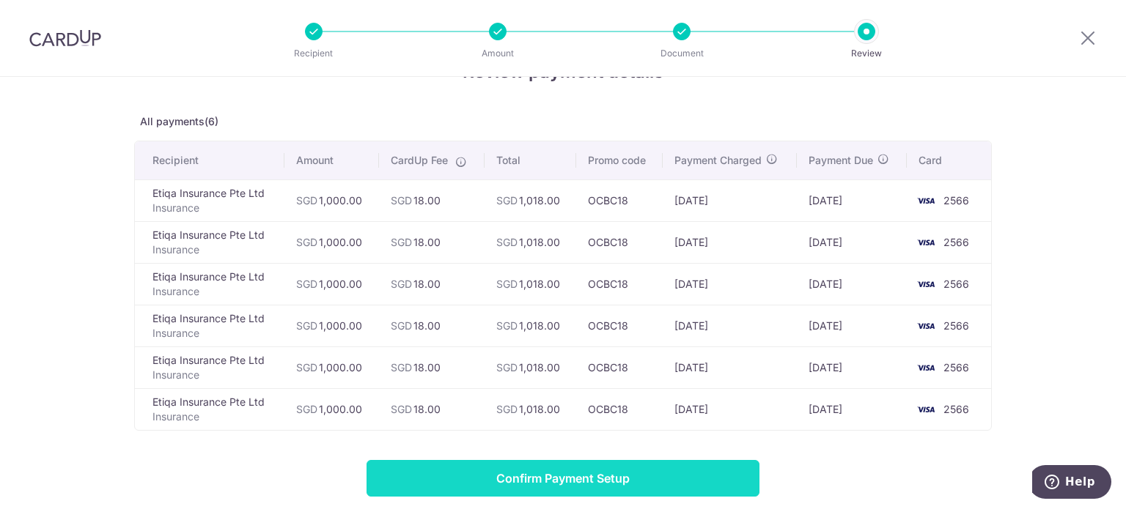
scroll to position [73, 0]
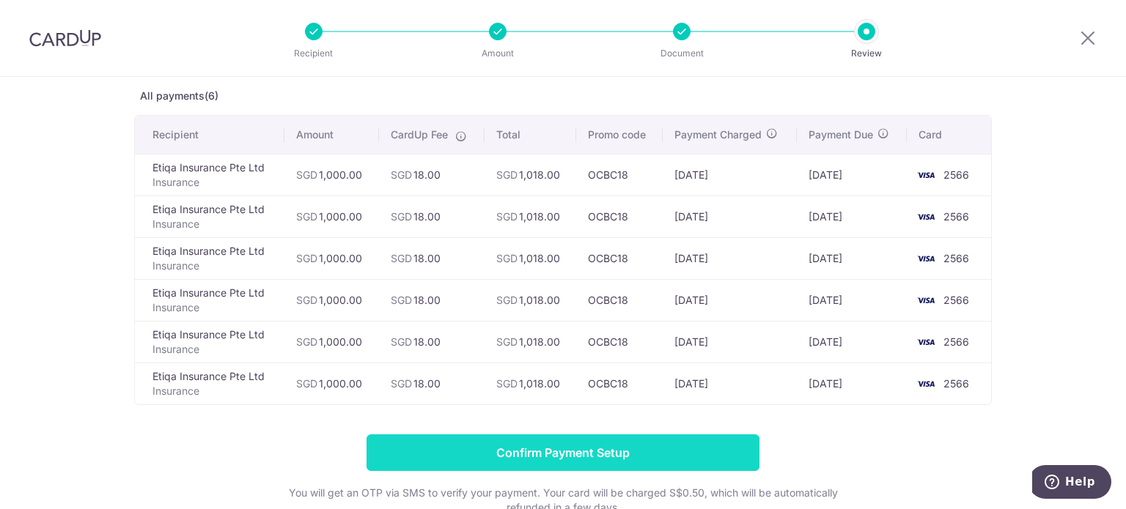
click at [640, 455] on input "Confirm Payment Setup" at bounding box center [562, 453] width 393 height 37
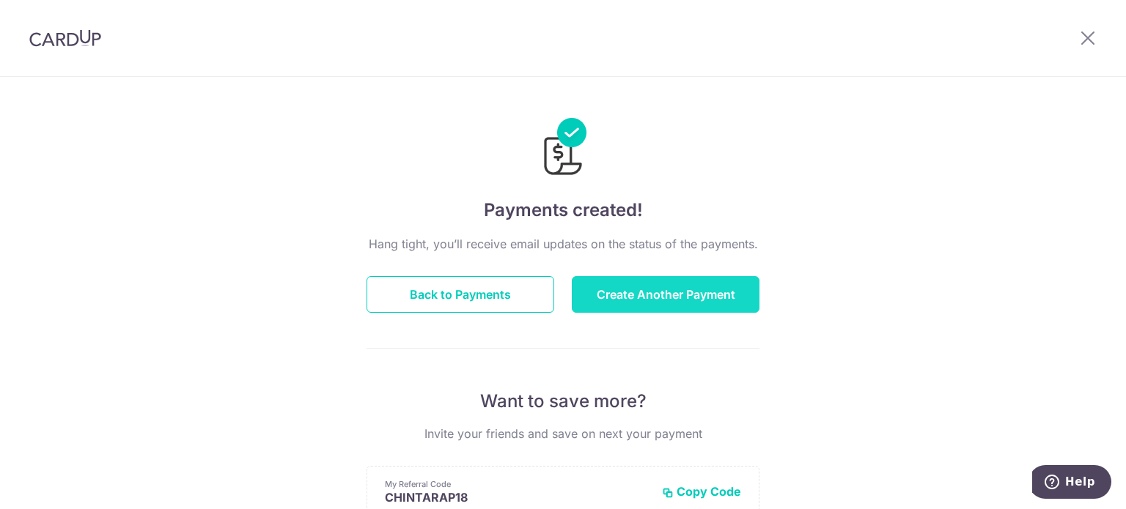
click at [620, 304] on button "Create Another Payment" at bounding box center [666, 294] width 188 height 37
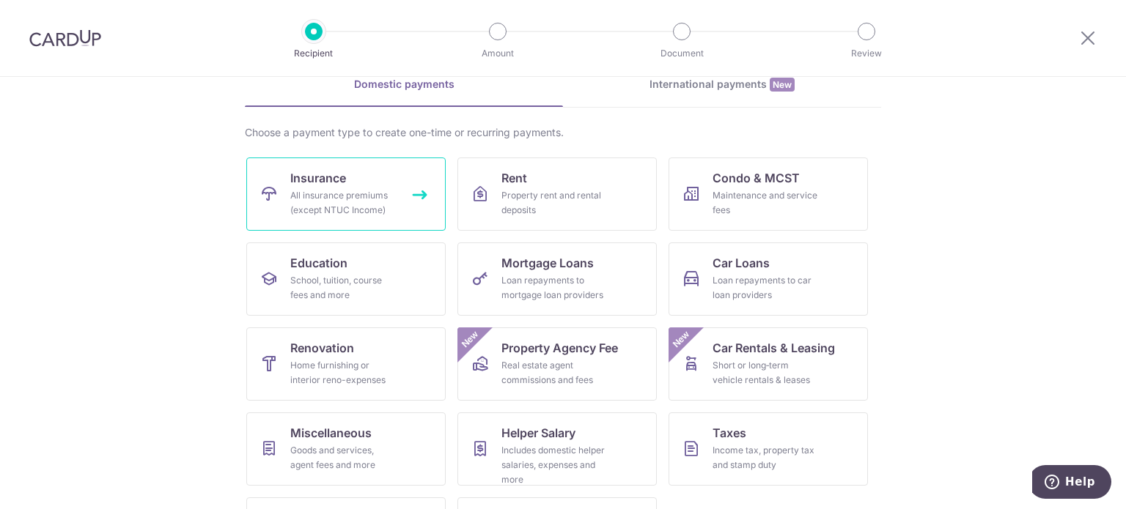
click at [330, 196] on div "All insurance premiums (except NTUC Income)" at bounding box center [343, 202] width 106 height 29
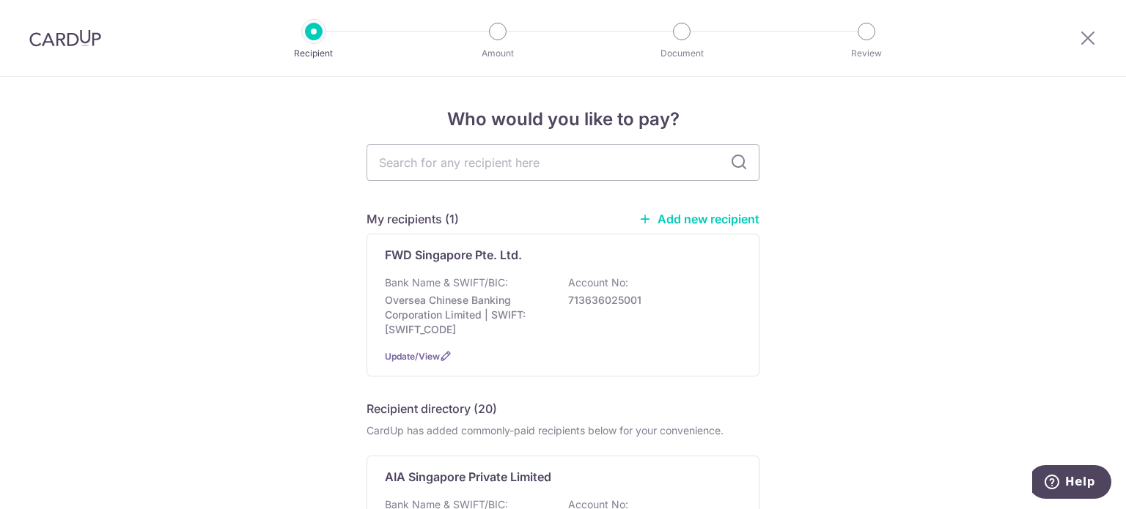
type input "E"
type input "Etiqa"
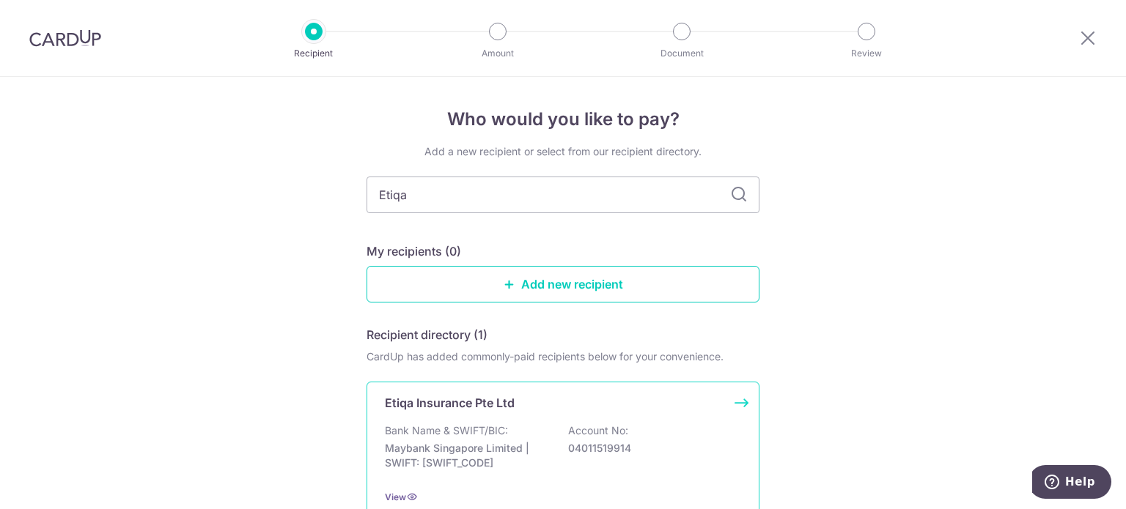
click at [505, 439] on div "Bank Name & SWIFT/BIC: Maybank Singapore Limited | SWIFT: MBBESGS2XXX Account N…" at bounding box center [563, 451] width 356 height 54
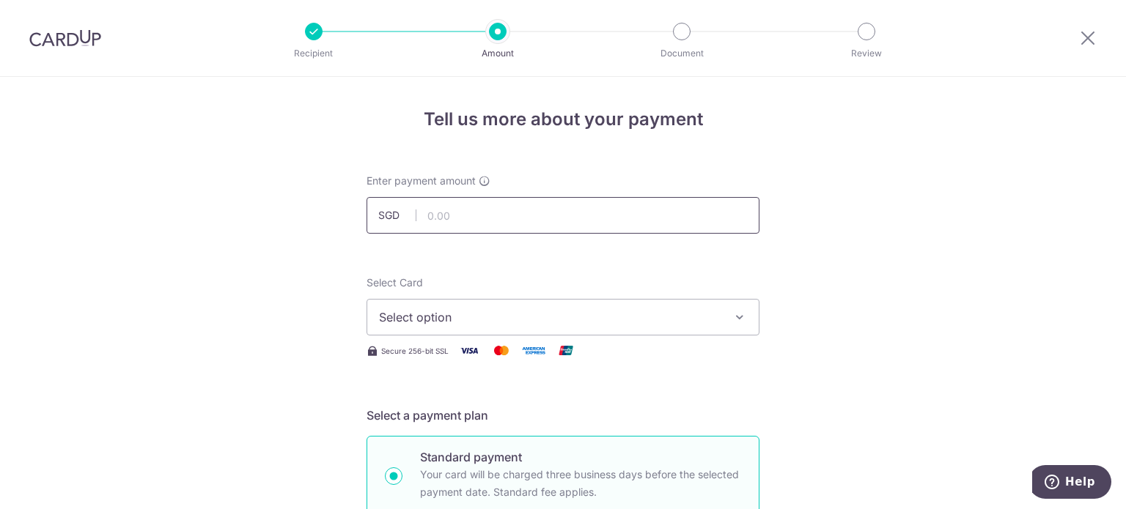
click at [514, 218] on input "text" at bounding box center [562, 215] width 393 height 37
type input "1,000.00"
click at [645, 317] on span "Select option" at bounding box center [550, 318] width 342 height 18
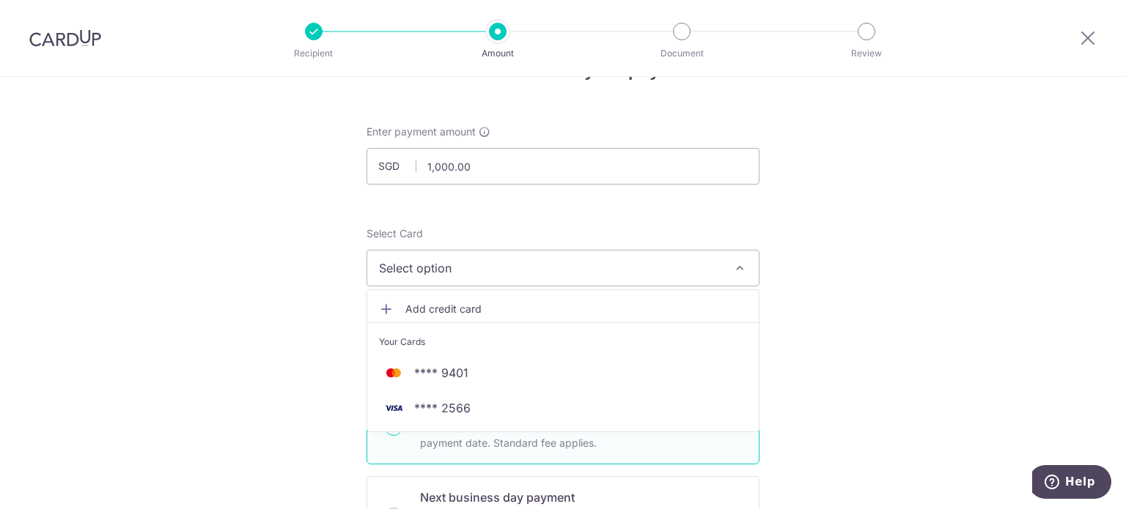
scroll to position [73, 0]
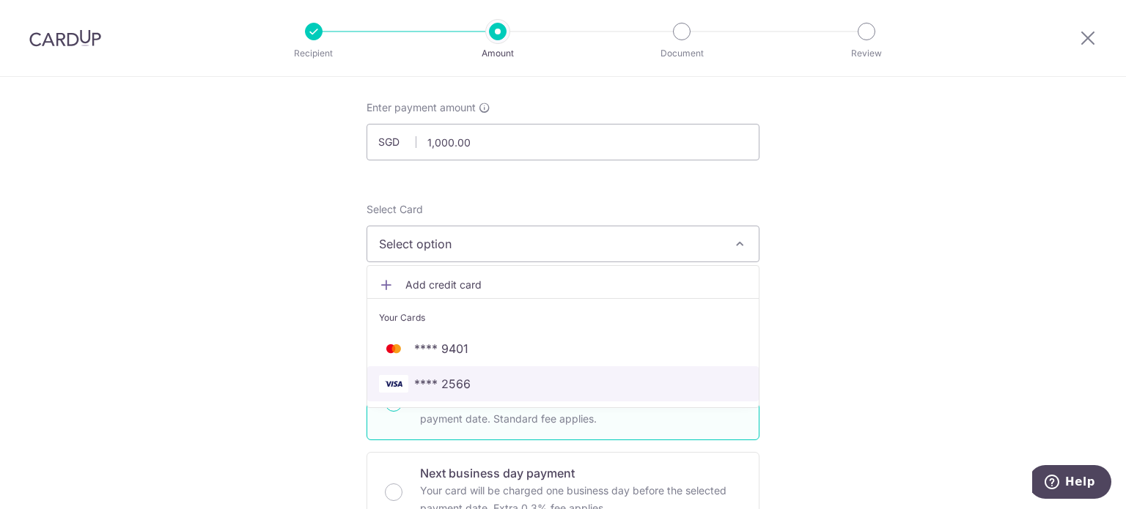
click at [513, 387] on span "**** 2566" at bounding box center [563, 384] width 368 height 18
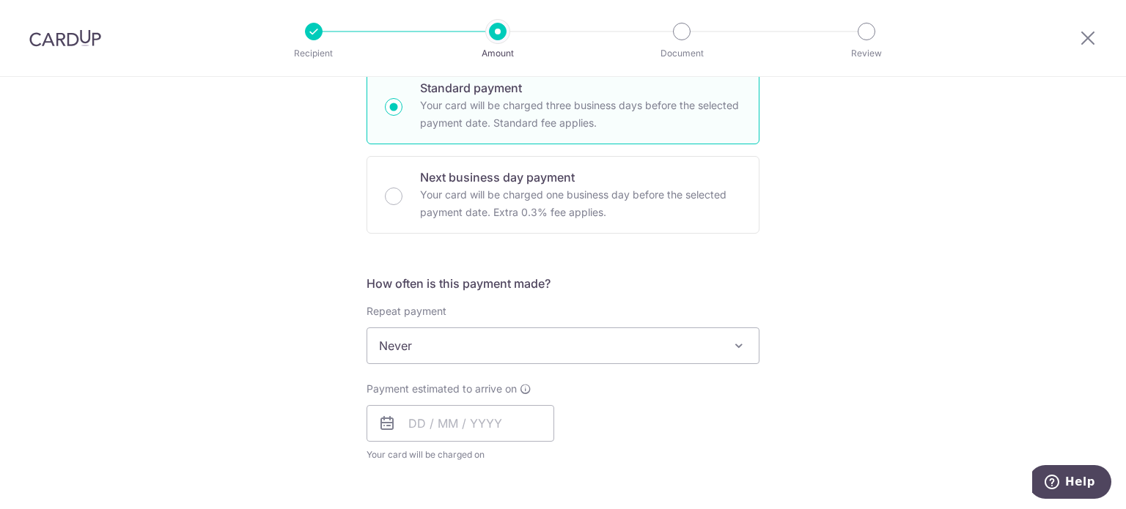
scroll to position [366, 0]
click at [668, 361] on span "Never" at bounding box center [562, 348] width 391 height 35
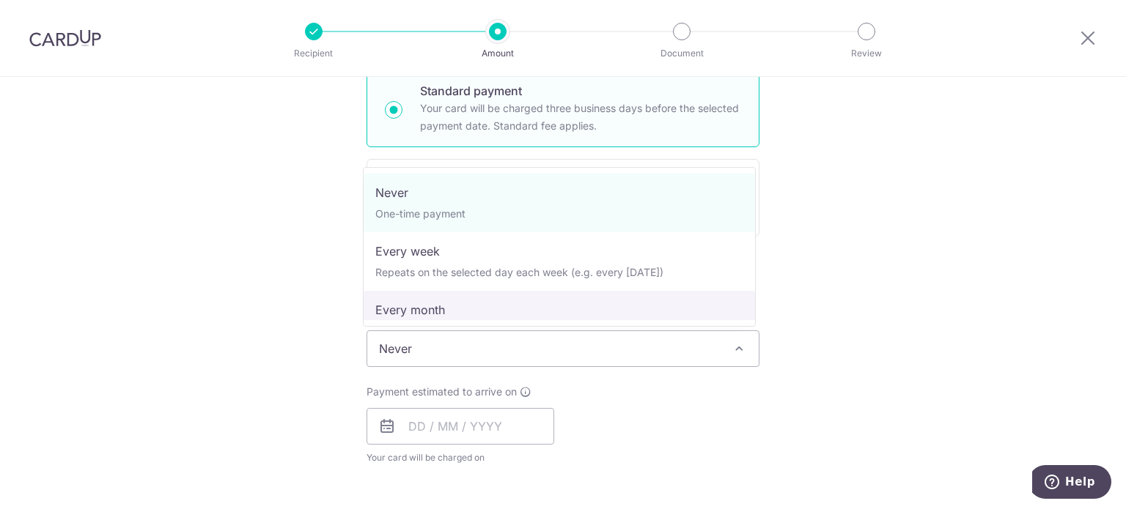
select select "3"
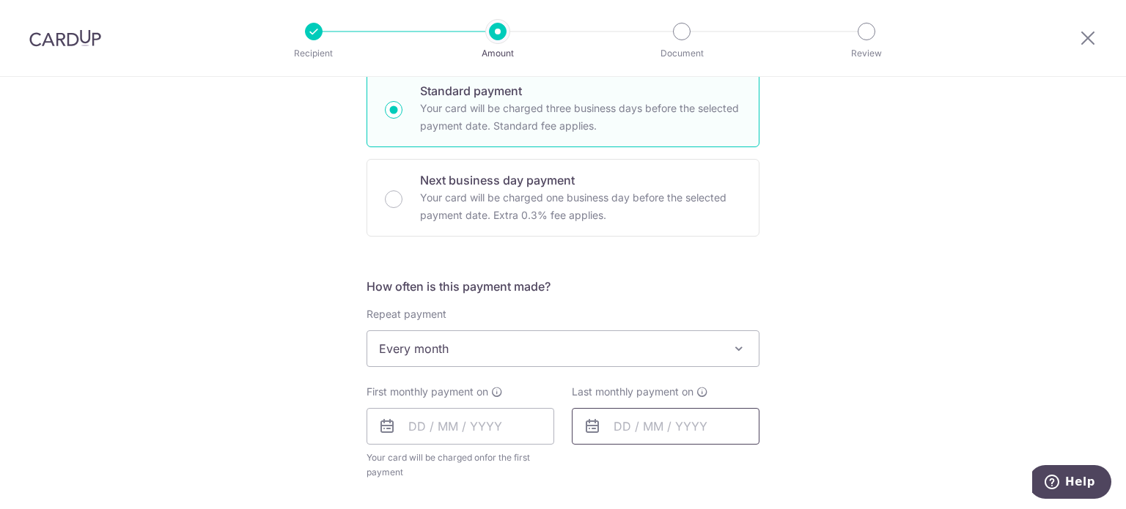
click at [645, 427] on input "text" at bounding box center [666, 426] width 188 height 37
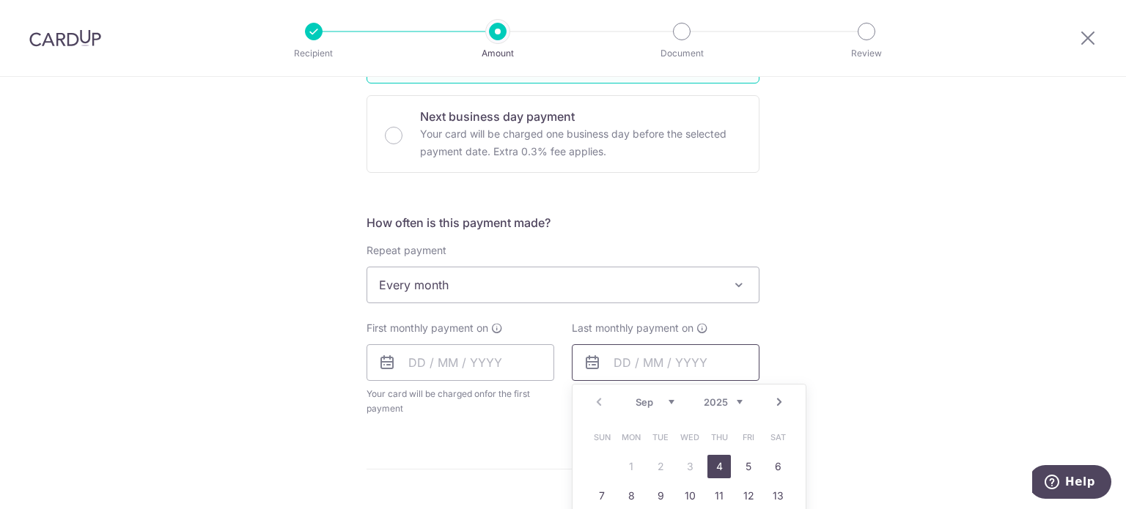
scroll to position [586, 0]
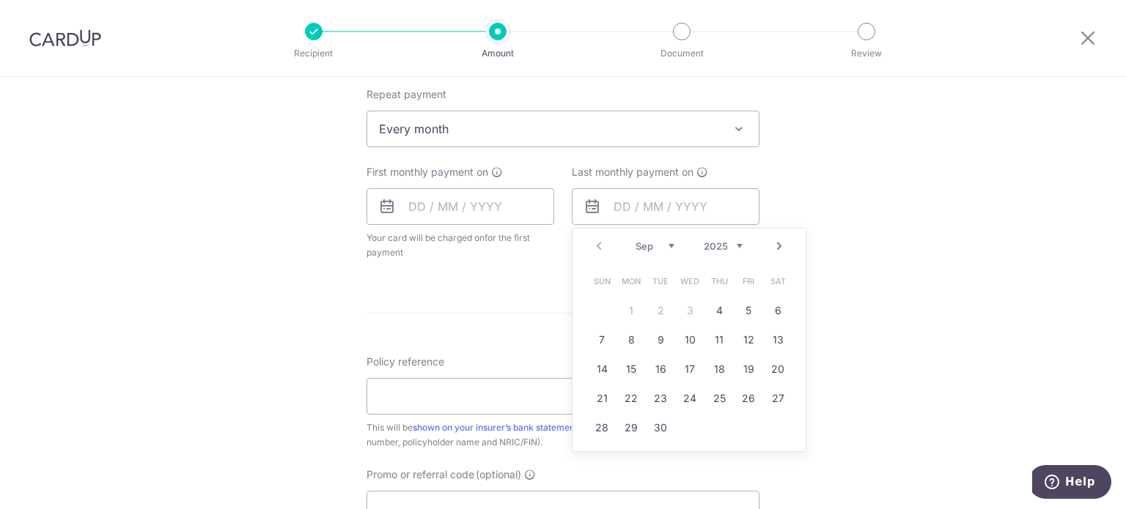
click at [770, 248] on link "Next" at bounding box center [779, 246] width 18 height 18
click at [775, 250] on link "Next" at bounding box center [779, 246] width 18 height 18
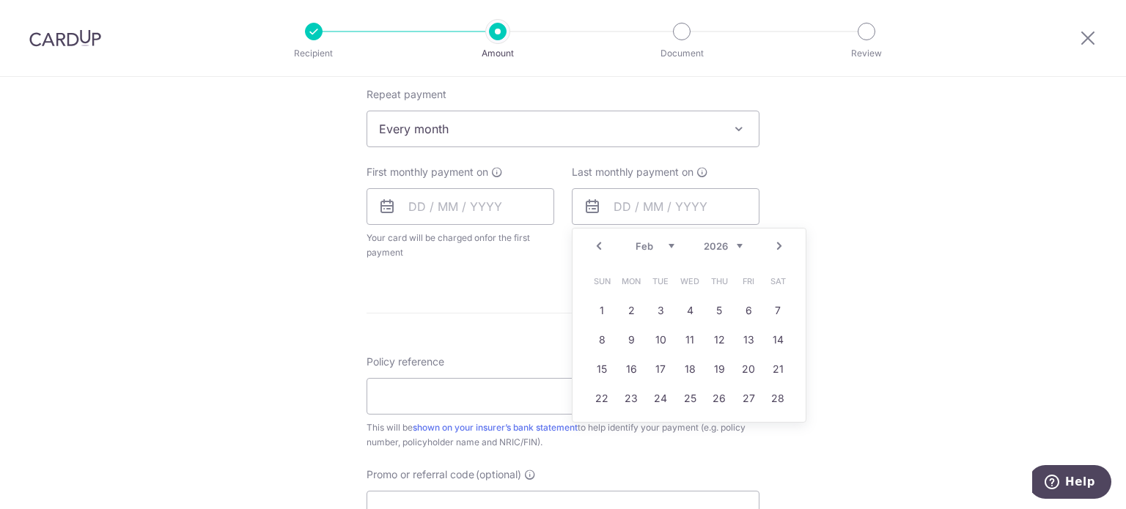
click at [775, 250] on link "Next" at bounding box center [779, 246] width 18 height 18
click at [656, 317] on link "3" at bounding box center [660, 310] width 23 height 23
type input "03/03/2026"
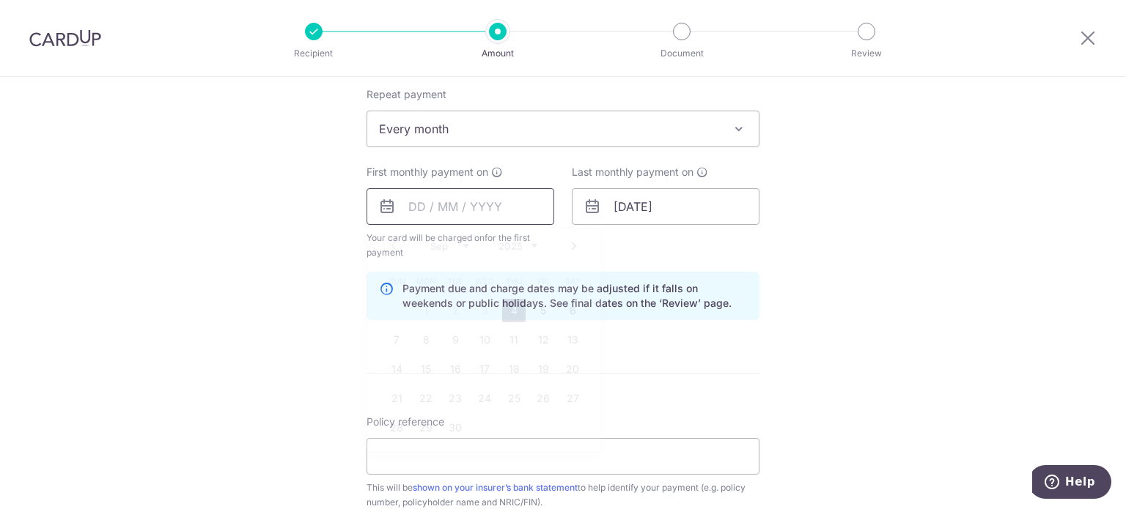
click at [451, 211] on input "text" at bounding box center [460, 206] width 188 height 37
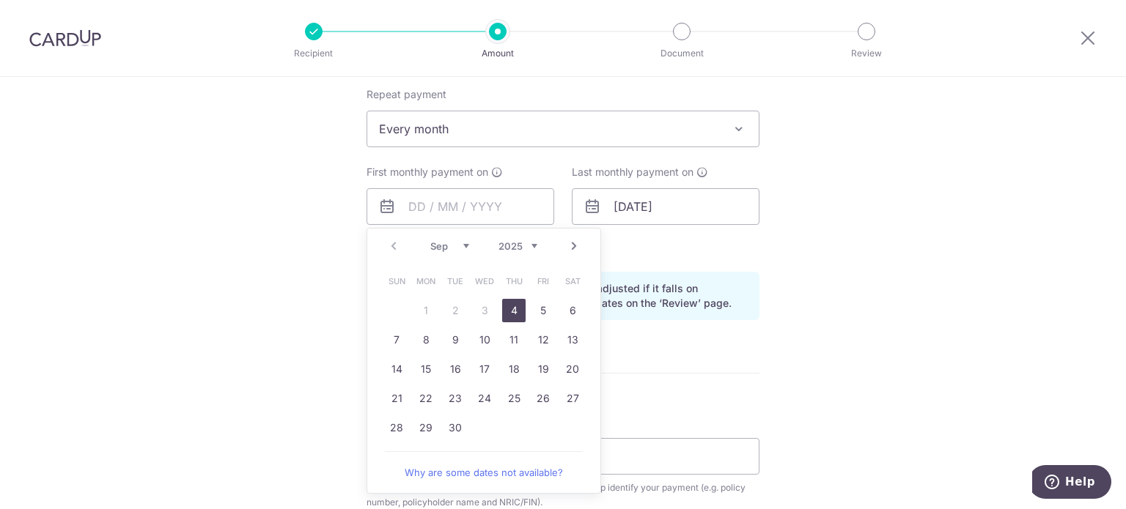
click at [572, 247] on link "Next" at bounding box center [574, 246] width 18 height 18
click at [539, 314] on link "3" at bounding box center [542, 310] width 23 height 23
type input "03/10/2025"
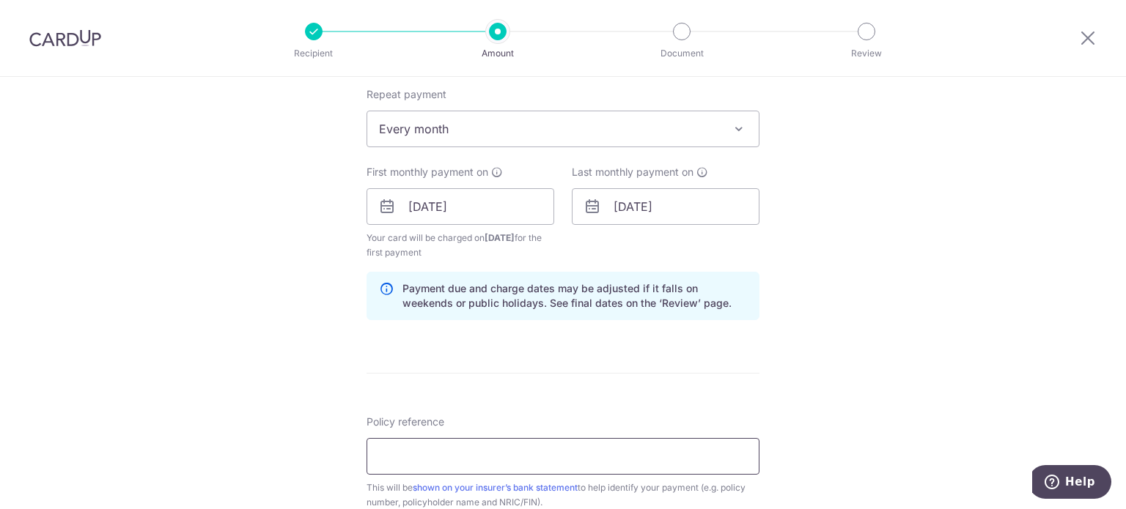
click at [594, 461] on input "Policy reference" at bounding box center [562, 456] width 393 height 37
paste input "30003179"
type input "30003179"
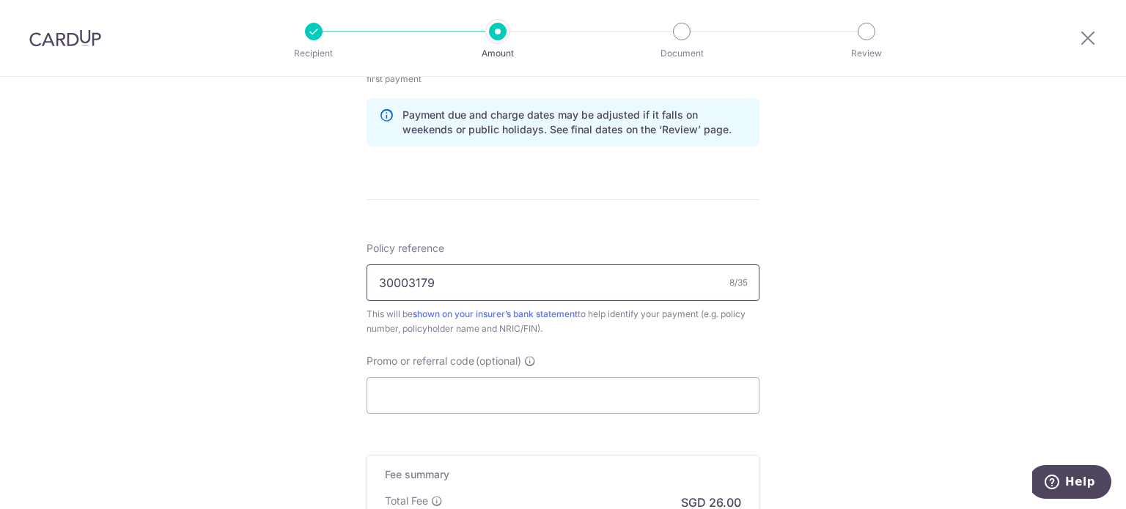
scroll to position [806, 0]
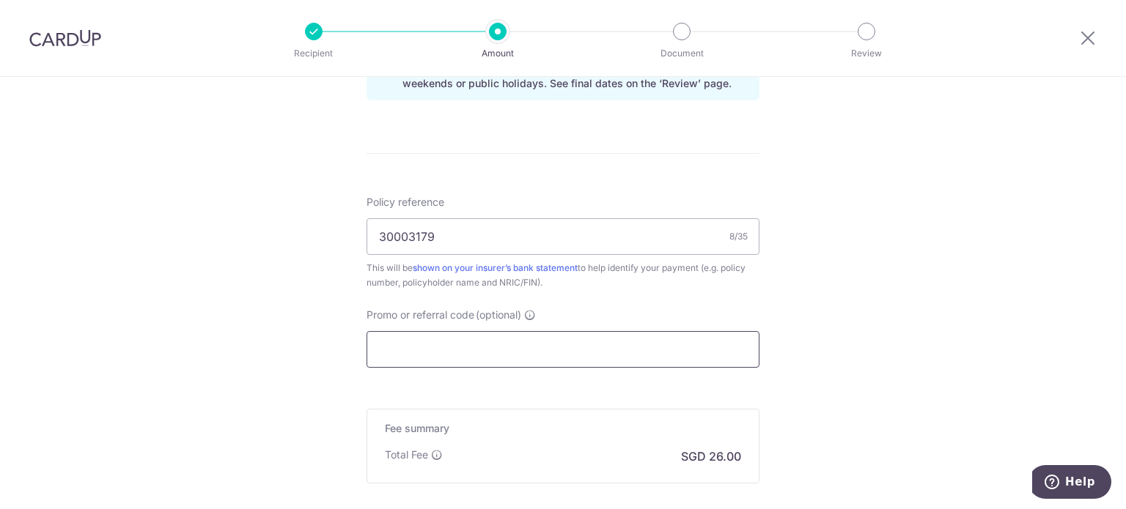
click at [591, 350] on input "Promo or referral code (optional)" at bounding box center [562, 349] width 393 height 37
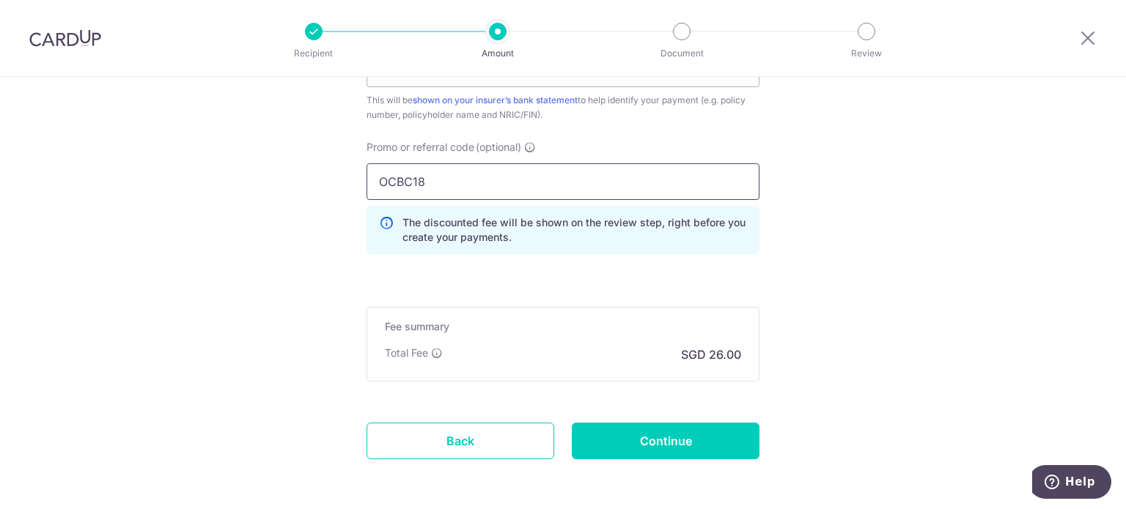
scroll to position [959, 0]
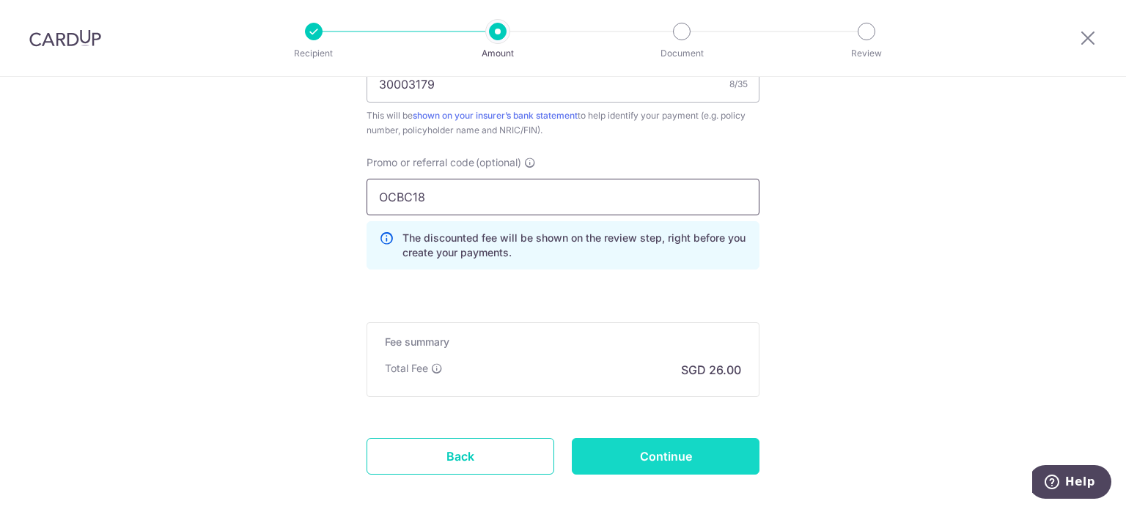
type input "OCBC18"
click at [679, 459] on input "Continue" at bounding box center [666, 456] width 188 height 37
type input "Create Schedule"
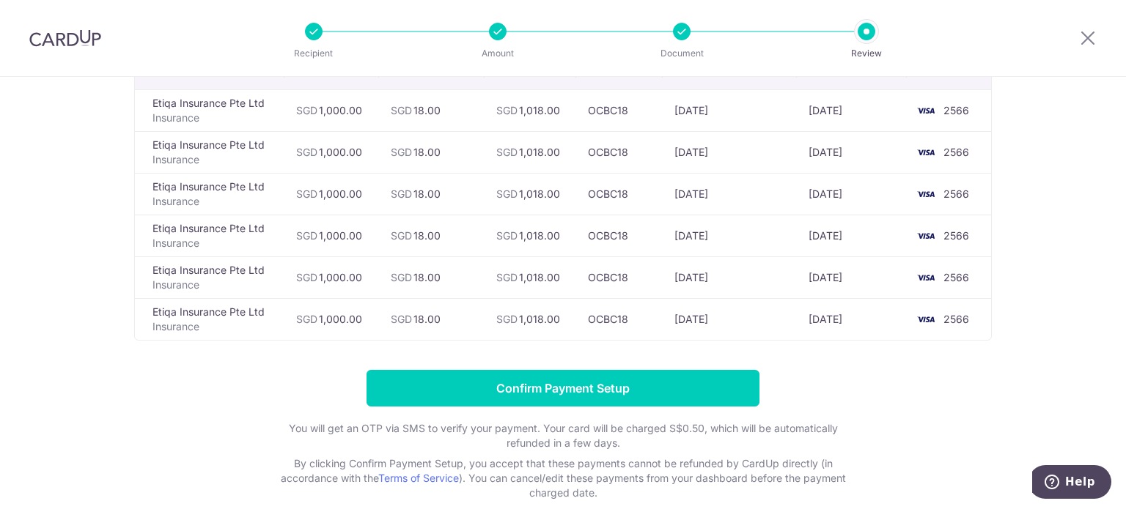
scroll to position [147, 0]
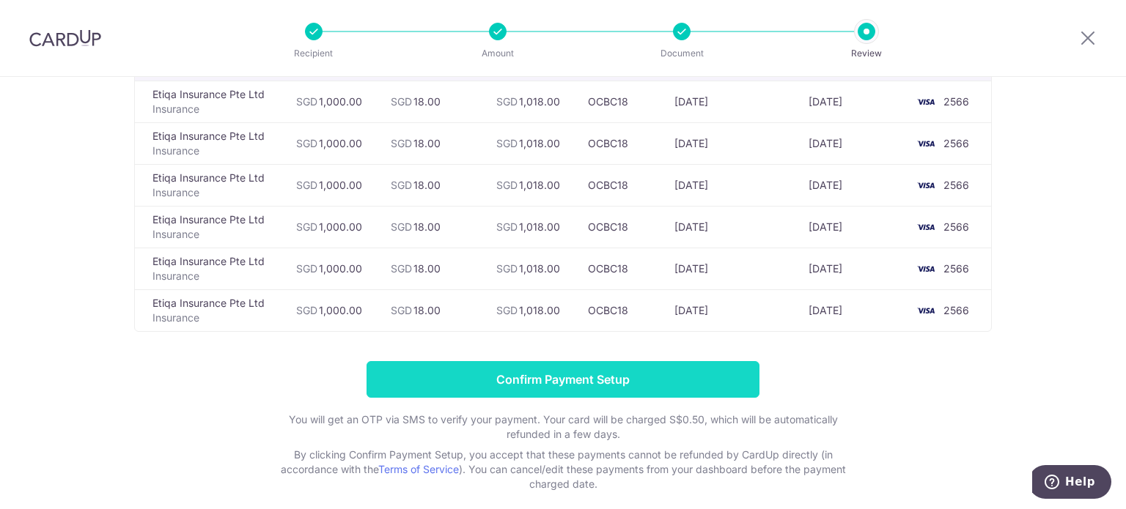
click at [602, 380] on input "Confirm Payment Setup" at bounding box center [562, 379] width 393 height 37
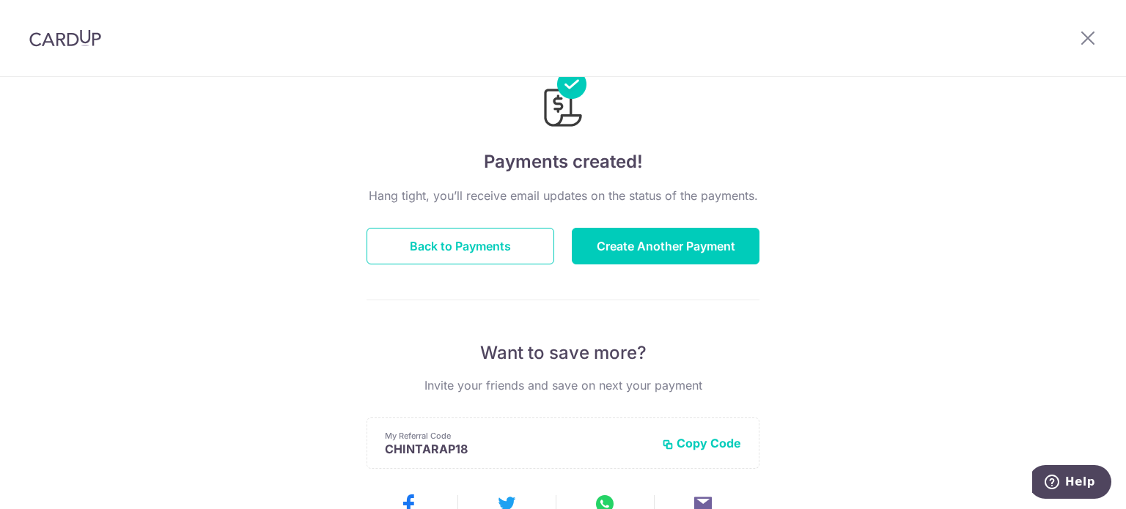
scroll to position [73, 0]
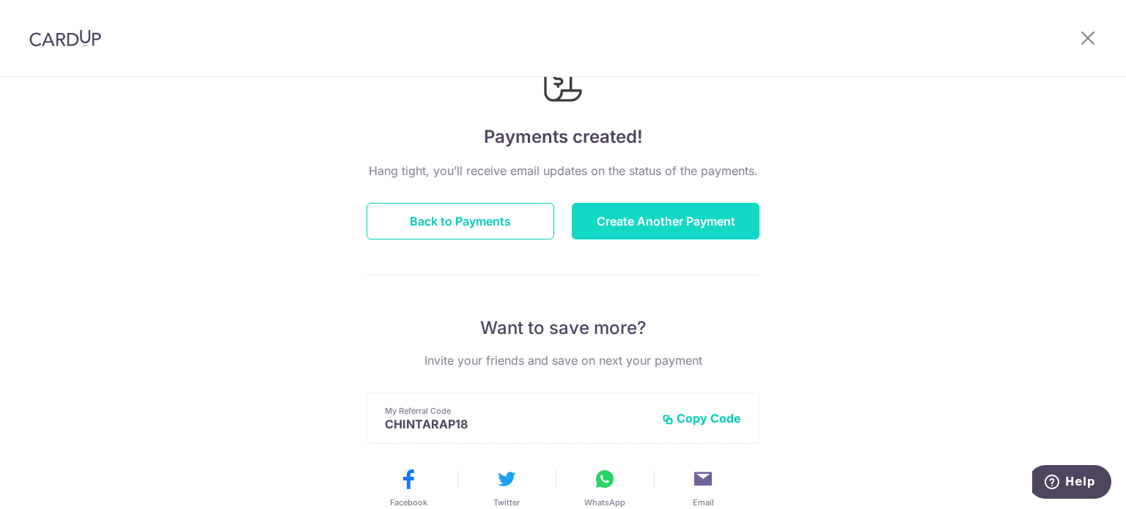
click at [695, 217] on button "Create Another Payment" at bounding box center [666, 221] width 188 height 37
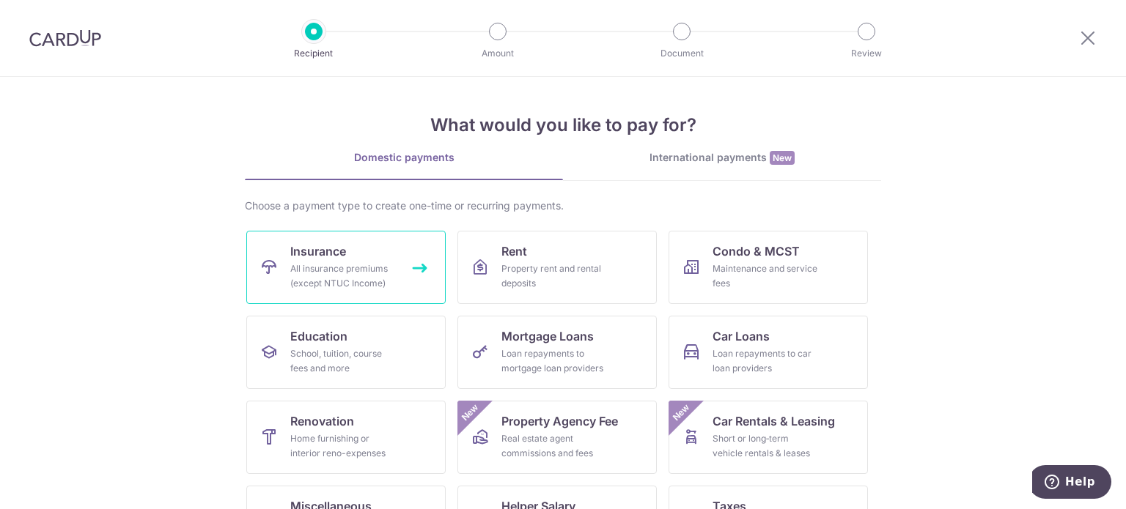
click at [328, 276] on div "All insurance premiums (except NTUC Income)" at bounding box center [343, 276] width 106 height 29
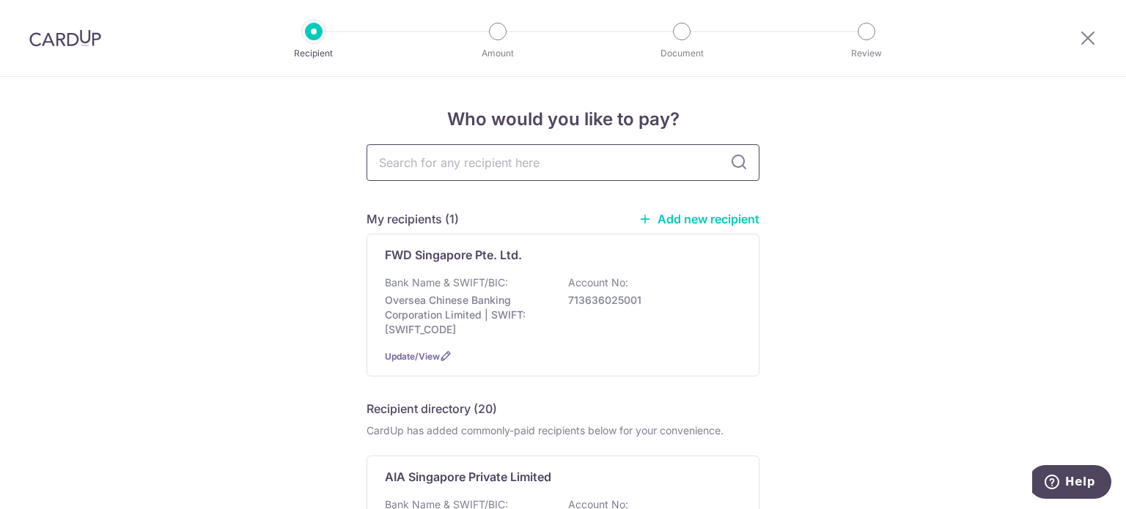
click at [466, 154] on input "text" at bounding box center [562, 162] width 393 height 37
type input "etiqa"
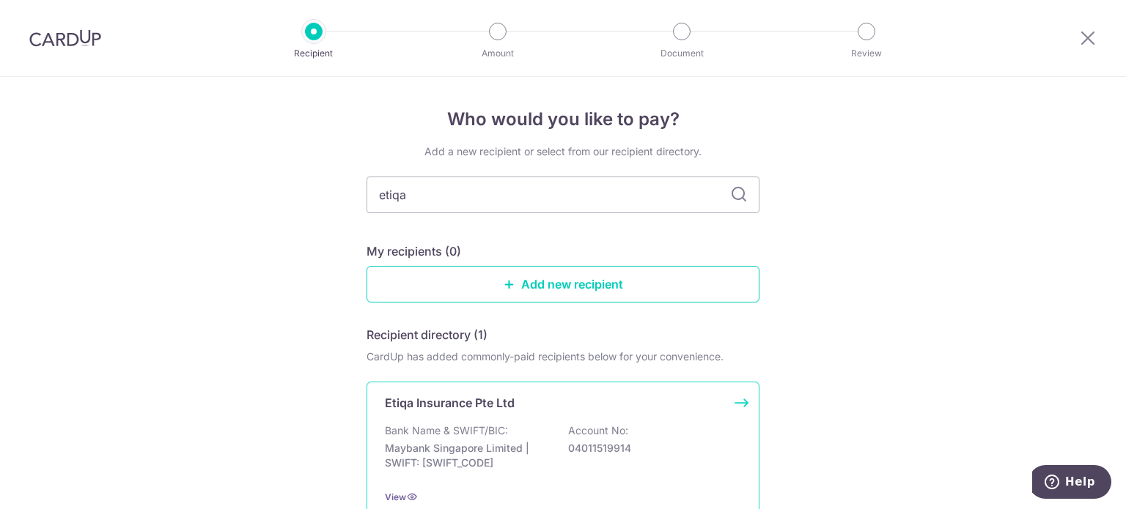
click at [529, 405] on div "Etiqa Insurance Pte Ltd" at bounding box center [554, 403] width 339 height 18
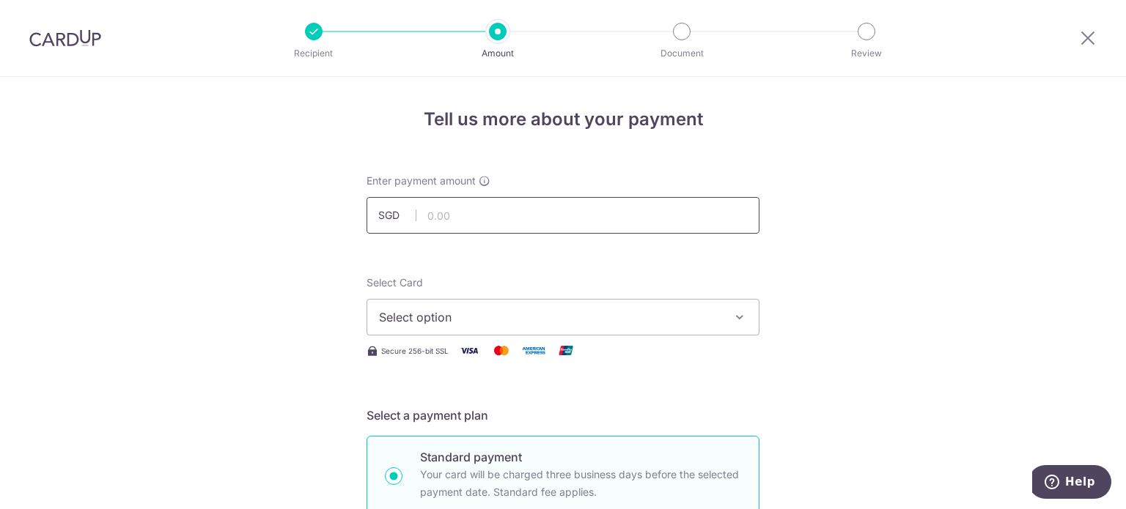
click at [493, 205] on input "text" at bounding box center [562, 215] width 393 height 37
type input "1,000.00"
click at [564, 331] on button "Select option" at bounding box center [562, 317] width 393 height 37
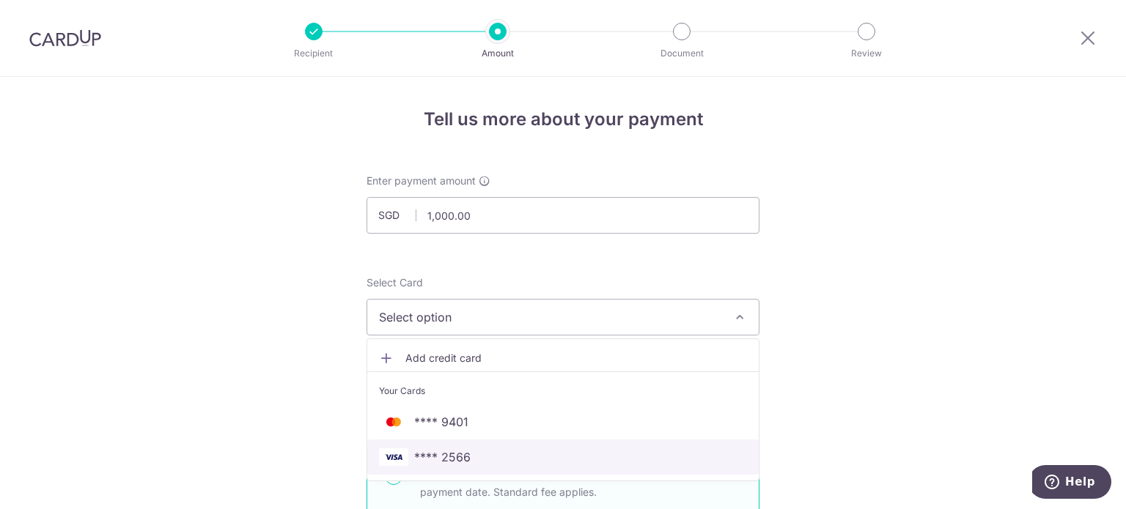
click at [518, 451] on span "**** 2566" at bounding box center [563, 457] width 368 height 18
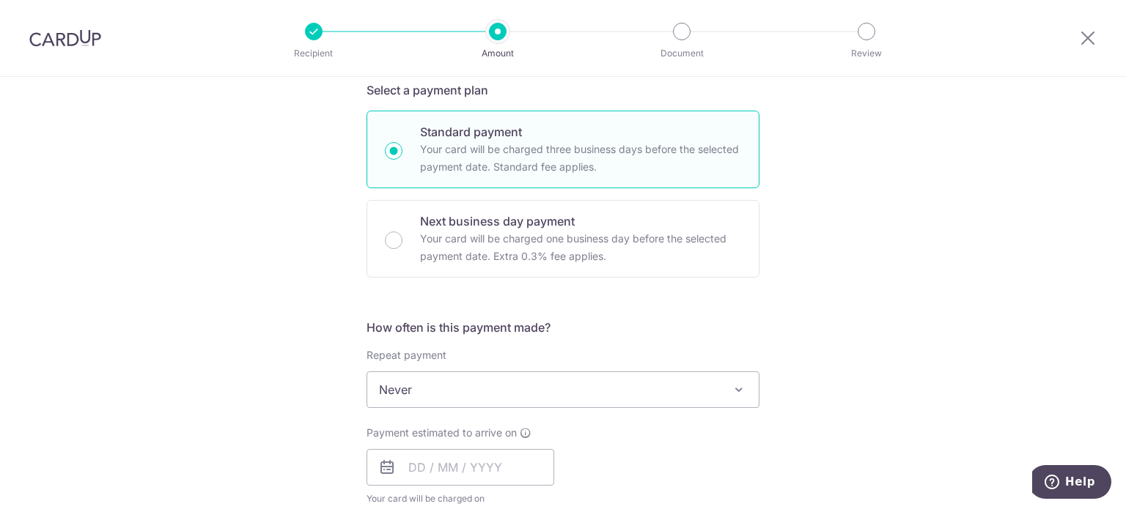
scroll to position [366, 0]
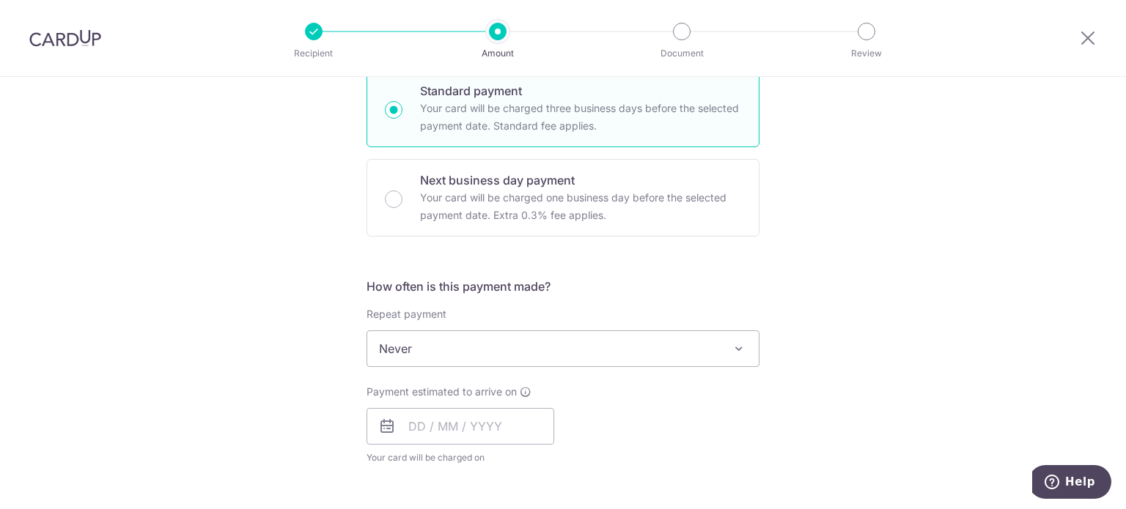
click at [657, 348] on span "Never" at bounding box center [562, 348] width 391 height 35
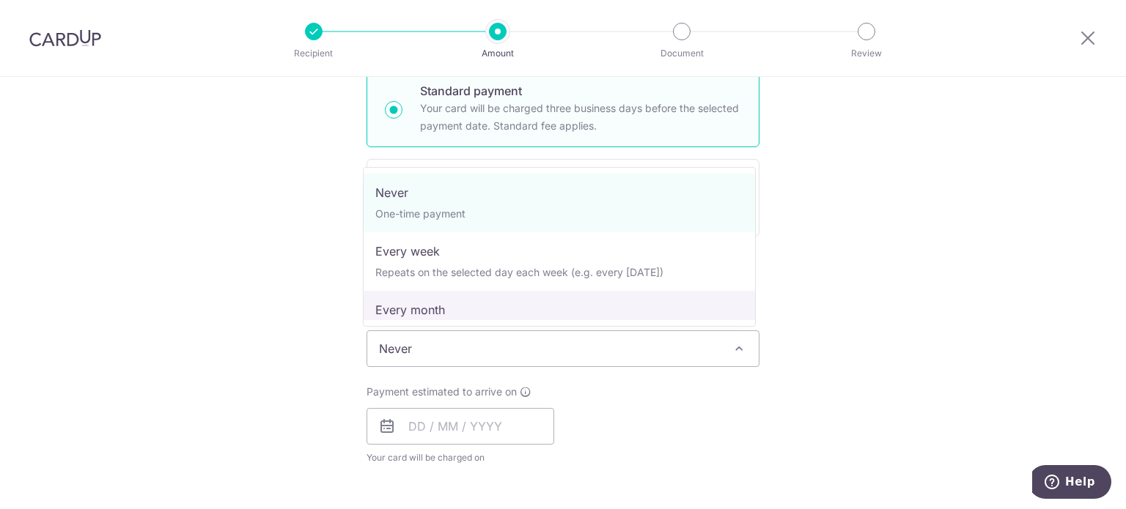
select select "3"
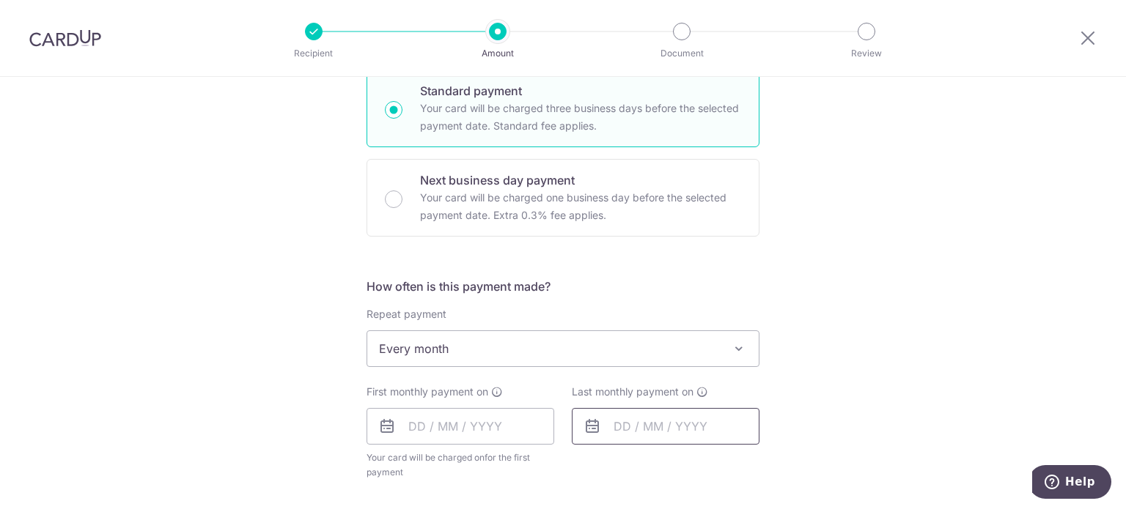
click at [646, 424] on input "text" at bounding box center [666, 426] width 188 height 37
click at [777, 470] on link "Next" at bounding box center [779, 466] width 18 height 18
click at [777, 471] on link "Next" at bounding box center [779, 466] width 18 height 18
click at [778, 471] on link "Next" at bounding box center [779, 466] width 18 height 18
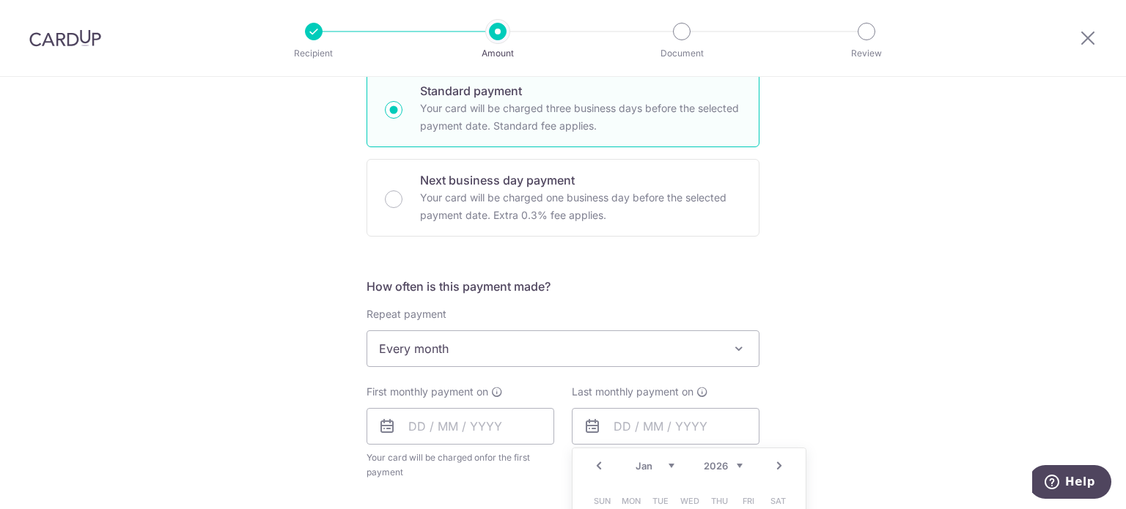
click at [778, 471] on link "Next" at bounding box center [779, 466] width 18 height 18
click at [775, 473] on link "Next" at bounding box center [779, 466] width 18 height 18
click at [590, 463] on link "Prev" at bounding box center [599, 466] width 18 height 18
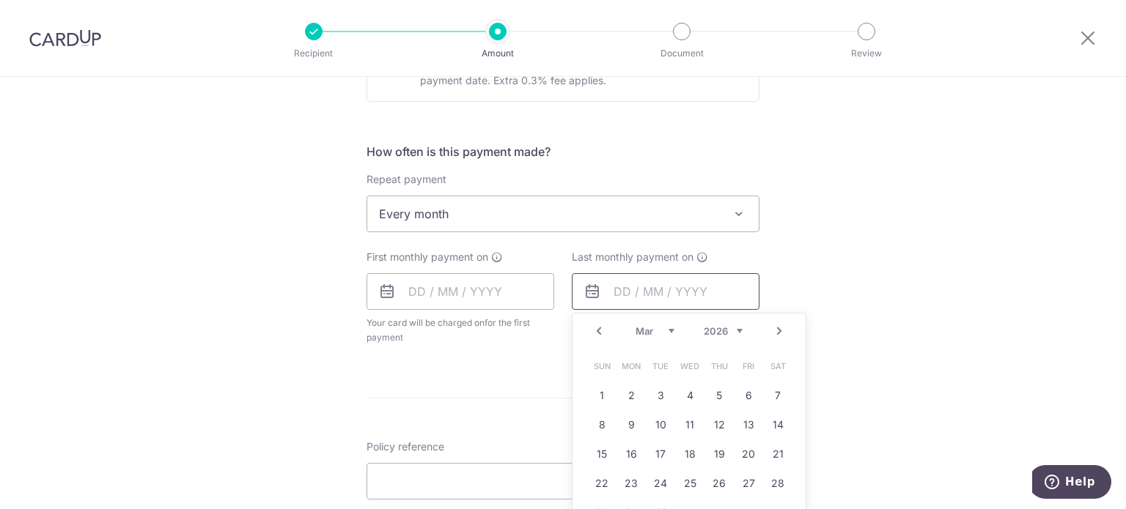
scroll to position [513, 0]
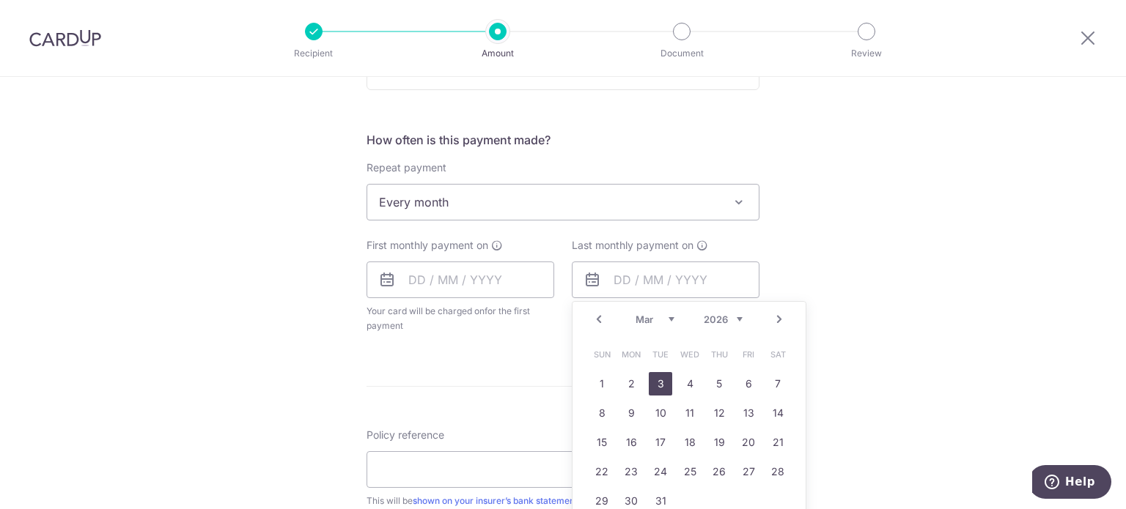
drag, startPoint x: 662, startPoint y: 387, endPoint x: 559, endPoint y: 311, distance: 127.8
click at [661, 388] on link "3" at bounding box center [660, 383] width 23 height 23
type input "03/03/2026"
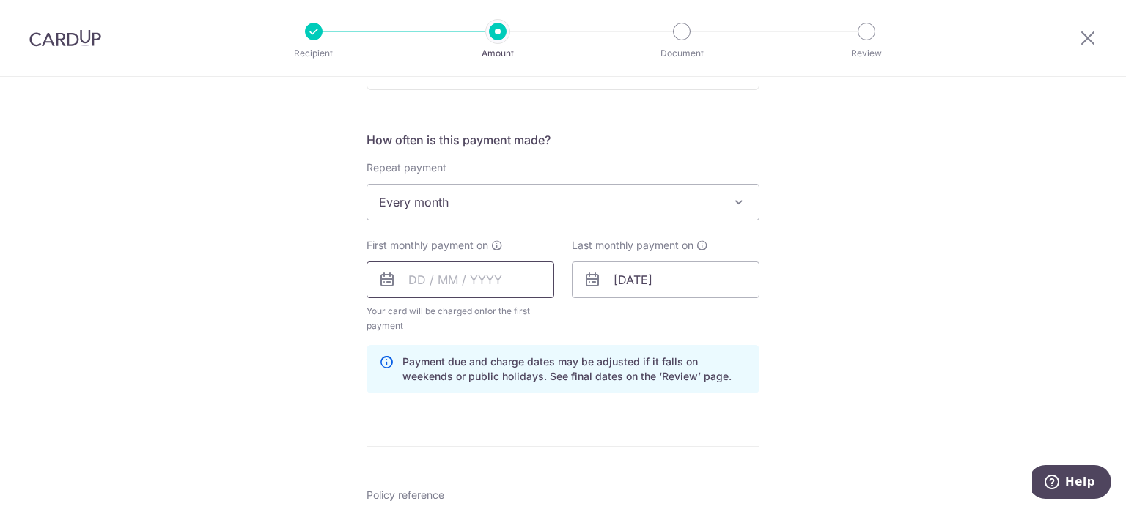
click at [446, 290] on input "text" at bounding box center [460, 280] width 188 height 37
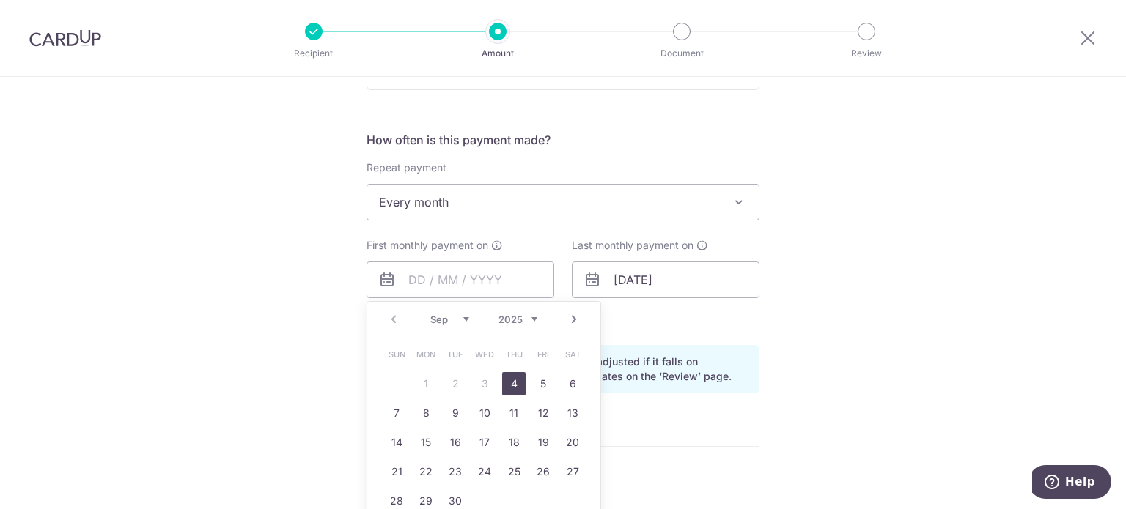
click at [572, 319] on link "Next" at bounding box center [574, 320] width 18 height 18
click at [539, 384] on link "3" at bounding box center [542, 383] width 23 height 23
type input "03/10/2025"
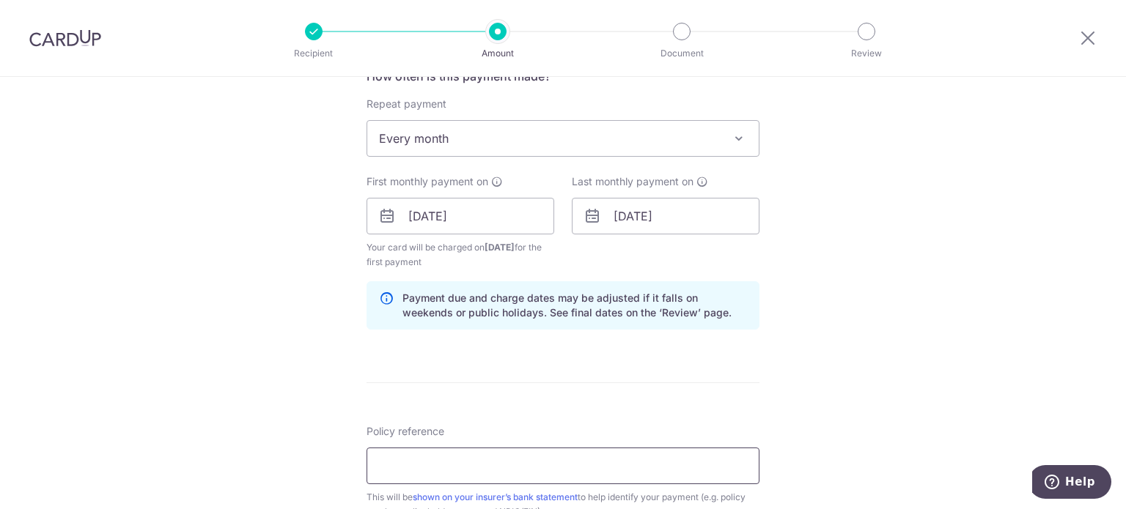
scroll to position [660, 0]
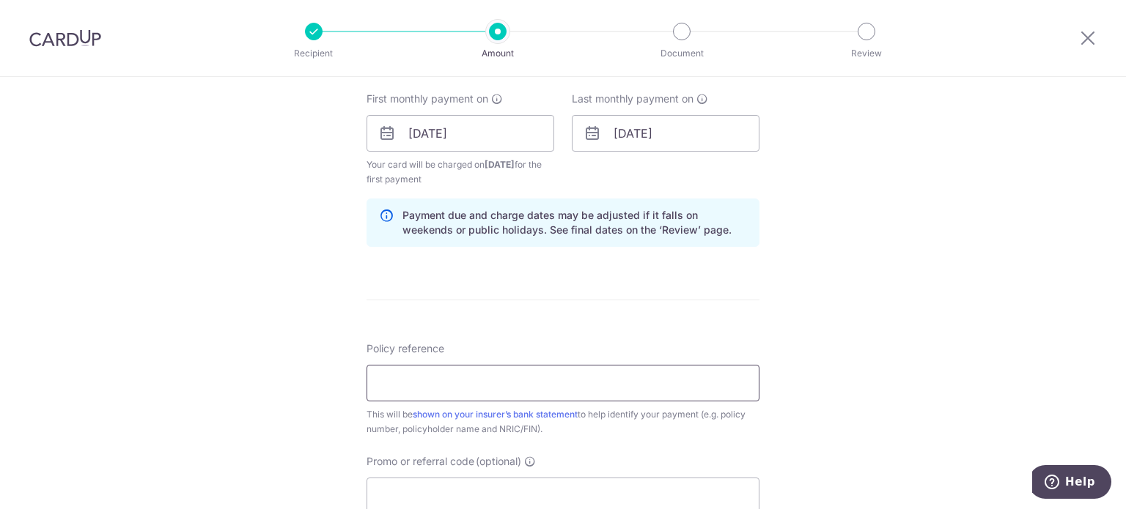
click at [503, 384] on input "Policy reference" at bounding box center [562, 383] width 393 height 37
paste input "30003337"
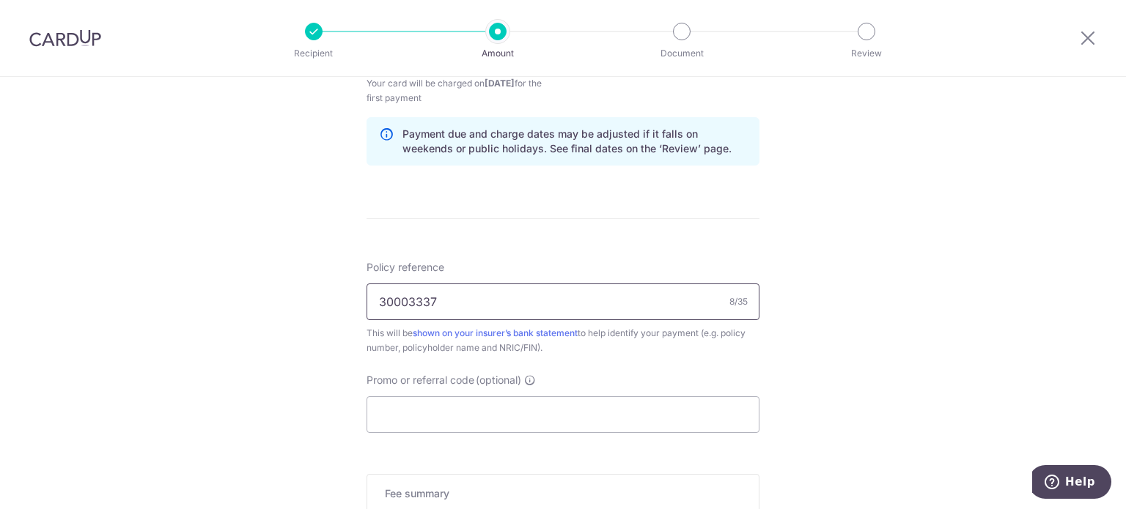
scroll to position [879, 0]
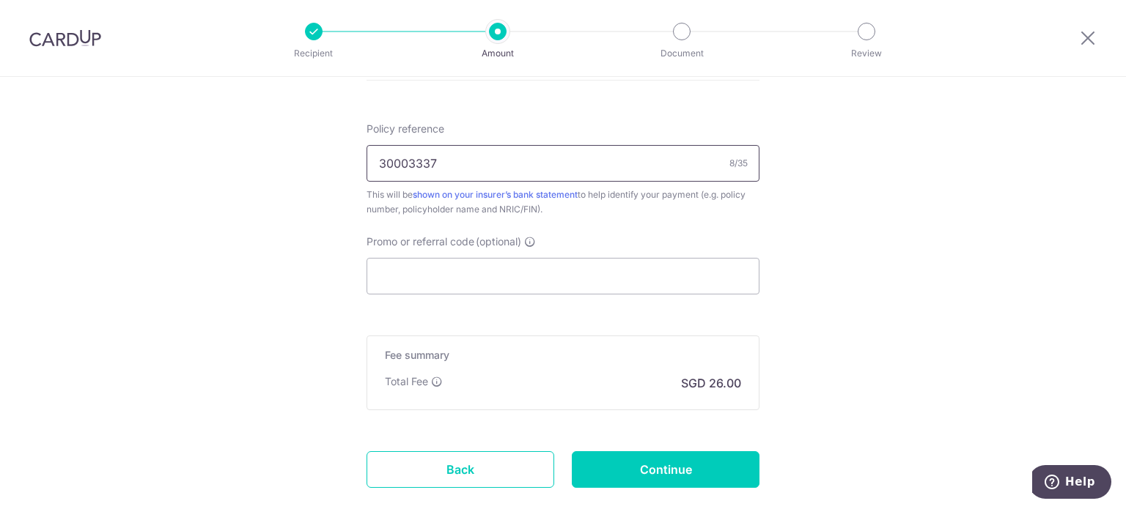
type input "30003337"
click at [544, 270] on input "Promo or referral code (optional)" at bounding box center [562, 276] width 393 height 37
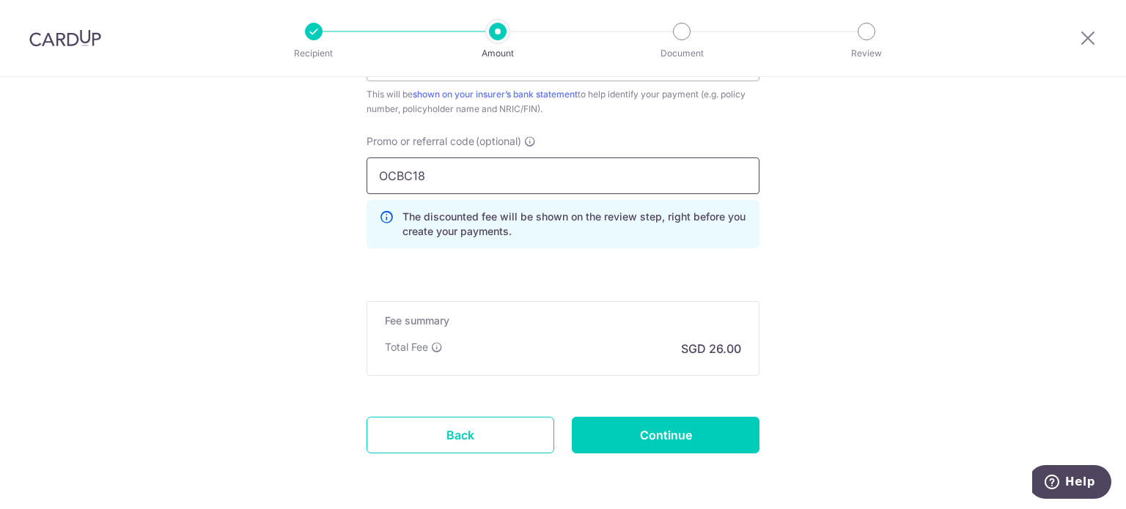
scroll to position [959, 0]
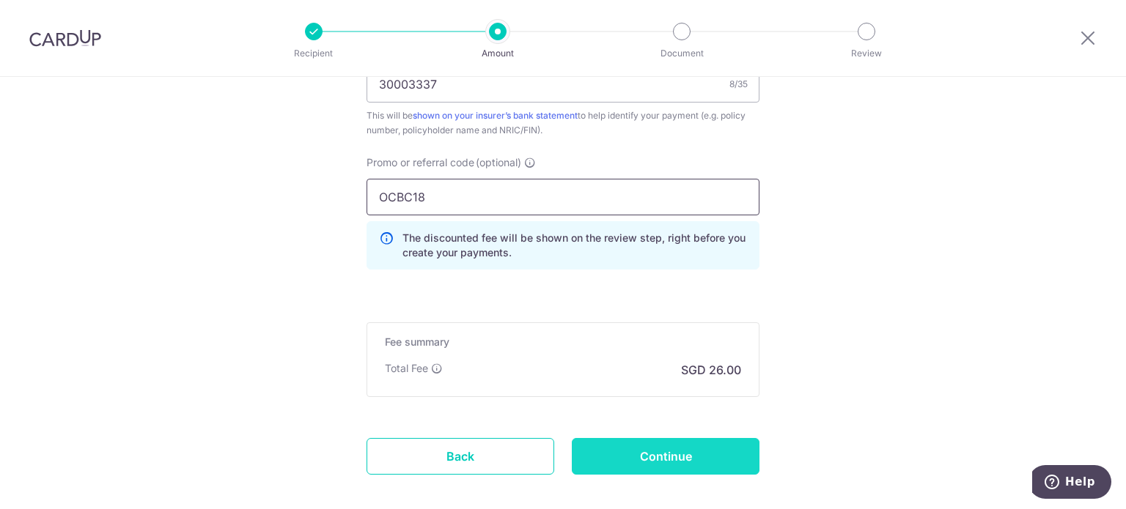
type input "OCBC18"
click at [703, 466] on input "Continue" at bounding box center [666, 456] width 188 height 37
type input "Create Schedule"
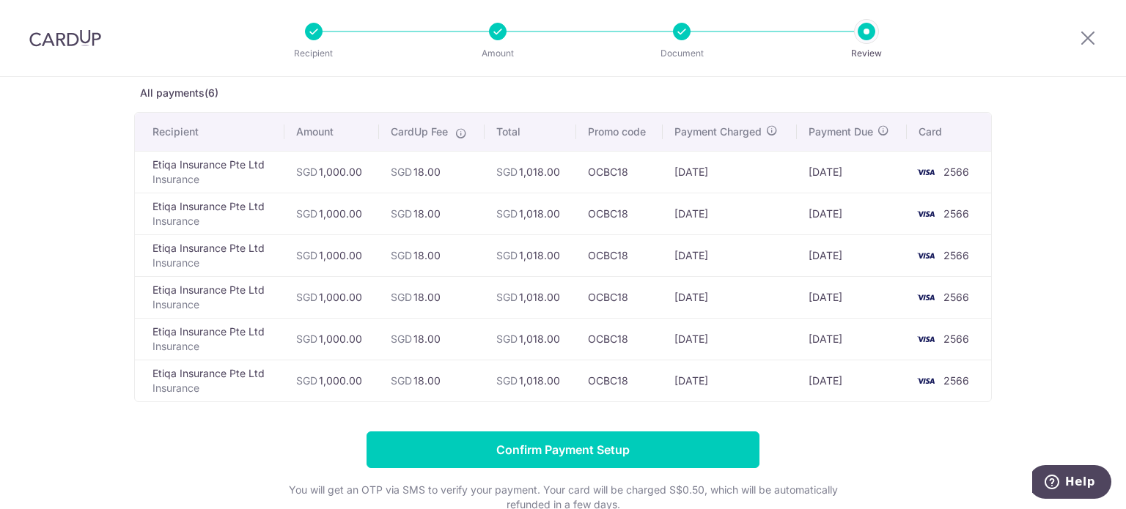
scroll to position [67, 0]
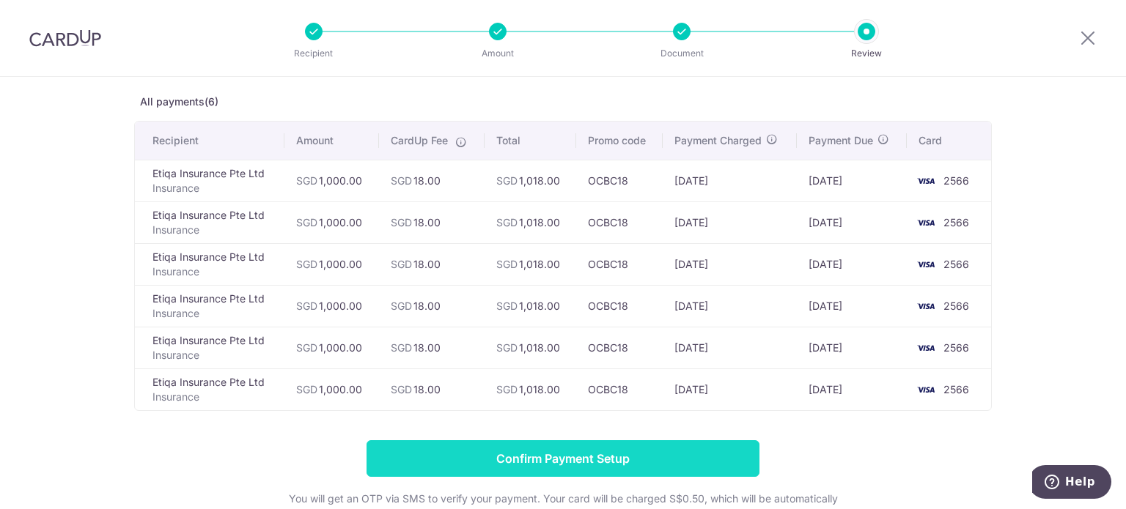
click at [544, 468] on input "Confirm Payment Setup" at bounding box center [562, 458] width 393 height 37
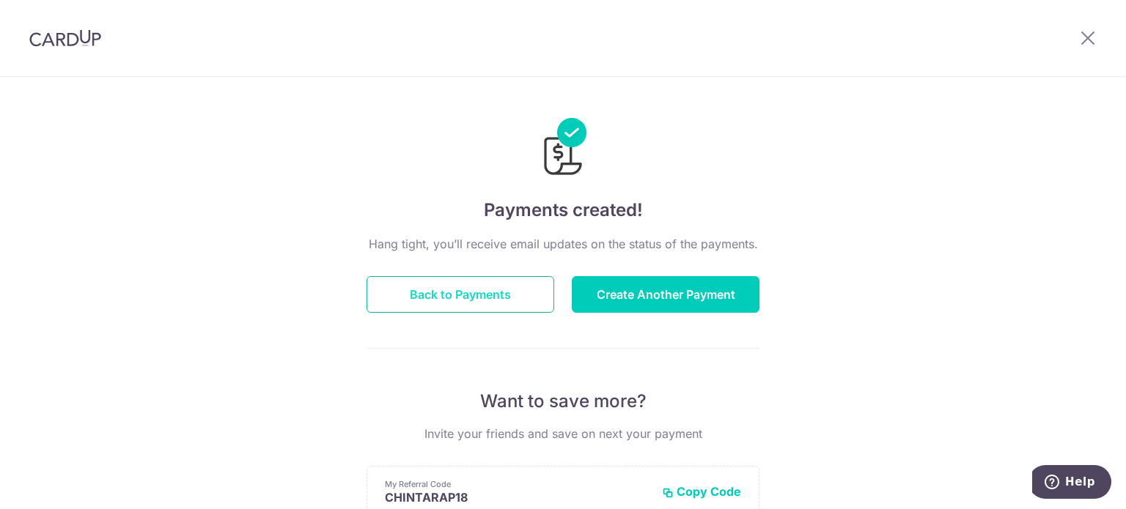
click at [498, 301] on button "Back to Payments" at bounding box center [460, 294] width 188 height 37
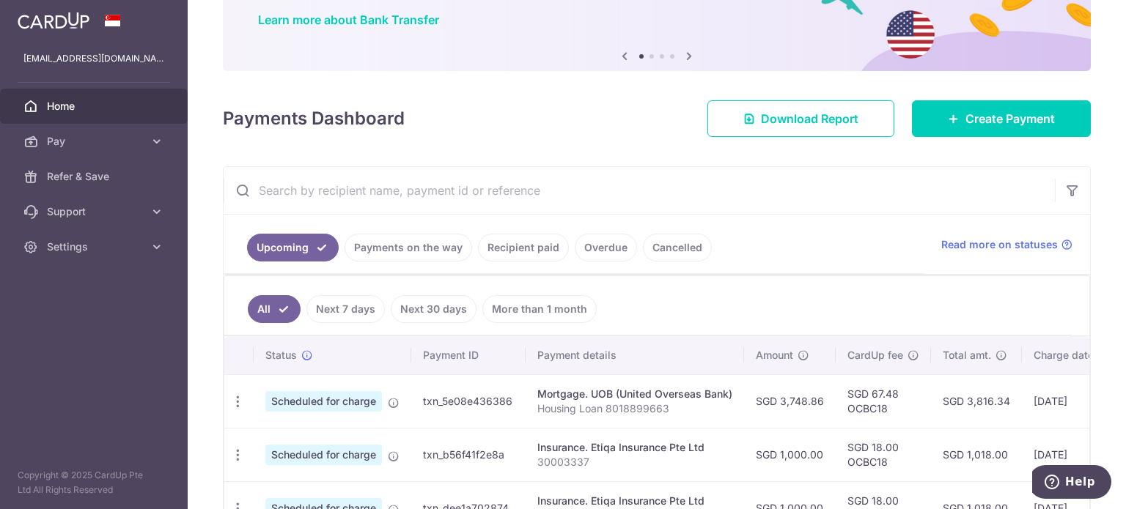
scroll to position [114, 0]
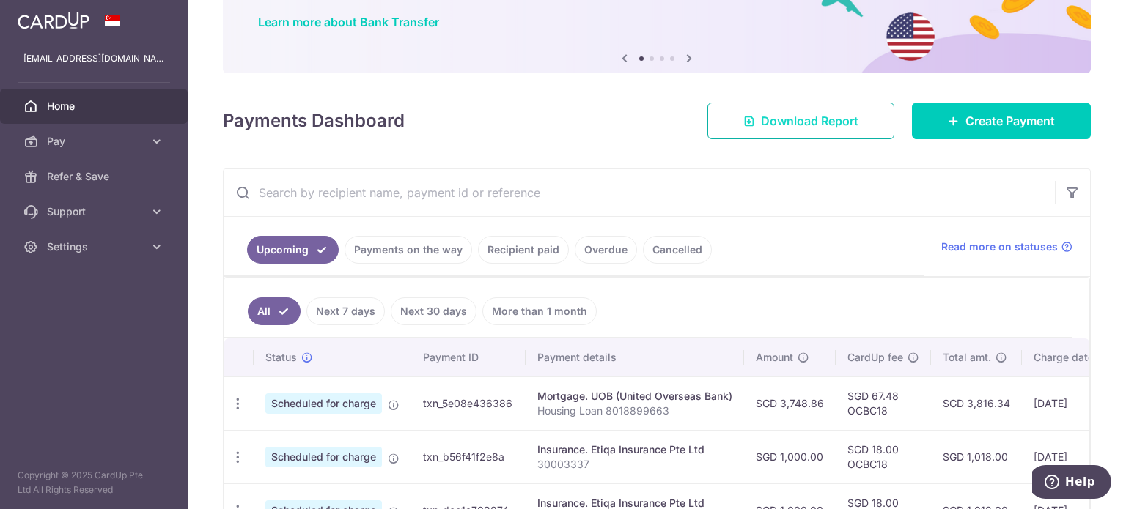
click at [862, 124] on link "Download Report" at bounding box center [800, 121] width 187 height 37
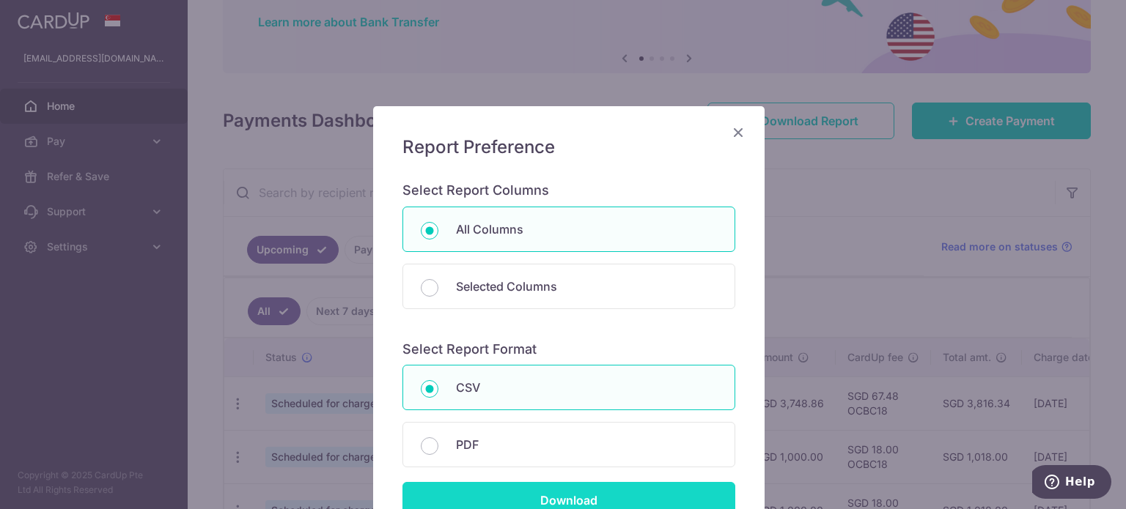
click at [552, 492] on input "Download" at bounding box center [568, 500] width 333 height 37
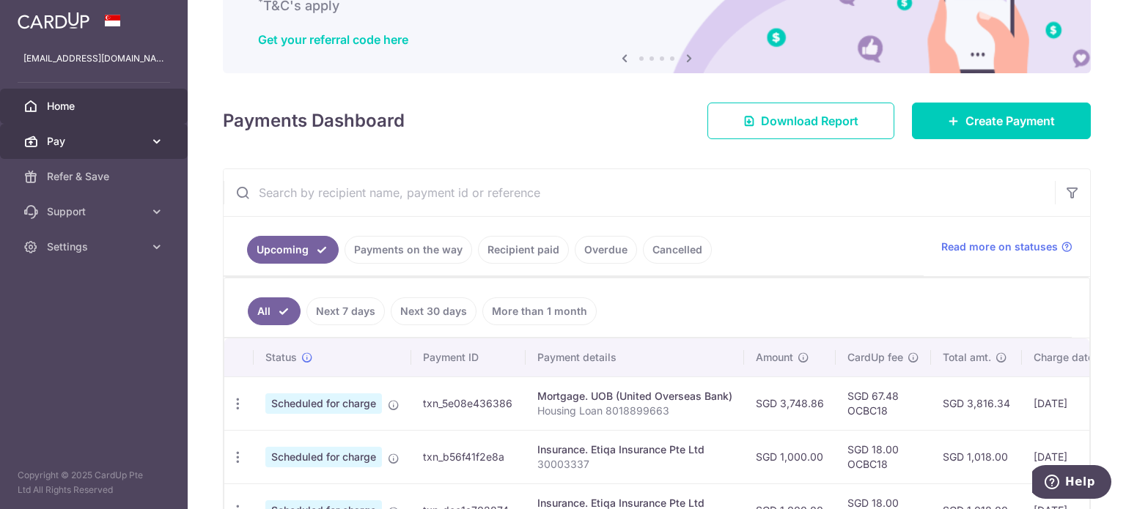
click at [56, 146] on span "Pay" at bounding box center [95, 141] width 97 height 15
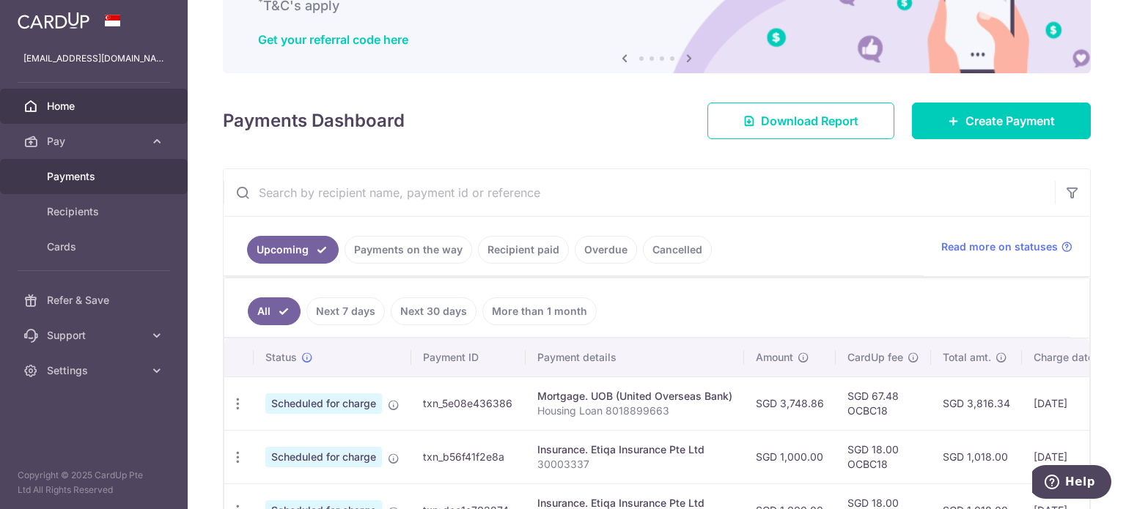
click at [76, 183] on span "Payments" at bounding box center [95, 176] width 97 height 15
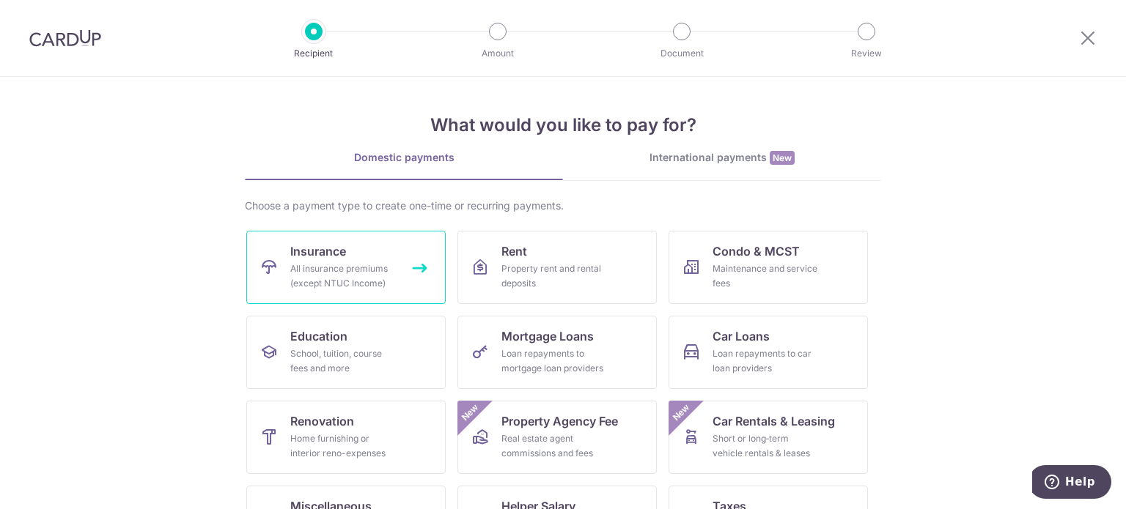
click at [335, 250] on span "Insurance" at bounding box center [318, 252] width 56 height 18
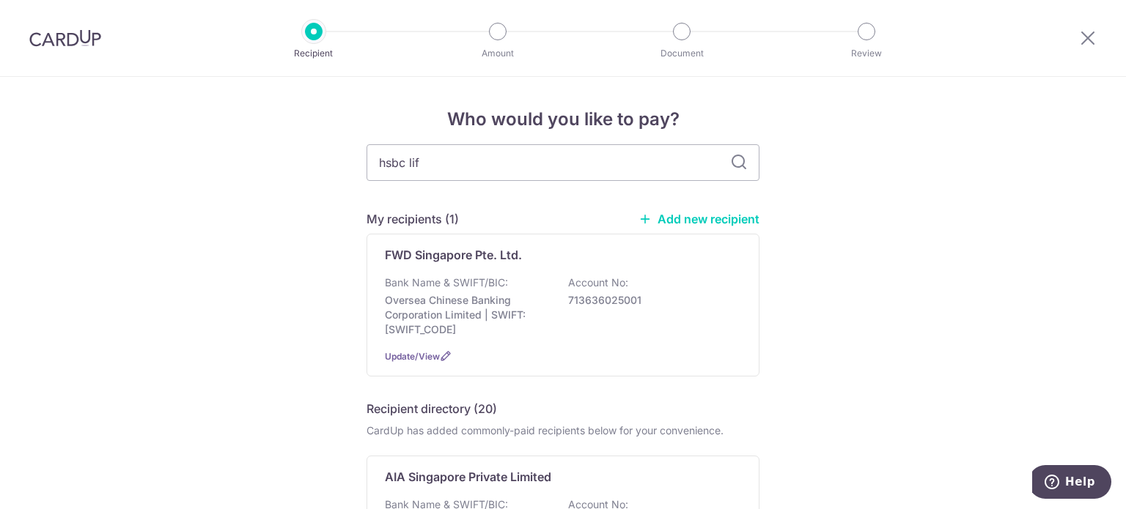
type input "hsbc life"
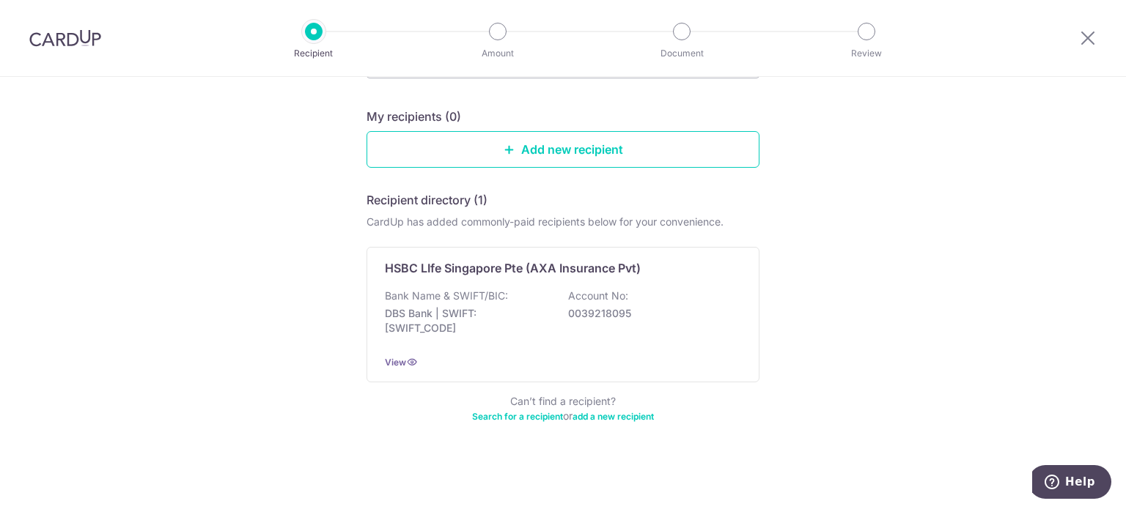
scroll to position [62, 0]
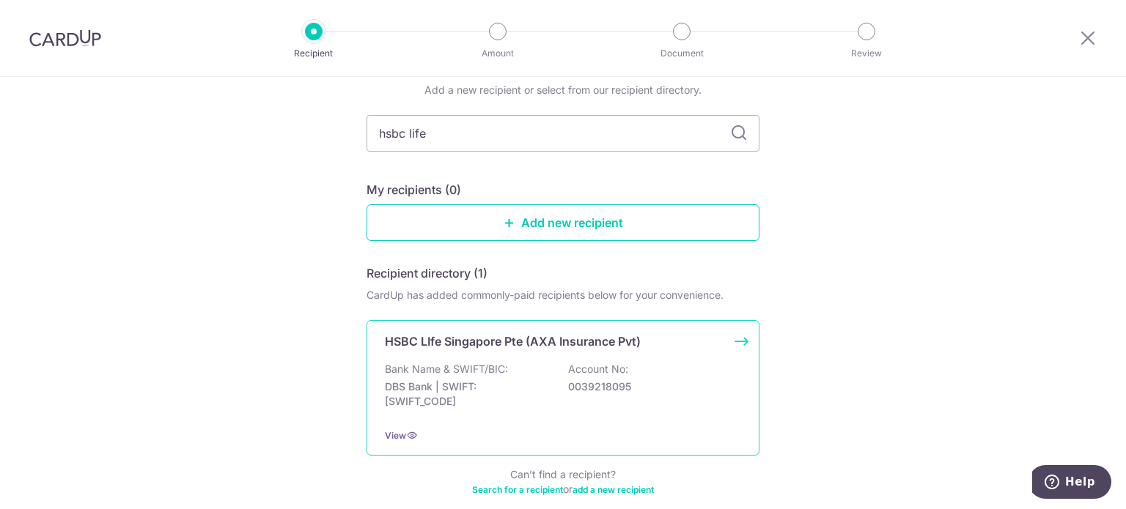
click at [712, 359] on div "HSBC LIfe Singapore Pte (AXA Insurance Pvt) Bank Name & SWIFT/BIC: DBS Bank | S…" at bounding box center [562, 388] width 393 height 136
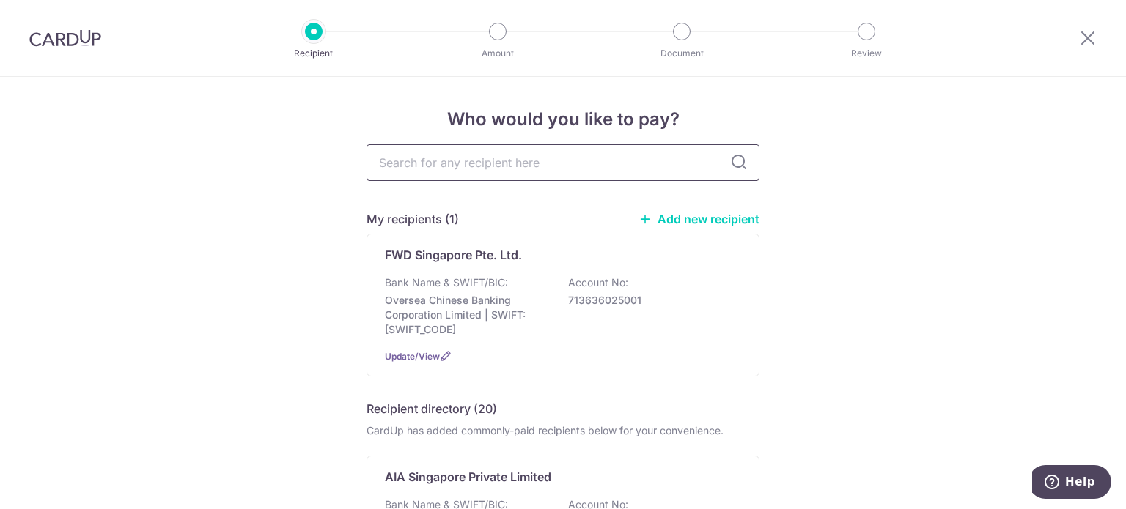
click at [429, 160] on input "text" at bounding box center [562, 162] width 393 height 37
type input "hsbc life"
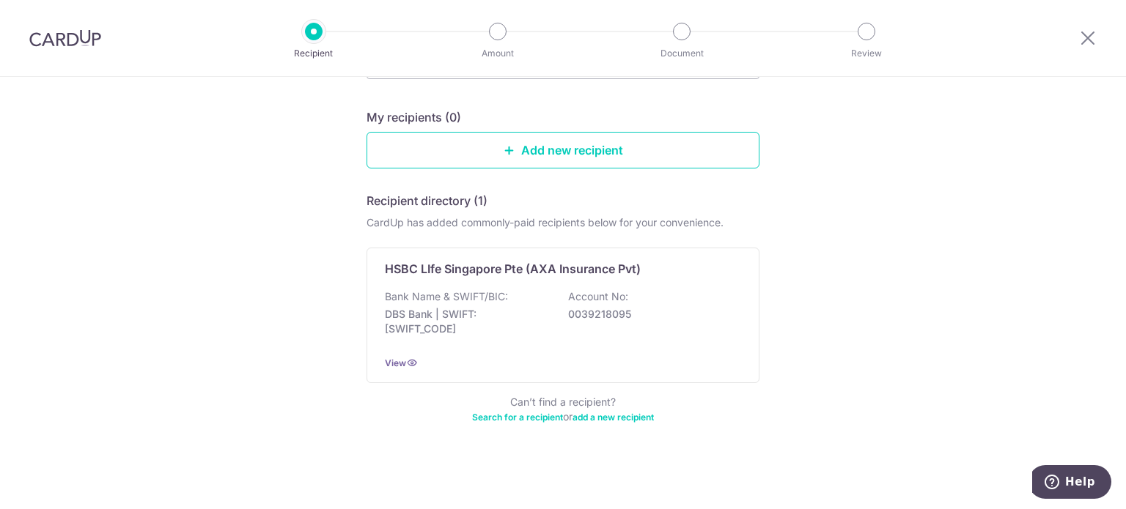
scroll to position [135, 0]
drag, startPoint x: 894, startPoint y: 333, endPoint x: 862, endPoint y: 243, distance: 96.4
click at [894, 333] on div "Who would you like to pay? Add a new recipient or select from our recipient dir…" at bounding box center [563, 226] width 1126 height 568
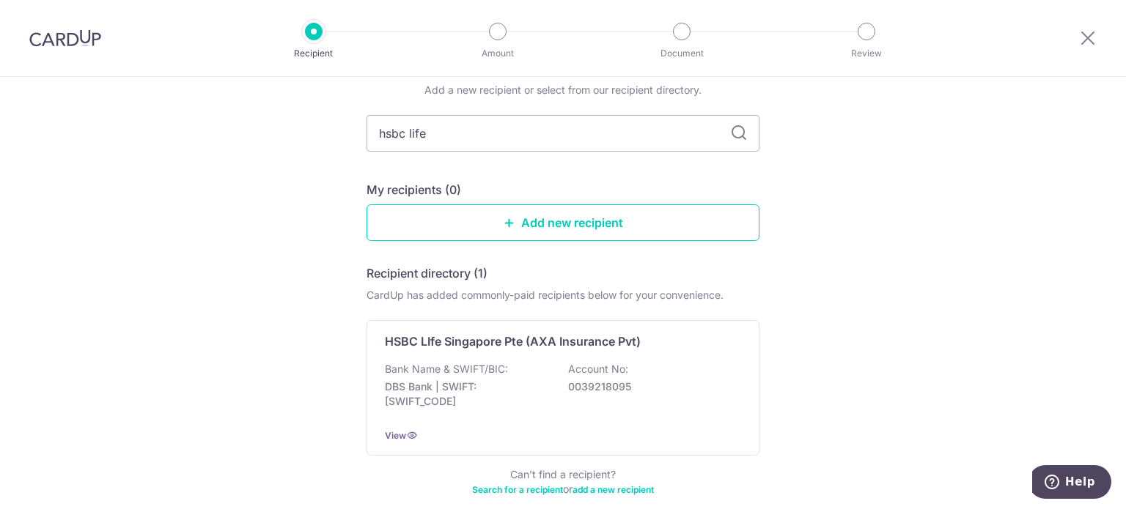
scroll to position [0, 0]
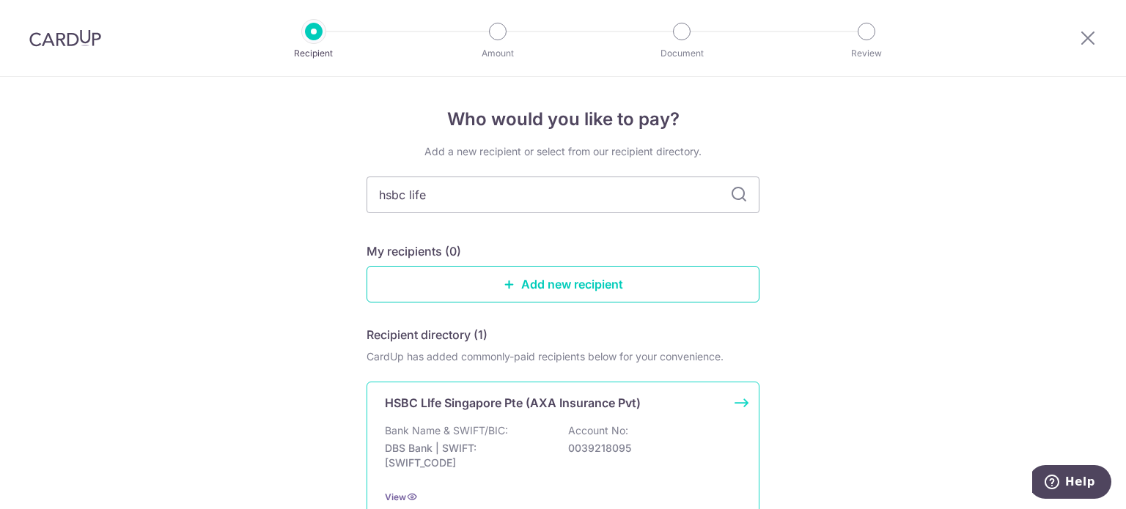
click at [505, 435] on div "Bank Name & SWIFT/BIC: DBS Bank | SWIFT: [SWIFT_CODE] Account No: 0039218095" at bounding box center [563, 451] width 356 height 54
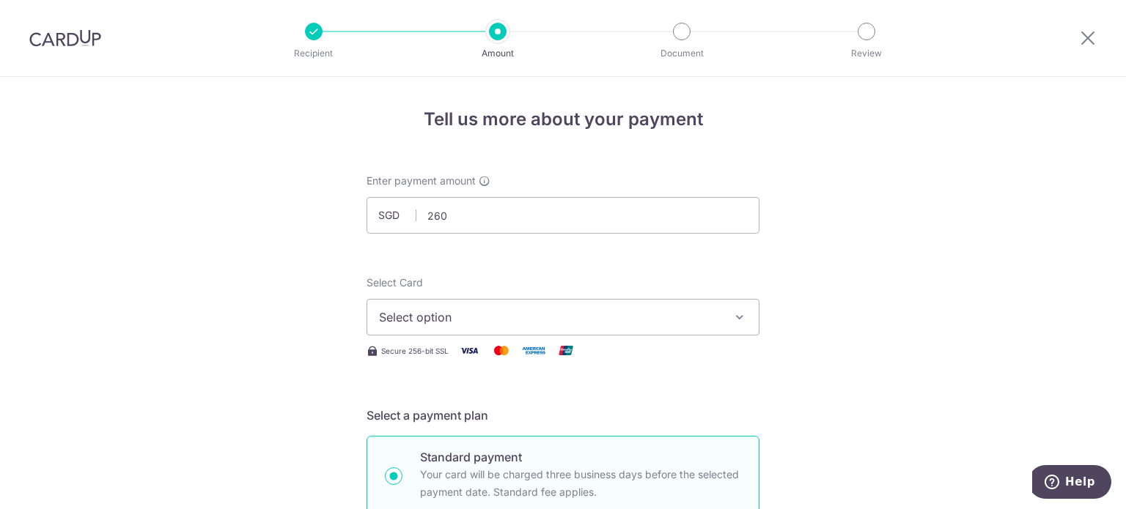
type input "260.00"
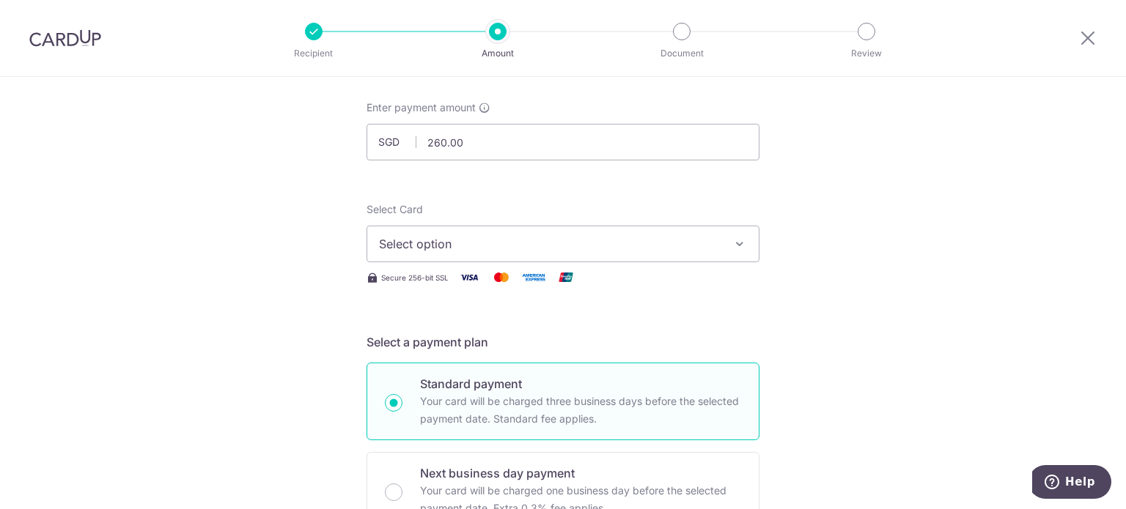
click at [733, 255] on button "Select option" at bounding box center [562, 244] width 393 height 37
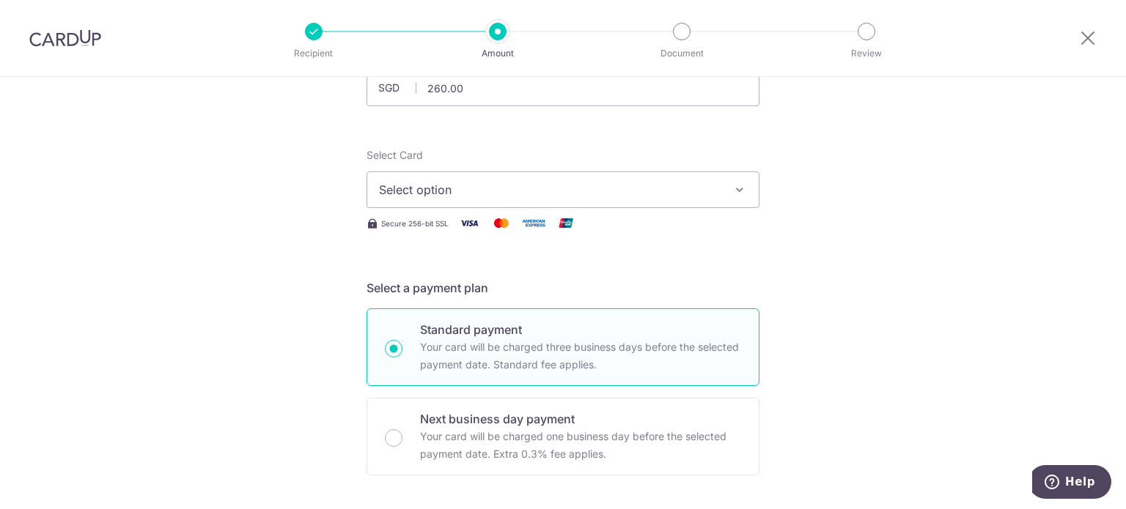
scroll to position [147, 0]
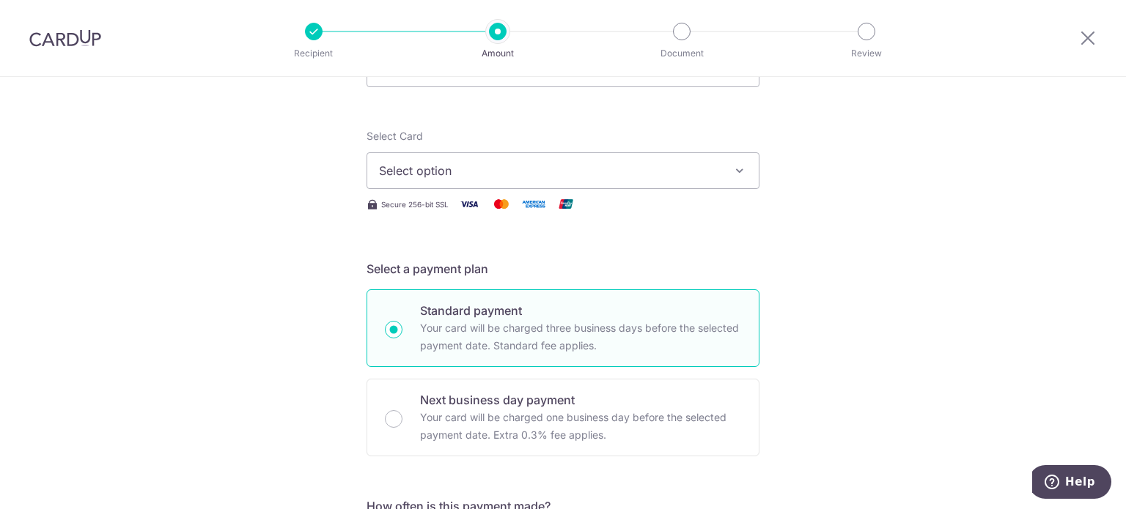
click at [696, 175] on span "Select option" at bounding box center [550, 171] width 342 height 18
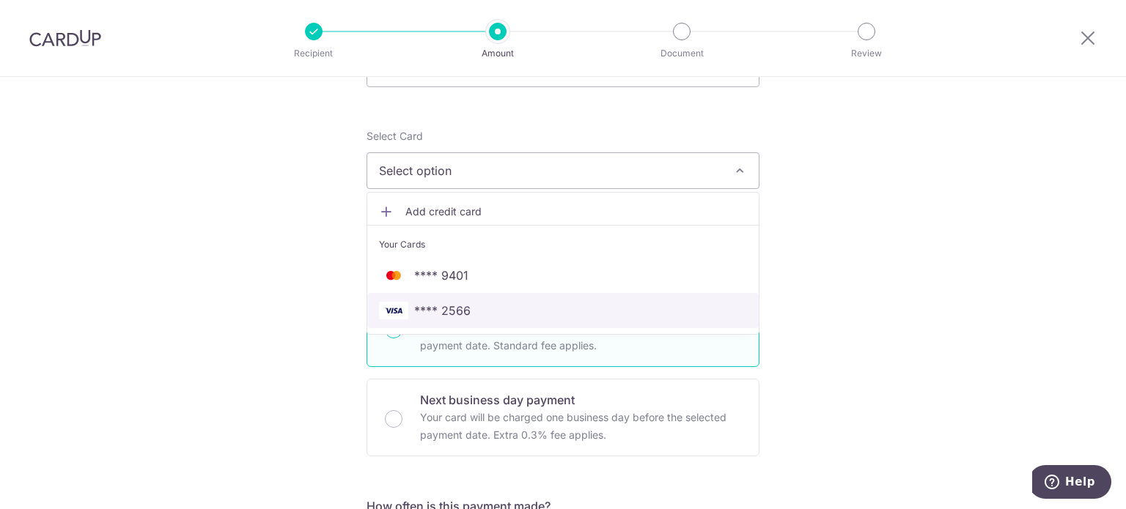
click at [631, 316] on span "**** 2566" at bounding box center [563, 311] width 368 height 18
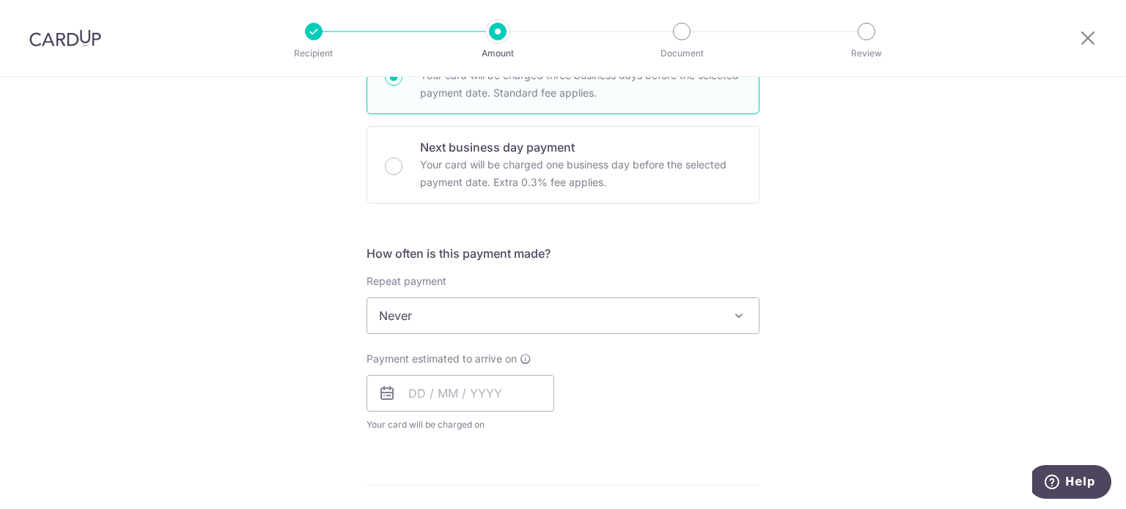
scroll to position [366, 0]
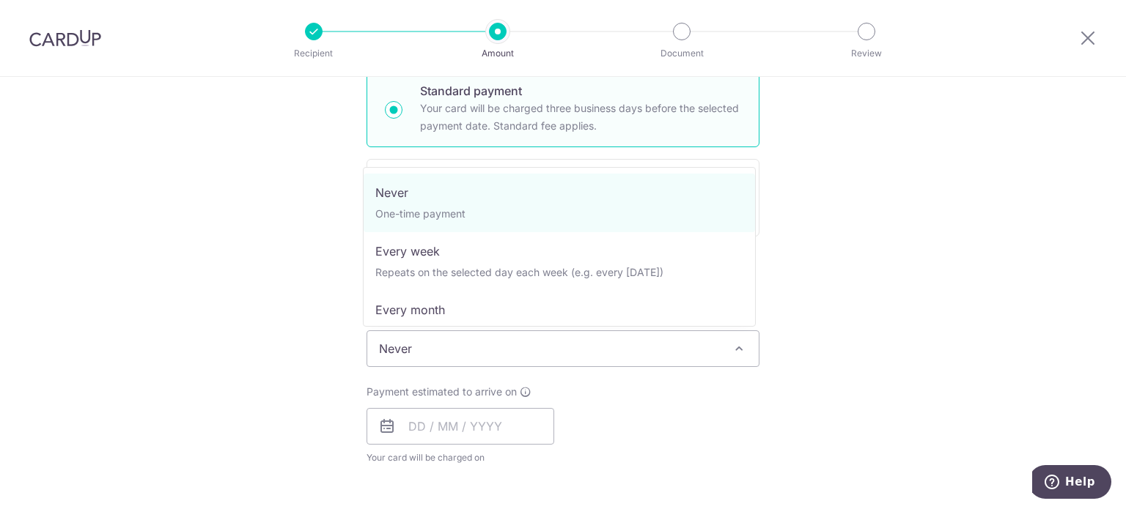
click at [600, 349] on span "Never" at bounding box center [562, 348] width 391 height 35
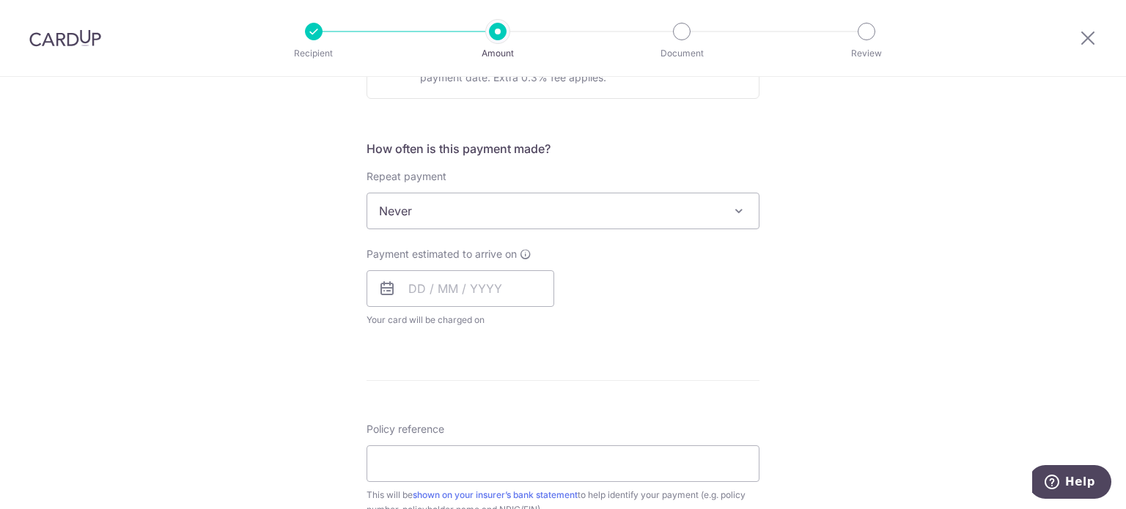
scroll to position [513, 0]
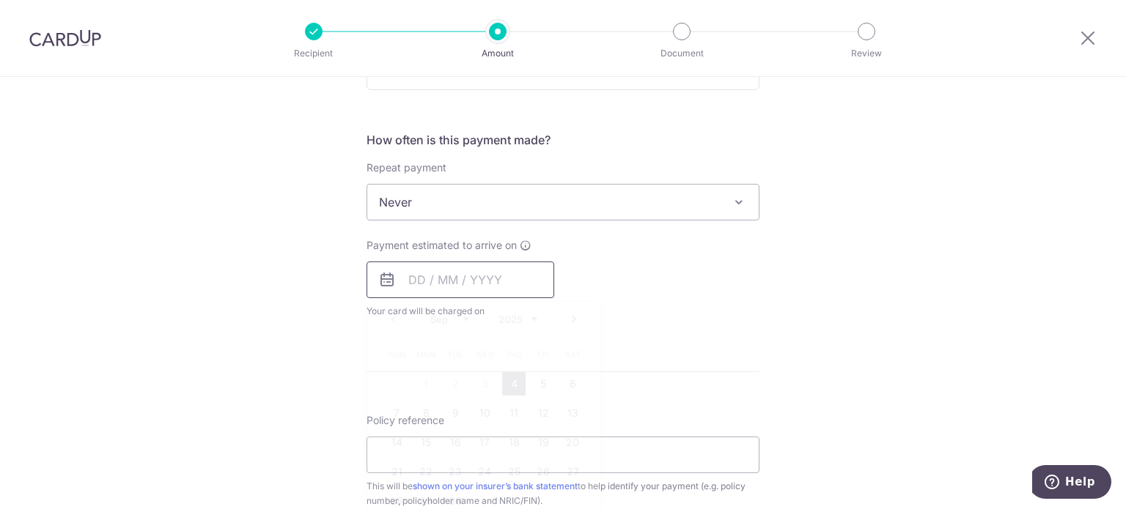
click at [476, 287] on input "text" at bounding box center [460, 280] width 188 height 37
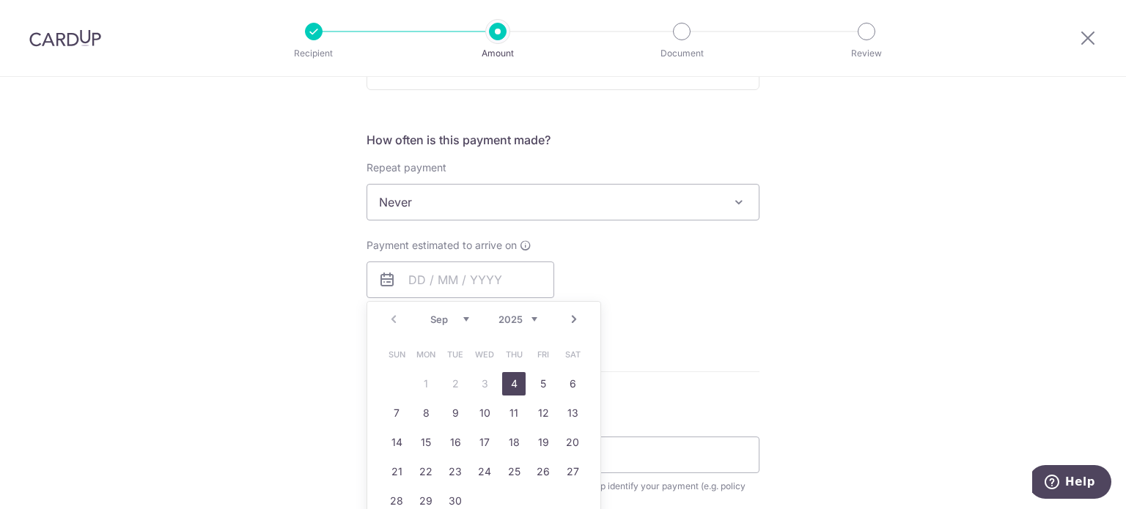
click at [568, 315] on link "Next" at bounding box center [574, 320] width 18 height 18
click at [509, 383] on link "2" at bounding box center [513, 383] width 23 height 23
type input "[DATE]"
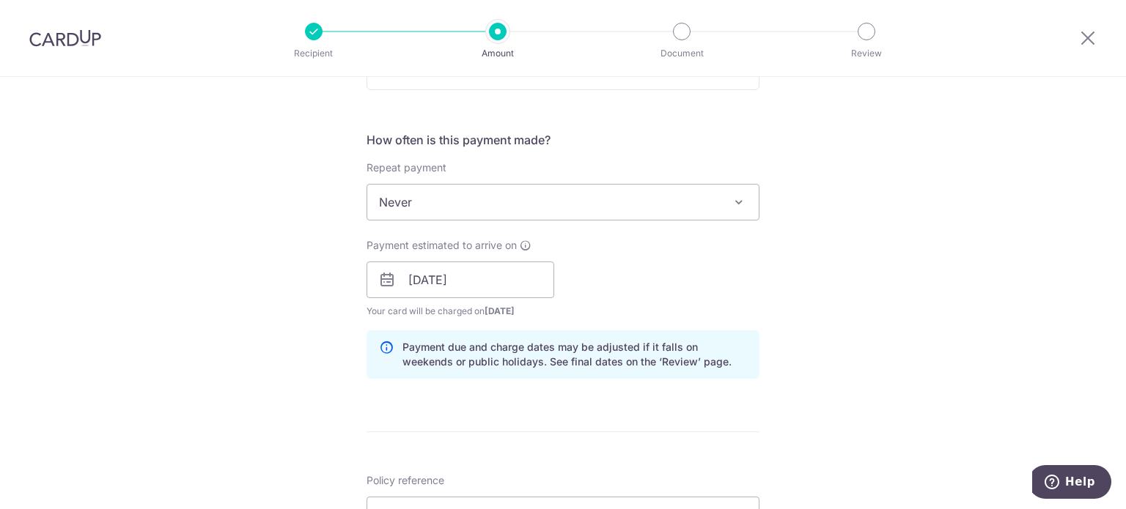
click at [774, 294] on div "Tell us more about your payment Enter payment amount SGD 260.00 260.00 Select C…" at bounding box center [563, 257] width 1126 height 1386
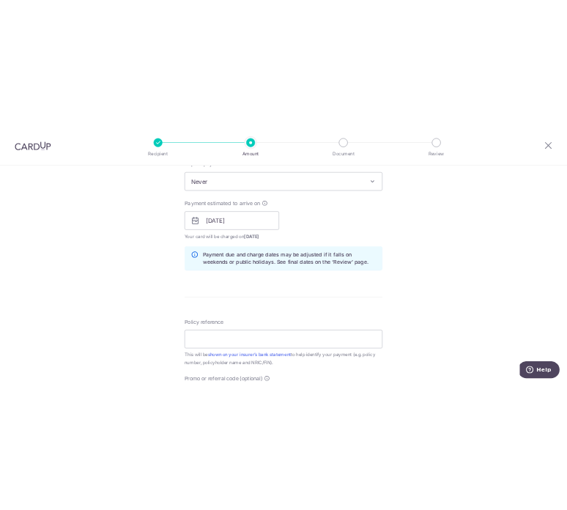
scroll to position [660, 0]
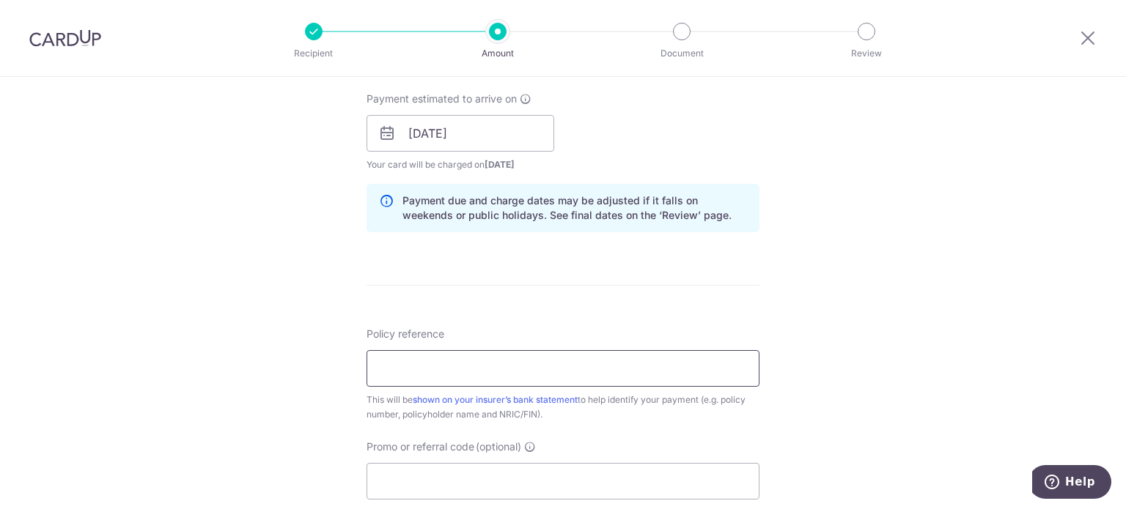
click at [646, 367] on input "Policy reference" at bounding box center [562, 368] width 393 height 37
click at [619, 495] on input "Promo or referral code (optional)" at bounding box center [562, 481] width 393 height 37
type input "OCBC195"
click at [555, 380] on input "Policy reference" at bounding box center [562, 368] width 393 height 37
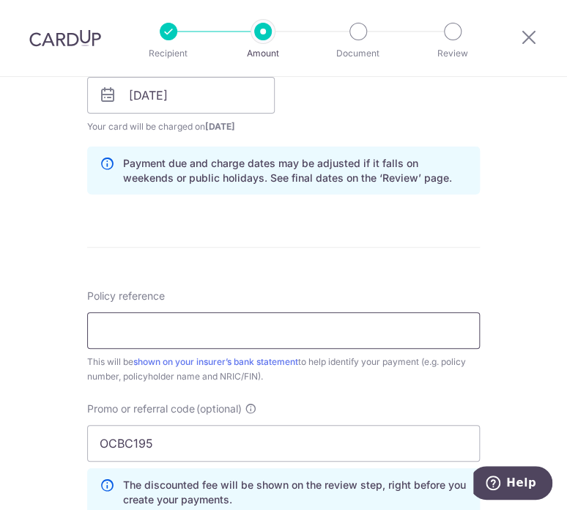
scroll to position [733, 0]
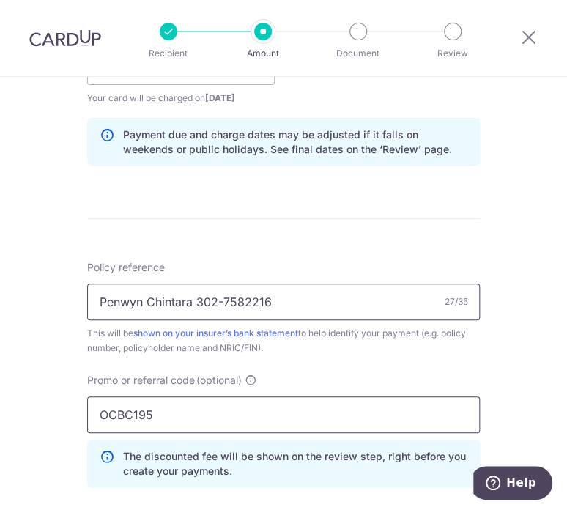
type input "Penwyn Chintara 302-7582216"
click at [222, 422] on input "OCBC195" at bounding box center [283, 414] width 393 height 37
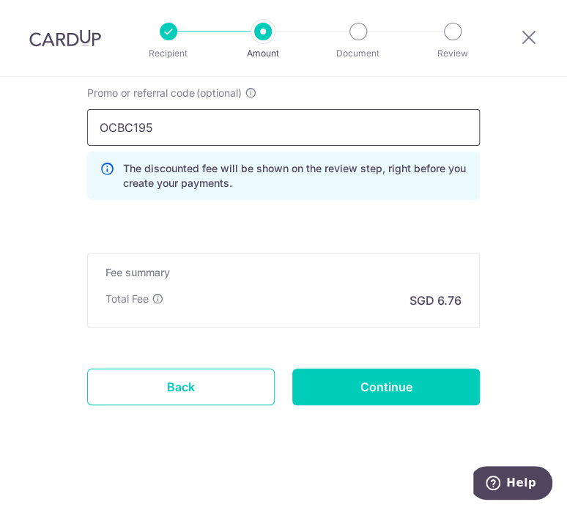
scroll to position [1023, 0]
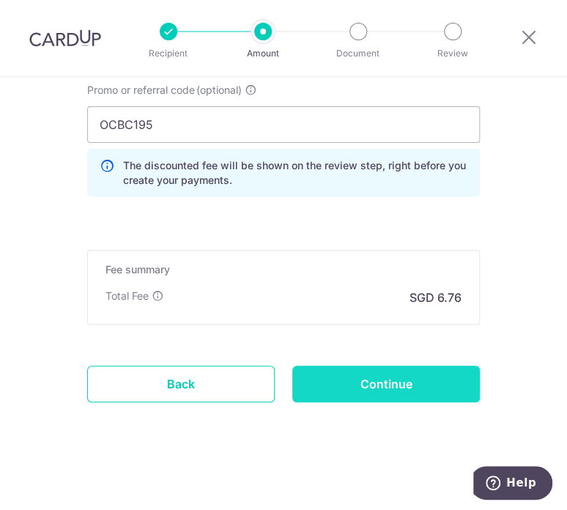
click at [457, 380] on input "Continue" at bounding box center [386, 384] width 188 height 37
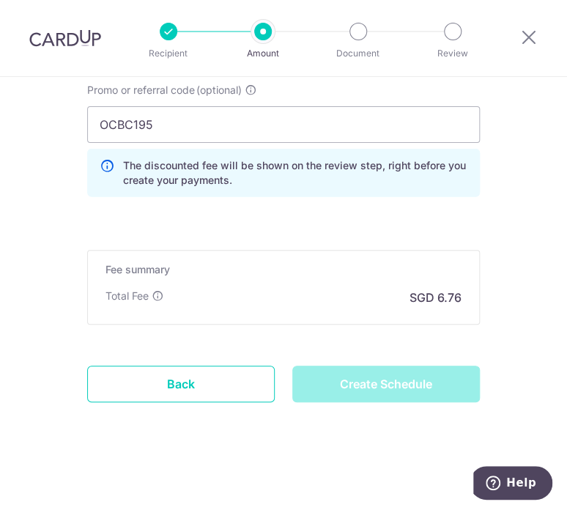
type input "Create Schedule"
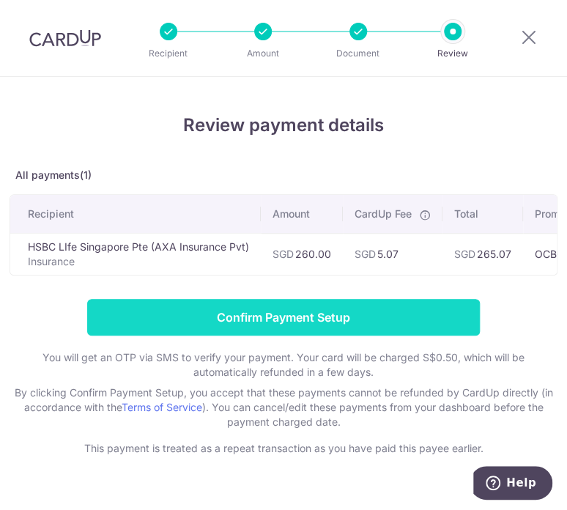
click at [352, 325] on input "Confirm Payment Setup" at bounding box center [283, 317] width 393 height 37
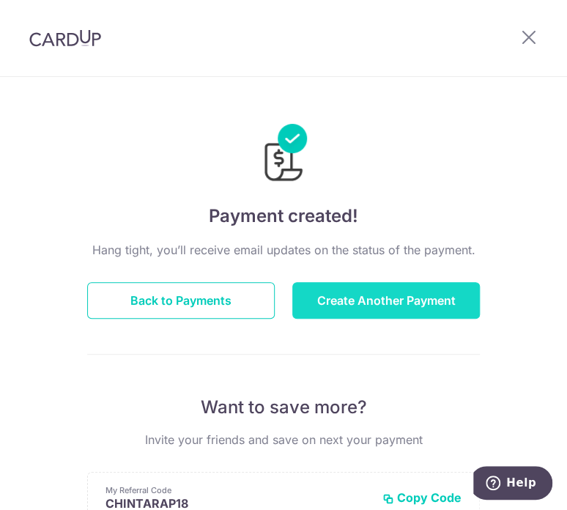
click at [381, 303] on button "Create Another Payment" at bounding box center [386, 300] width 188 height 37
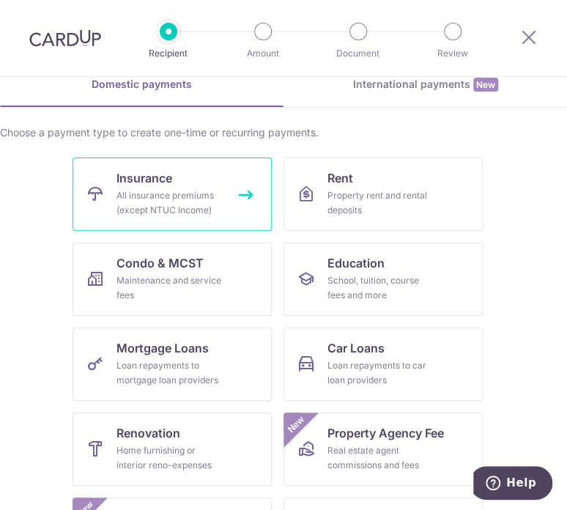
click at [207, 202] on div "All insurance premiums (except NTUC Income)" at bounding box center [170, 202] width 106 height 29
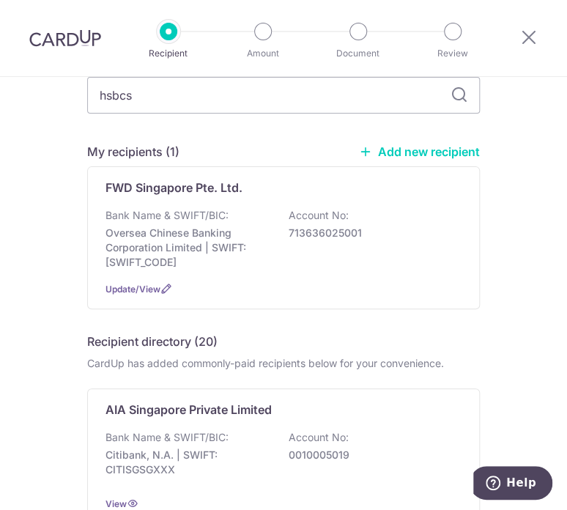
type input "hsbc"
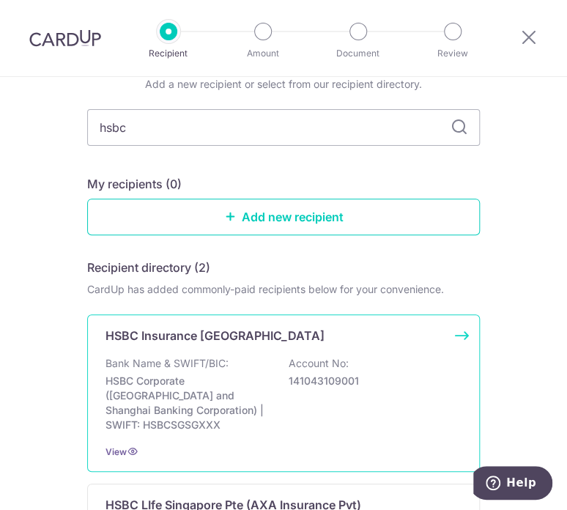
click at [218, 366] on p "Bank Name & SWIFT/BIC:" at bounding box center [167, 363] width 123 height 15
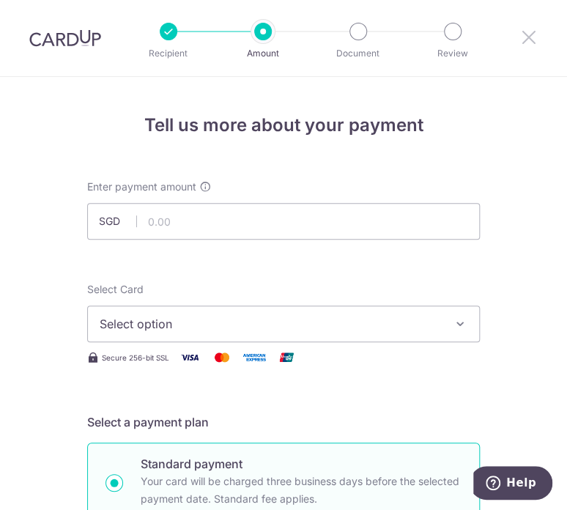
click at [534, 36] on icon at bounding box center [529, 38] width 18 height 18
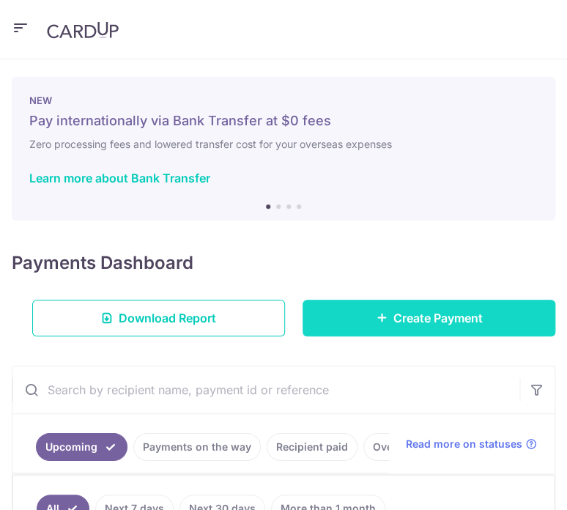
click at [397, 333] on link "Create Payment" at bounding box center [429, 318] width 253 height 37
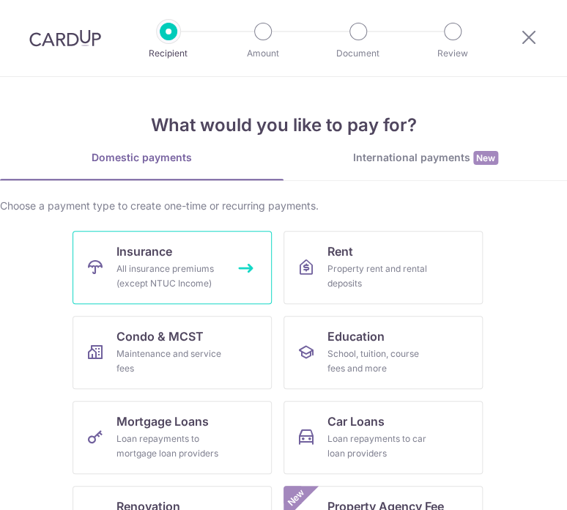
click at [173, 273] on div "All insurance premiums (except NTUC Income)" at bounding box center [170, 276] width 106 height 29
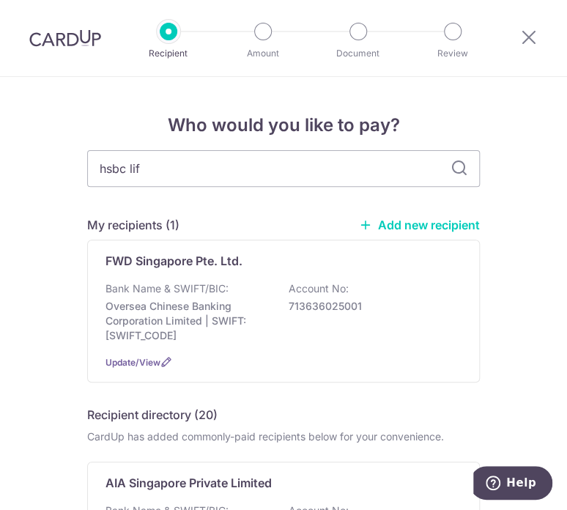
type input "hsbc life"
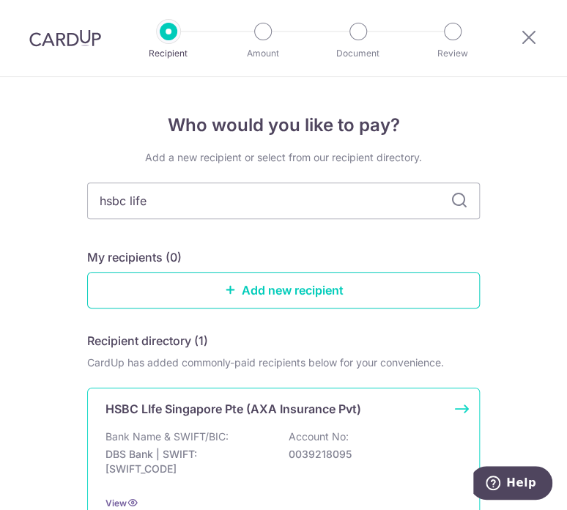
click at [251, 419] on div "HSBC LIfe Singapore Pte (AXA Insurance Pvt) Bank Name & SWIFT/BIC: DBS Bank | S…" at bounding box center [283, 456] width 393 height 136
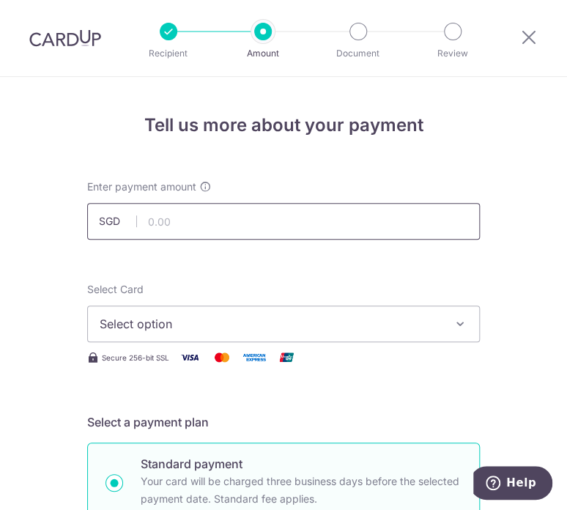
click at [276, 215] on input "text" at bounding box center [283, 221] width 393 height 37
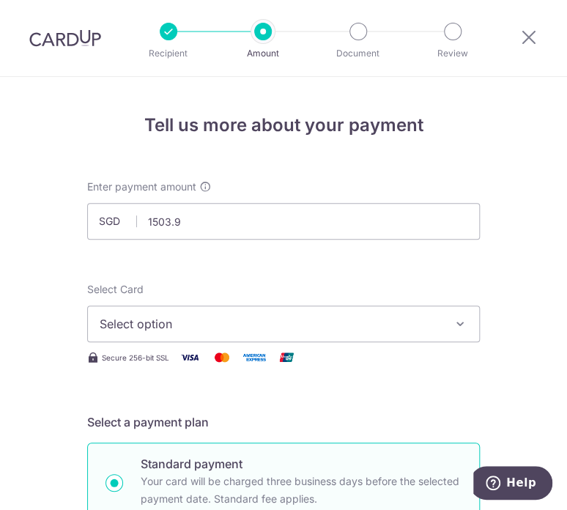
type input "1,503.90"
click at [419, 339] on button "Select option" at bounding box center [283, 324] width 393 height 37
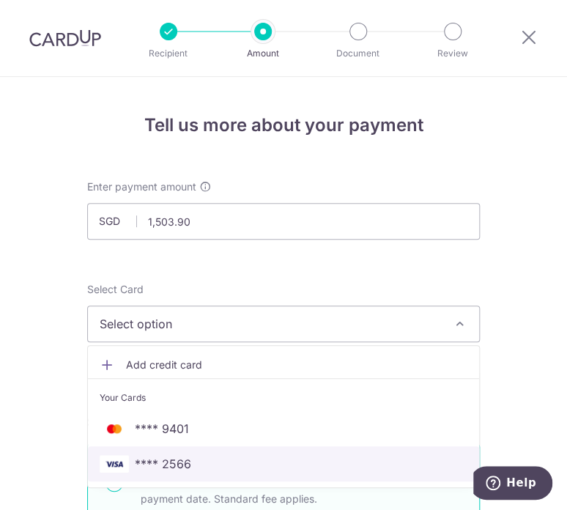
click at [259, 462] on span "**** 2566" at bounding box center [284, 464] width 368 height 18
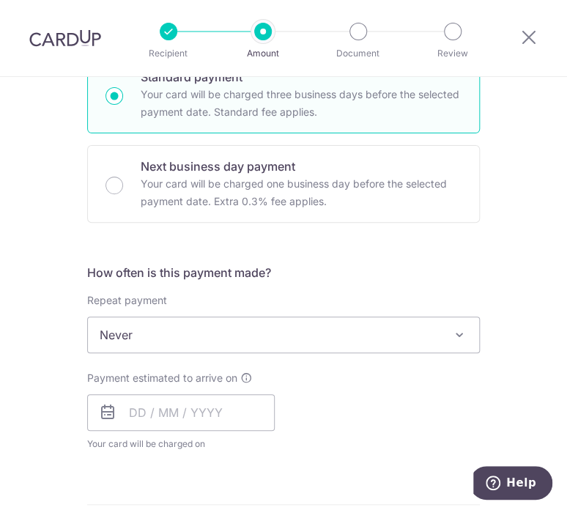
scroll to position [366, 0]
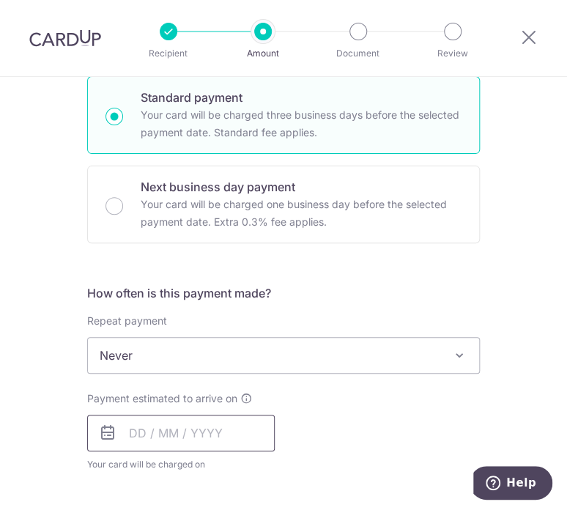
click at [198, 434] on input "text" at bounding box center [181, 433] width 188 height 37
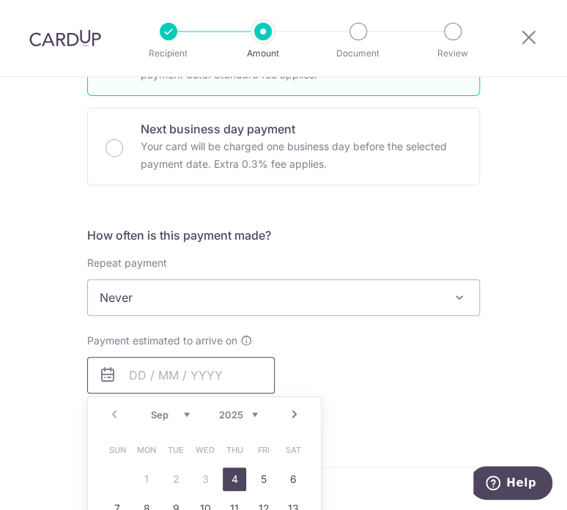
scroll to position [440, 0]
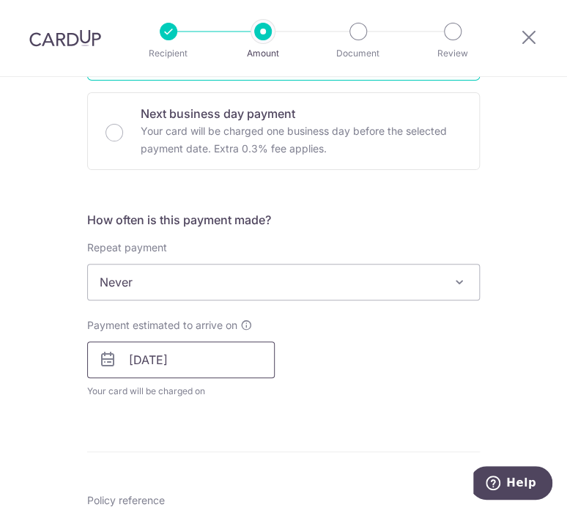
type input "[DATE]"
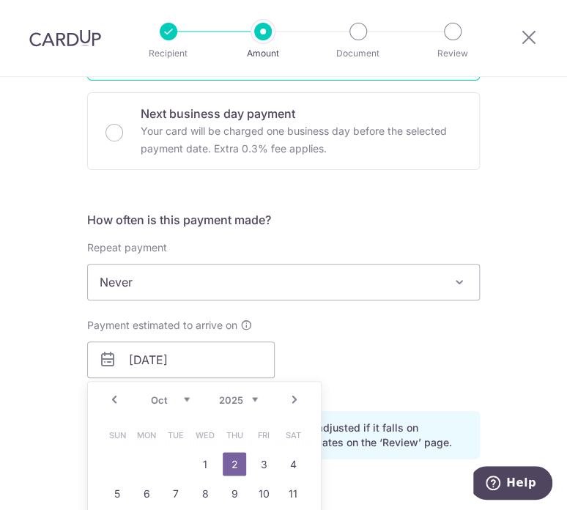
click at [501, 310] on div "Tell us more about your payment Enter payment amount SGD 1,503.90 1503.90 Selec…" at bounding box center [283, 333] width 567 height 1392
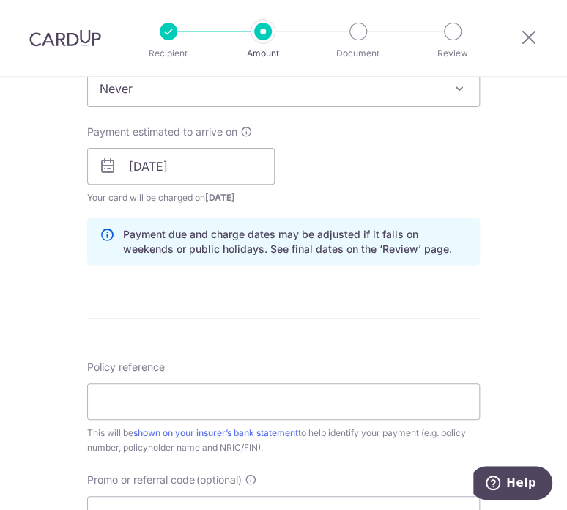
scroll to position [660, 0]
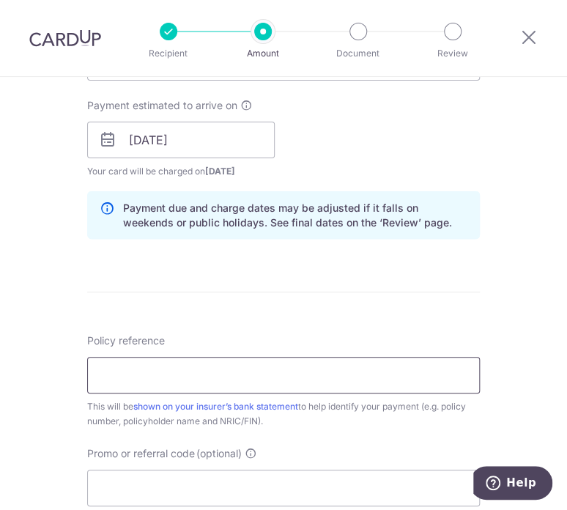
click at [402, 383] on input "Policy reference" at bounding box center [283, 375] width 393 height 37
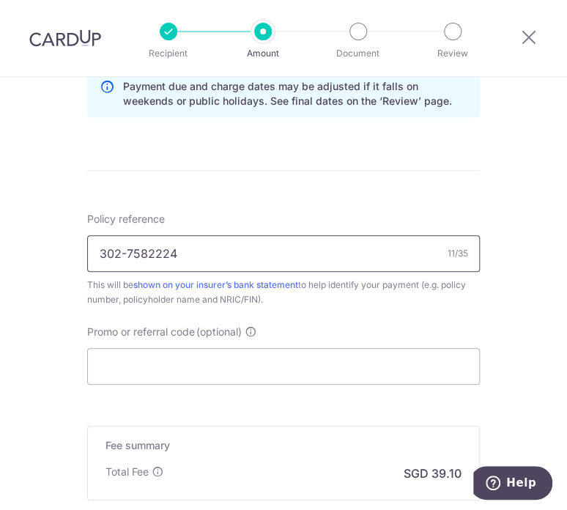
scroll to position [806, 0]
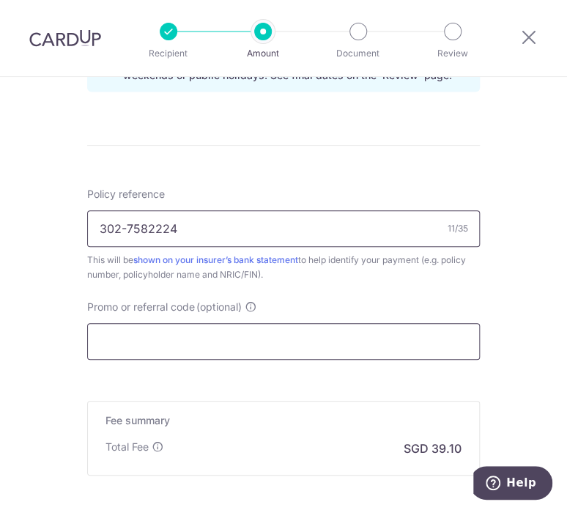
type input "302-7582224"
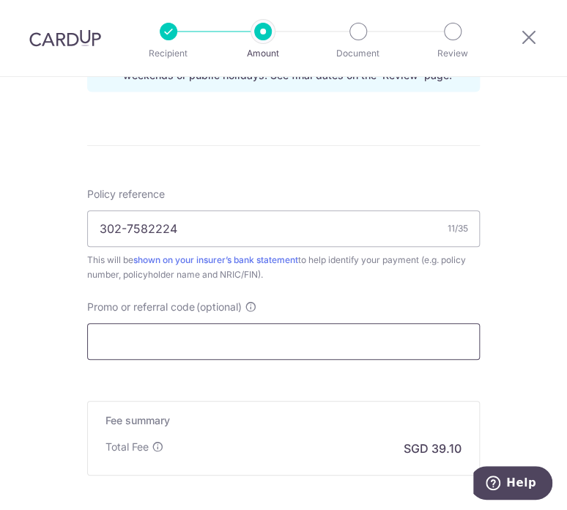
click at [381, 347] on input "Promo or referral code (optional)" at bounding box center [283, 341] width 393 height 37
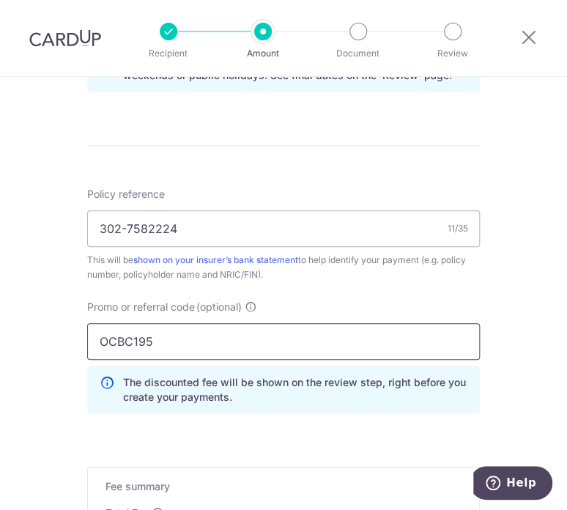
type input "OCBC195"
click button "Add Card" at bounding box center [0, 0] width 0 height 0
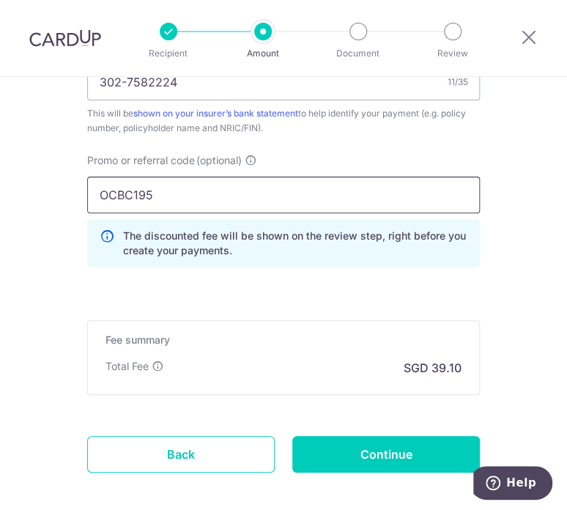
scroll to position [950, 0]
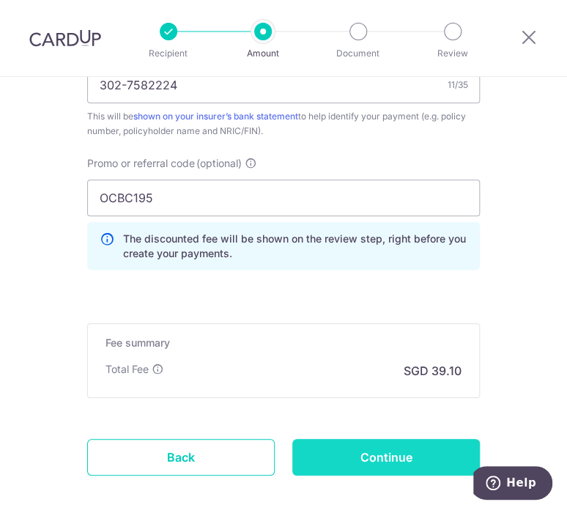
click at [369, 461] on input "Continue" at bounding box center [386, 457] width 188 height 37
type input "Create Schedule"
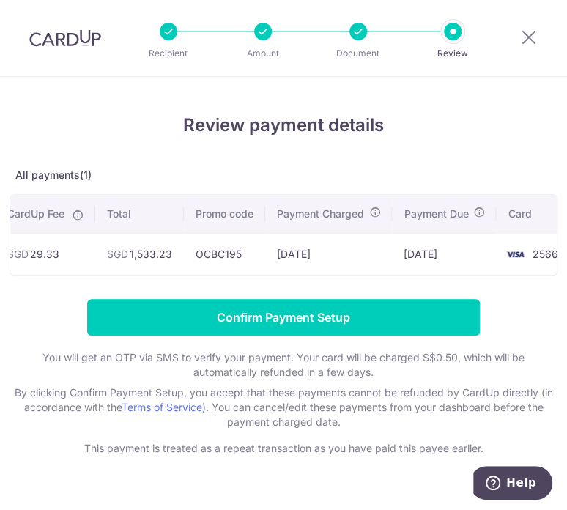
scroll to position [0, 379]
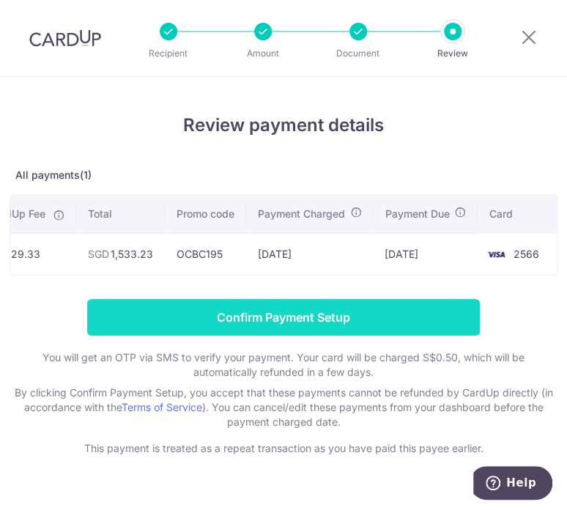
click at [419, 320] on input "Confirm Payment Setup" at bounding box center [283, 317] width 393 height 37
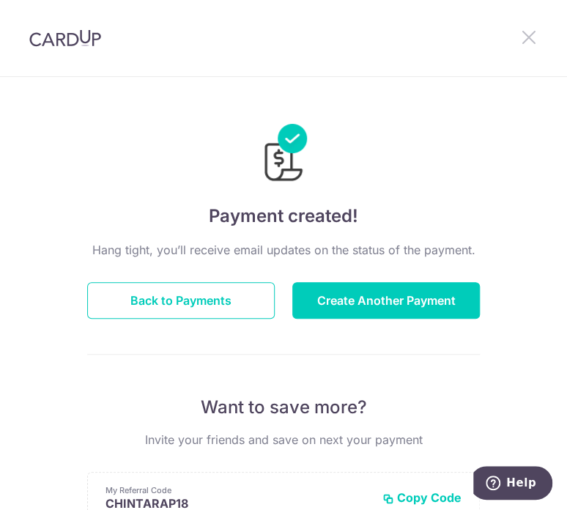
click at [526, 37] on icon at bounding box center [529, 38] width 18 height 18
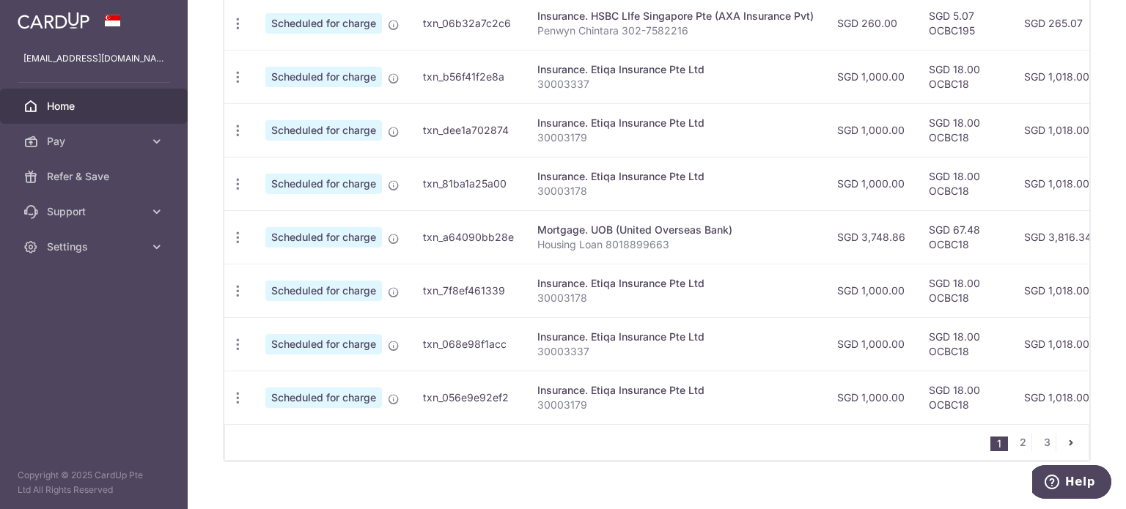
scroll to position [627, 0]
